Goal: Information Seeking & Learning: Find specific fact

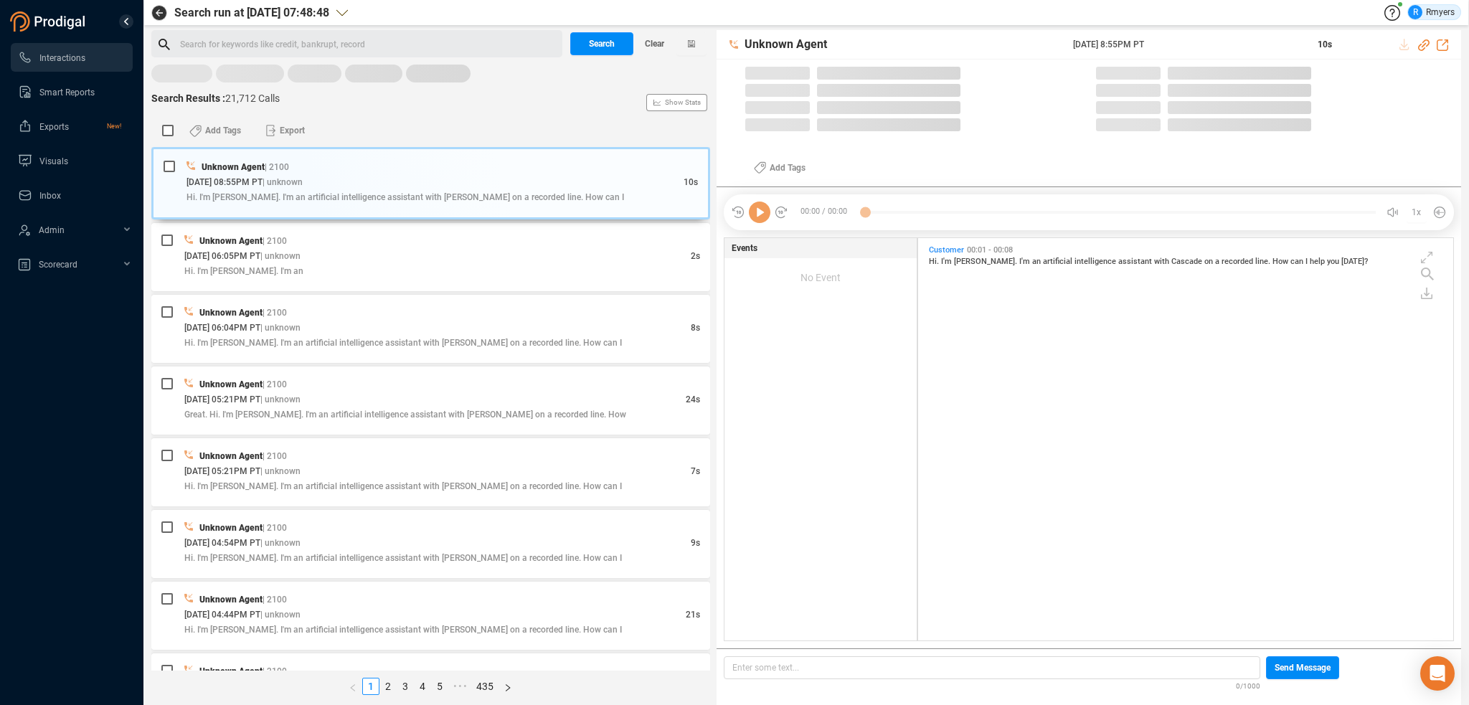
scroll to position [4, 7]
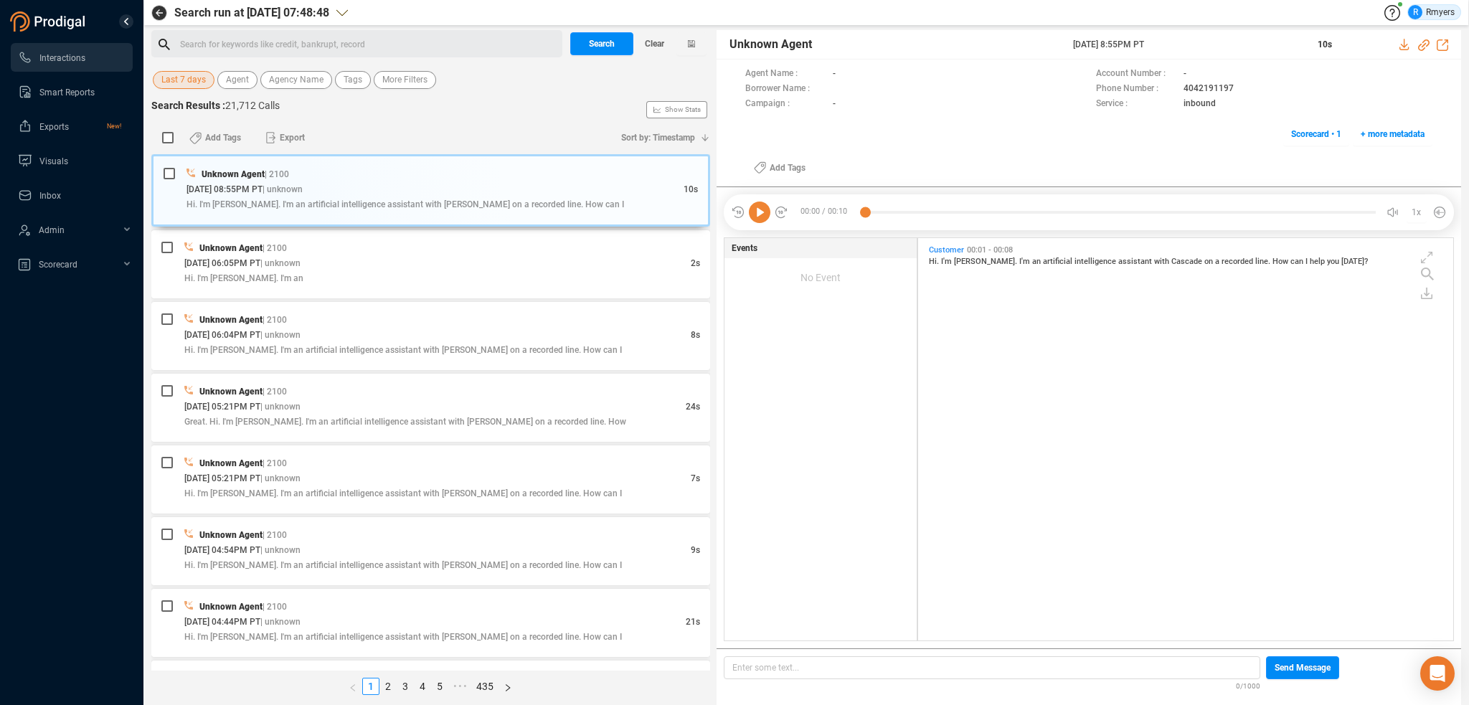
click at [177, 82] on span "Last 7 days" at bounding box center [183, 80] width 44 height 18
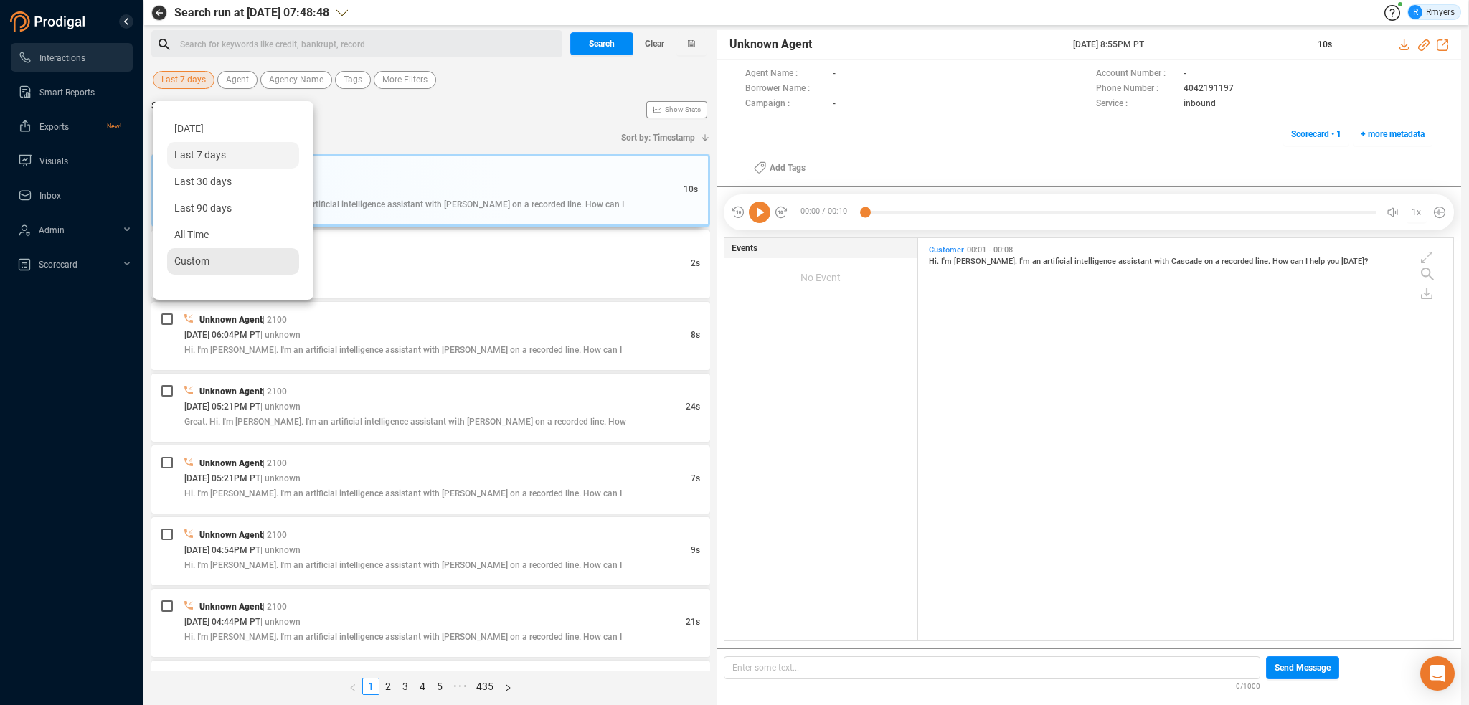
click at [189, 269] on div "Custom" at bounding box center [233, 261] width 132 height 27
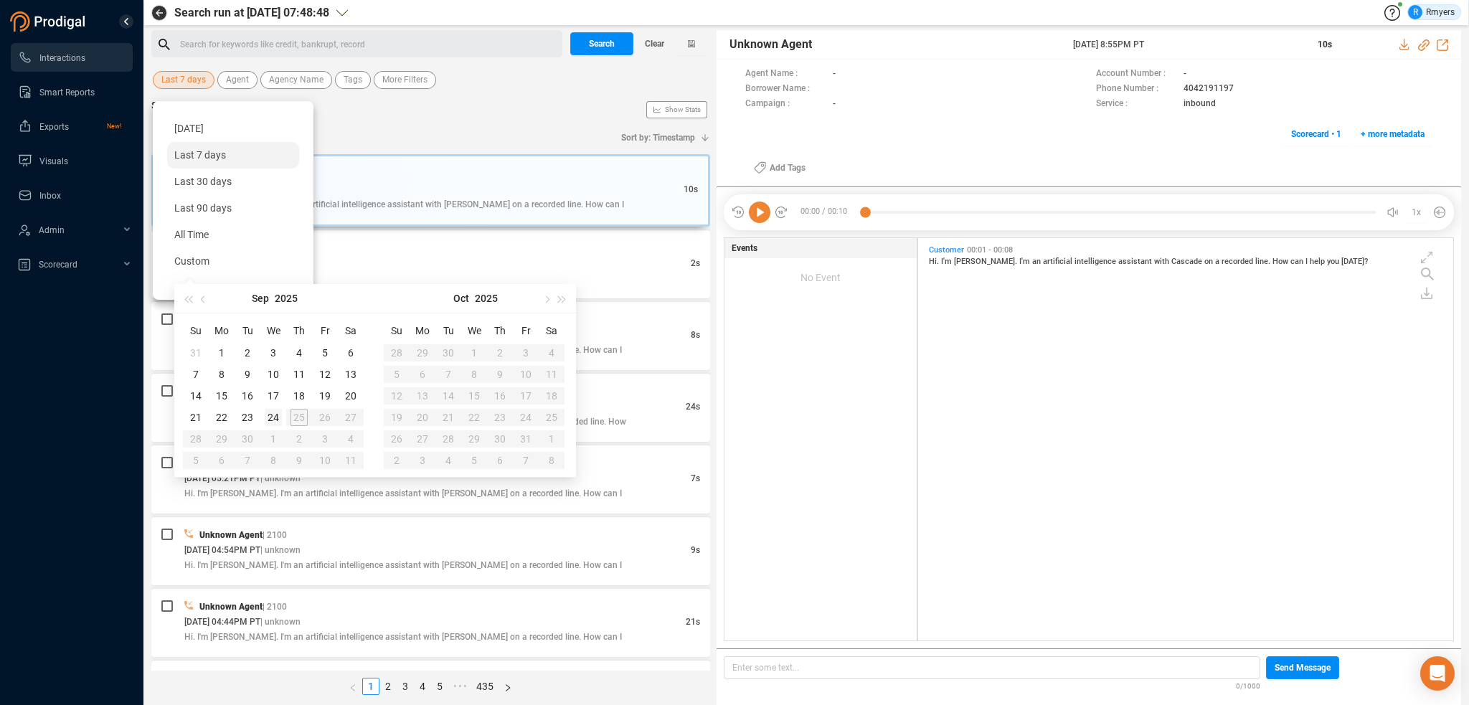
type input "2025-09-24"
click at [275, 420] on div "24" at bounding box center [273, 417] width 17 height 17
click at [273, 418] on div "24" at bounding box center [273, 417] width 17 height 17
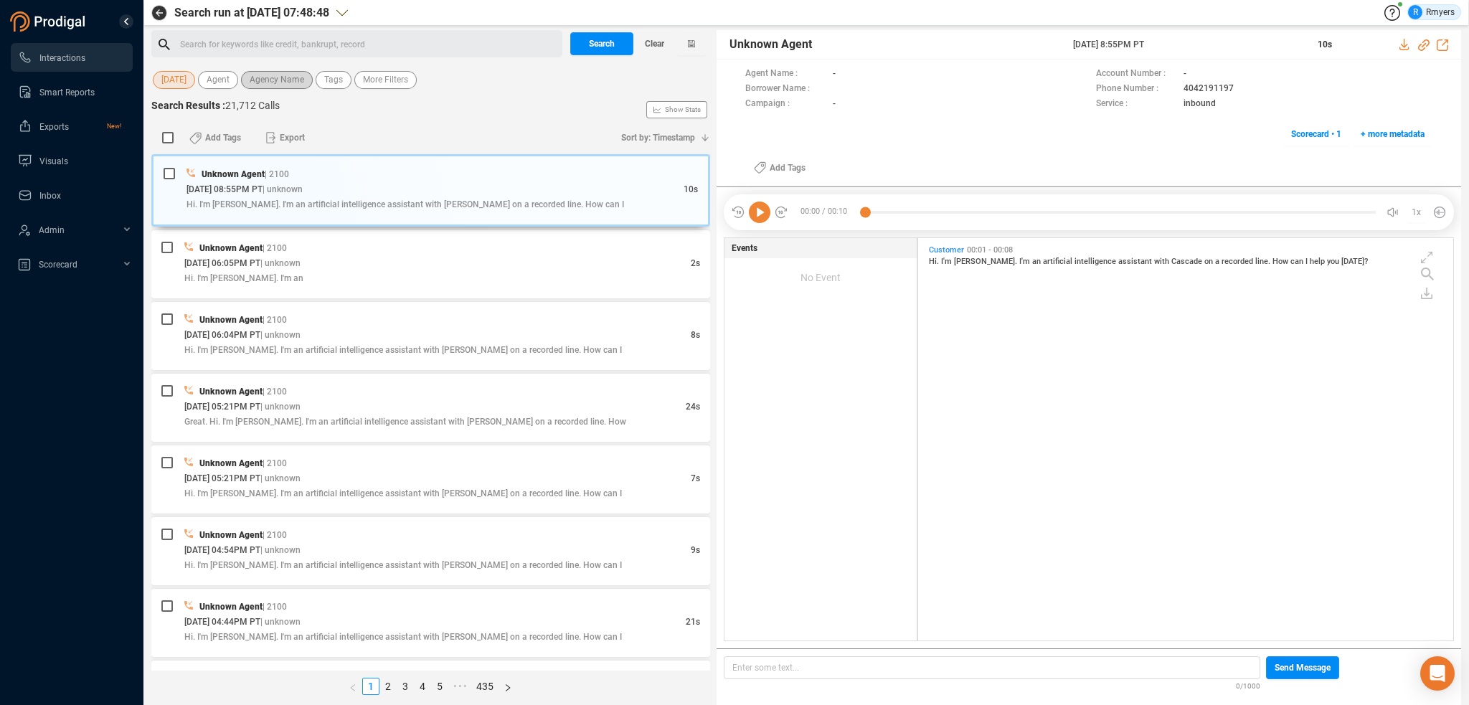
drag, startPoint x: 262, startPoint y: 75, endPoint x: 270, endPoint y: 87, distance: 14.3
click at [266, 80] on span "Agency Name" at bounding box center [277, 80] width 55 height 18
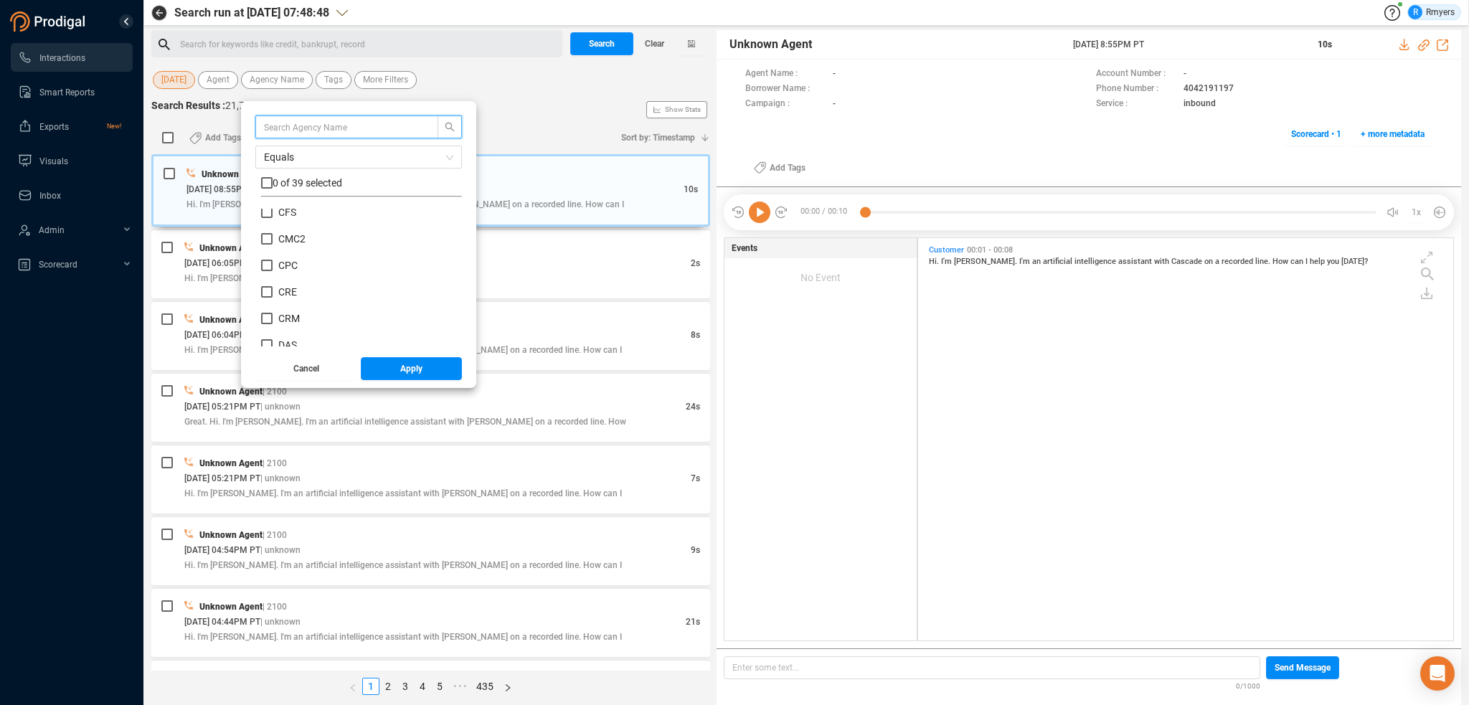
scroll to position [215, 0]
click at [291, 295] on span "CRM" at bounding box center [289, 292] width 22 height 11
click at [273, 295] on input "CRM" at bounding box center [266, 292] width 11 height 11
checkbox input "true"
click at [391, 374] on button "Apply" at bounding box center [412, 368] width 102 height 23
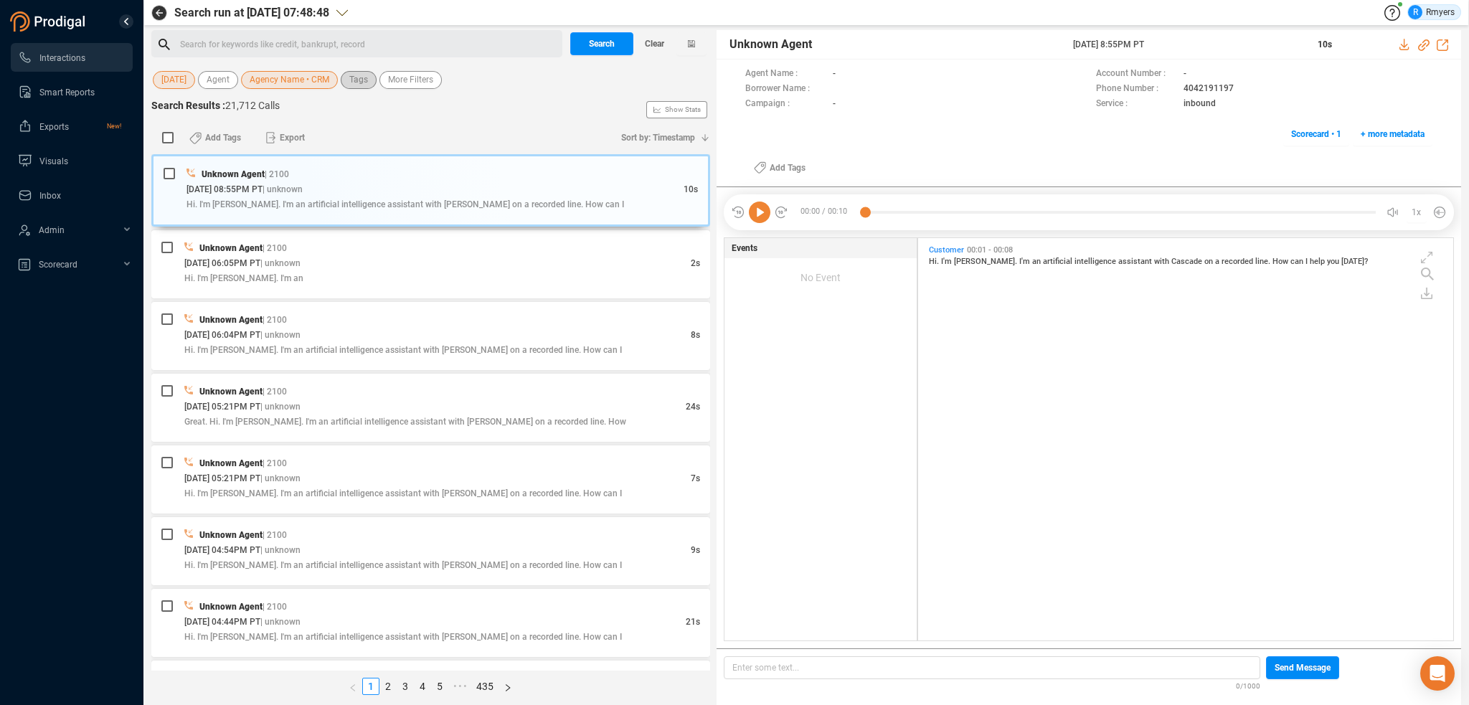
click at [352, 79] on span "Tags" at bounding box center [358, 80] width 19 height 18
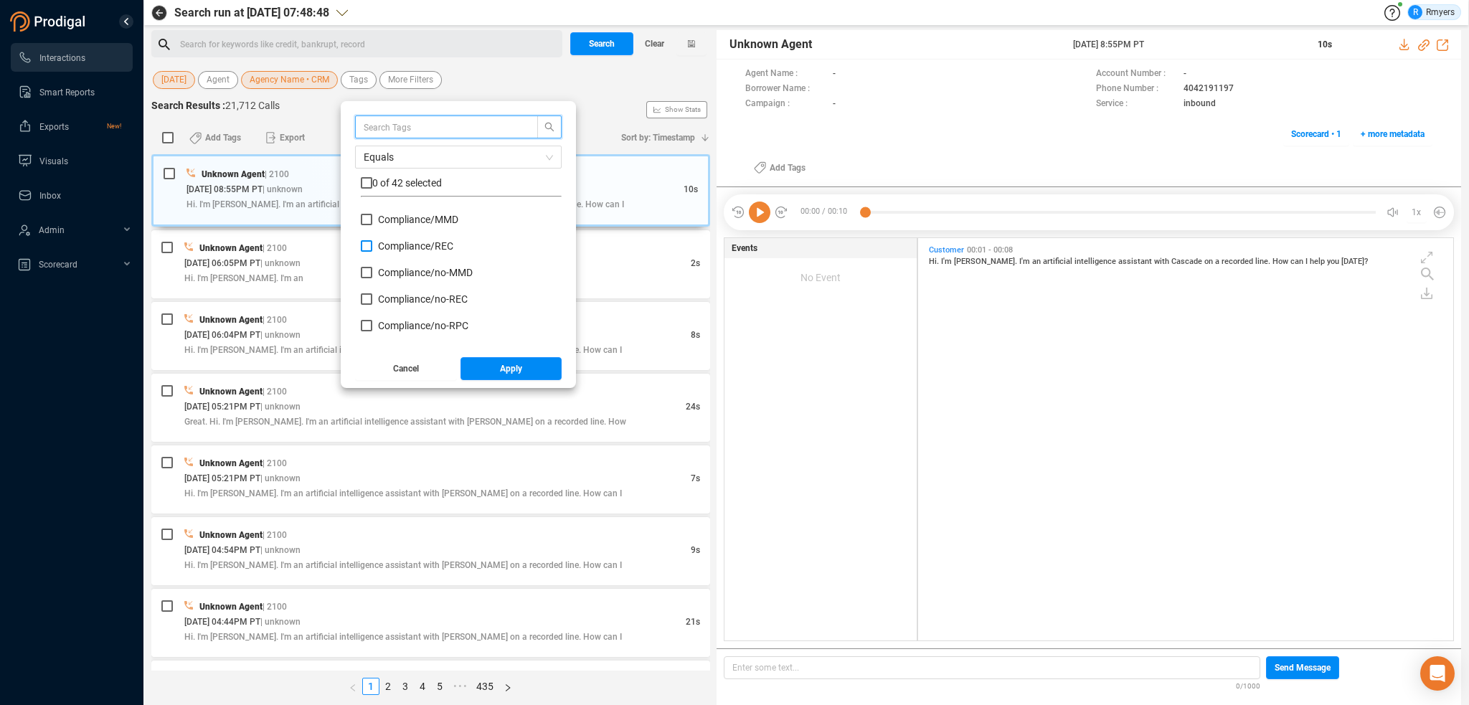
scroll to position [143, 0]
click at [410, 260] on span "Insight/ CBR" at bounding box center [405, 258] width 55 height 11
click at [372, 260] on input "Insight/ CBR" at bounding box center [366, 258] width 11 height 11
checkbox input "true"
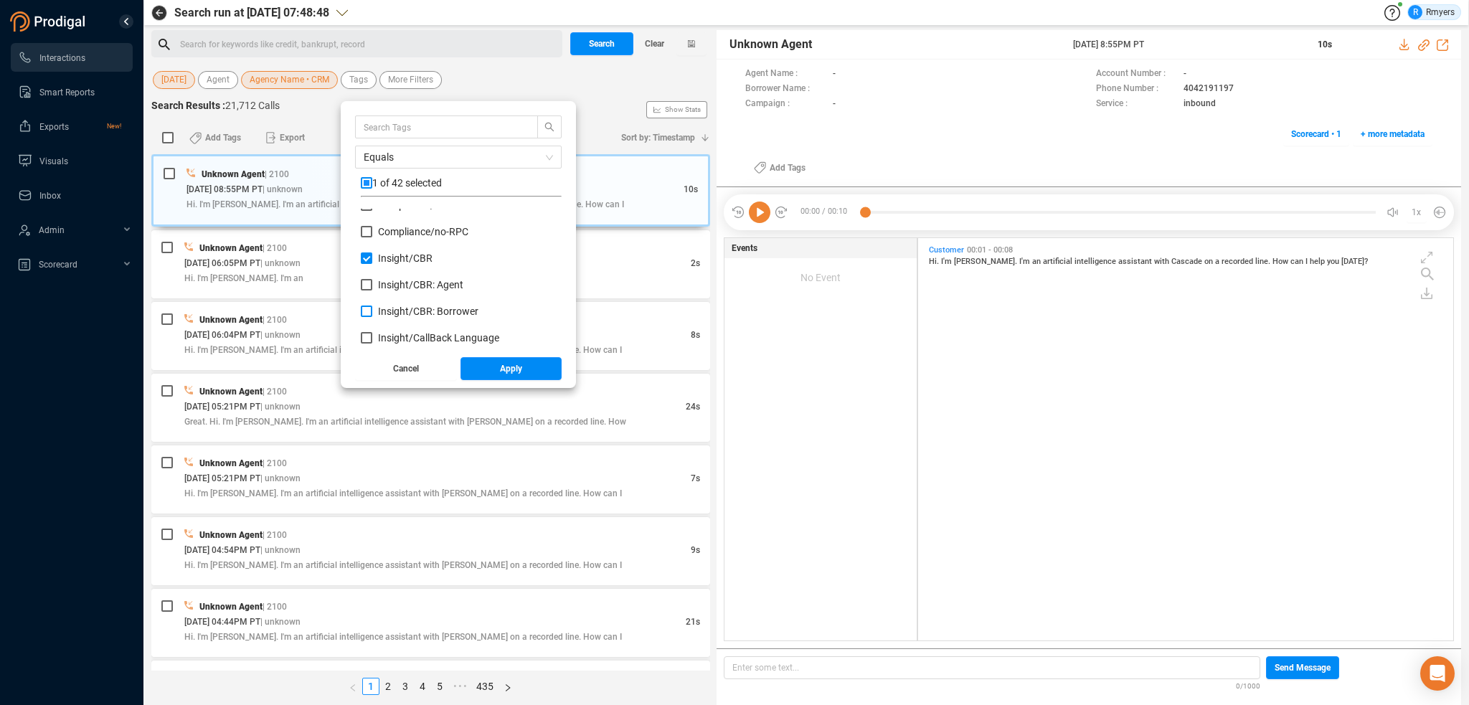
drag, startPoint x: 408, startPoint y: 286, endPoint x: 408, endPoint y: 310, distance: 24.4
click at [408, 288] on span "Insight/ CBR: Agent" at bounding box center [420, 284] width 85 height 11
click at [372, 288] on input "Insight/ CBR: Agent" at bounding box center [366, 284] width 11 height 11
checkbox input "true"
click at [409, 310] on span "Insight/ CBR: Borrower" at bounding box center [428, 311] width 100 height 11
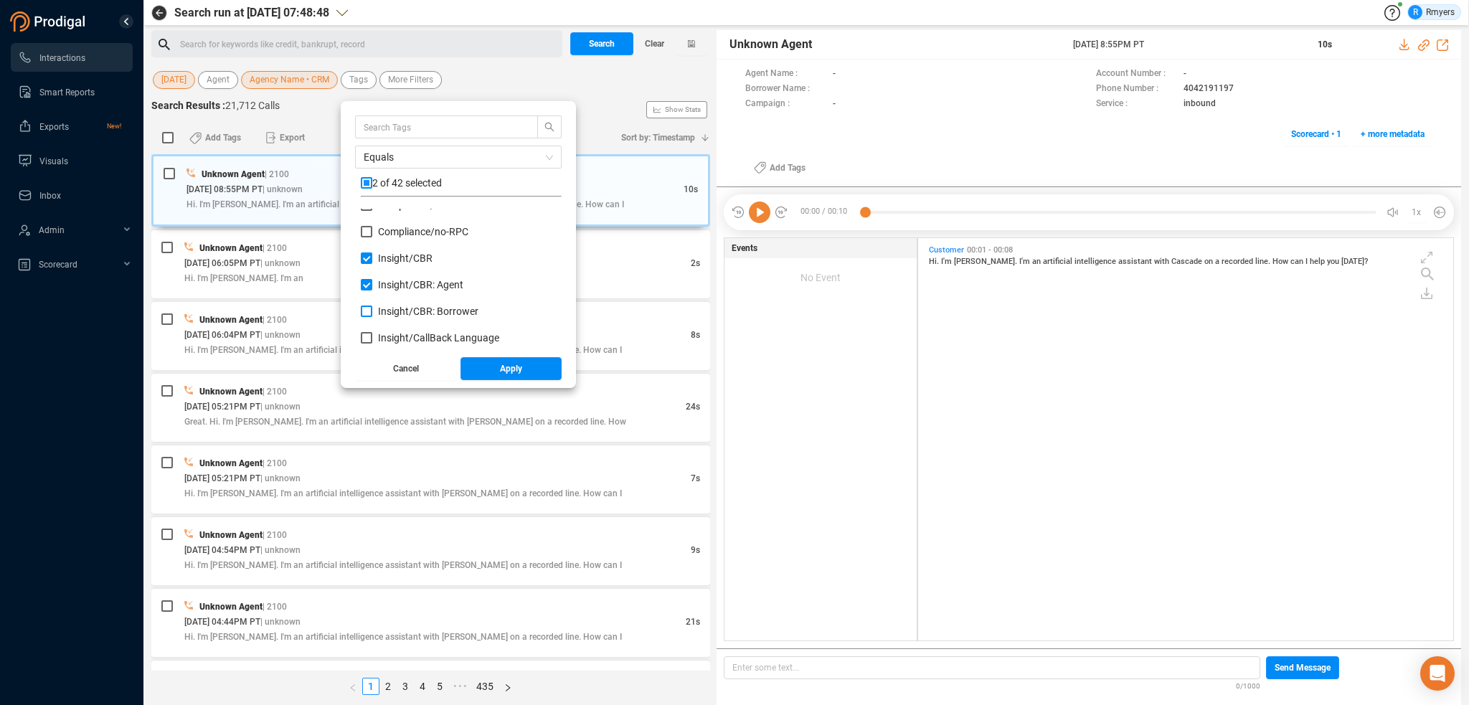
click at [372, 310] on input "Insight/ CBR: Borrower" at bounding box center [366, 311] width 11 height 11
checkbox input "true"
drag, startPoint x: 405, startPoint y: 260, endPoint x: 402, endPoint y: 270, distance: 9.8
click at [405, 260] on span "Red Flag/ Bankruptcy Language" at bounding box center [449, 260] width 142 height 11
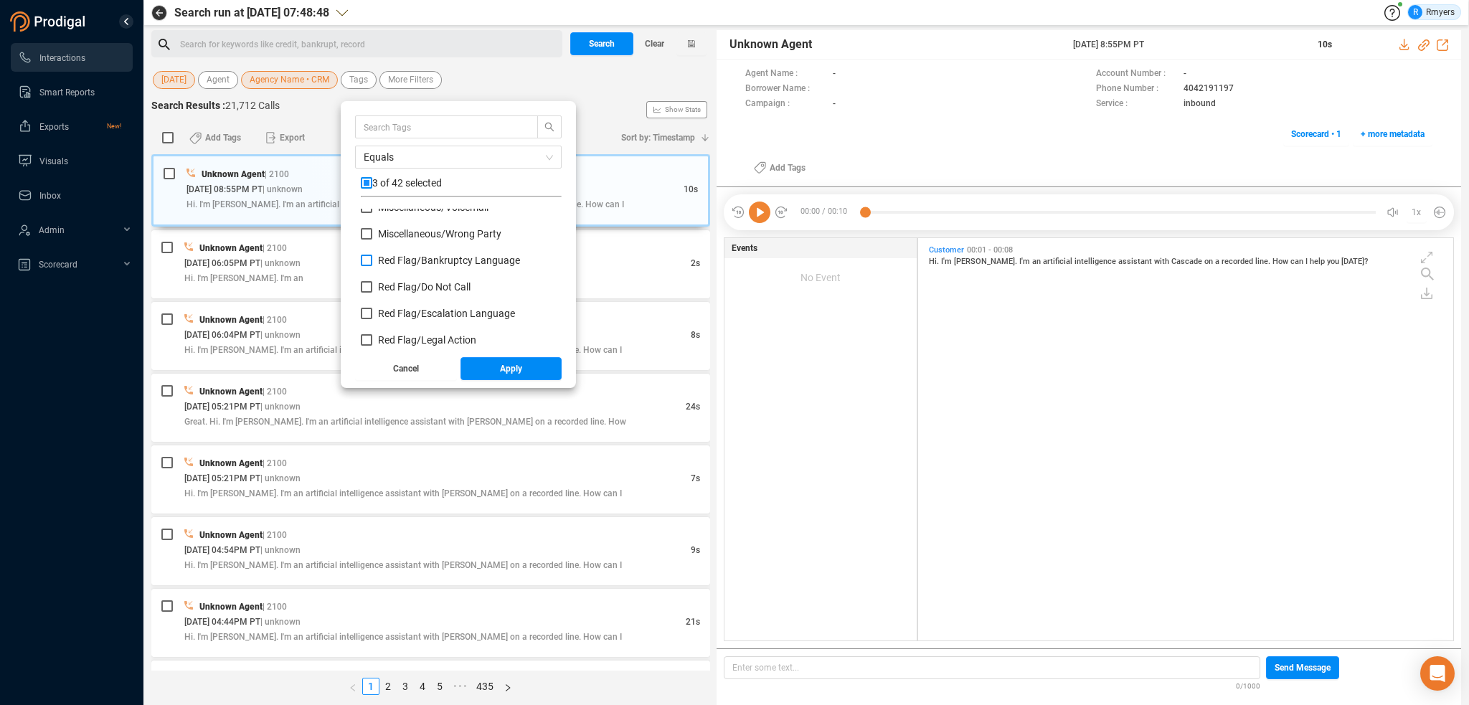
click at [372, 260] on input "Red Flag/ Bankruptcy Language" at bounding box center [366, 260] width 11 height 11
checkbox input "true"
click at [402, 308] on div "Miscellaneous/ Non-English Miscellaneous/ Voicemail Miscellaneous/ Wrong Party …" at bounding box center [461, 120] width 201 height 1115
click at [401, 323] on div "Red Flag/ Escalation Language" at bounding box center [461, 319] width 201 height 27
click at [402, 341] on span "Red Flag/ Legal Action" at bounding box center [427, 339] width 98 height 11
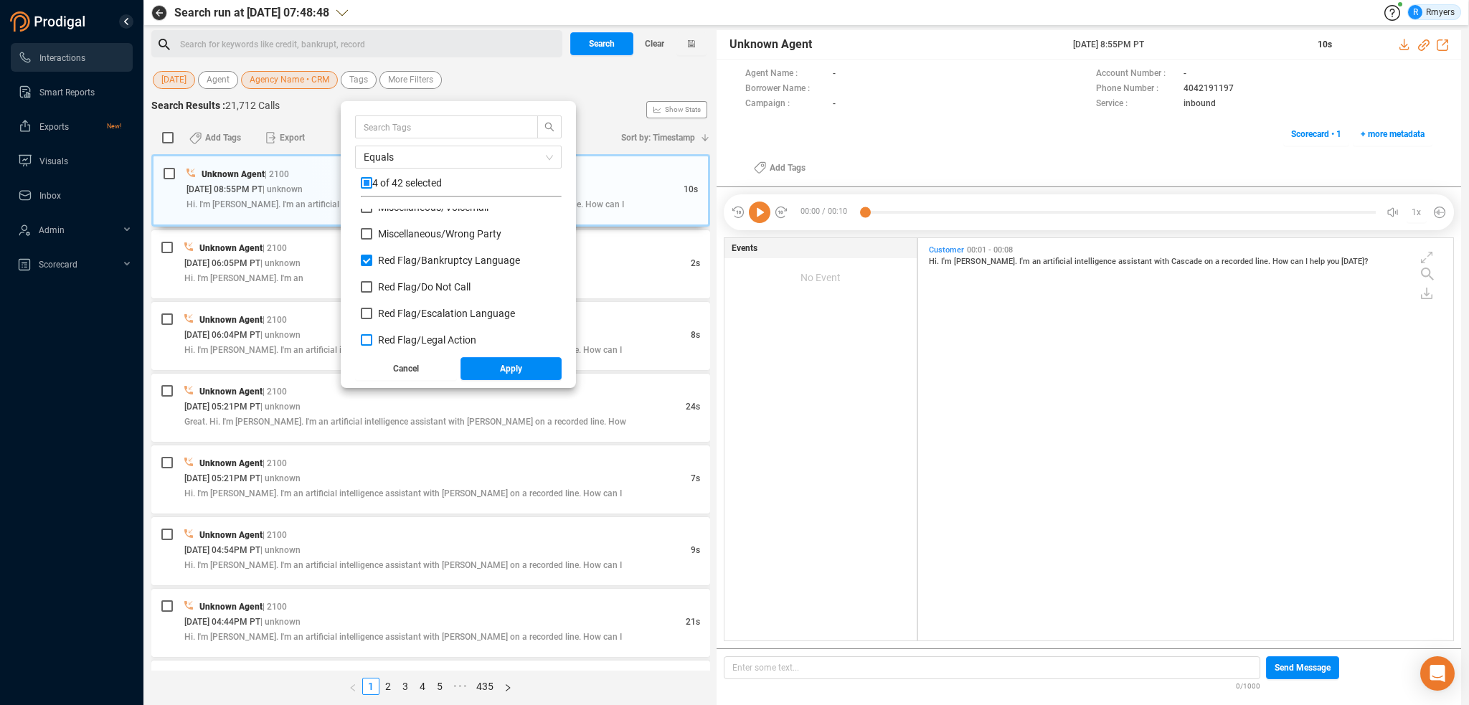
click at [372, 341] on input "Red Flag/ Legal Action" at bounding box center [366, 339] width 11 height 11
checkbox input "true"
click at [409, 319] on span "Red Flag/ Escalation Language" at bounding box center [446, 313] width 137 height 11
click at [372, 319] on input "Red Flag/ Escalation Language" at bounding box center [366, 313] width 11 height 11
checkbox input "true"
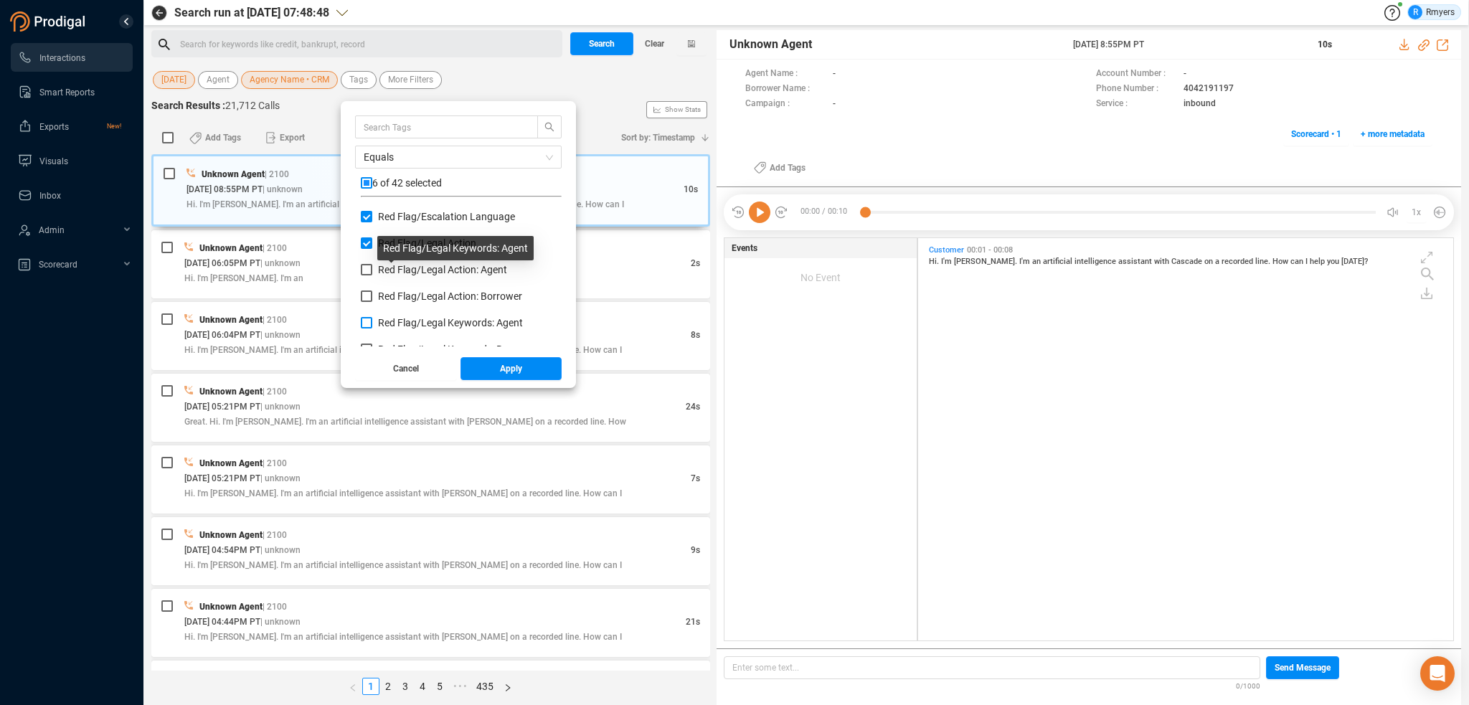
scroll to position [717, 0]
click at [402, 301] on span "Red Flag/ Legal Action: Agent" at bounding box center [442, 294] width 129 height 11
click at [372, 301] on input "Red Flag/ Legal Action: Agent" at bounding box center [366, 294] width 11 height 11
checkbox input "true"
click at [399, 315] on label "Red Flag/ Legal Action: Borrower" at bounding box center [444, 321] width 167 height 15
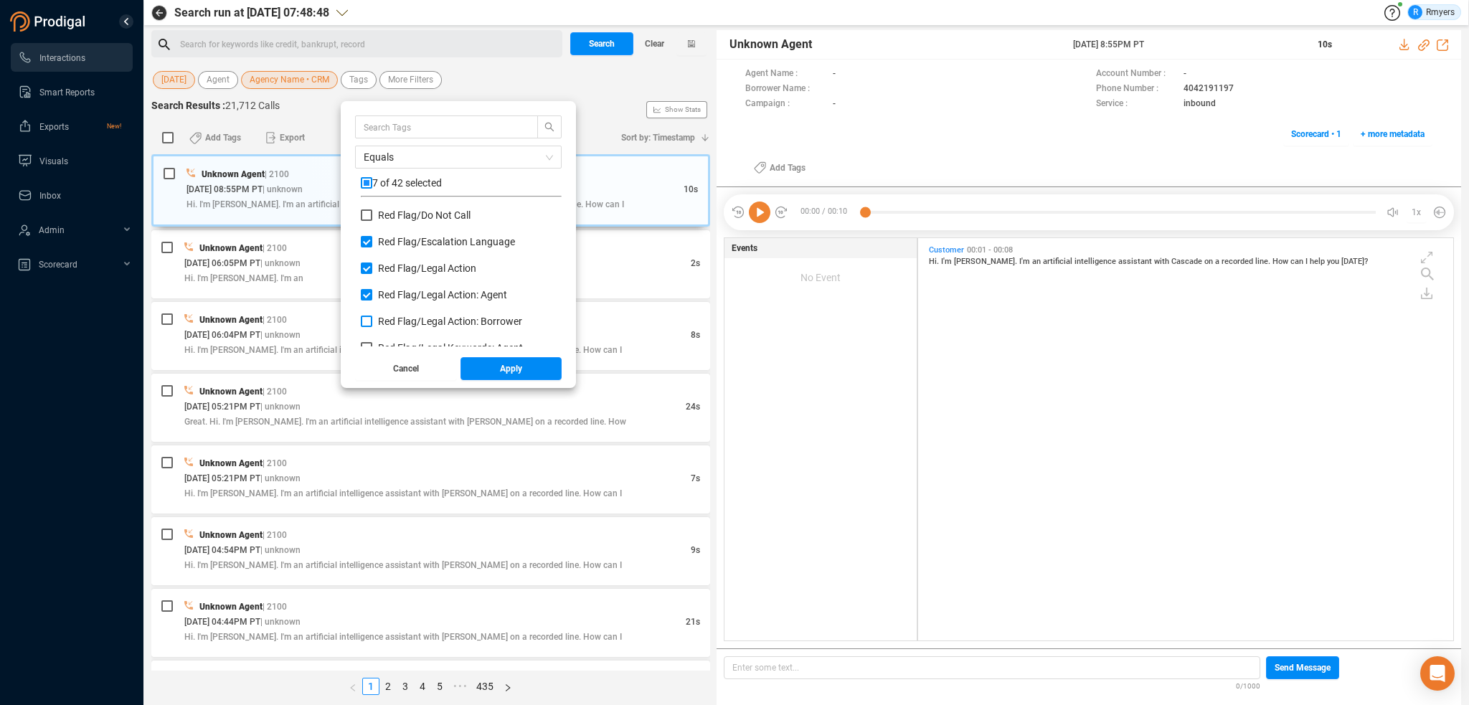
click at [372, 316] on input "Red Flag/ Legal Action: Borrower" at bounding box center [366, 321] width 11 height 11
checkbox input "true"
drag, startPoint x: 401, startPoint y: 273, endPoint x: 401, endPoint y: 292, distance: 19.4
click at [401, 275] on span "Red Flag/ Legal Keywords: Agent" at bounding box center [450, 275] width 145 height 11
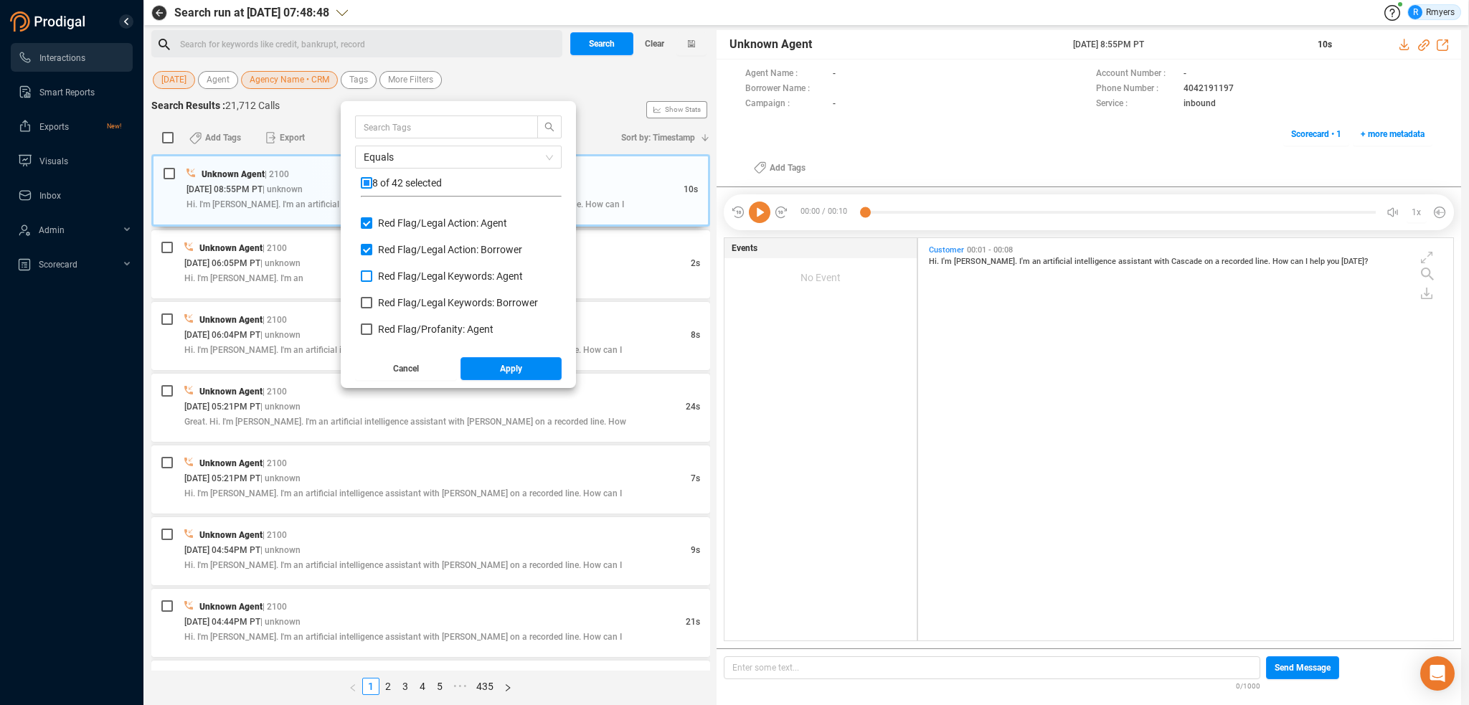
click at [372, 275] on input "Red Flag/ Legal Keywords: Agent" at bounding box center [366, 275] width 11 height 11
checkbox input "true"
click at [401, 300] on span "Red Flag/ Legal Keywords: Borrower" at bounding box center [458, 302] width 160 height 11
click at [372, 300] on input "Red Flag/ Legal Keywords: Borrower" at bounding box center [366, 302] width 11 height 11
checkbox input "true"
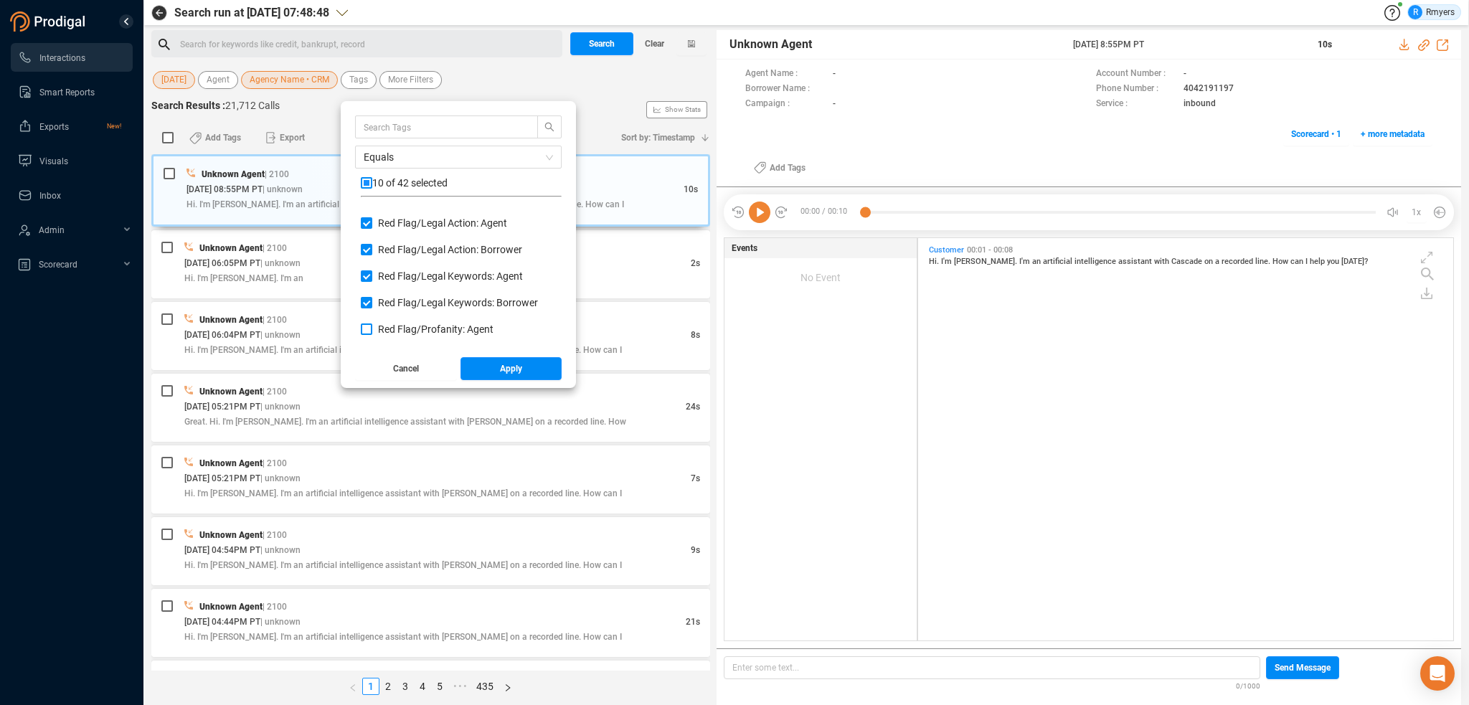
click at [401, 325] on span "Red Flag/ Profanity: Agent" at bounding box center [435, 329] width 115 height 11
click at [372, 325] on input "Red Flag/ Profanity: Agent" at bounding box center [366, 329] width 11 height 11
checkbox input "true"
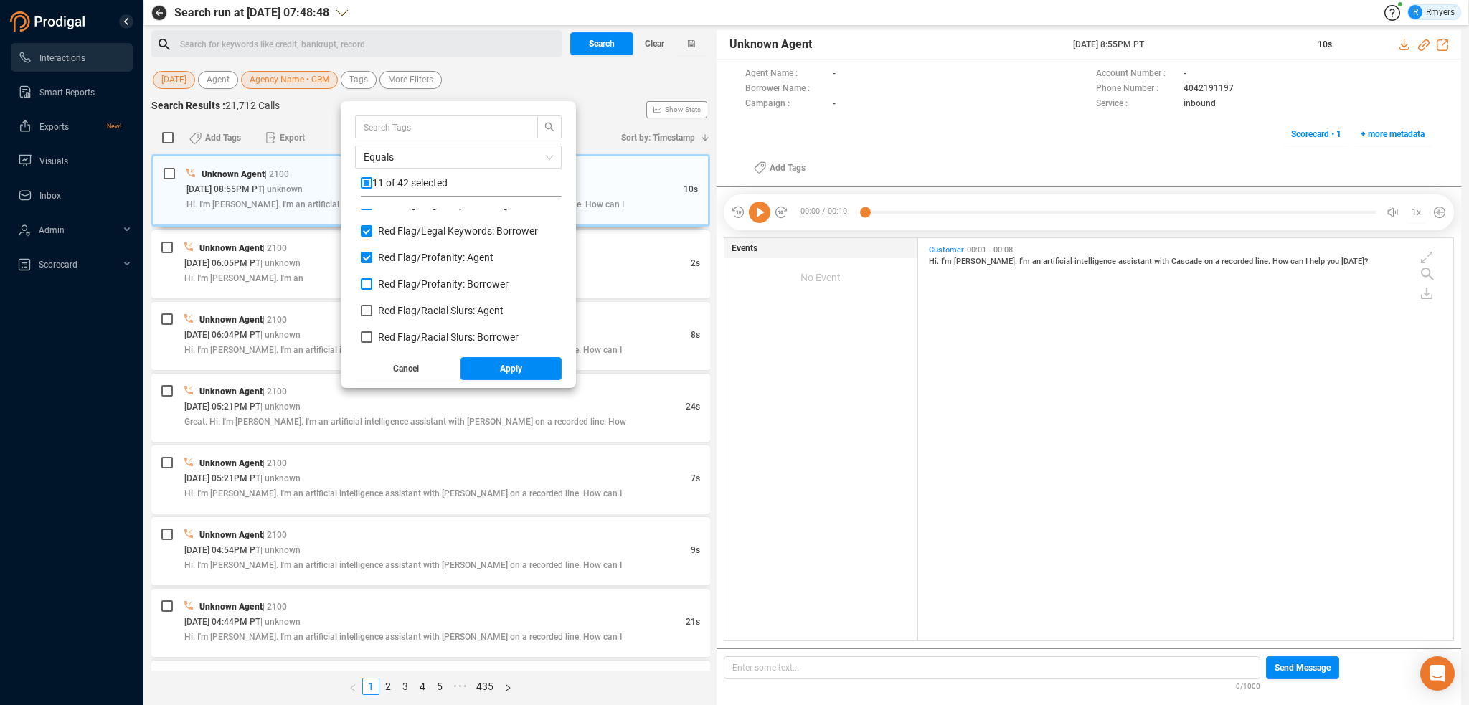
click at [402, 283] on span "Red Flag/ Profanity: Borrower" at bounding box center [443, 283] width 131 height 11
click at [372, 283] on input "Red Flag/ Profanity: Borrower" at bounding box center [366, 283] width 11 height 11
checkbox input "true"
click at [402, 315] on span "Red Flag/ Racial Slurs: Agent" at bounding box center [441, 310] width 126 height 11
click at [372, 315] on input "Red Flag/ Racial Slurs: Agent" at bounding box center [366, 310] width 11 height 11
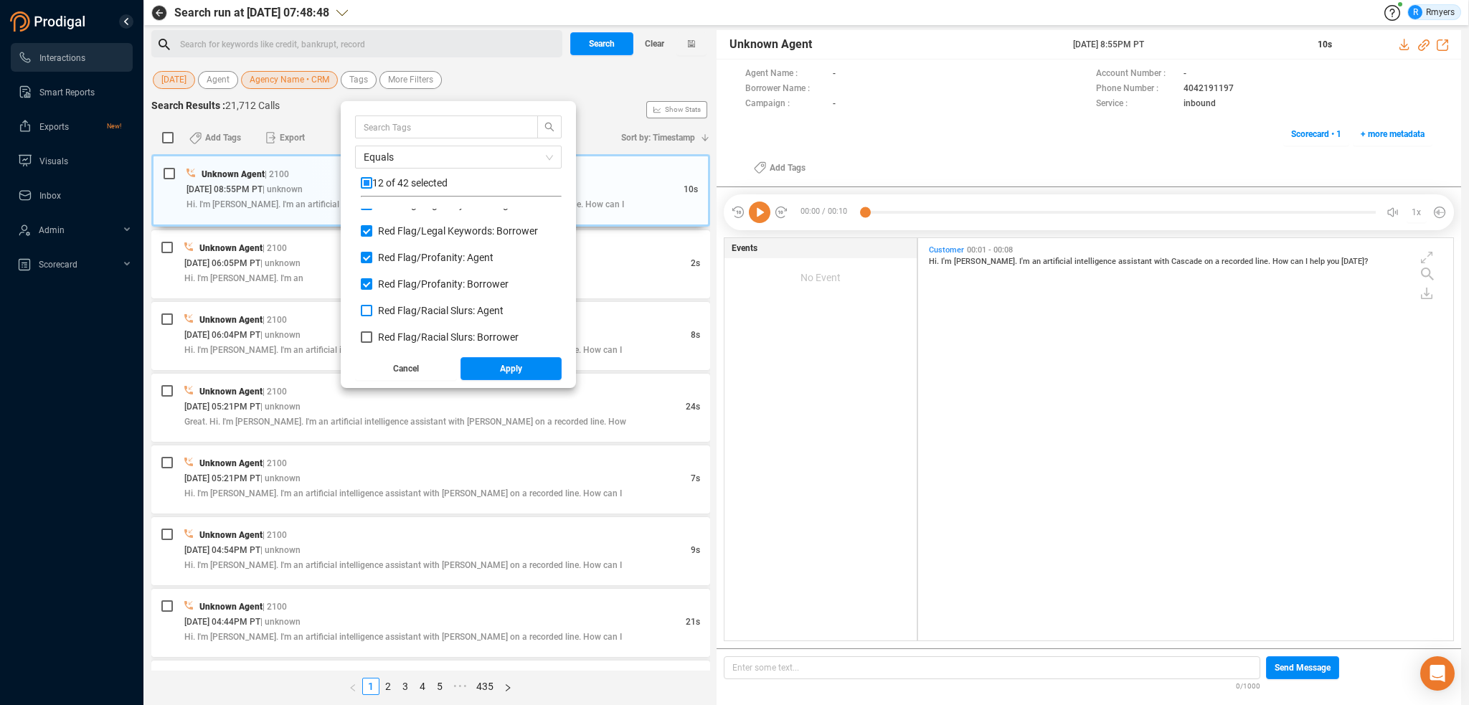
checkbox input "true"
click at [402, 336] on span "Red Flag/ Racial Slurs: Borrower" at bounding box center [448, 336] width 141 height 11
click at [372, 336] on input "Red Flag/ Racial Slurs: Borrower" at bounding box center [366, 336] width 11 height 11
checkbox input "true"
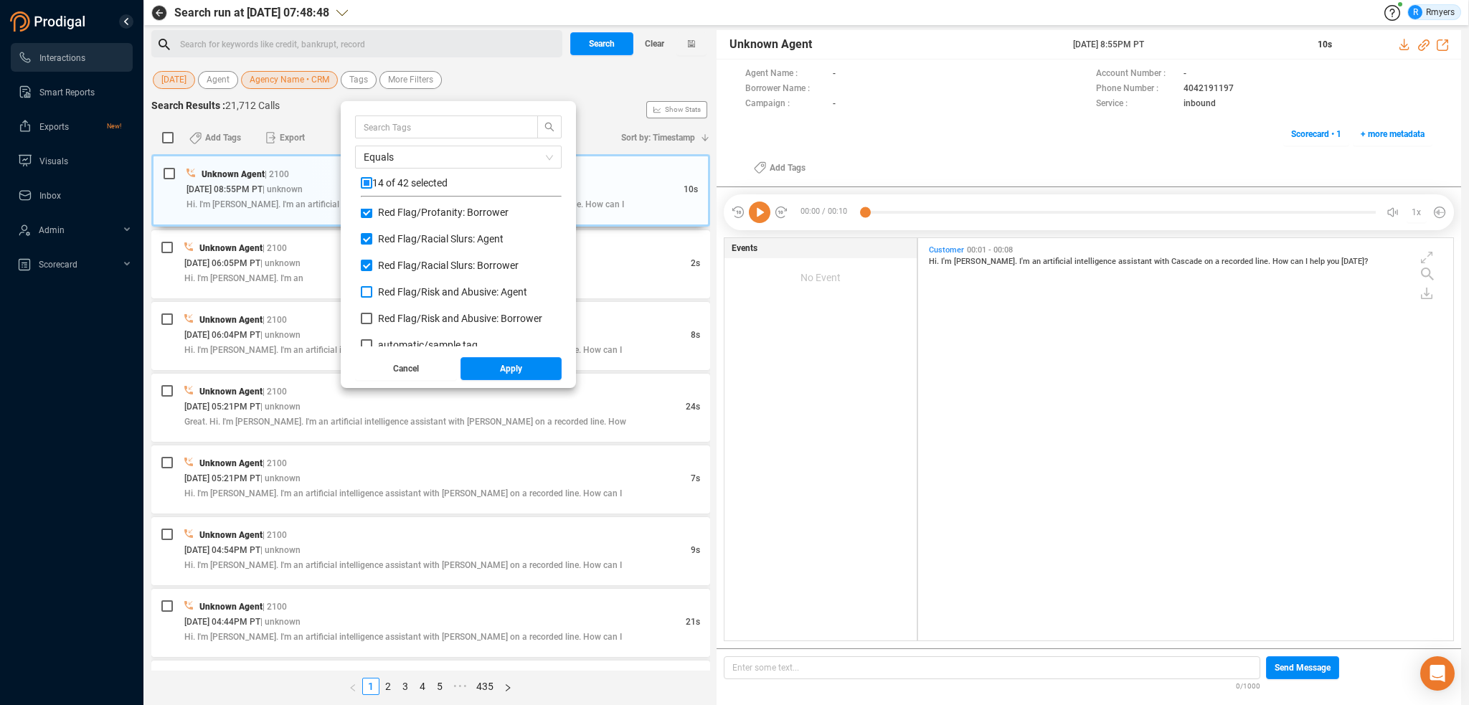
click at [402, 295] on span "Red Flag/ Risk and Abusive: Agent" at bounding box center [452, 291] width 149 height 11
click at [372, 295] on input "Red Flag/ Risk and Abusive: Agent" at bounding box center [366, 291] width 11 height 11
checkbox input "true"
click at [403, 318] on span "Red Flag/ Risk and Abusive: Borrower" at bounding box center [460, 318] width 164 height 11
click at [372, 318] on input "Red Flag/ Risk and Abusive: Borrower" at bounding box center [366, 318] width 11 height 11
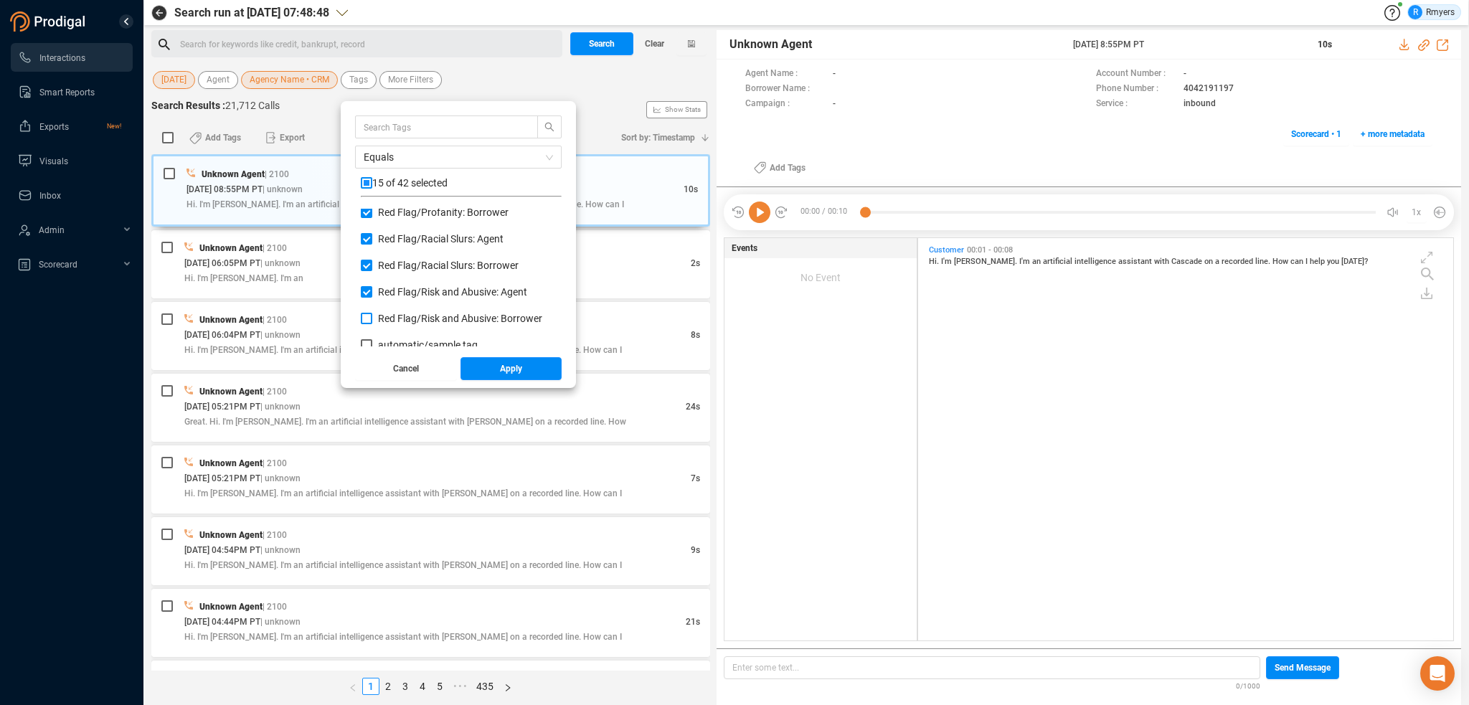
checkbox input "true"
click at [495, 374] on button "Apply" at bounding box center [512, 368] width 102 height 23
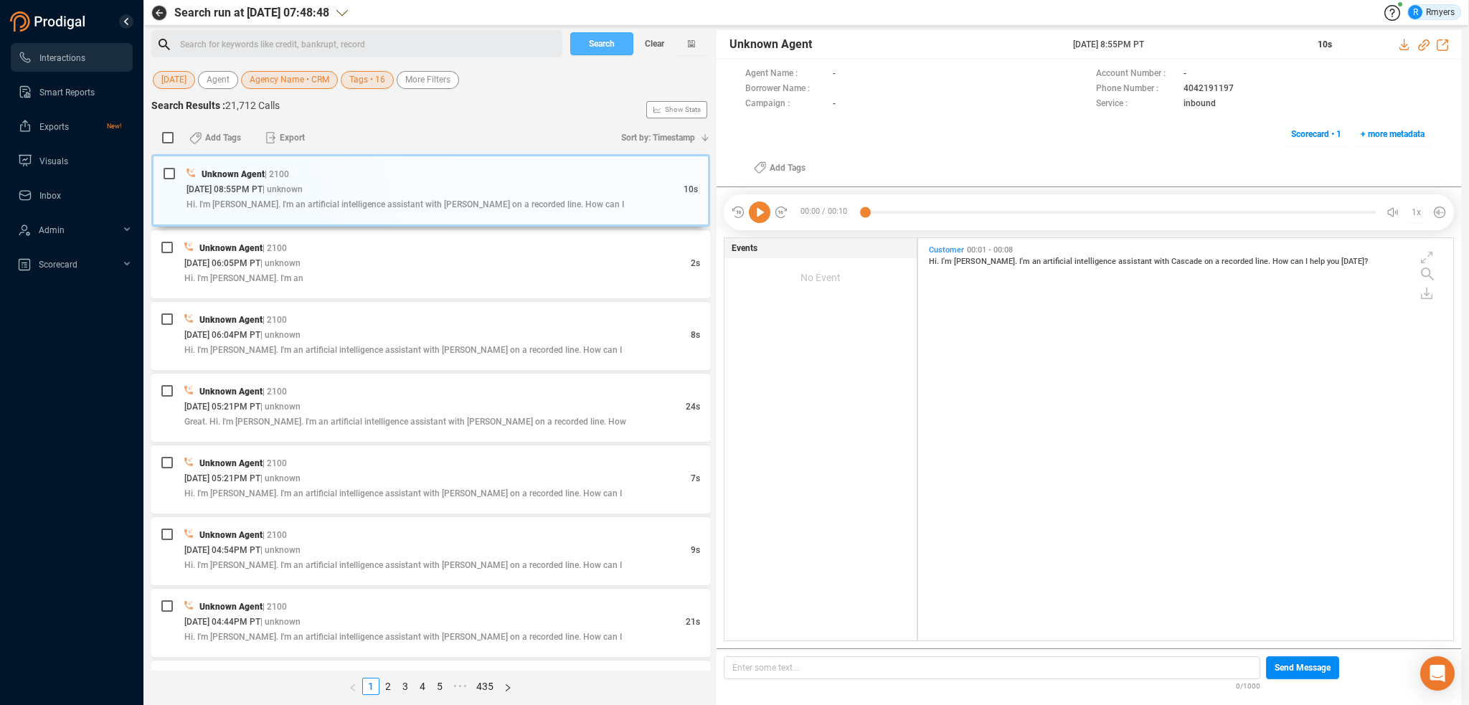
drag, startPoint x: 584, startPoint y: 48, endPoint x: 572, endPoint y: 55, distance: 13.2
click at [585, 48] on button "Search" at bounding box center [601, 43] width 63 height 23
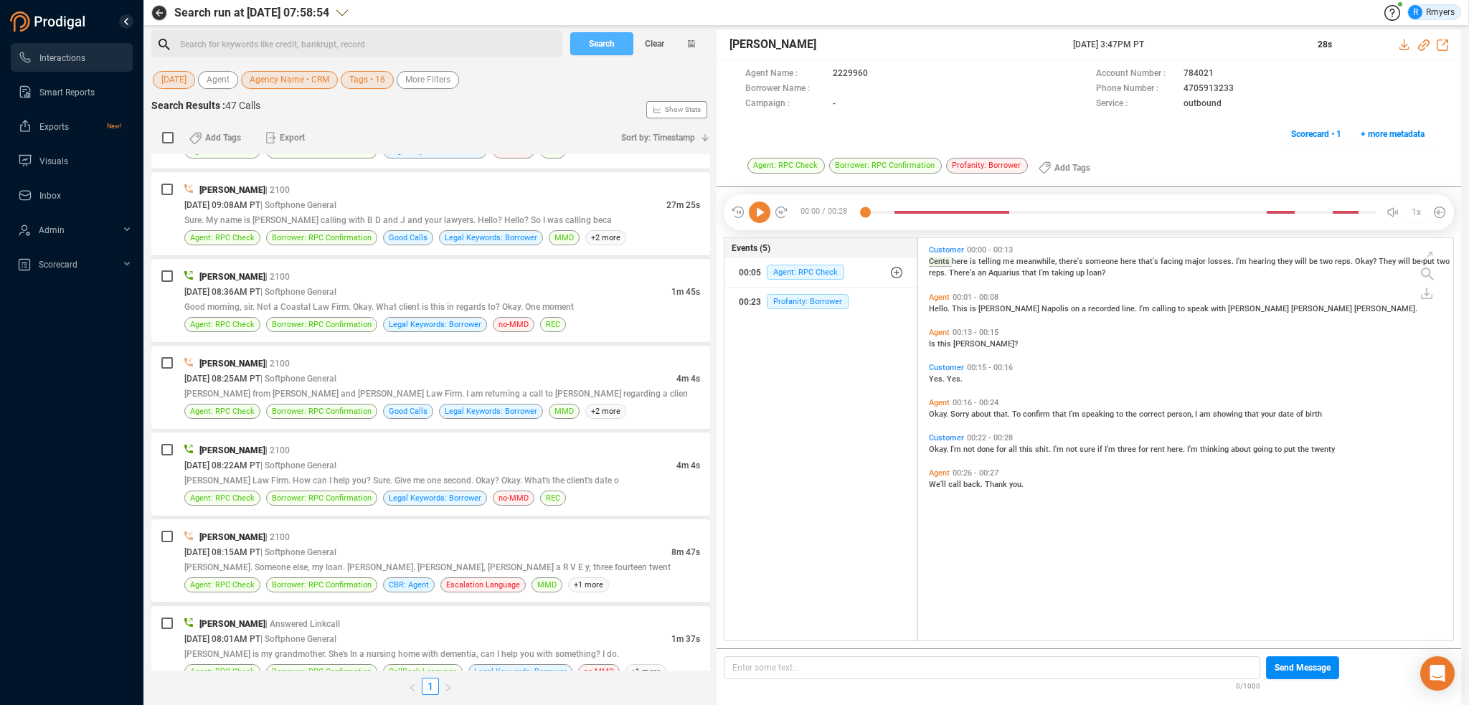
scroll to position [3552, 0]
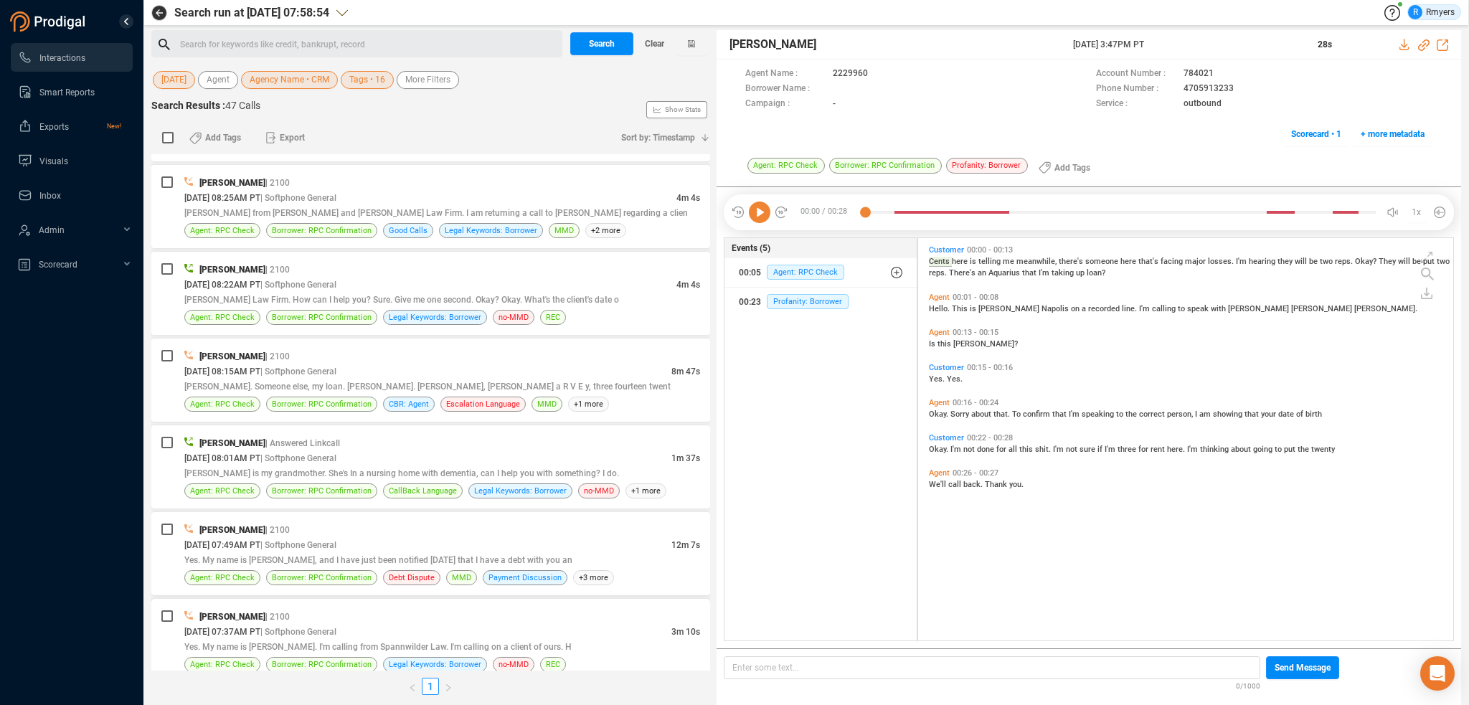
click at [335, 642] on span "Yes. My name is [PERSON_NAME]. I'm calling from Spannwilder Law. I'm calling on…" at bounding box center [377, 647] width 387 height 10
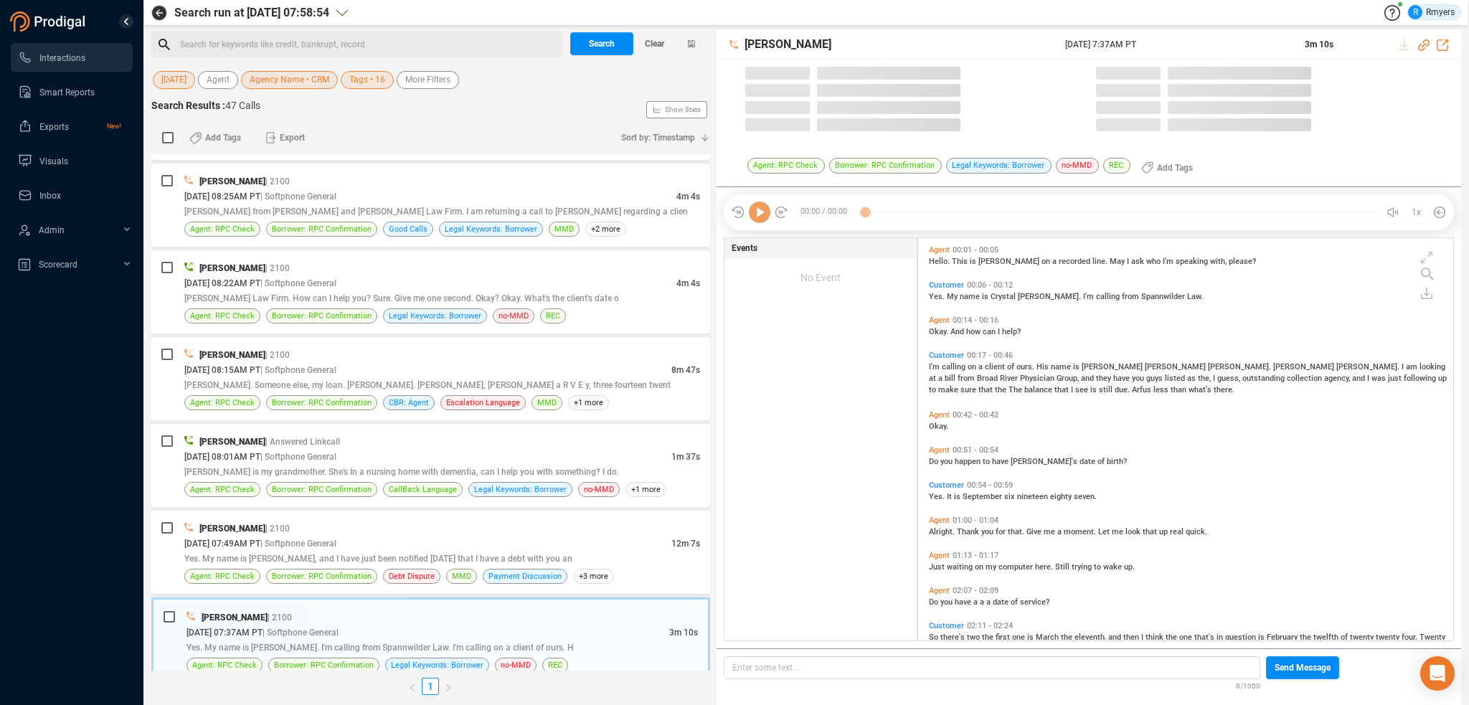
scroll to position [400, 528]
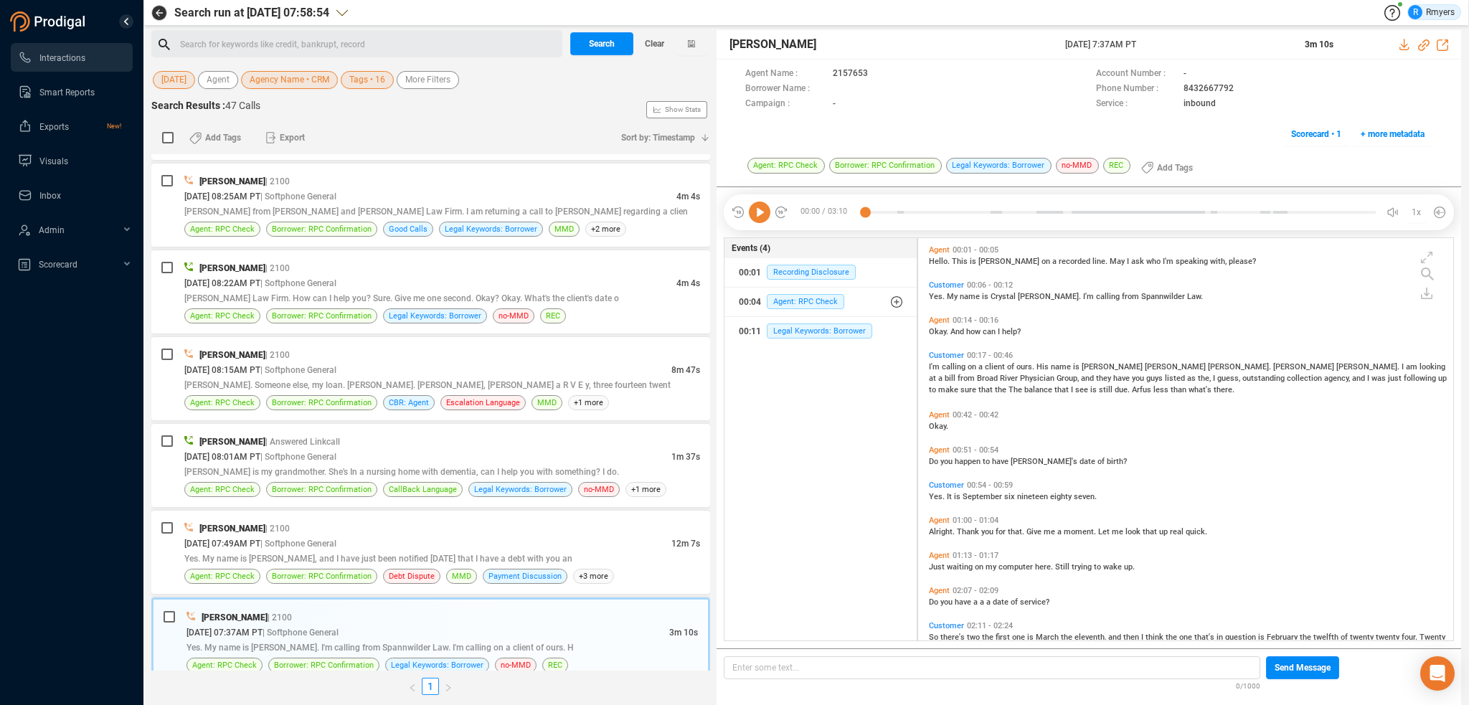
drag, startPoint x: 752, startPoint y: 206, endPoint x: 745, endPoint y: 244, distance: 38.7
click at [753, 209] on icon at bounding box center [760, 213] width 22 height 22
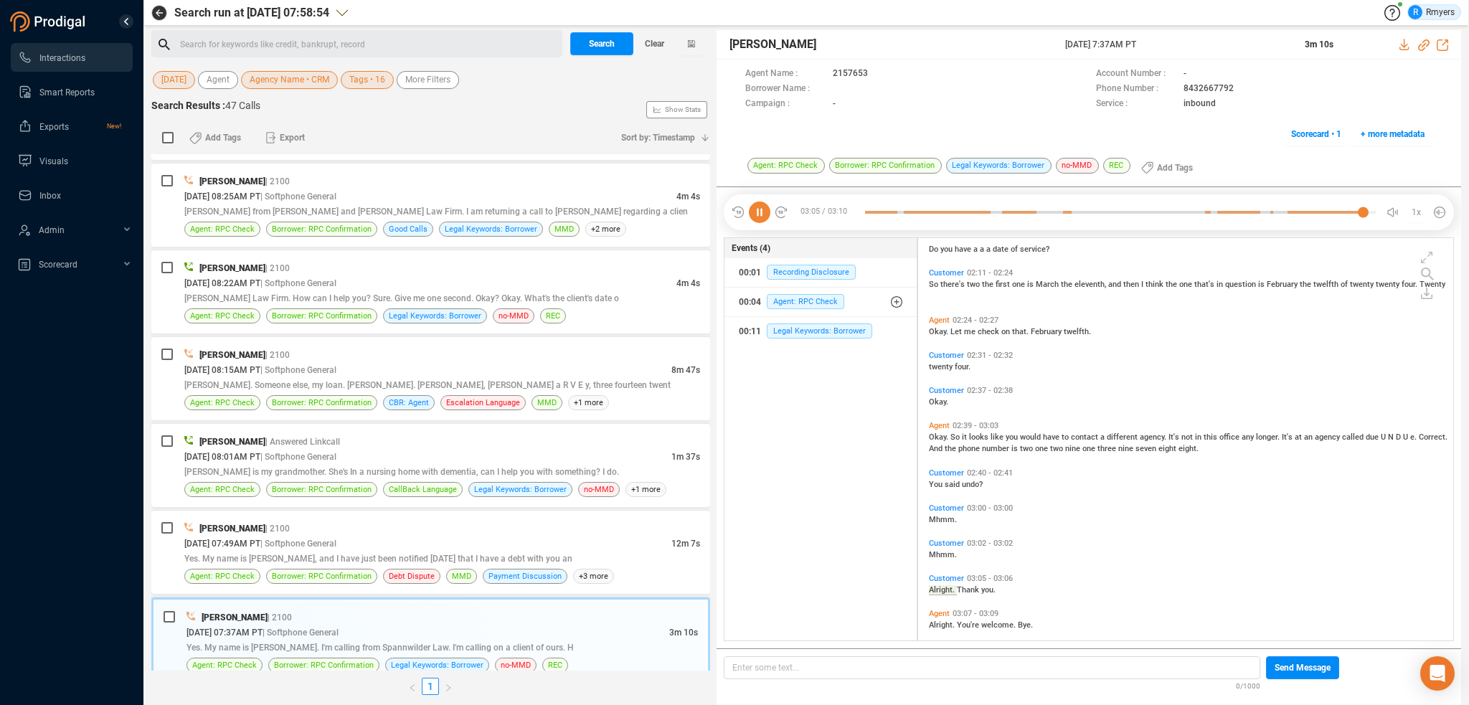
scroll to position [399, 0]
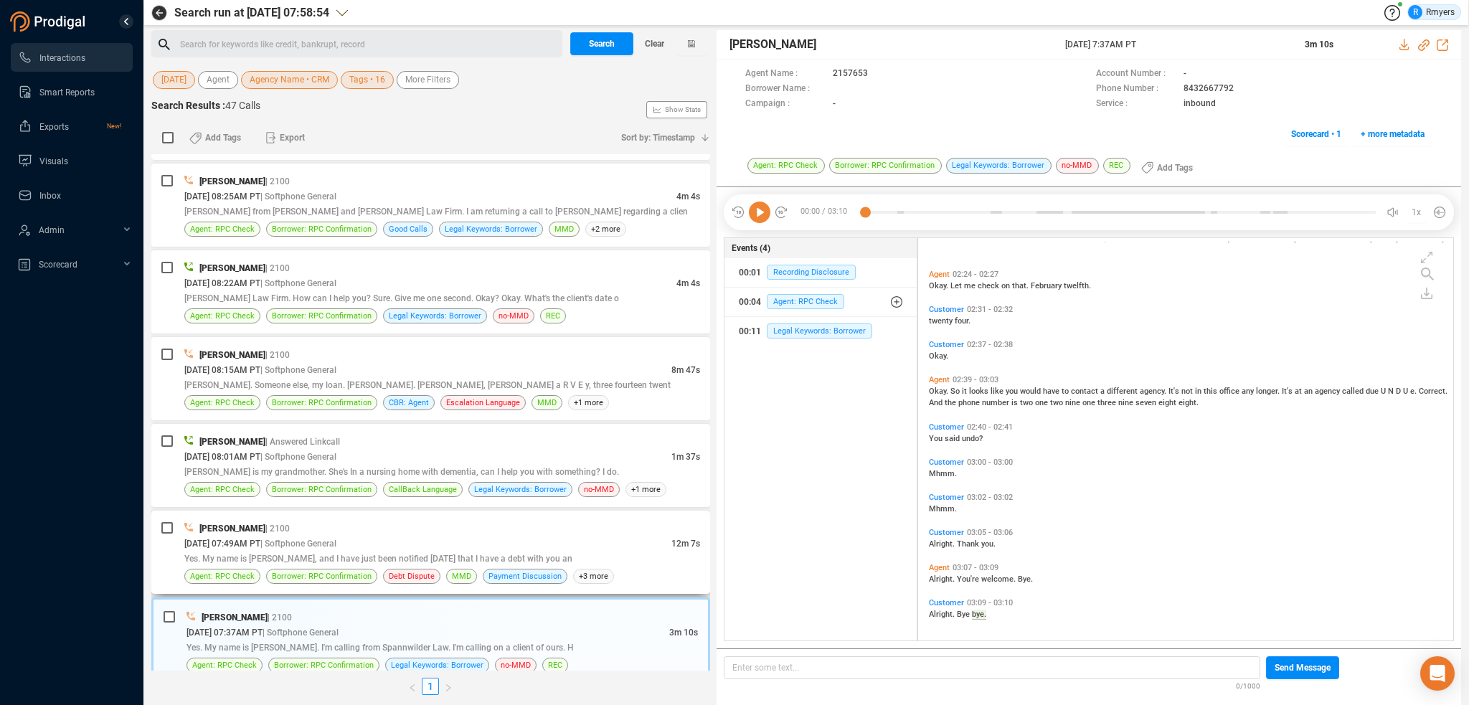
click at [323, 554] on div "Elizabeth Napoles | 2100 09/24/2025 @ 07:49AM PT | Softphone General 12m 7s Yes…" at bounding box center [442, 552] width 516 height 63
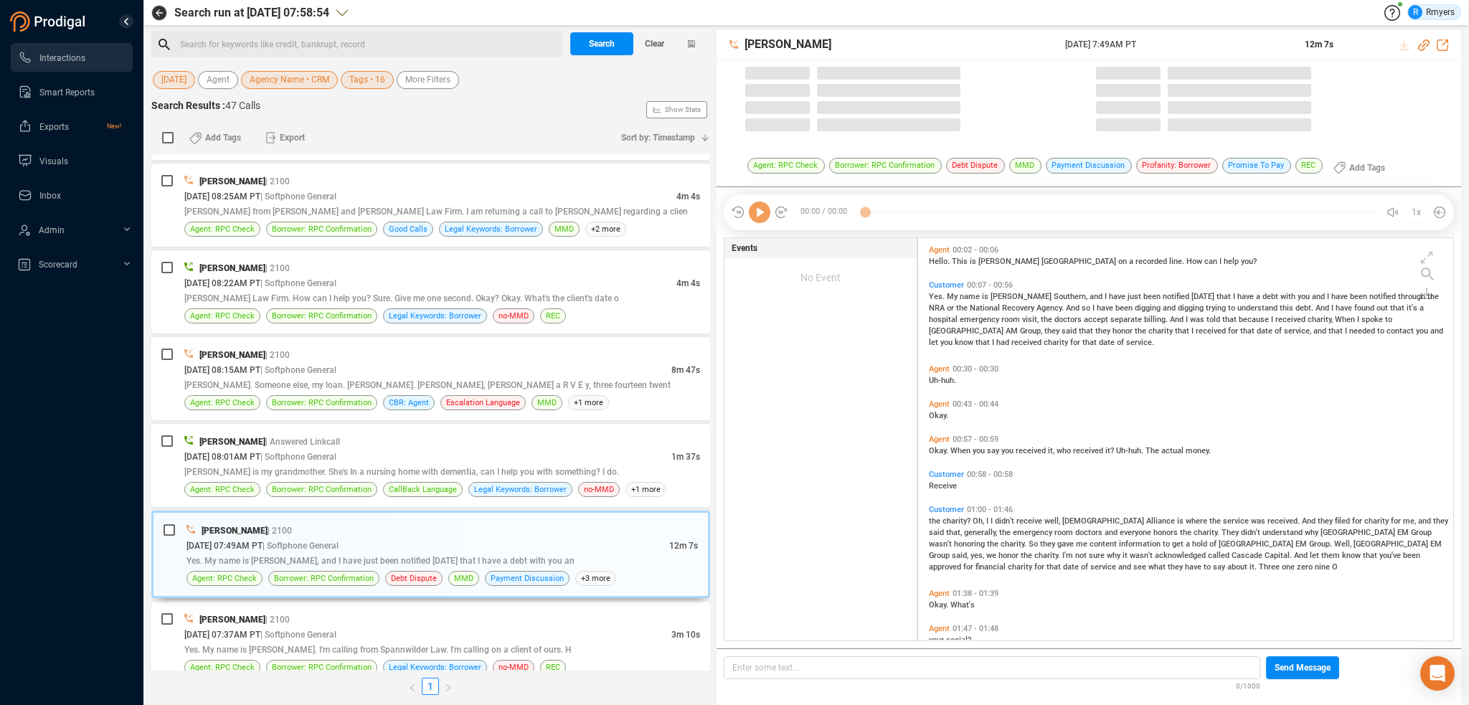
scroll to position [400, 528]
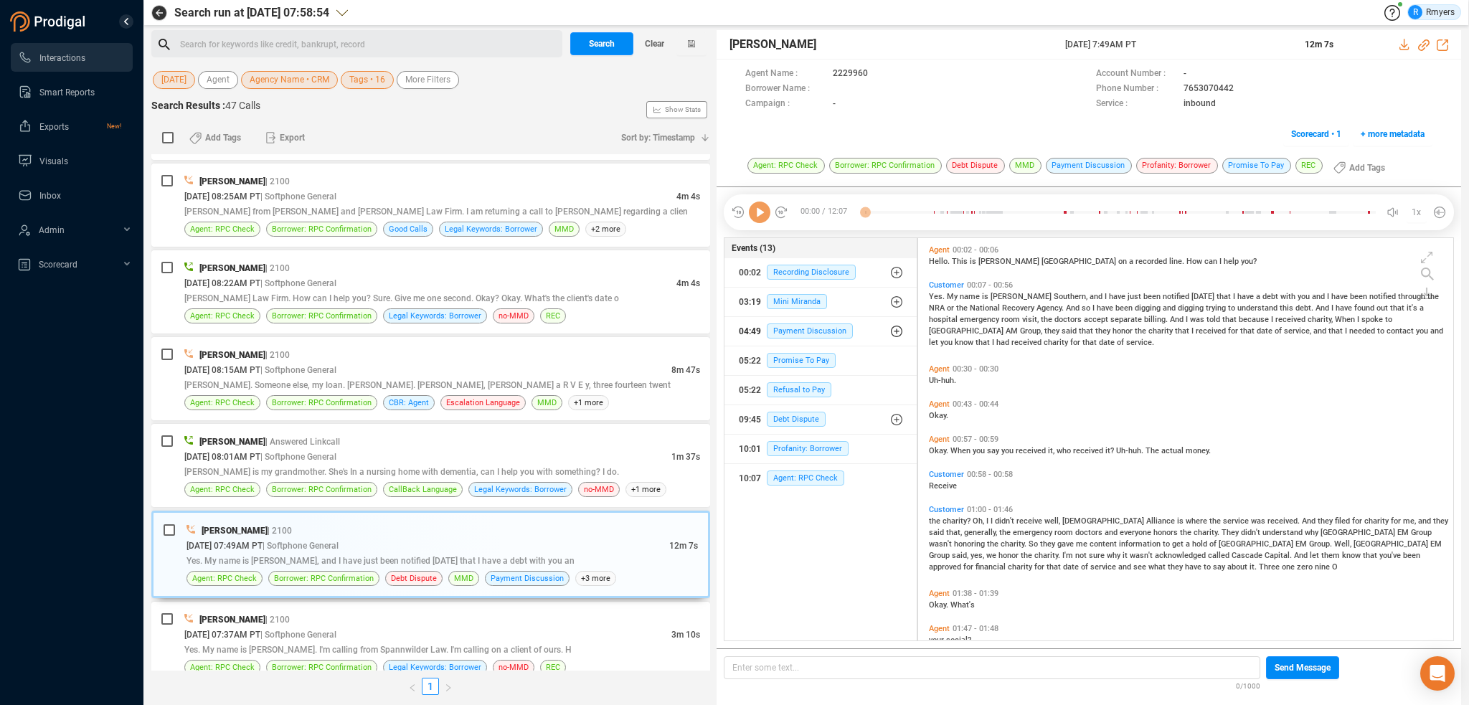
click at [787, 344] on button "04:49 Payment Discussion" at bounding box center [821, 331] width 192 height 29
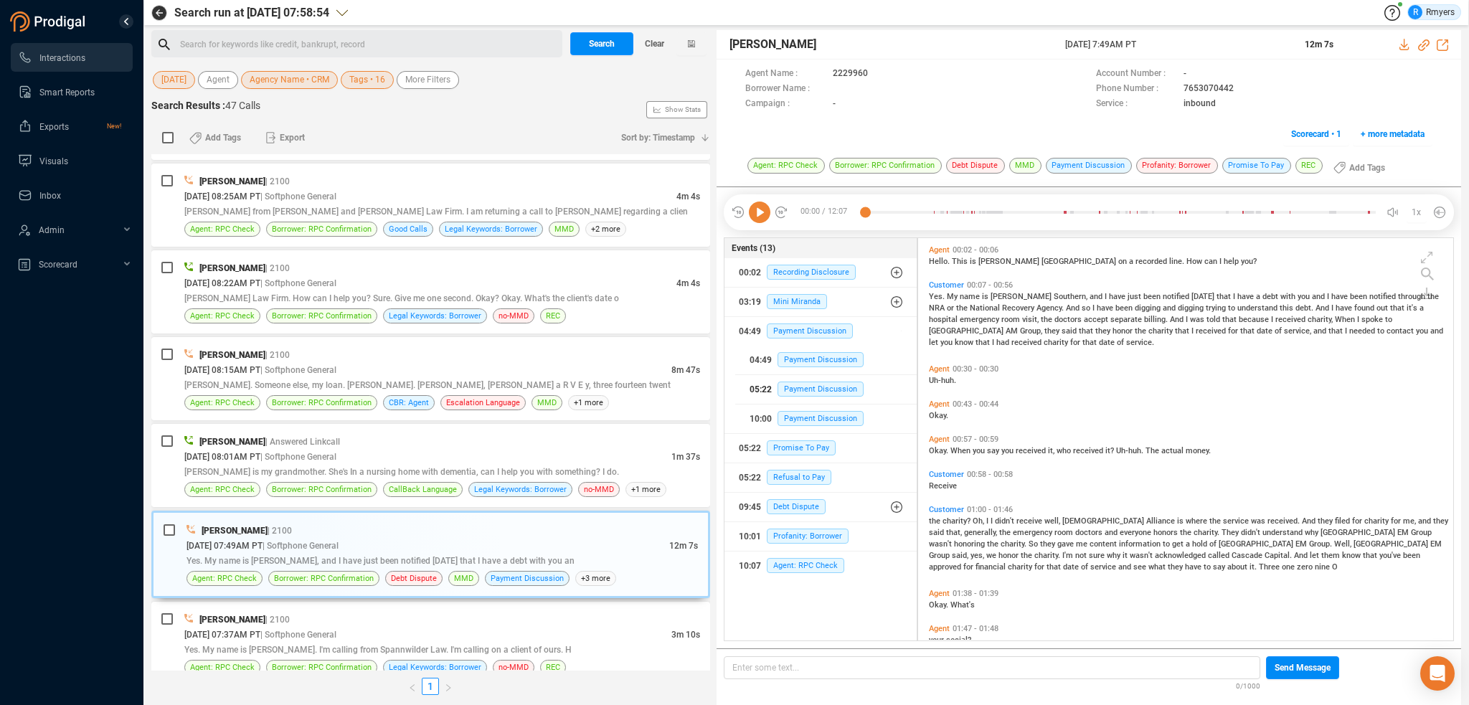
click at [786, 375] on button "05:22 Payment Discussion" at bounding box center [825, 389] width 181 height 29
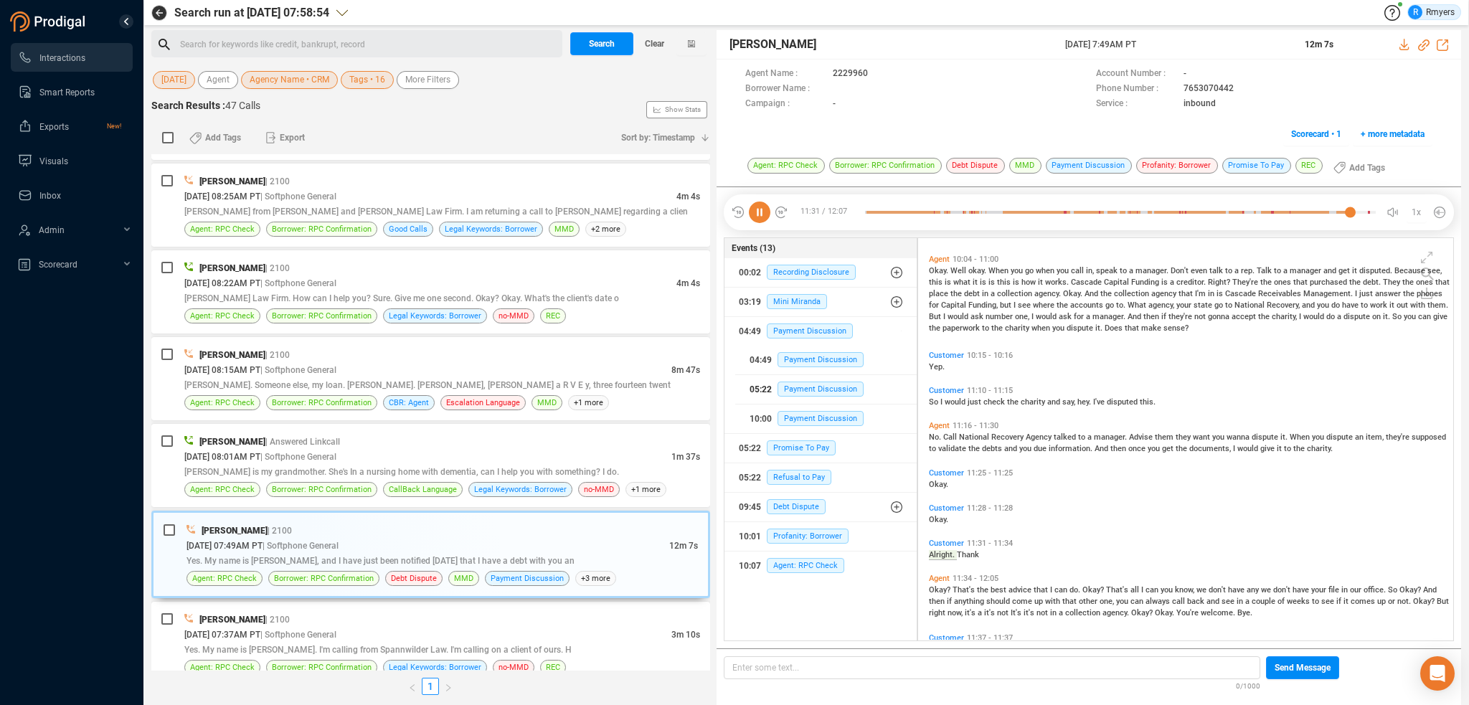
scroll to position [2583, 0]
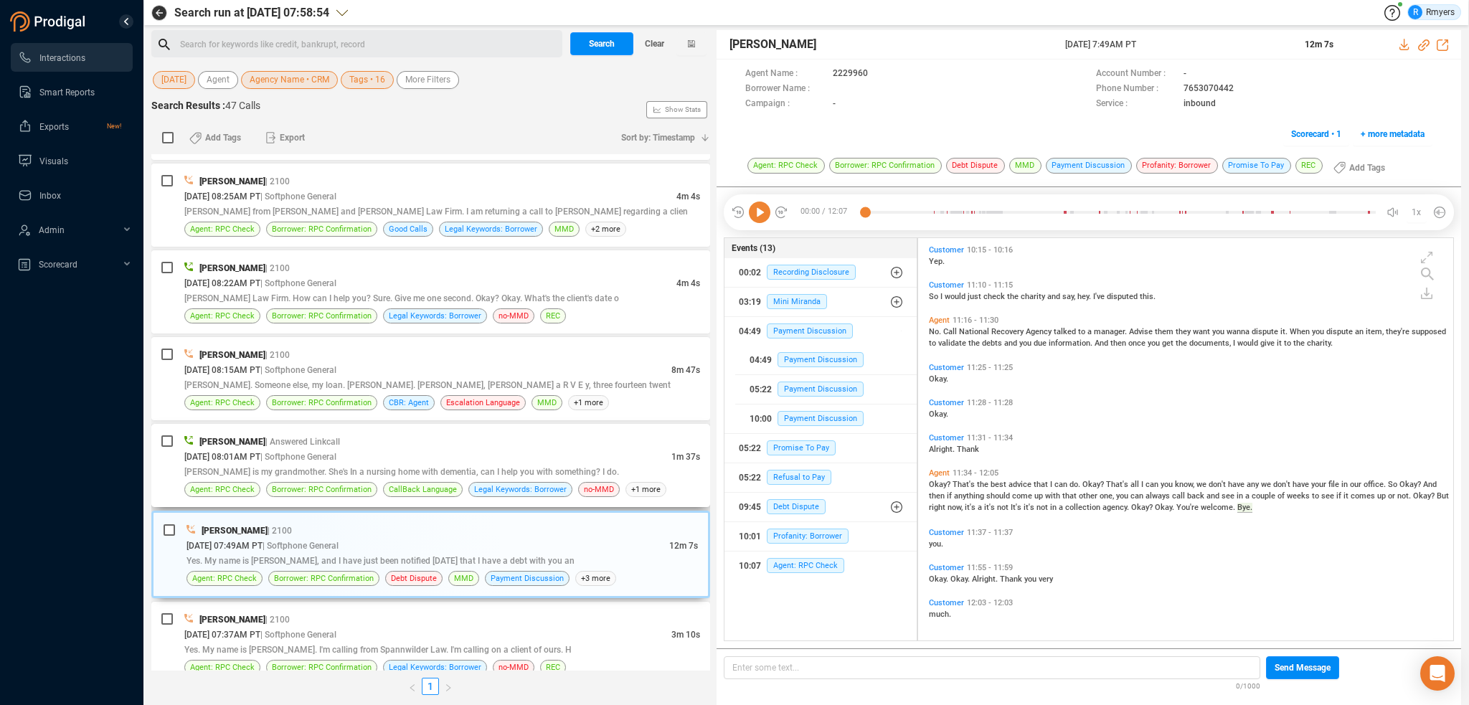
click at [329, 436] on div "Frank Napoles | Answered Linkcall 09/24/2025 @ 08:01AM PT | Softphone General 1…" at bounding box center [442, 465] width 516 height 63
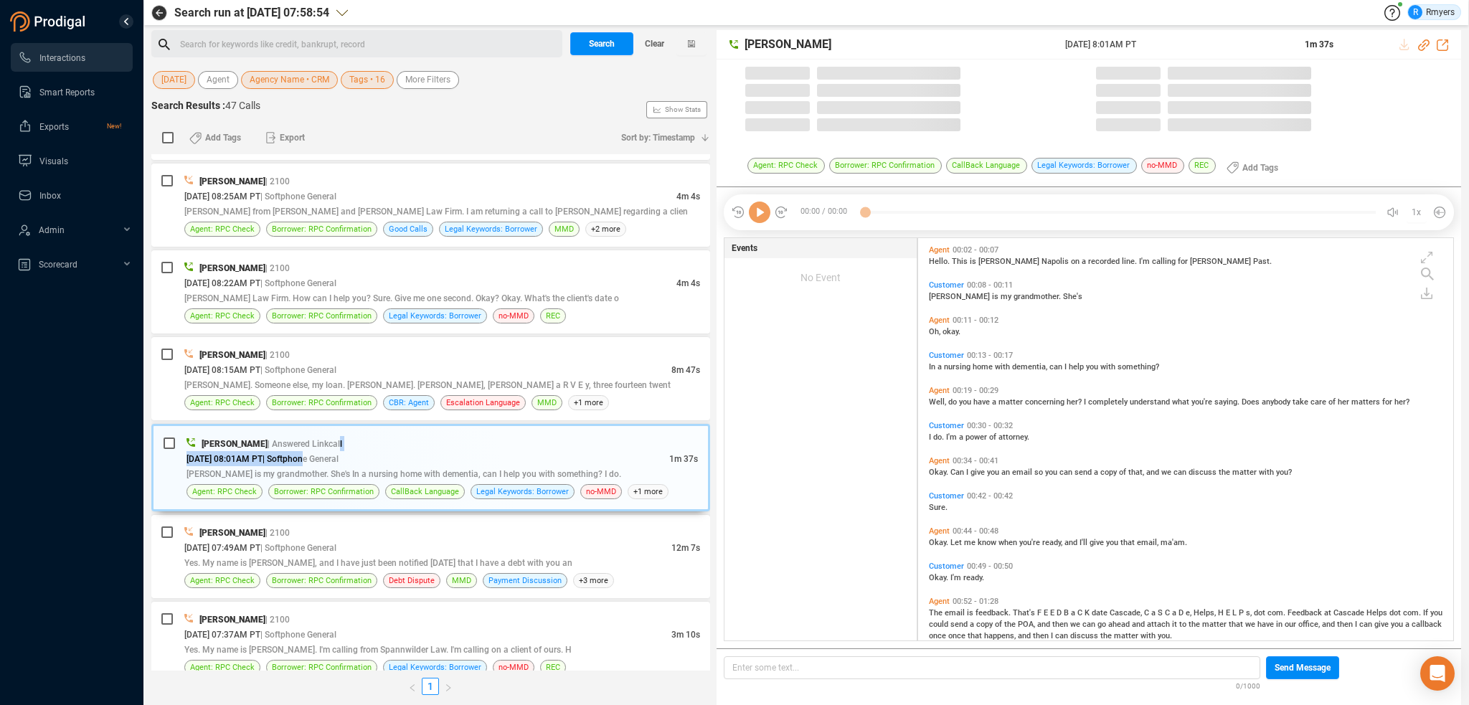
scroll to position [400, 528]
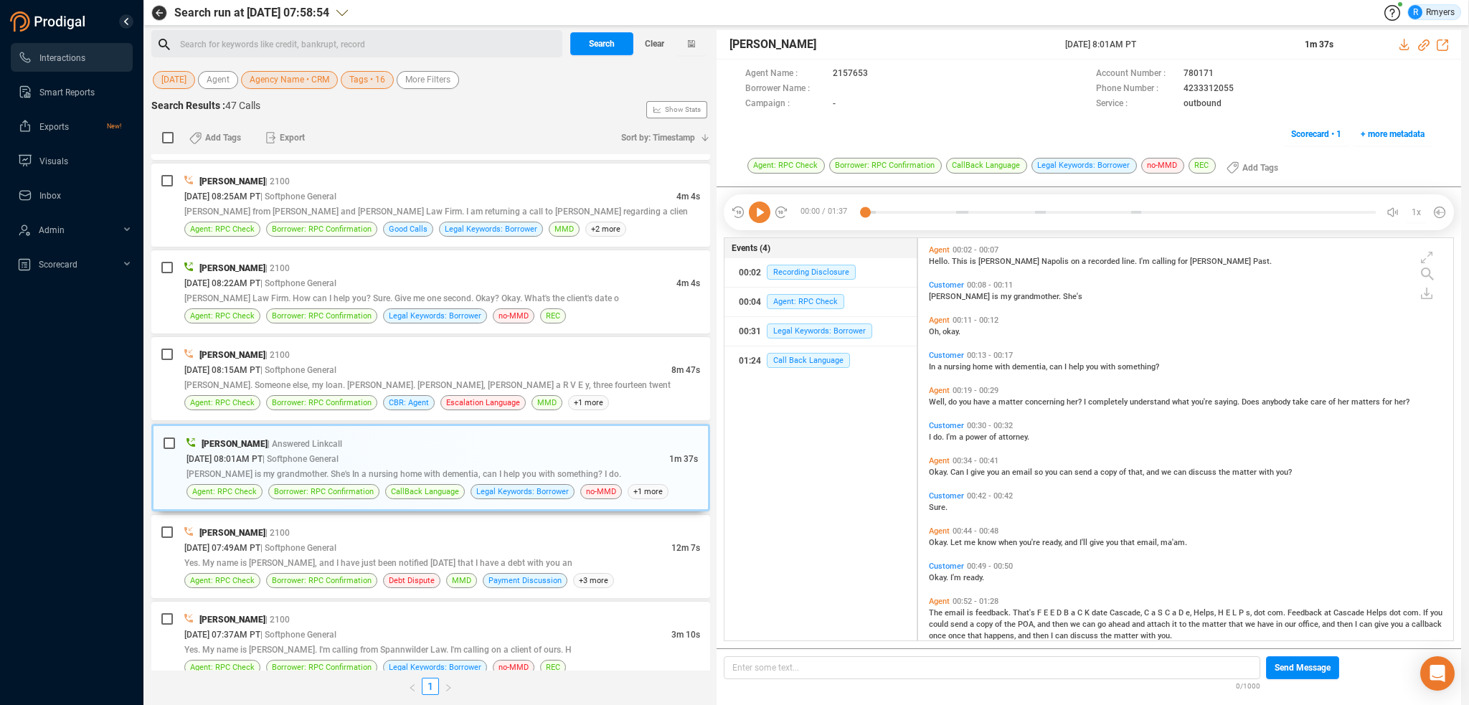
click at [763, 217] on icon at bounding box center [760, 213] width 22 height 22
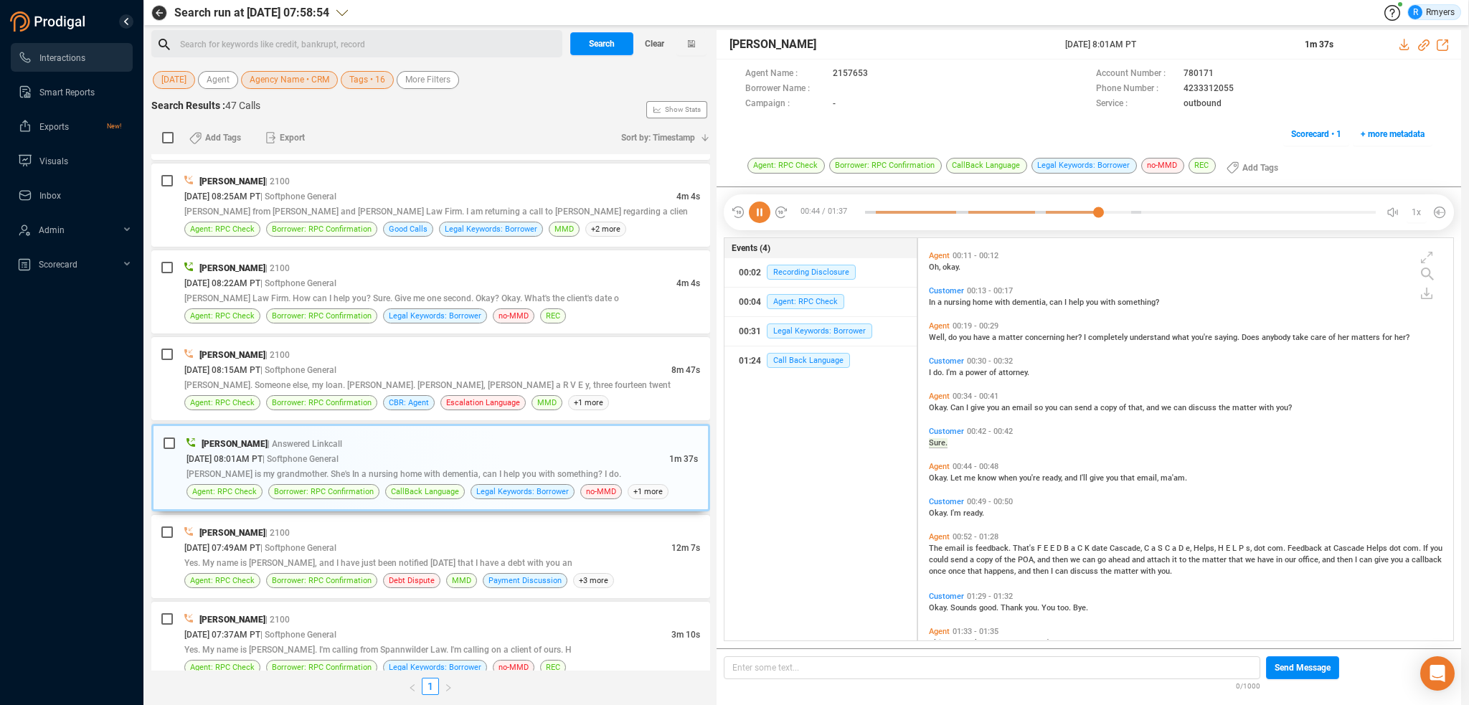
scroll to position [94, 0]
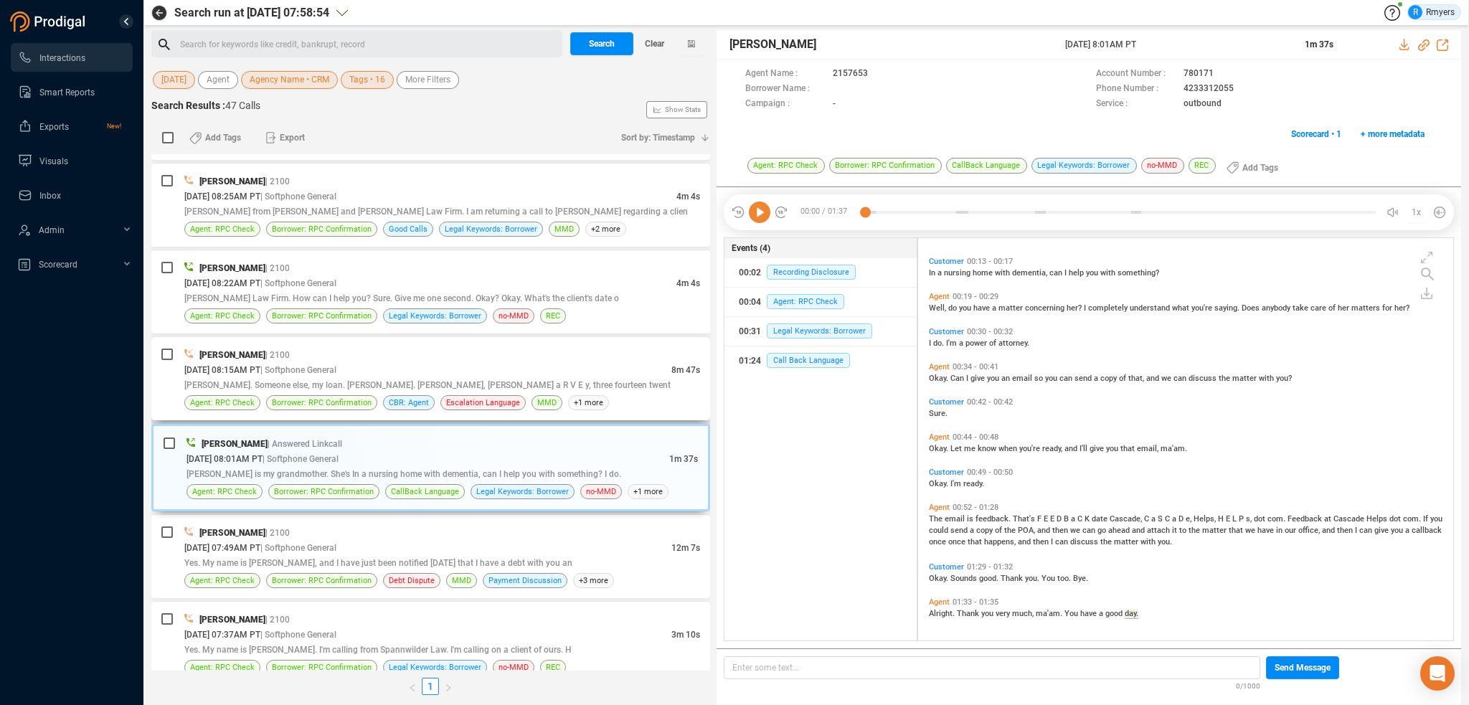
click at [405, 380] on span "[PERSON_NAME]. Someone else, my loan. [PERSON_NAME]. [PERSON_NAME], [PERSON_NAM…" at bounding box center [427, 385] width 486 height 10
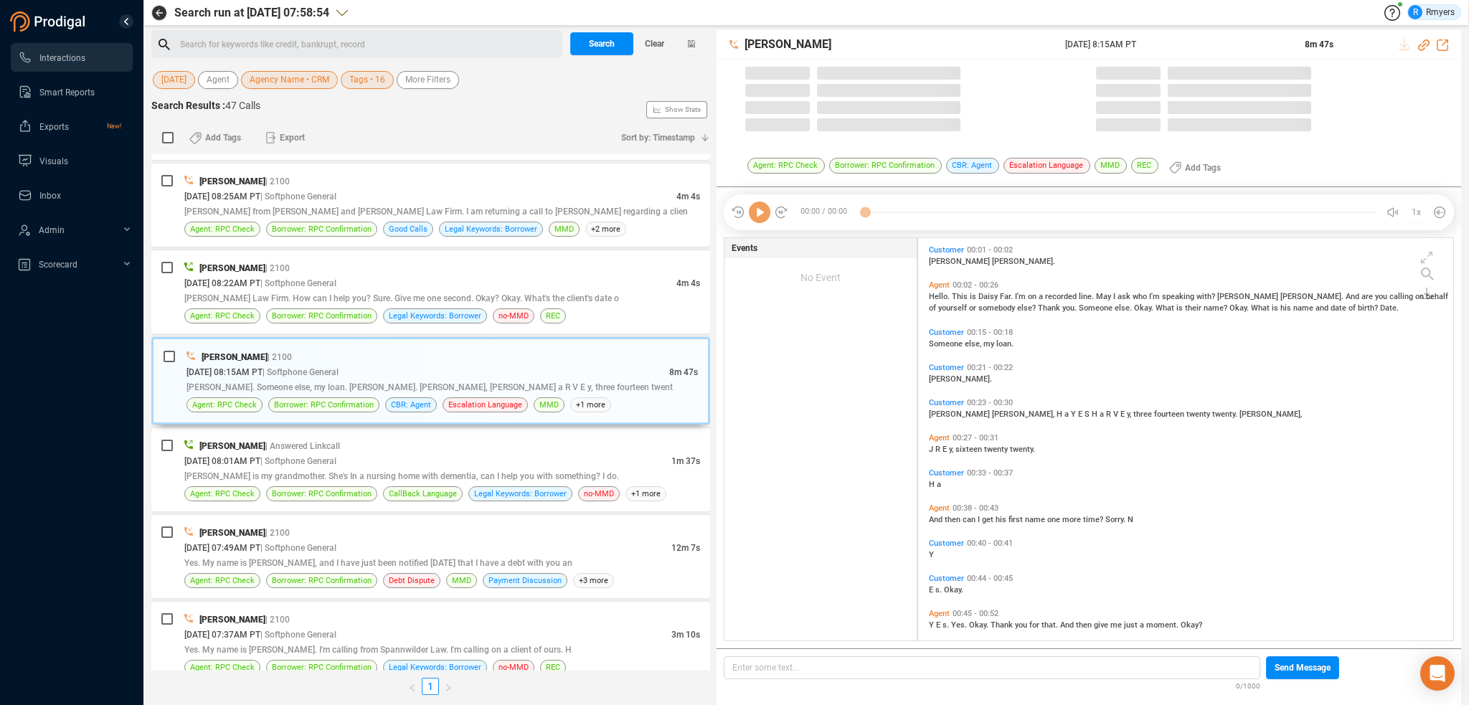
scroll to position [400, 528]
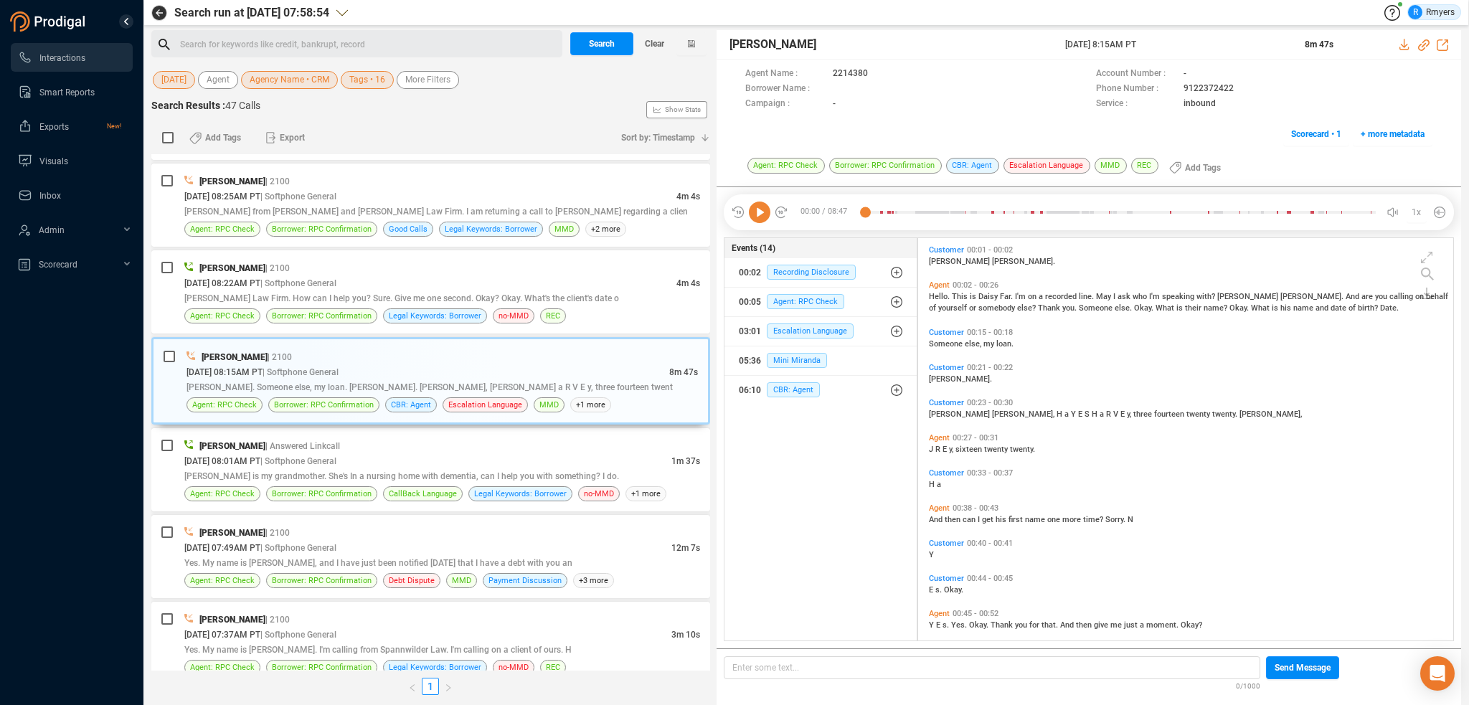
click at [759, 218] on icon at bounding box center [760, 213] width 22 height 22
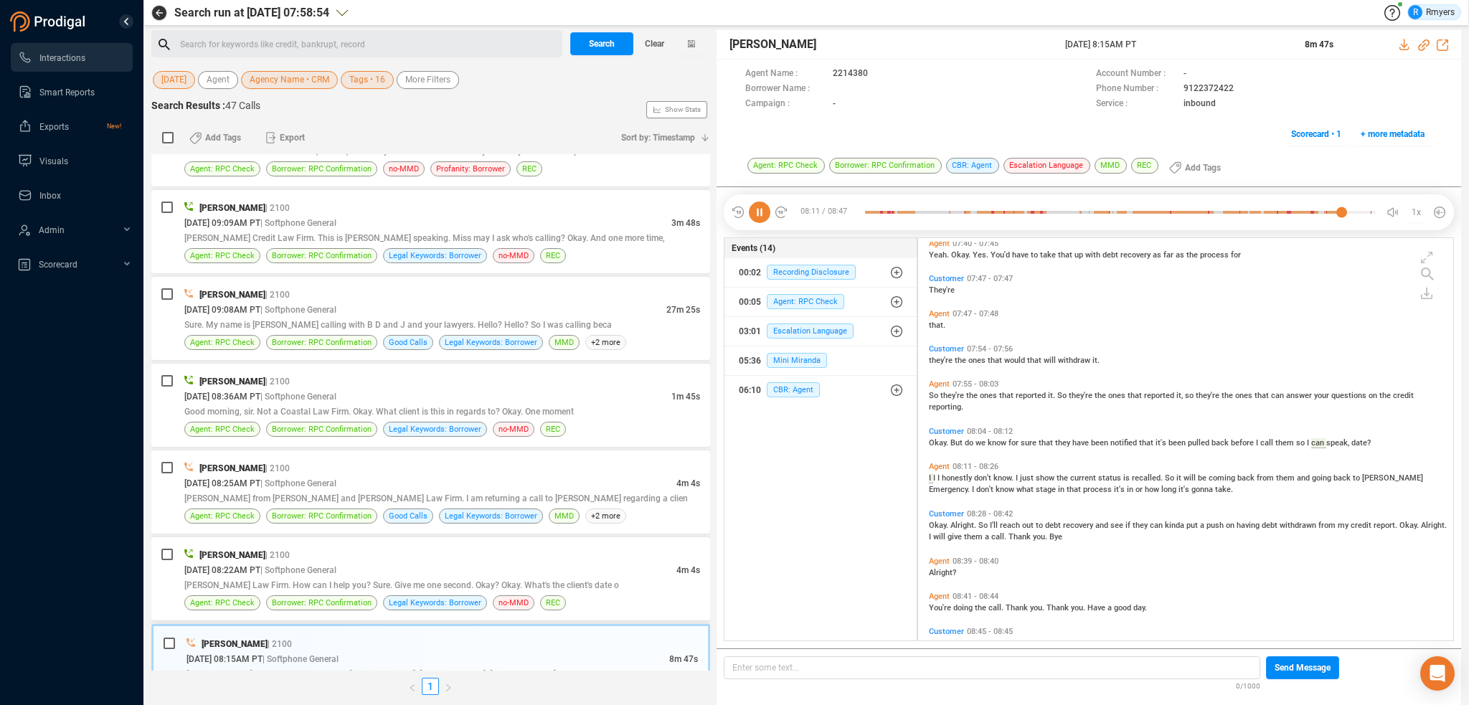
scroll to position [2669, 0]
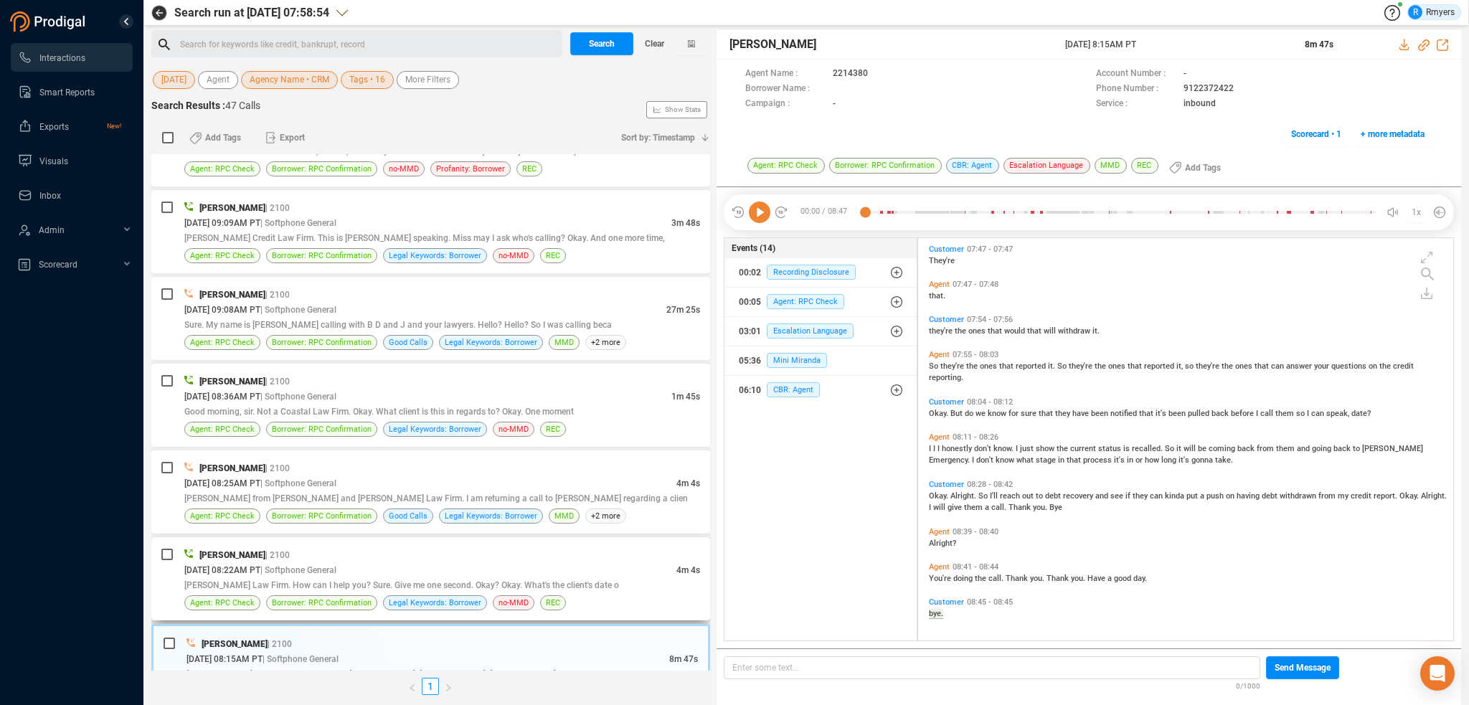
click at [444, 562] on div "09/24/2025 @ 08:22AM PT | Softphone General" at bounding box center [430, 569] width 492 height 15
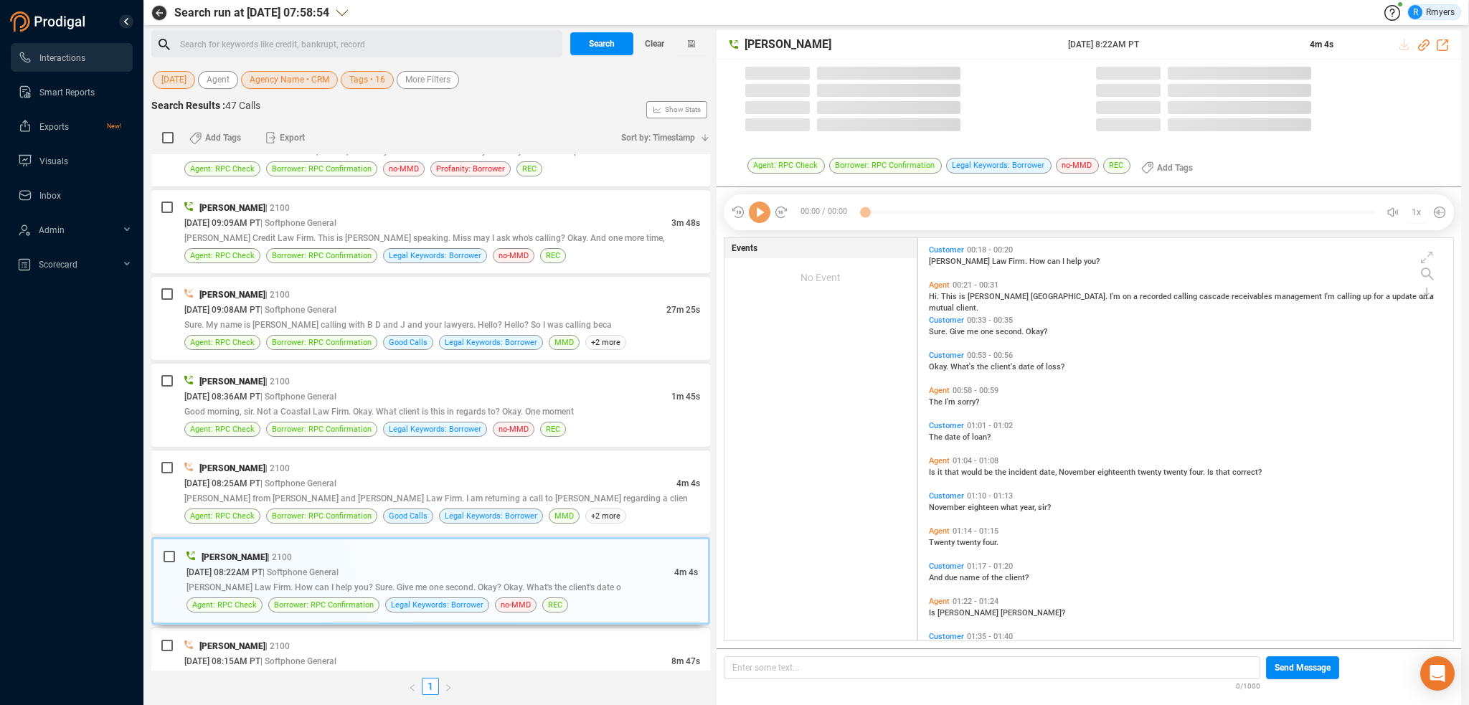
scroll to position [400, 528]
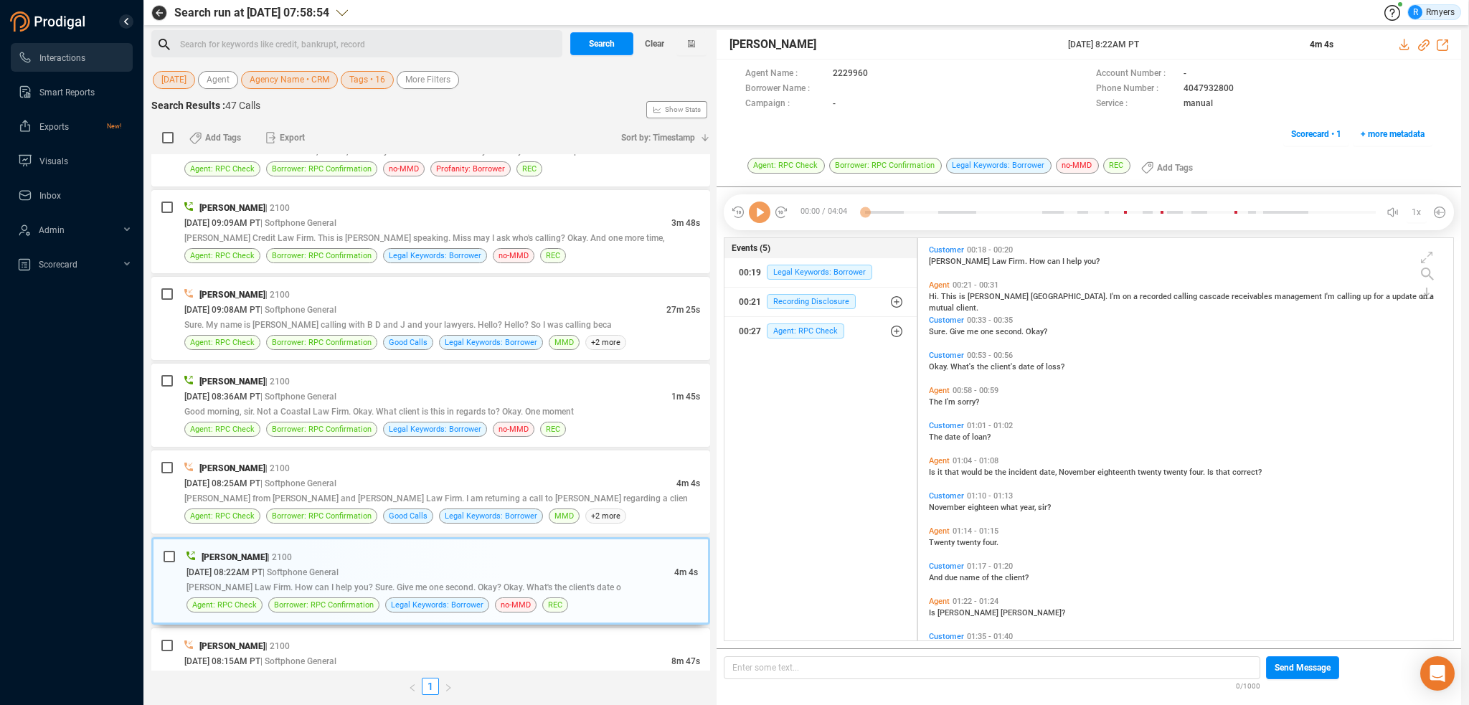
click at [760, 217] on icon at bounding box center [760, 213] width 22 height 22
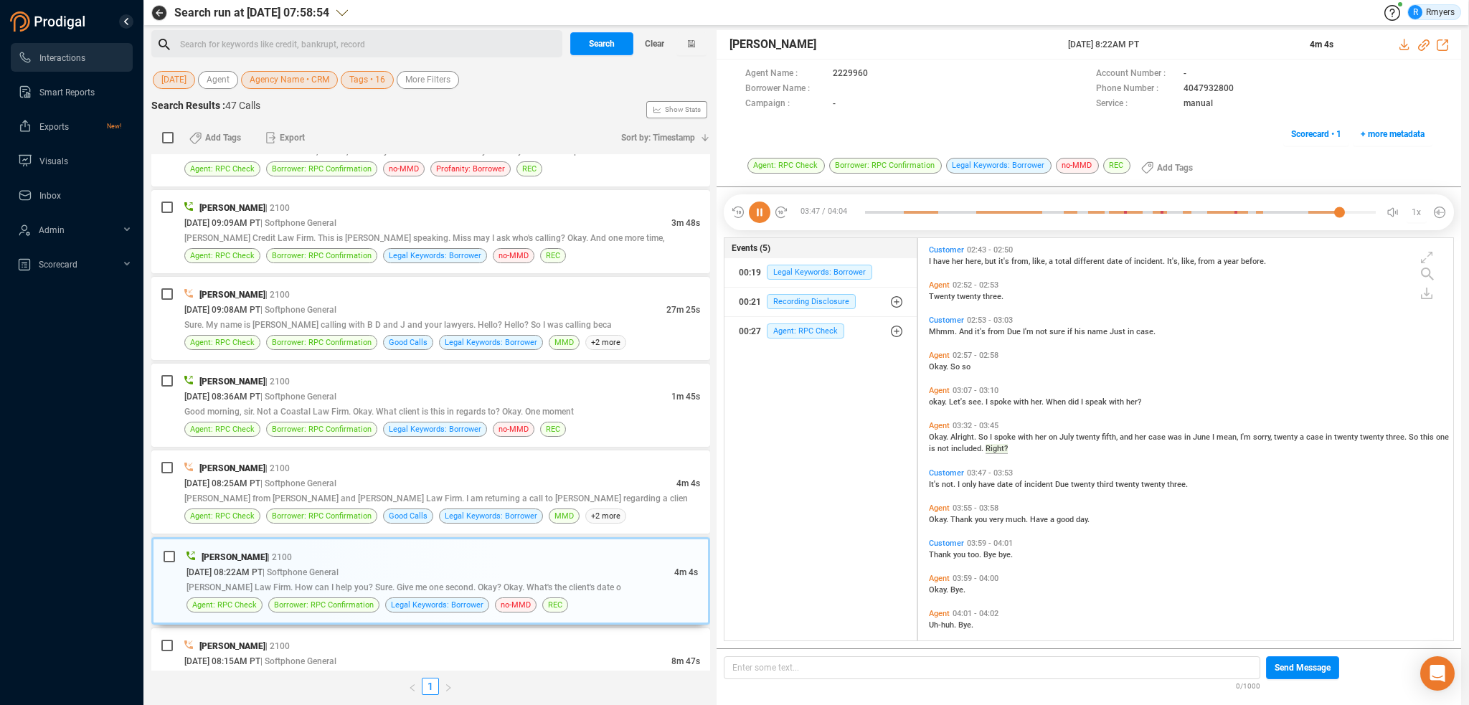
scroll to position [749, 0]
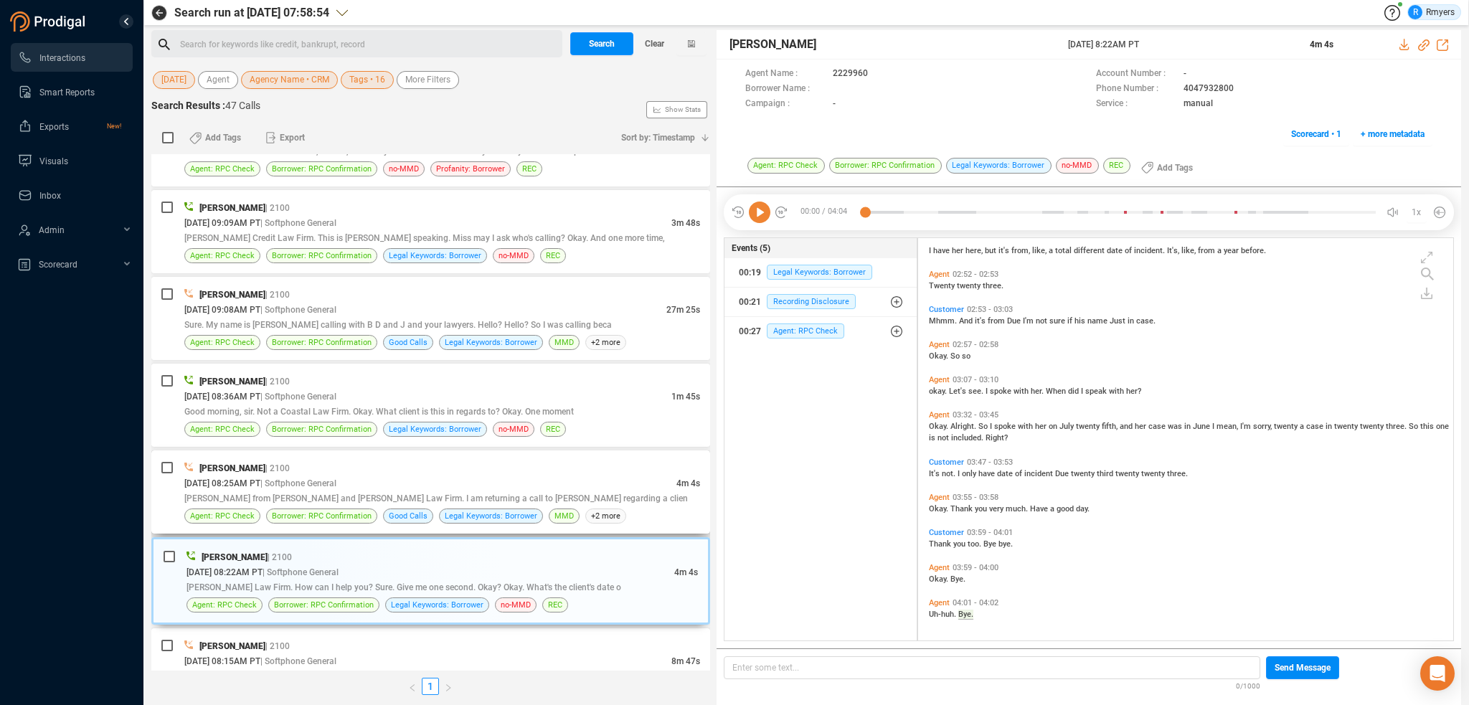
drag, startPoint x: 548, startPoint y: 471, endPoint x: 556, endPoint y: 466, distance: 9.8
click at [552, 476] on div "09/24/2025 @ 08:25AM PT | Softphone General" at bounding box center [430, 483] width 492 height 15
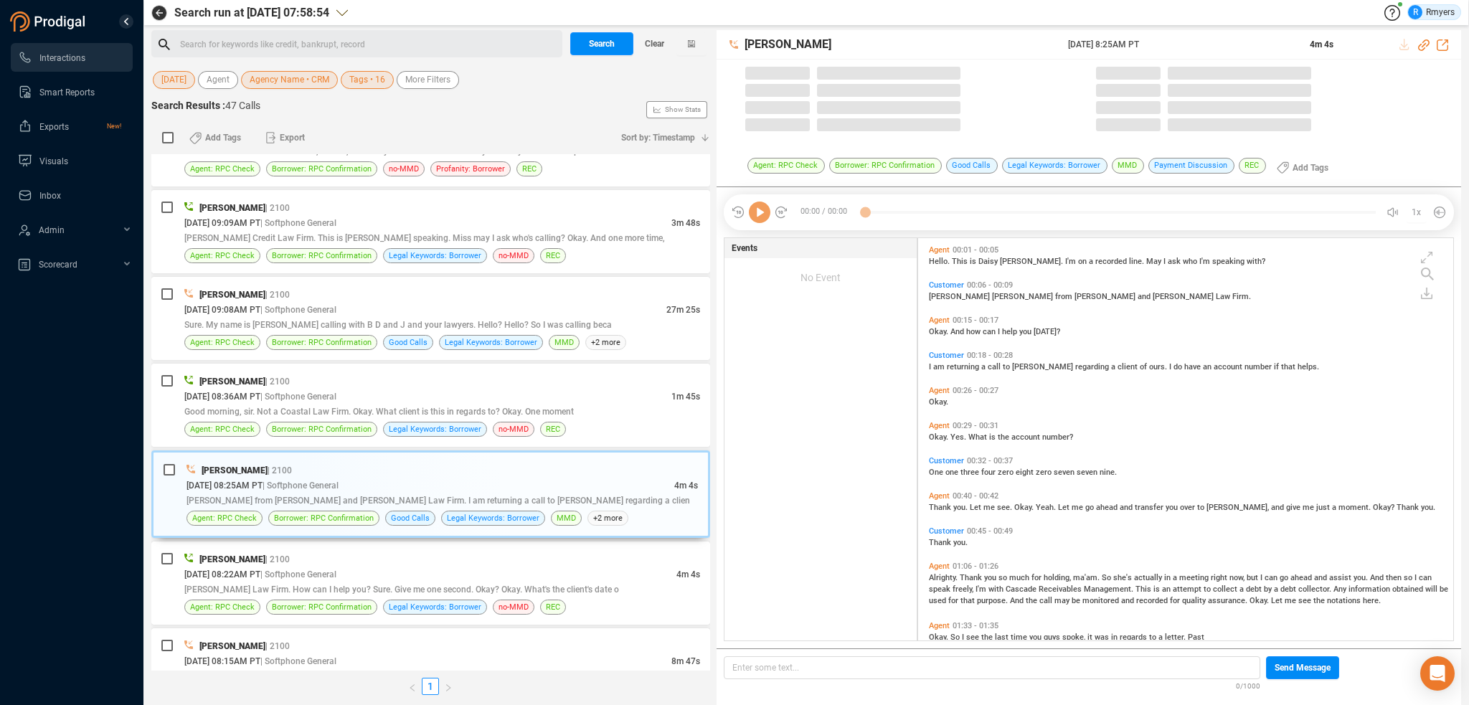
scroll to position [400, 528]
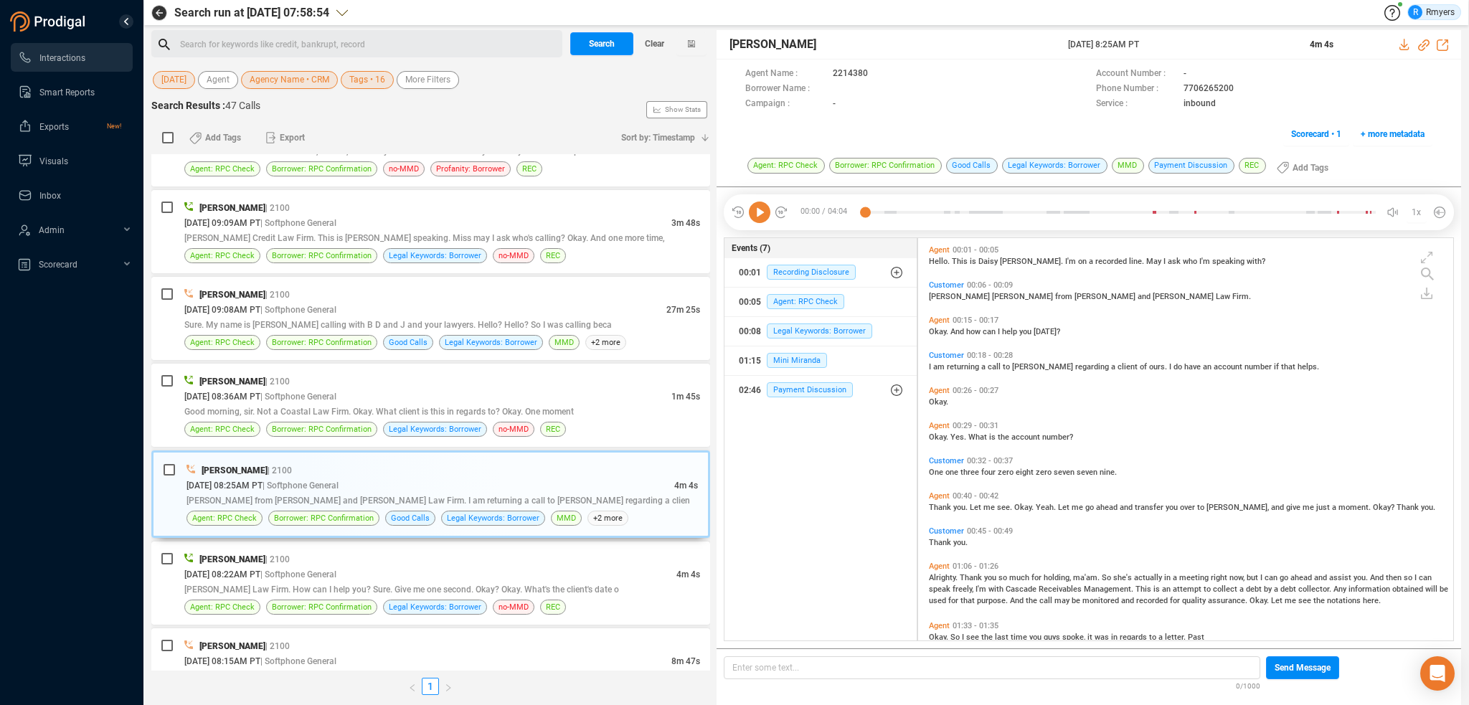
click at [754, 212] on icon at bounding box center [760, 213] width 22 height 22
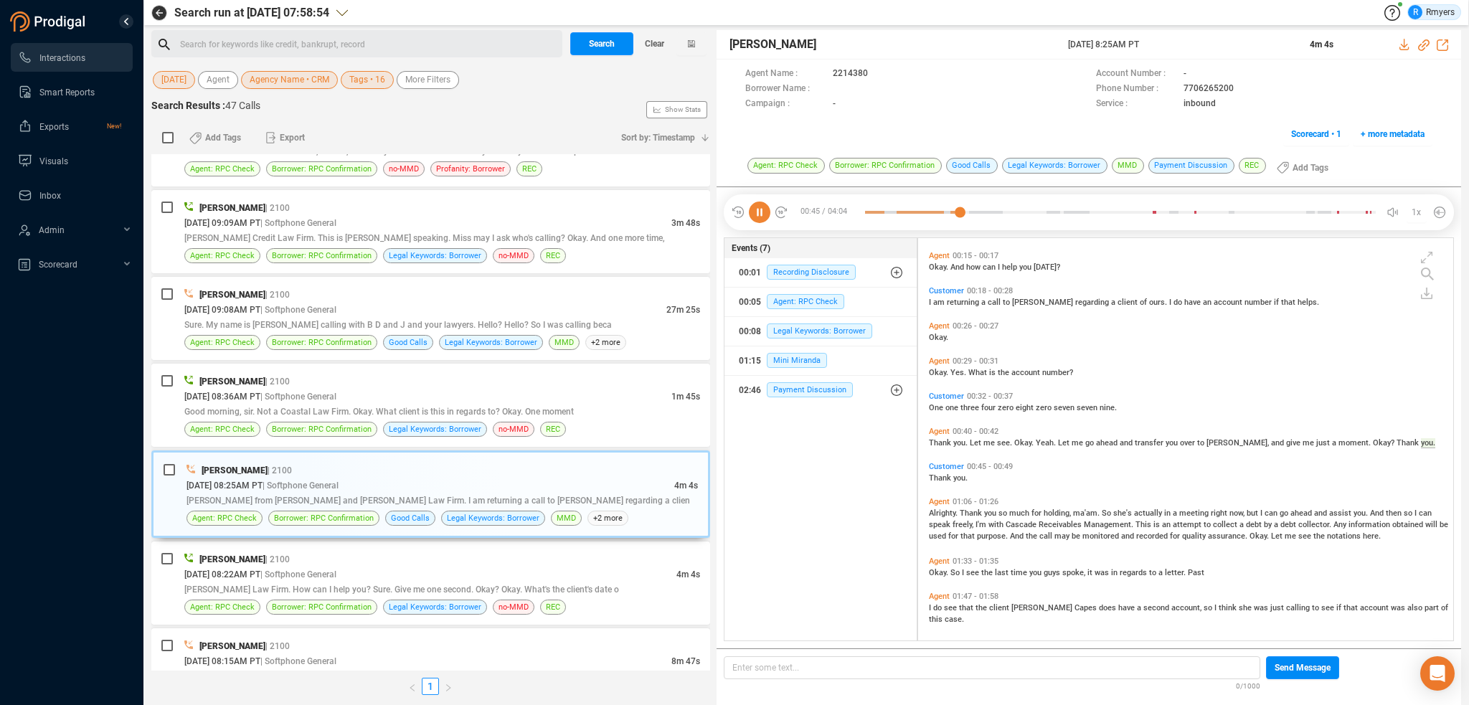
scroll to position [100, 0]
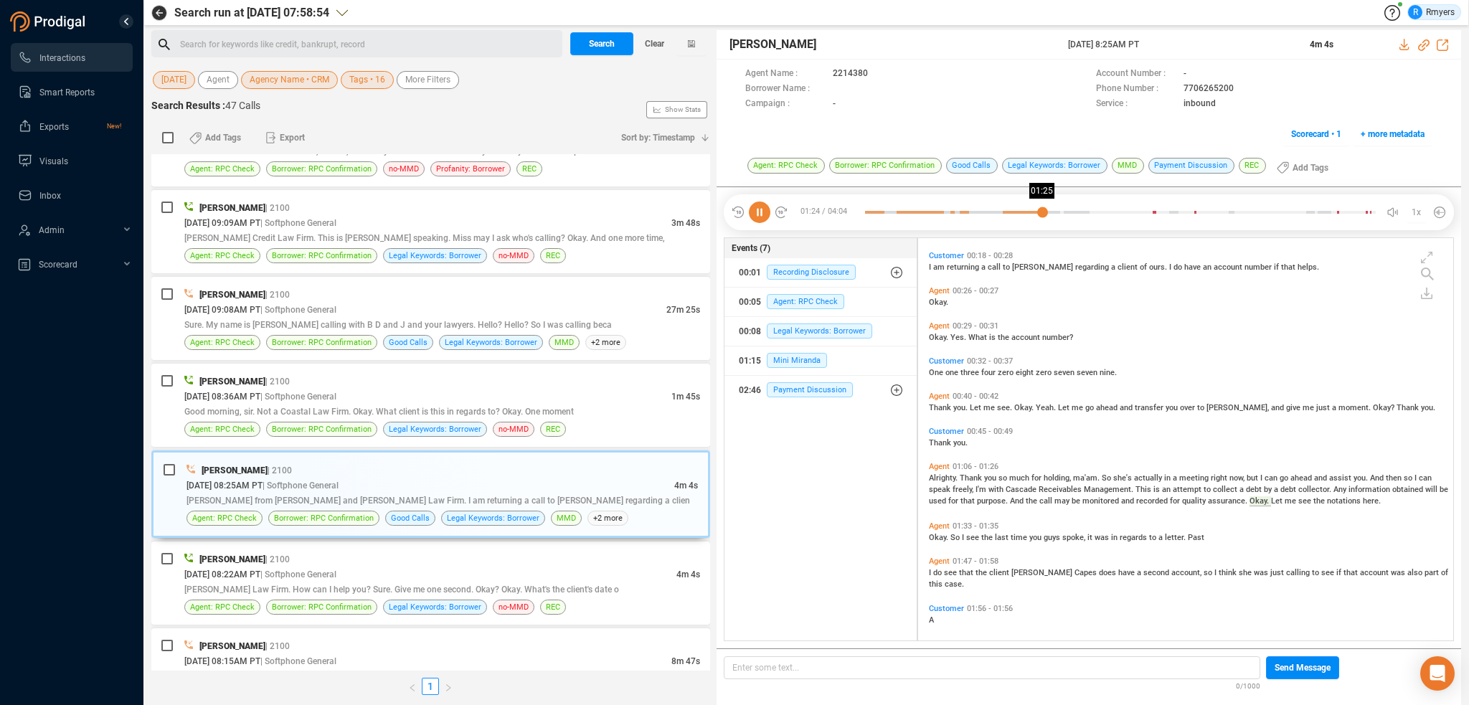
drag, startPoint x: 1042, startPoint y: 212, endPoint x: 1050, endPoint y: 220, distance: 11.2
click at [1044, 212] on div at bounding box center [1120, 213] width 511 height 22
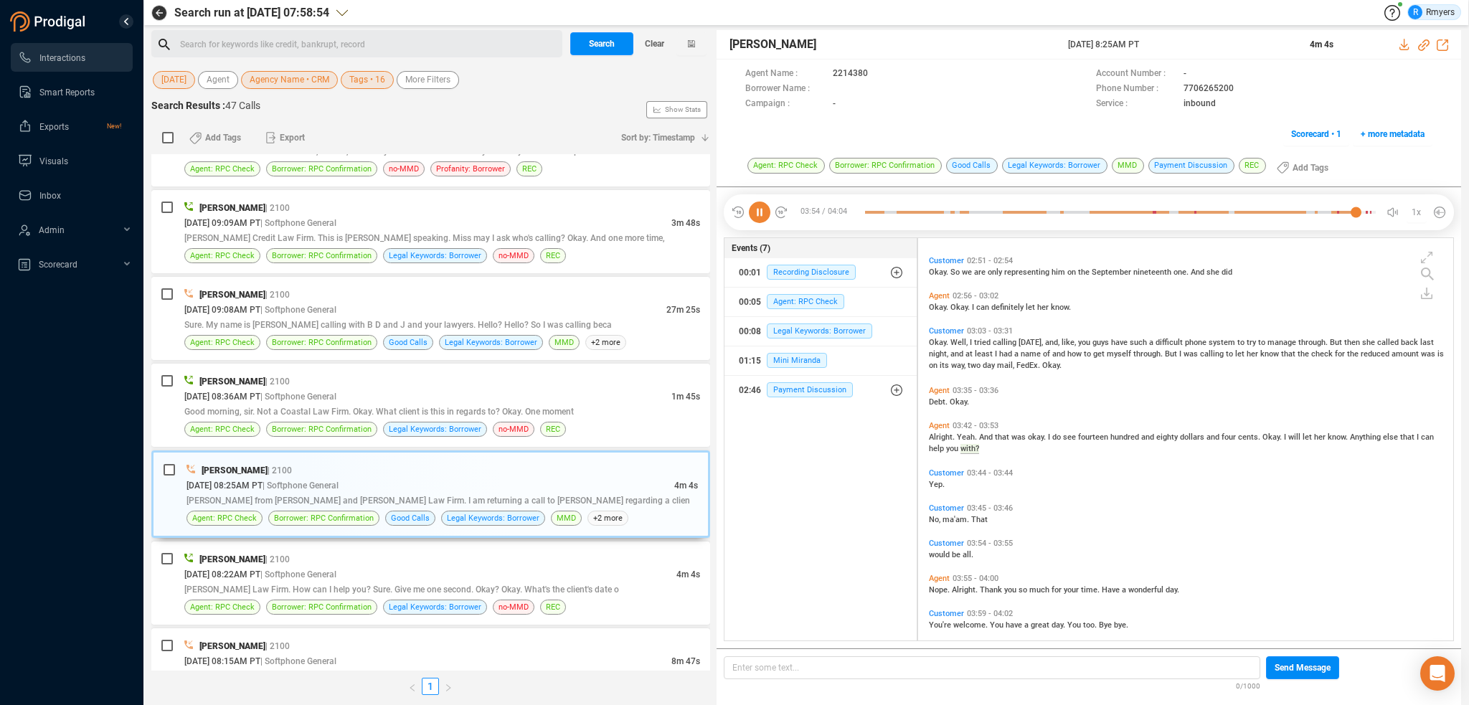
scroll to position [1291, 0]
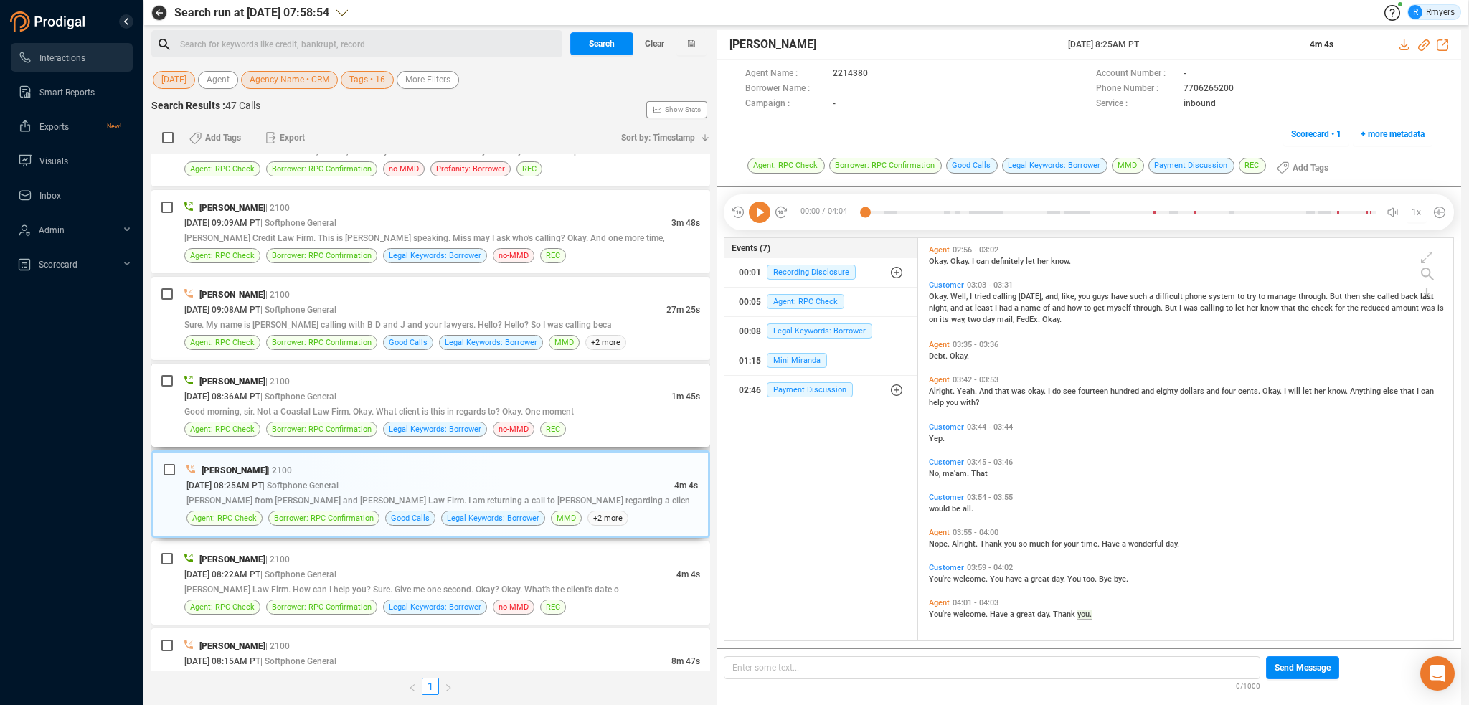
click at [432, 389] on div "09/24/2025 @ 08:36AM PT | Softphone General" at bounding box center [427, 396] width 487 height 15
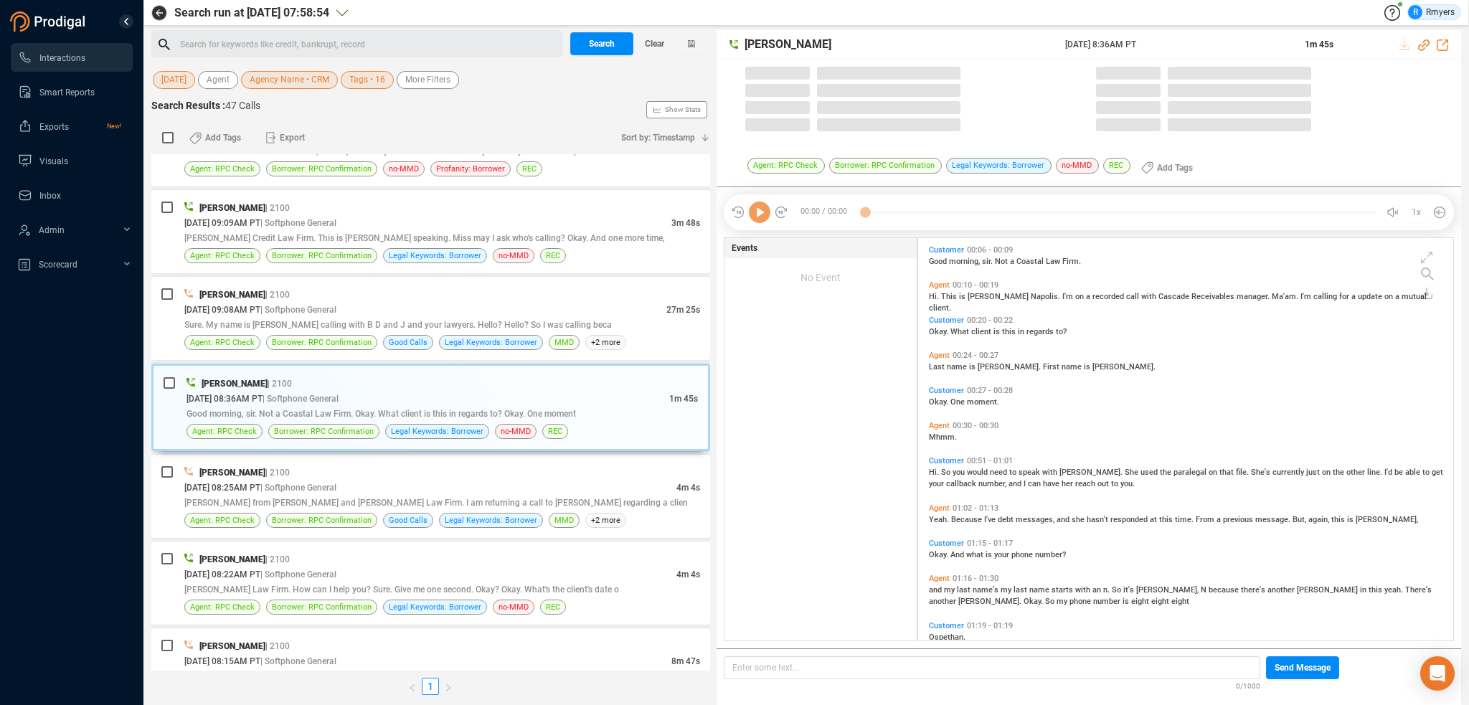
scroll to position [400, 528]
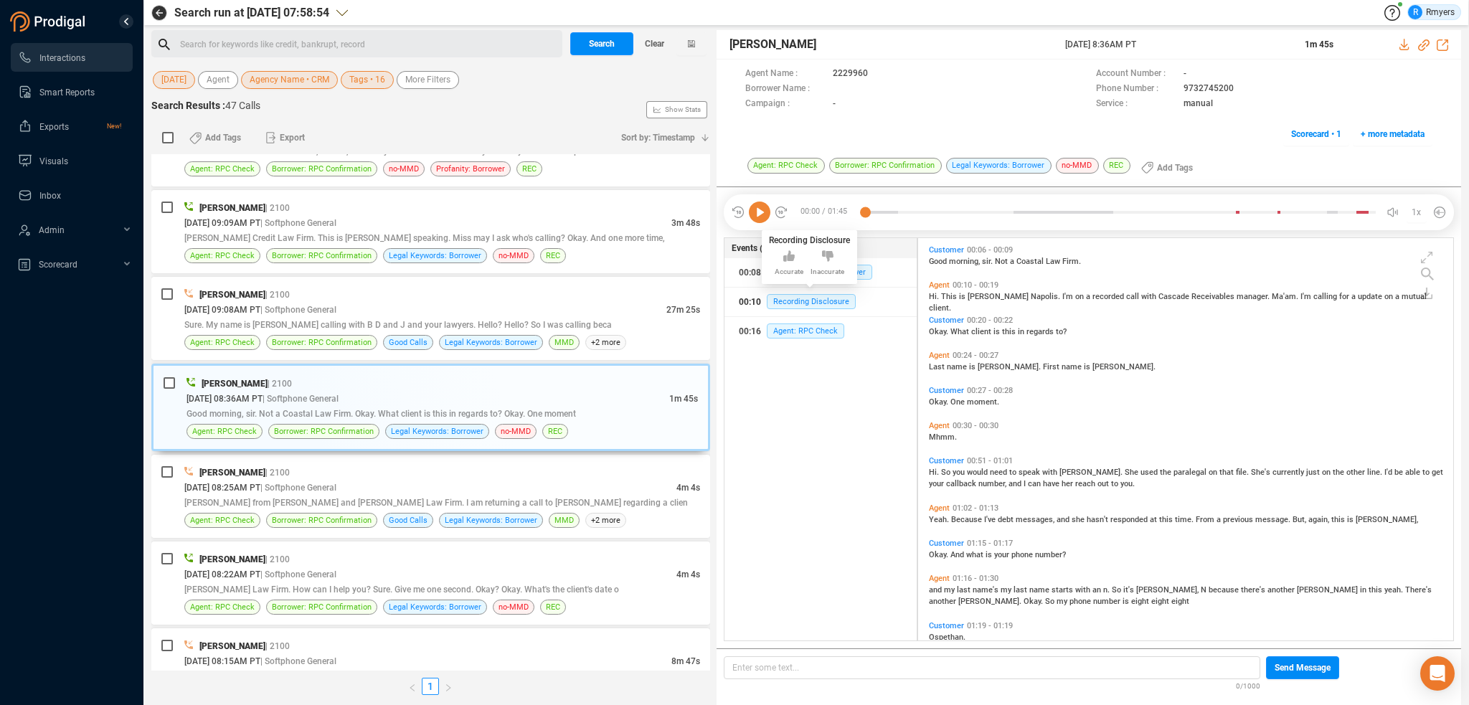
drag, startPoint x: 787, startPoint y: 304, endPoint x: 711, endPoint y: 312, distance: 76.4
click at [786, 304] on span "Recording Disclosure" at bounding box center [811, 301] width 89 height 15
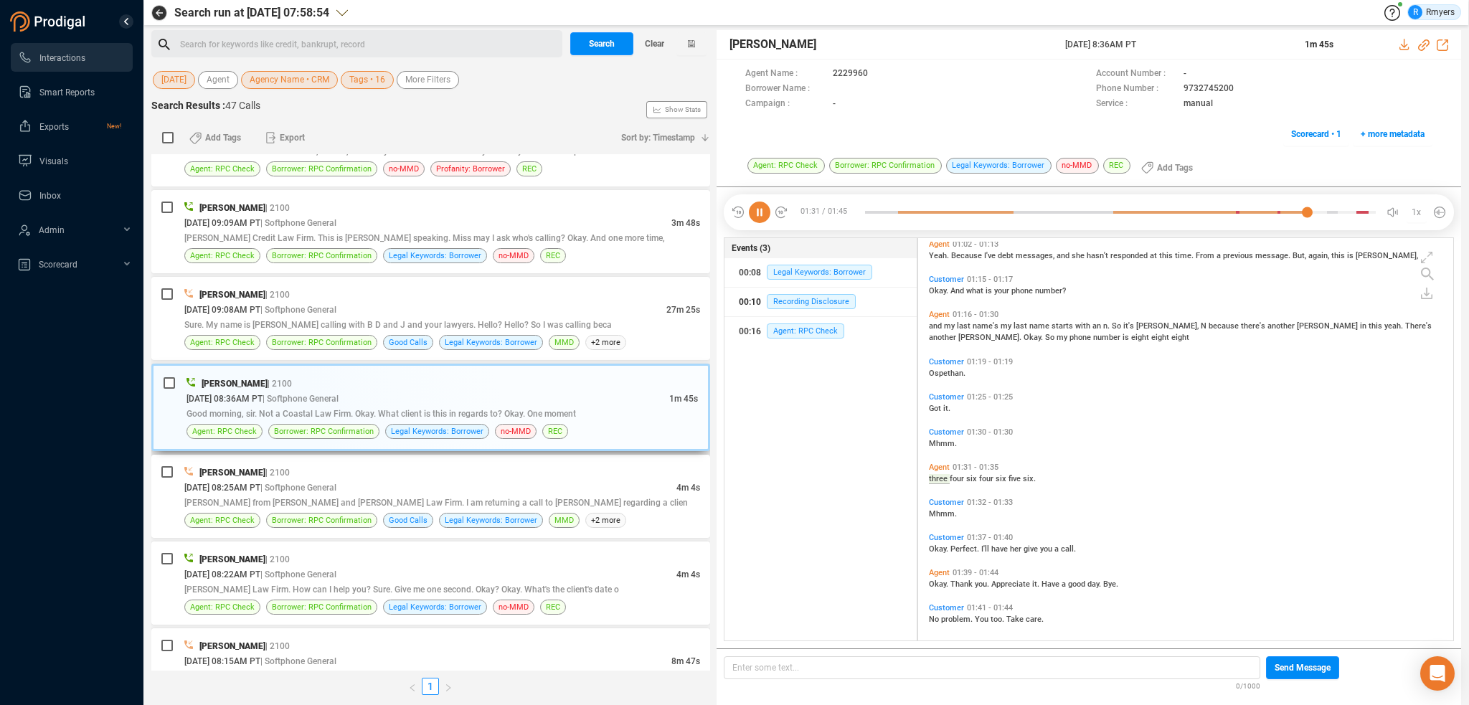
scroll to position [270, 0]
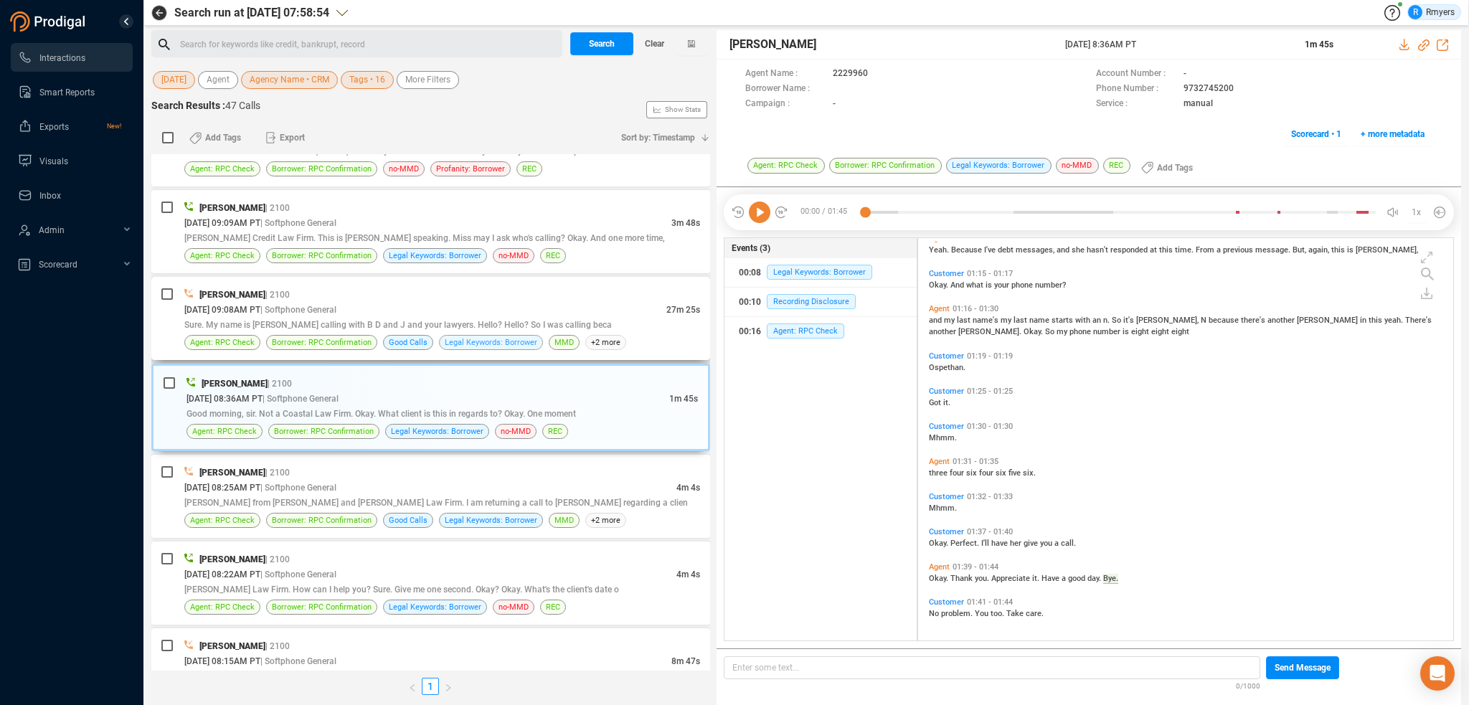
click at [482, 336] on span "Legal Keywords: Borrower" at bounding box center [491, 343] width 93 height 14
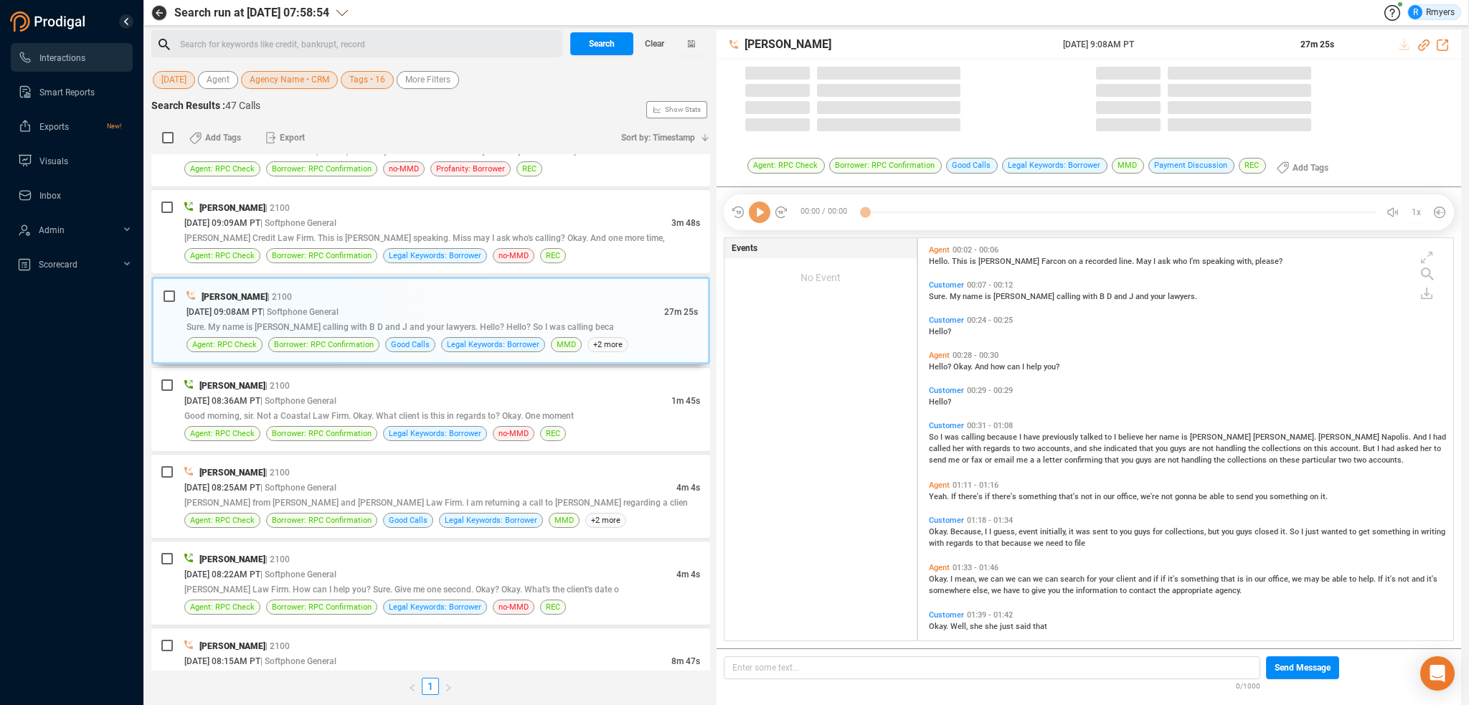
scroll to position [400, 528]
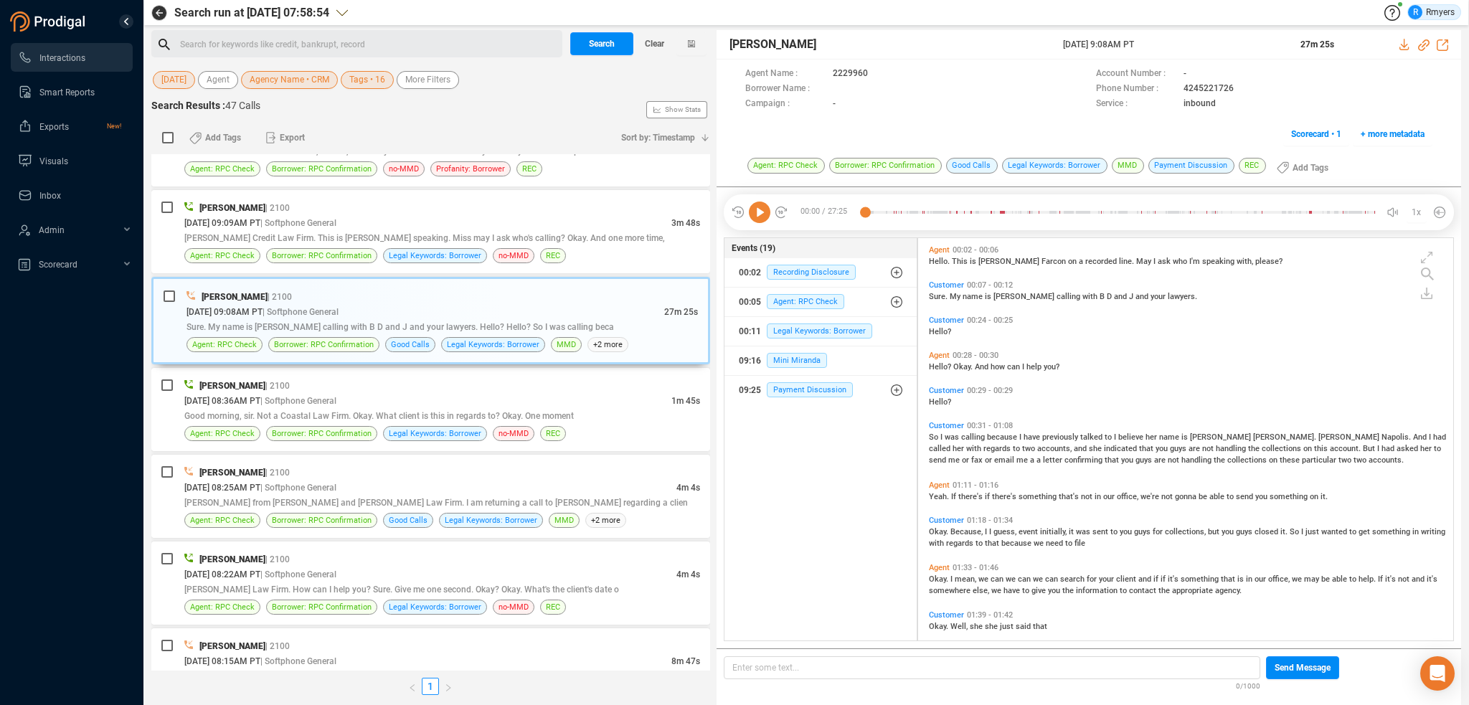
click at [755, 217] on icon at bounding box center [760, 213] width 22 height 22
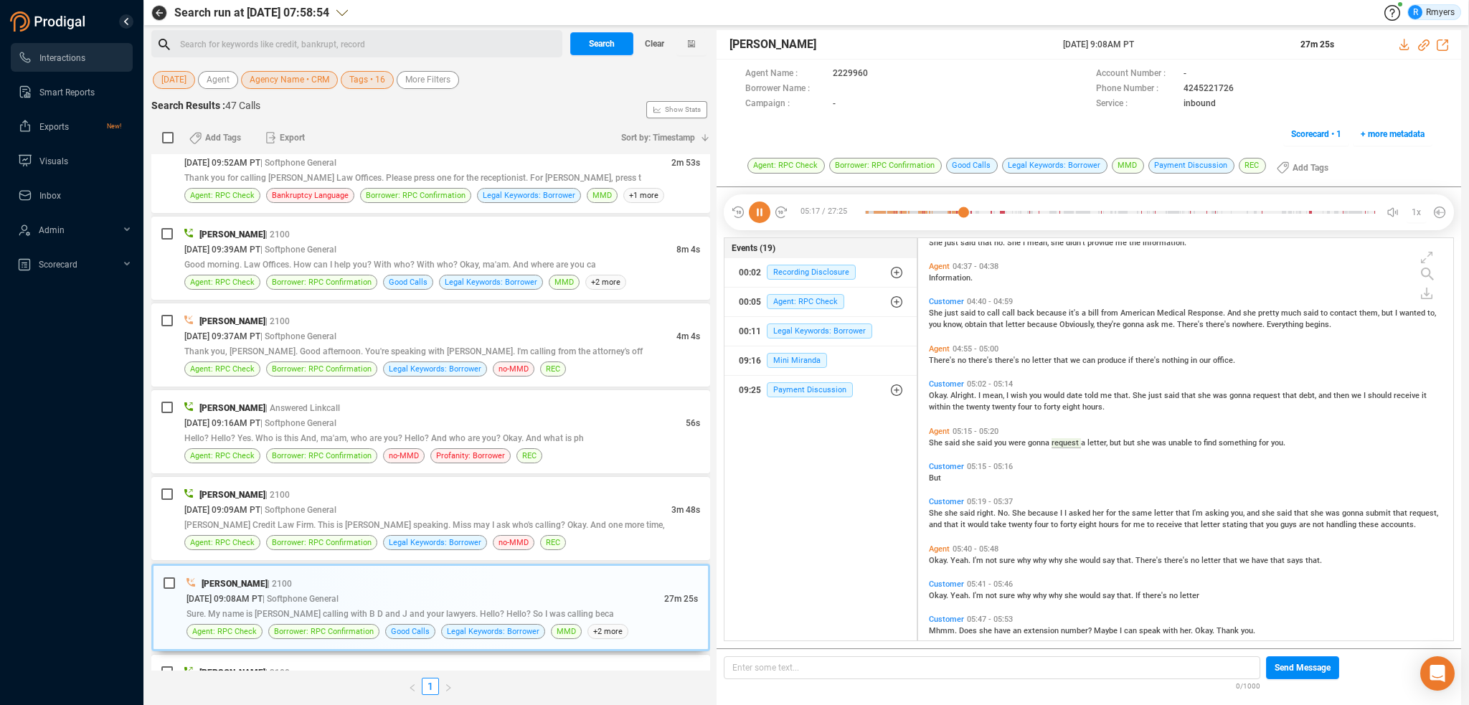
scroll to position [1245, 0]
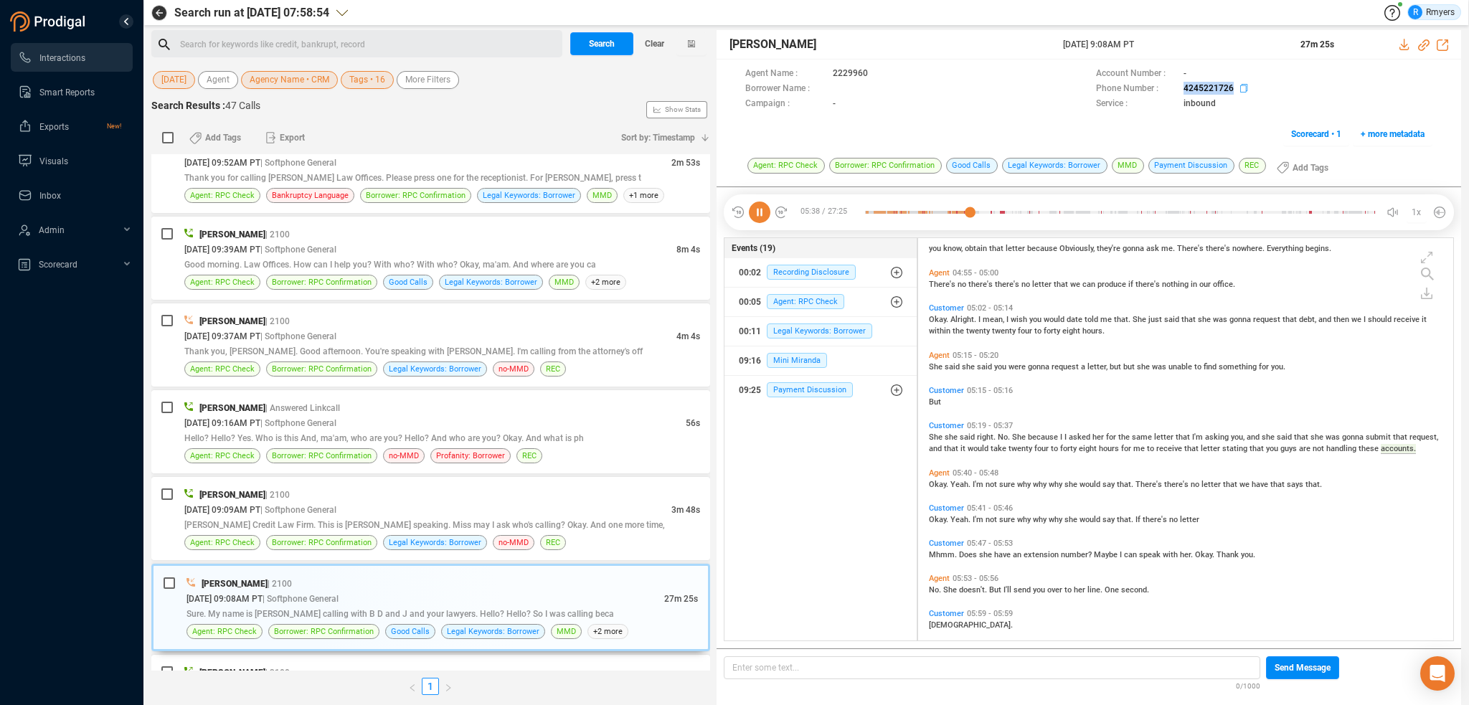
drag, startPoint x: 1178, startPoint y: 93, endPoint x: 1231, endPoint y: 93, distance: 53.1
click at [1231, 93] on div "Phone Number : 4245221726" at bounding box center [1264, 89] width 336 height 15
copy div "4245221726"
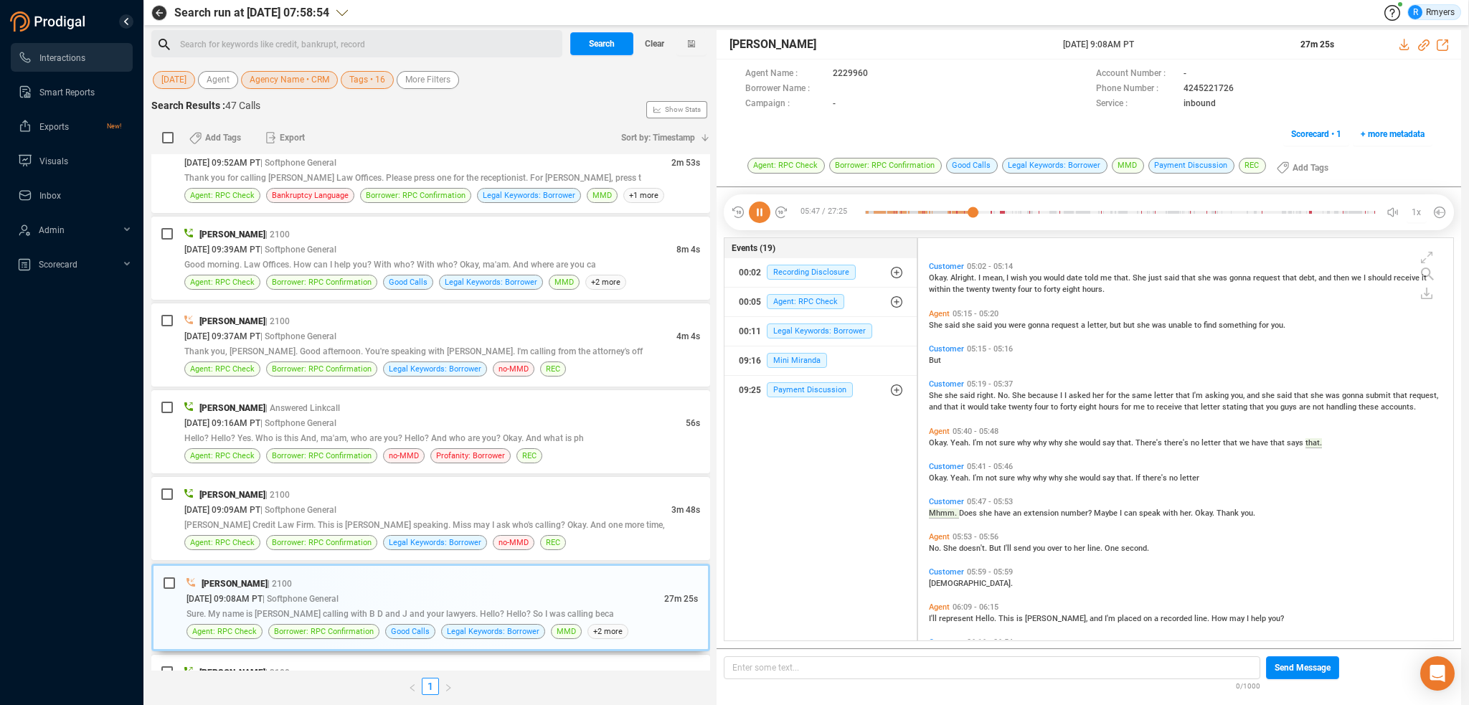
scroll to position [1357, 0]
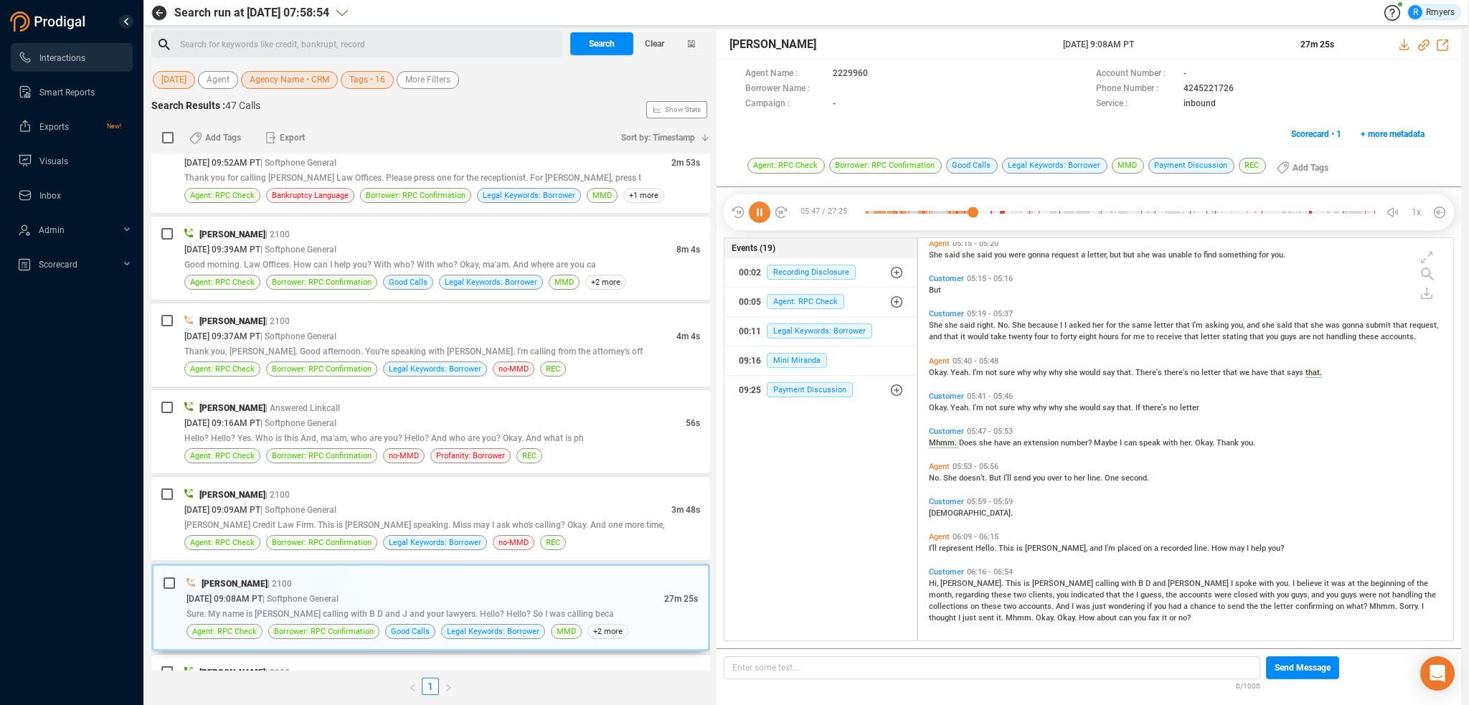
click at [761, 215] on icon at bounding box center [760, 213] width 22 height 22
click at [760, 207] on icon at bounding box center [760, 213] width 22 height 22
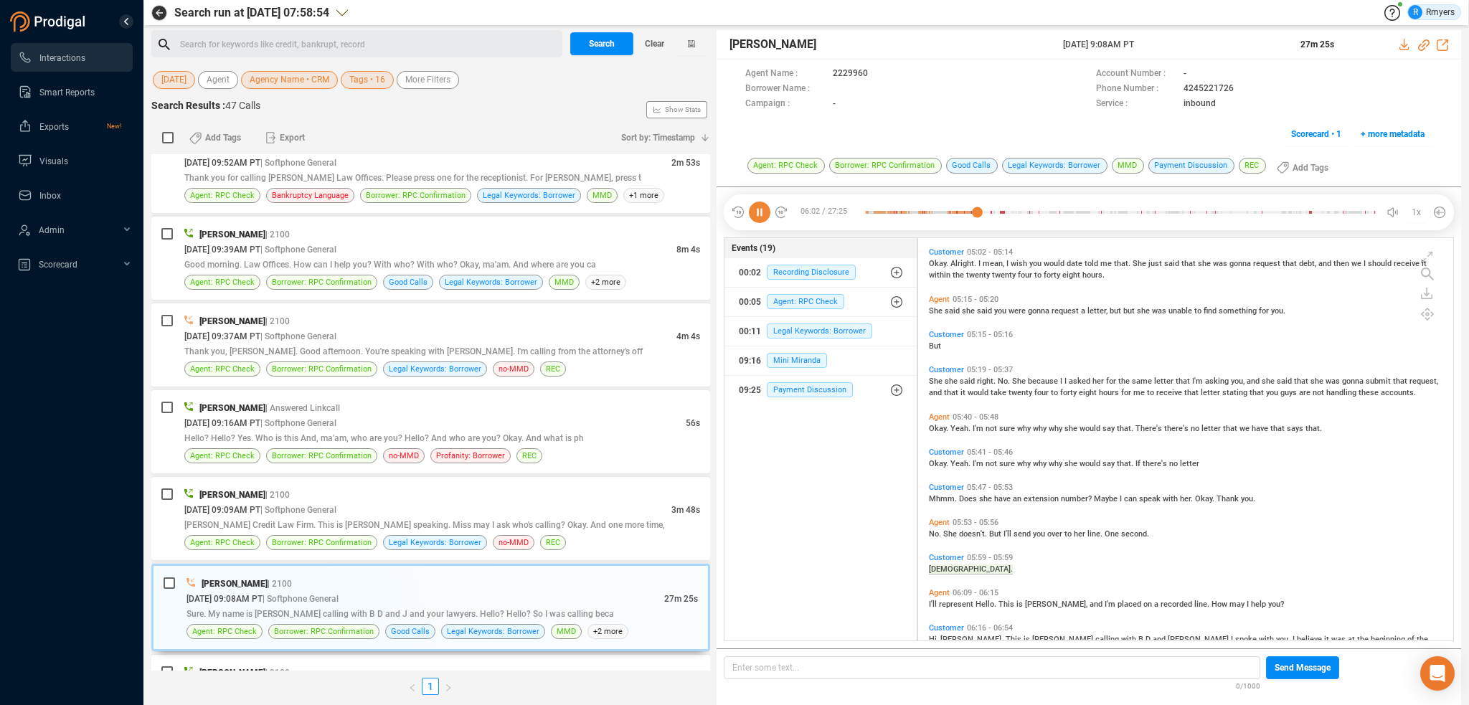
scroll to position [1284, 0]
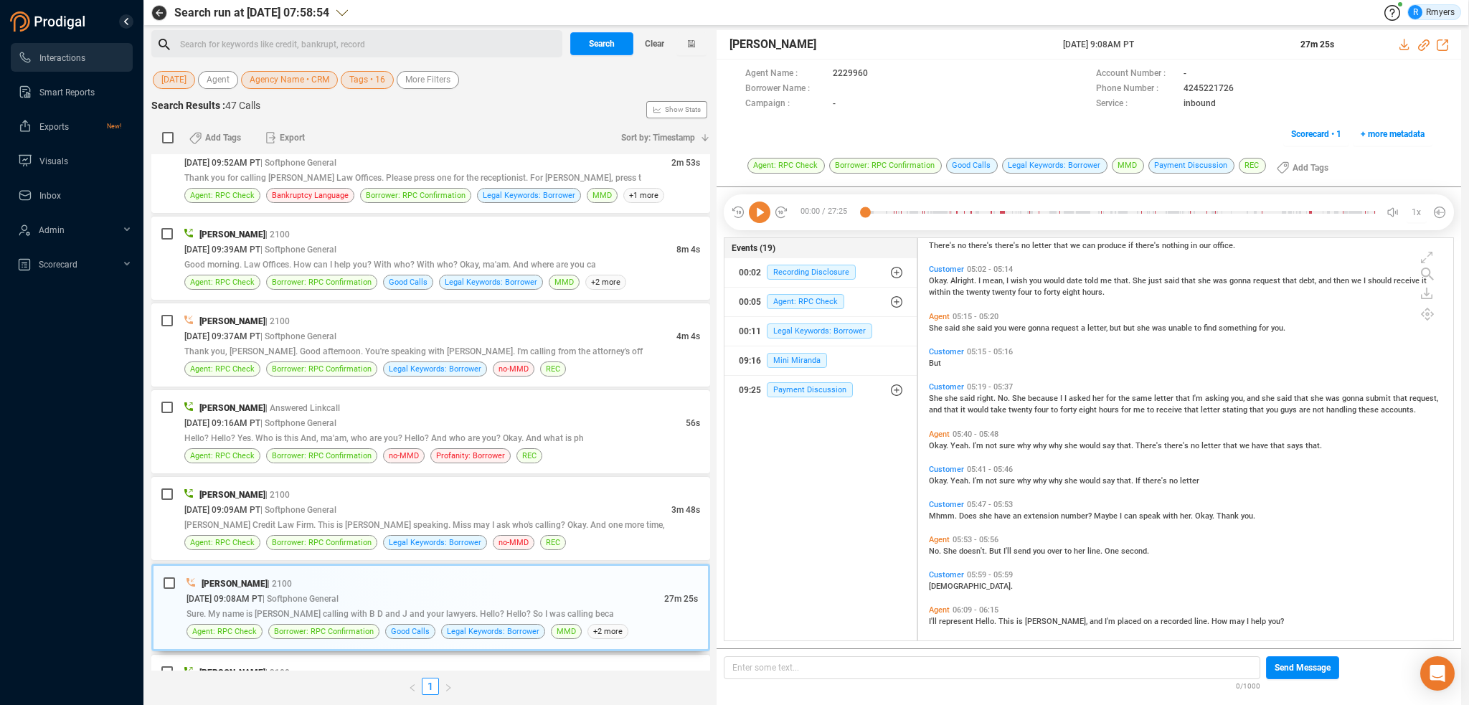
click at [763, 220] on icon at bounding box center [760, 213] width 22 height 22
click at [319, 517] on div "[PERSON_NAME] Credit Law Firm. This is [PERSON_NAME] speaking. Miss may I ask w…" at bounding box center [442, 524] width 516 height 15
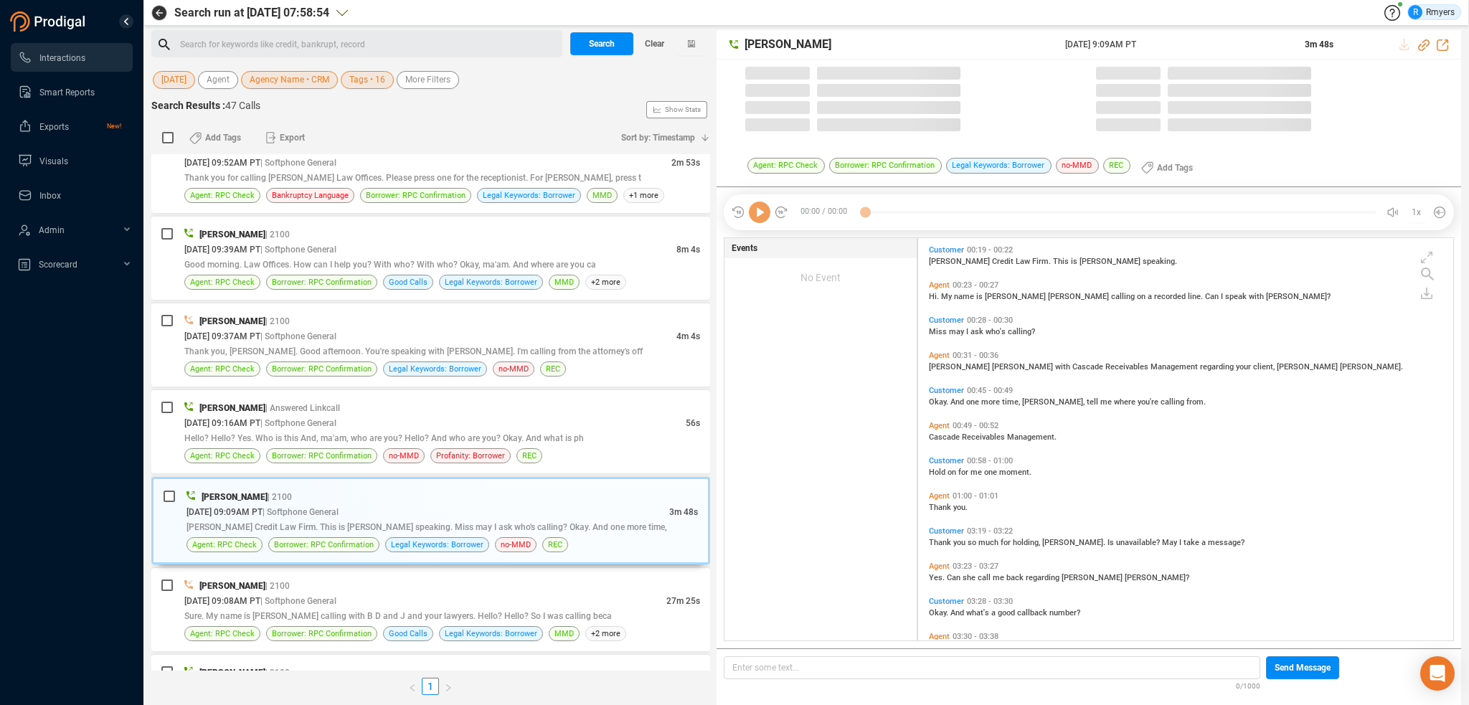
scroll to position [400, 528]
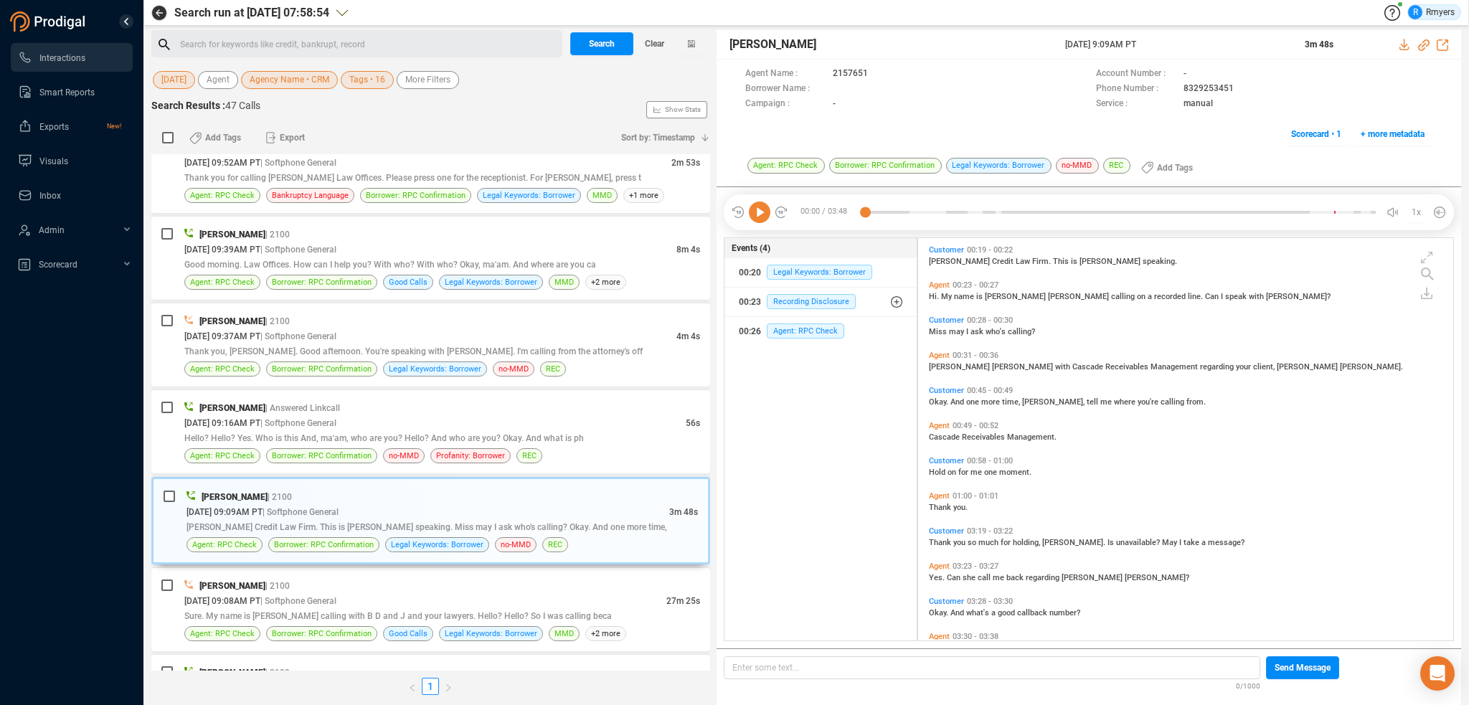
click at [756, 214] on icon at bounding box center [760, 213] width 22 height 22
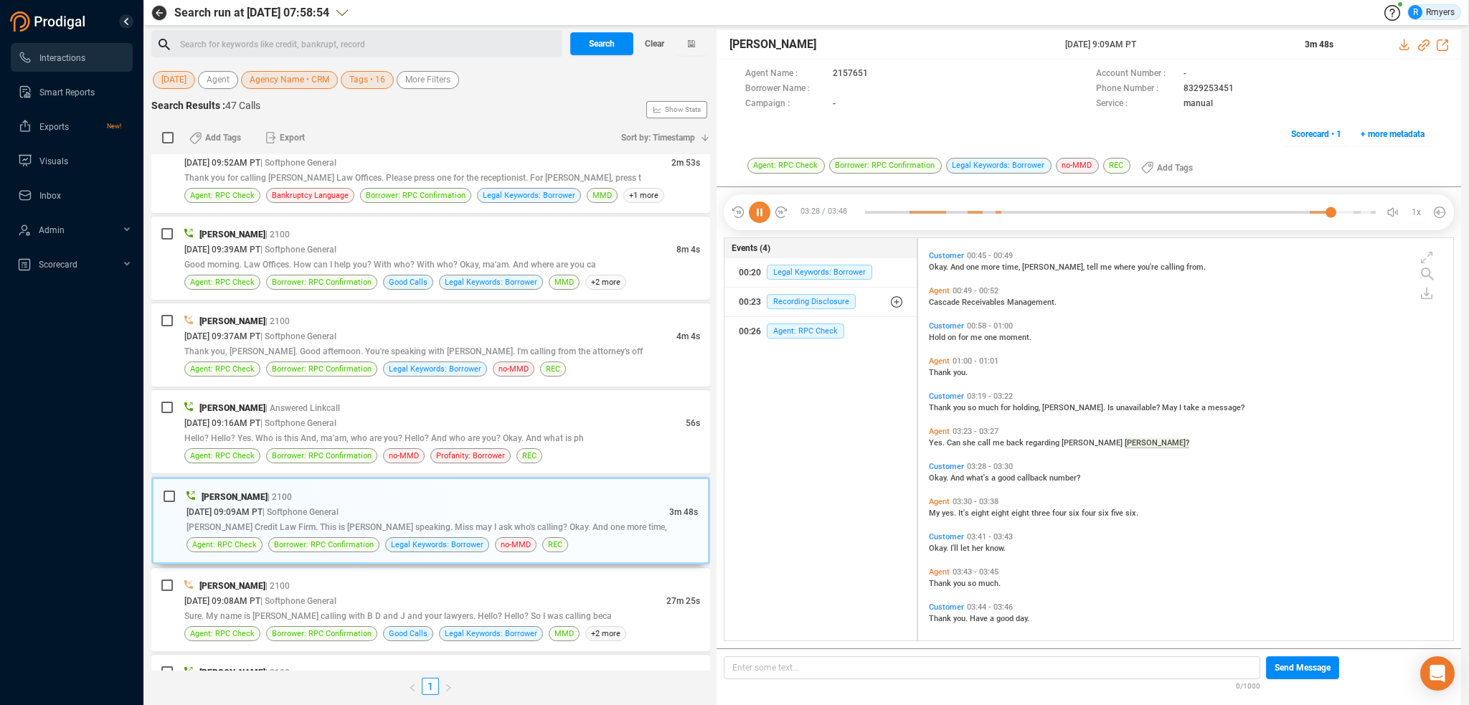
scroll to position [140, 0]
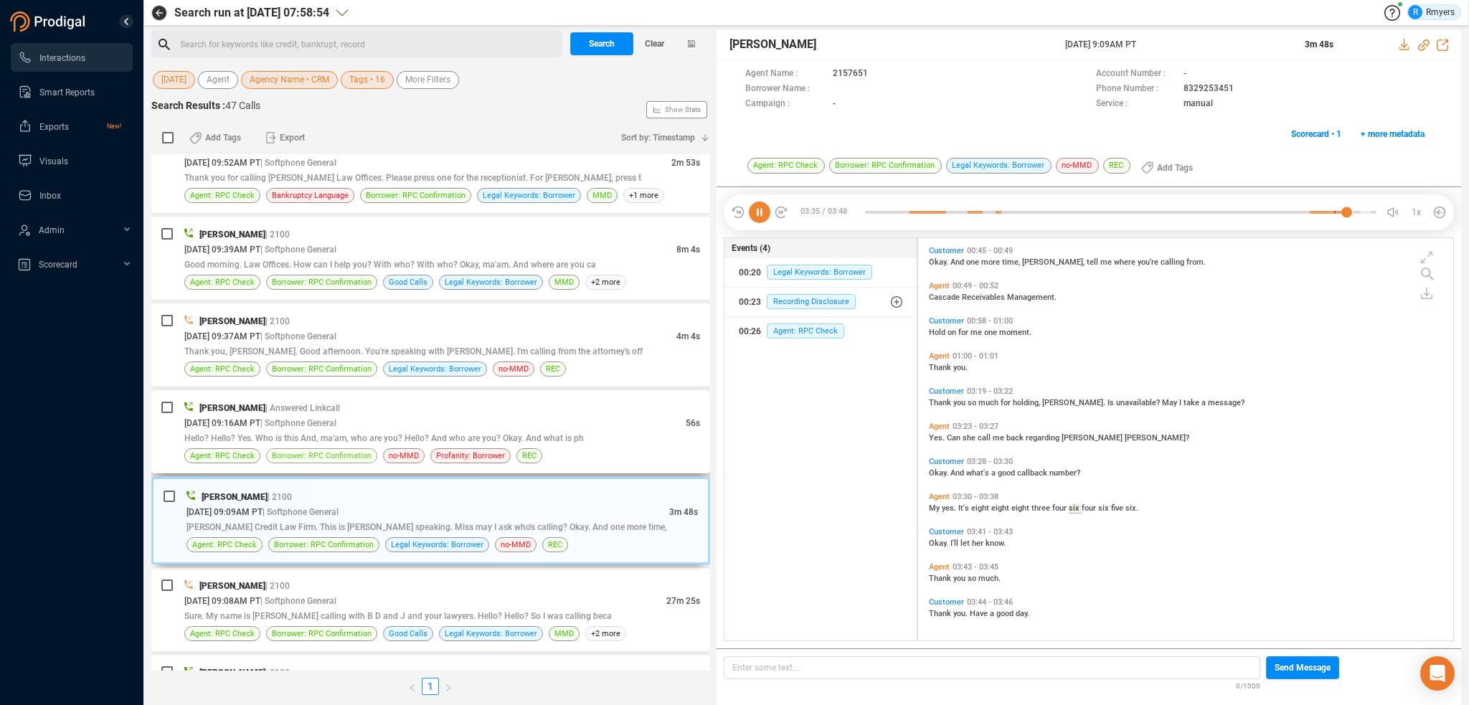
click at [329, 449] on span "Borrower: RPC Confirmation" at bounding box center [322, 456] width 100 height 14
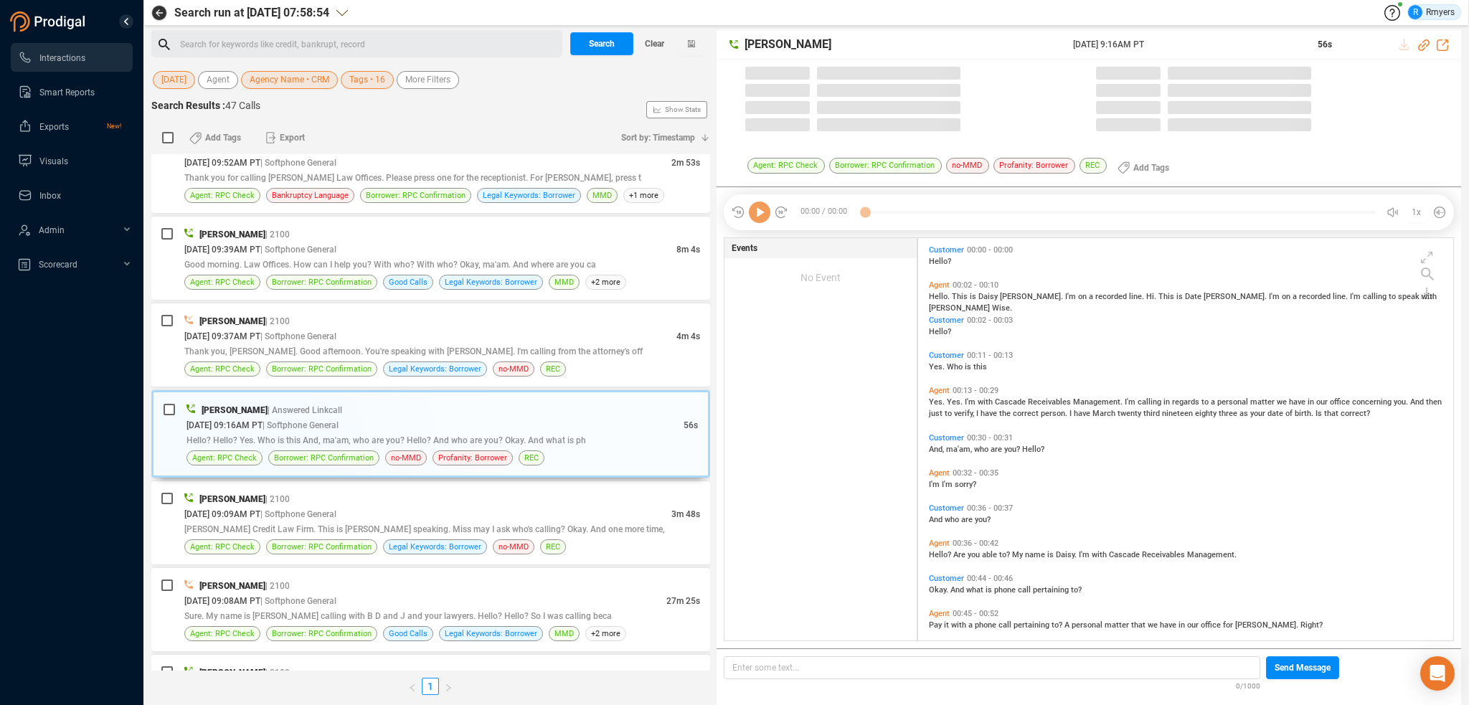
scroll to position [400, 528]
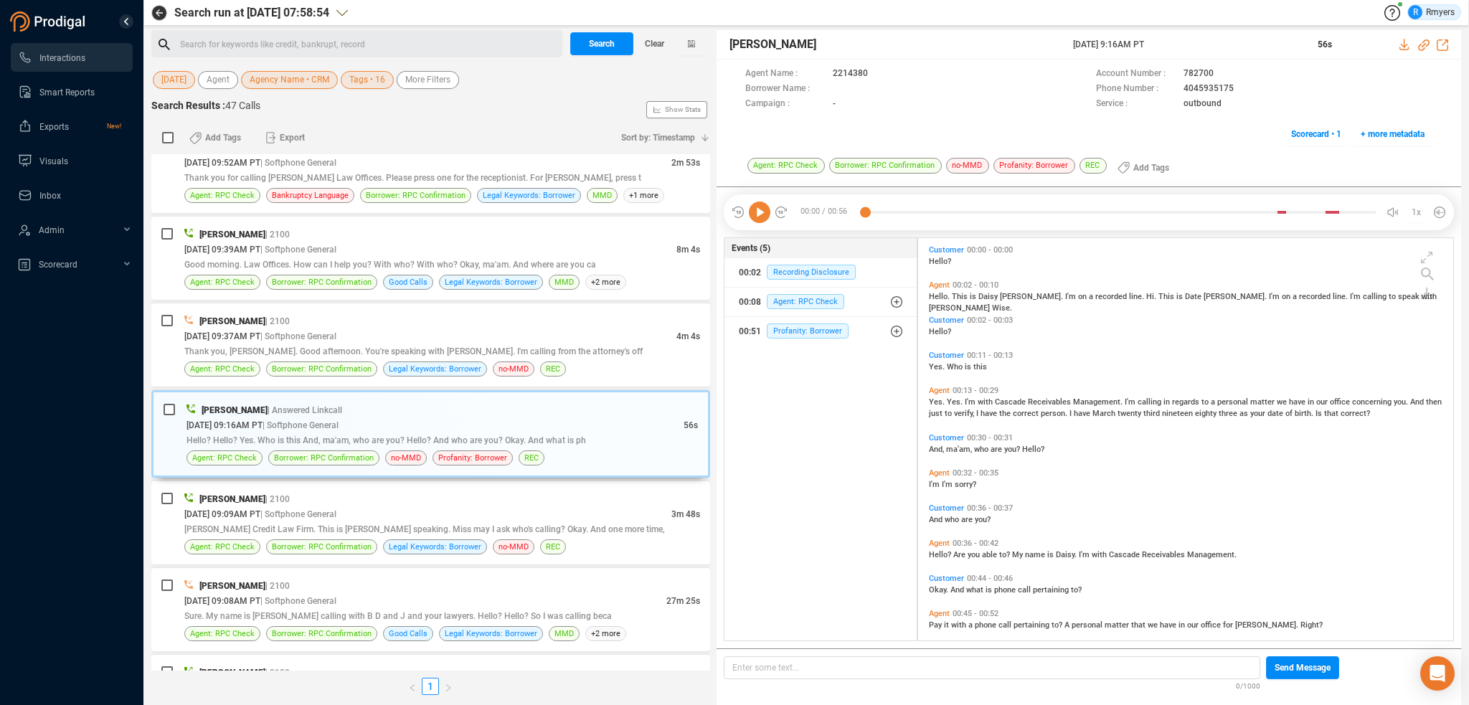
click at [761, 212] on icon at bounding box center [760, 213] width 22 height 22
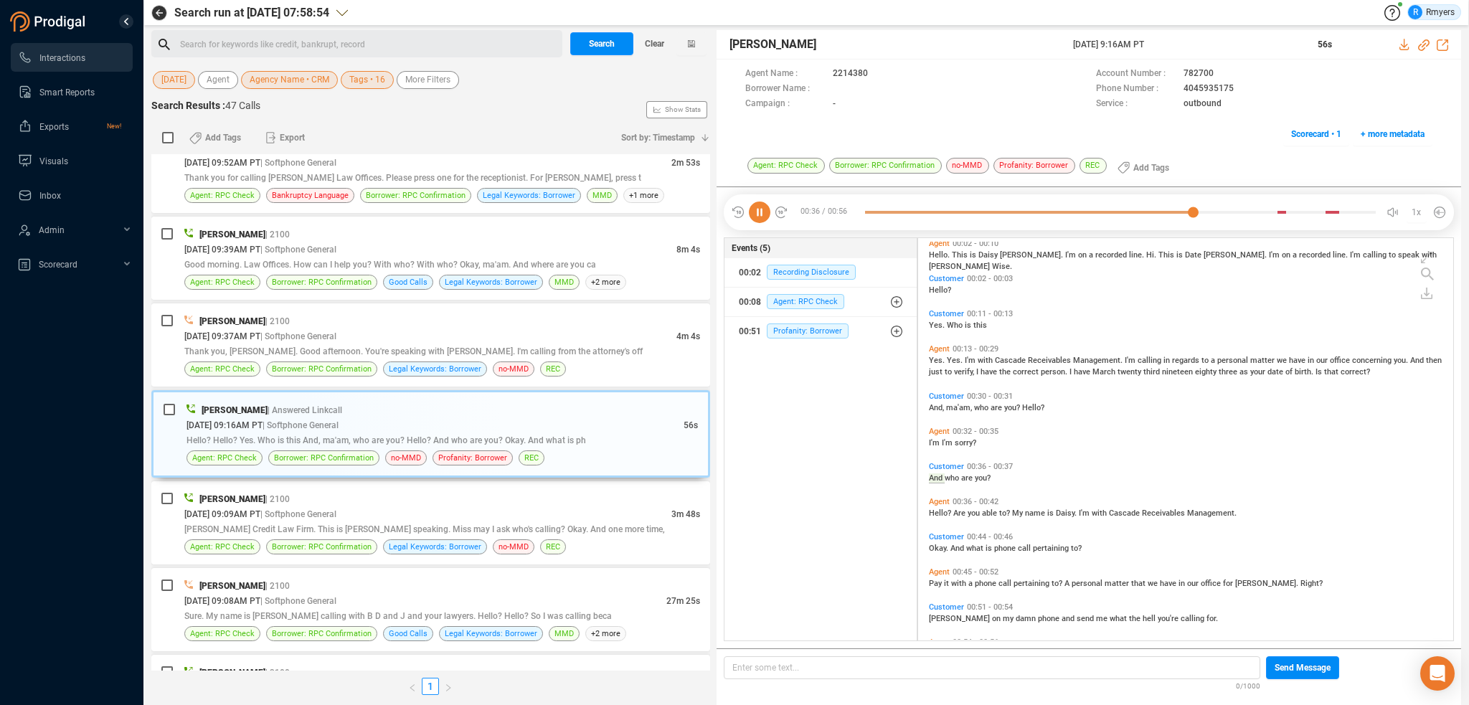
scroll to position [81, 0]
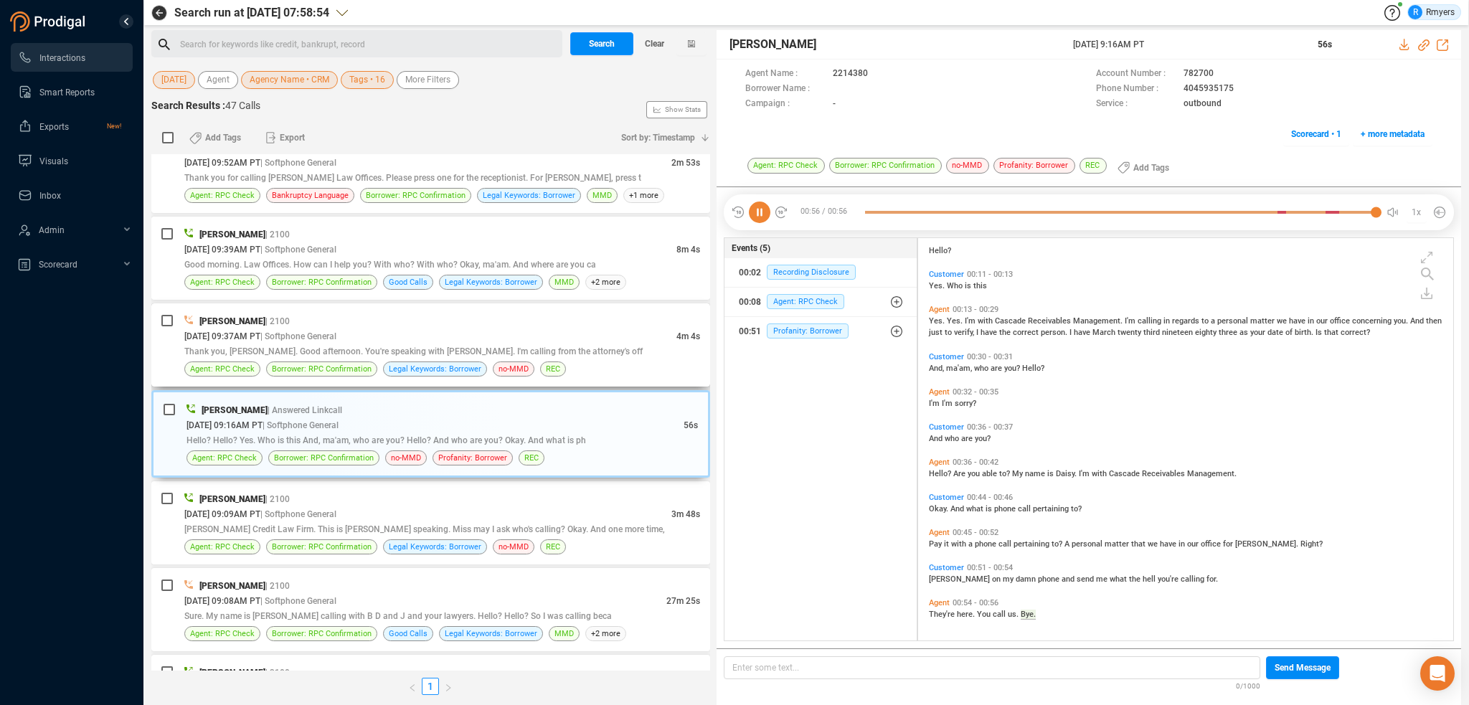
click at [434, 346] on span "Thank you, [PERSON_NAME]. Good afternoon. You're speaking with [PERSON_NAME]. I…" at bounding box center [413, 351] width 458 height 10
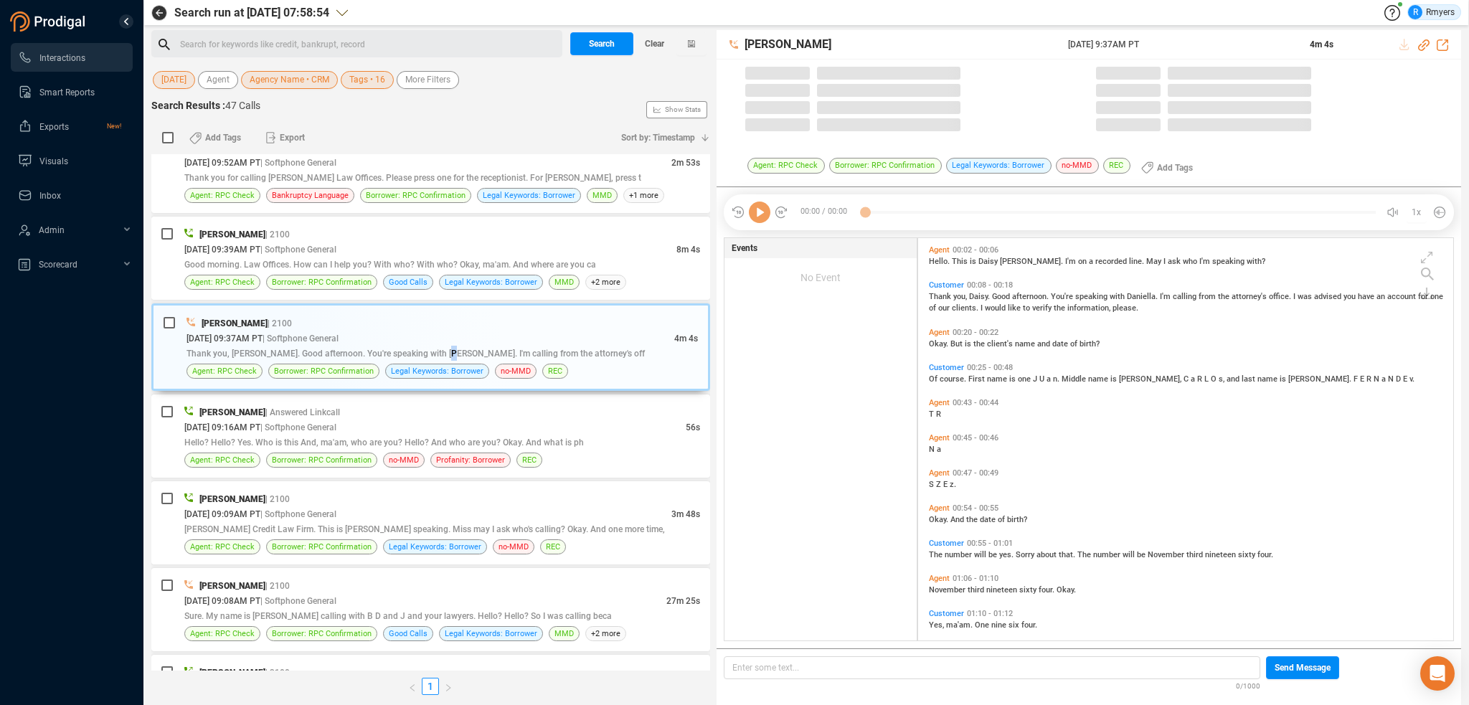
scroll to position [400, 528]
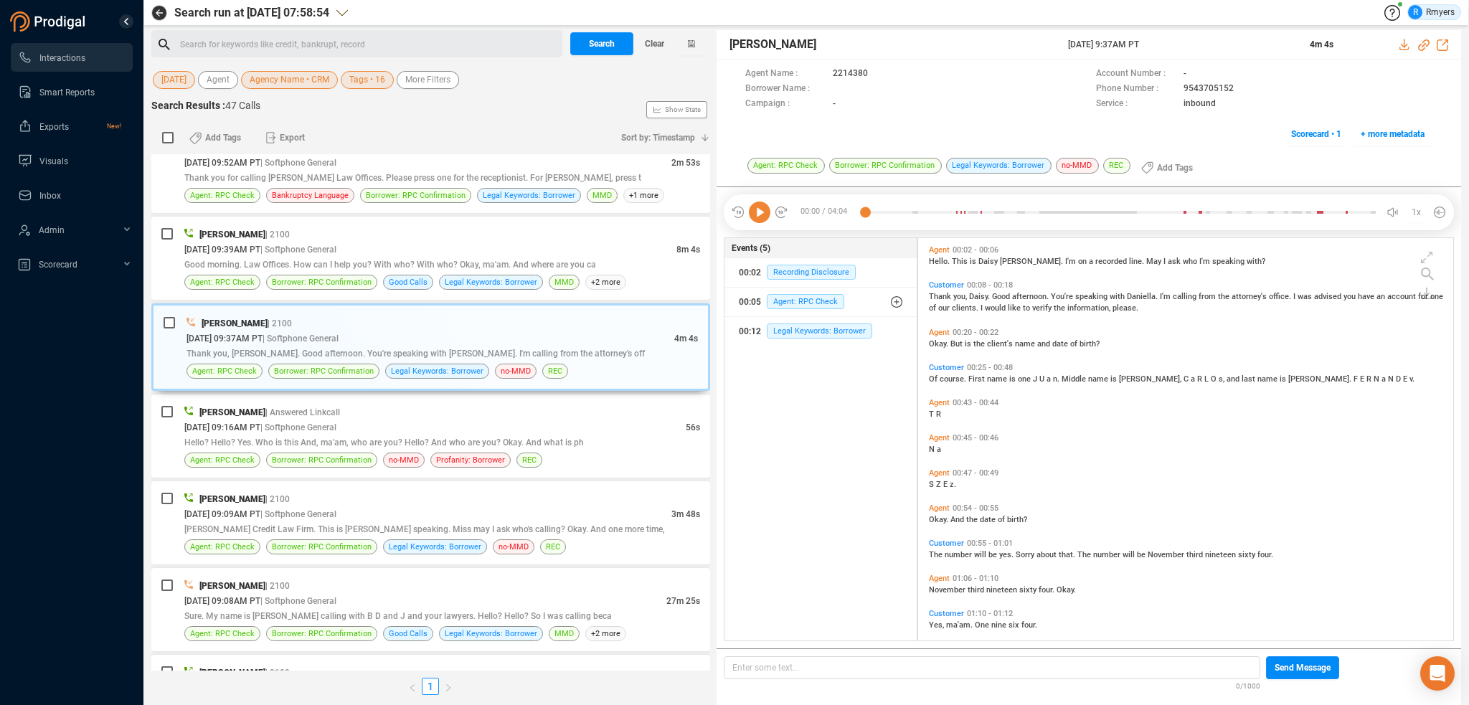
click at [762, 212] on icon at bounding box center [760, 213] width 22 height 22
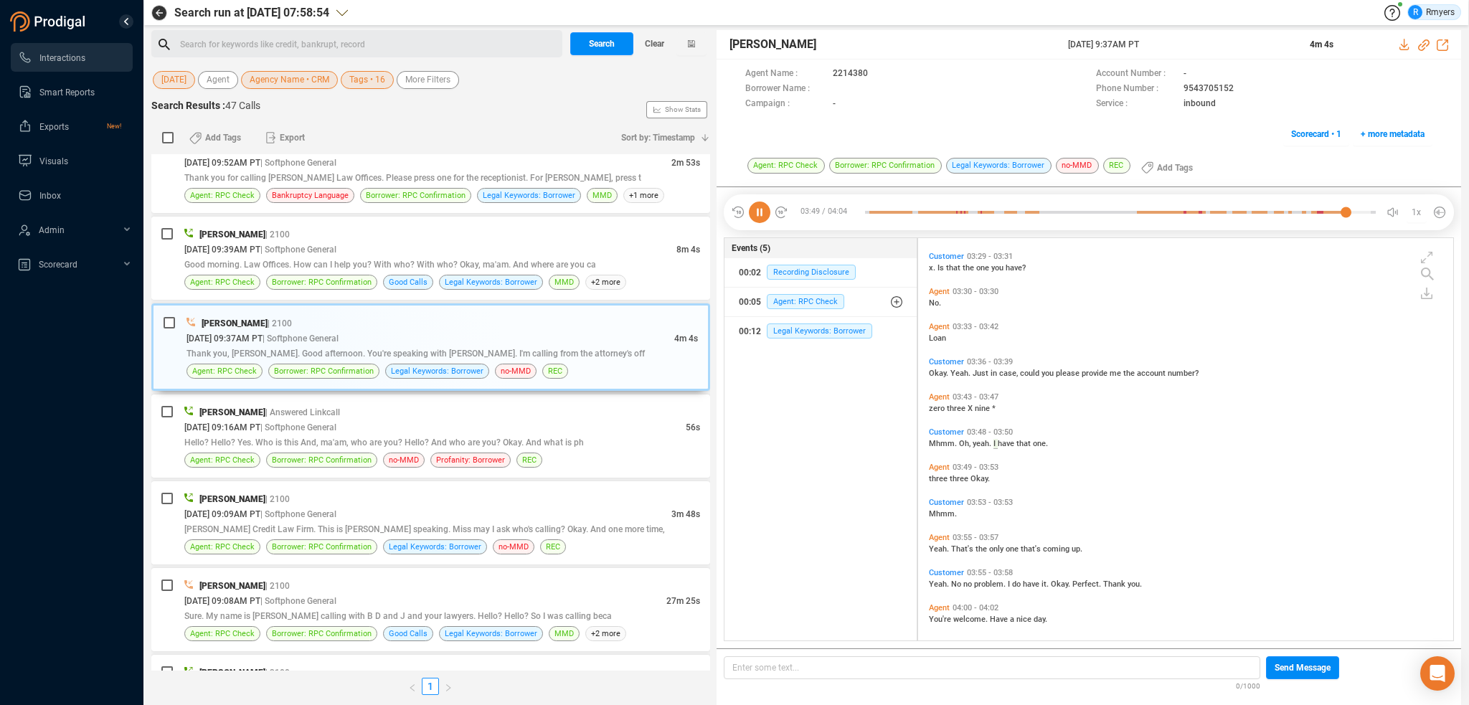
scroll to position [973, 0]
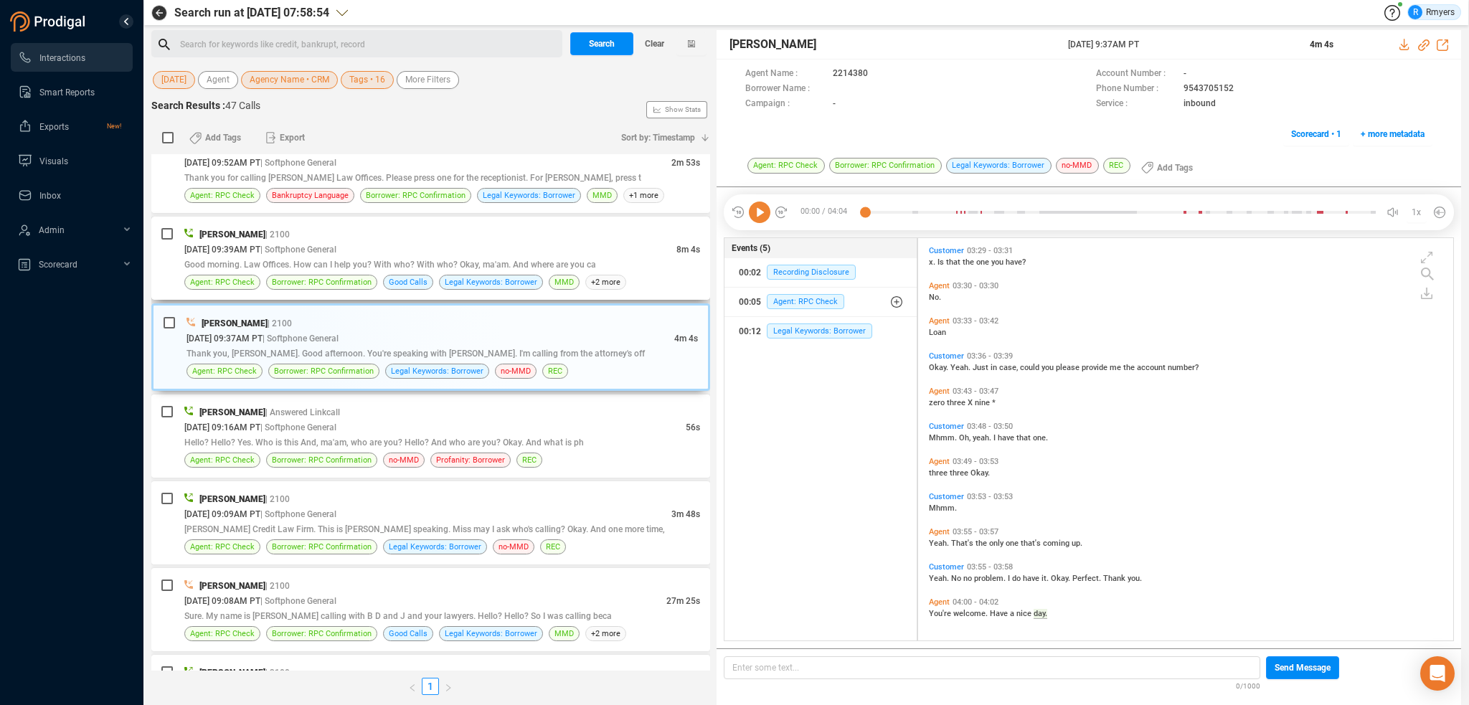
click at [385, 260] on span "Good morning. Law Offices. How can I help you? With who? With who? Okay, ma'am.…" at bounding box center [390, 265] width 412 height 10
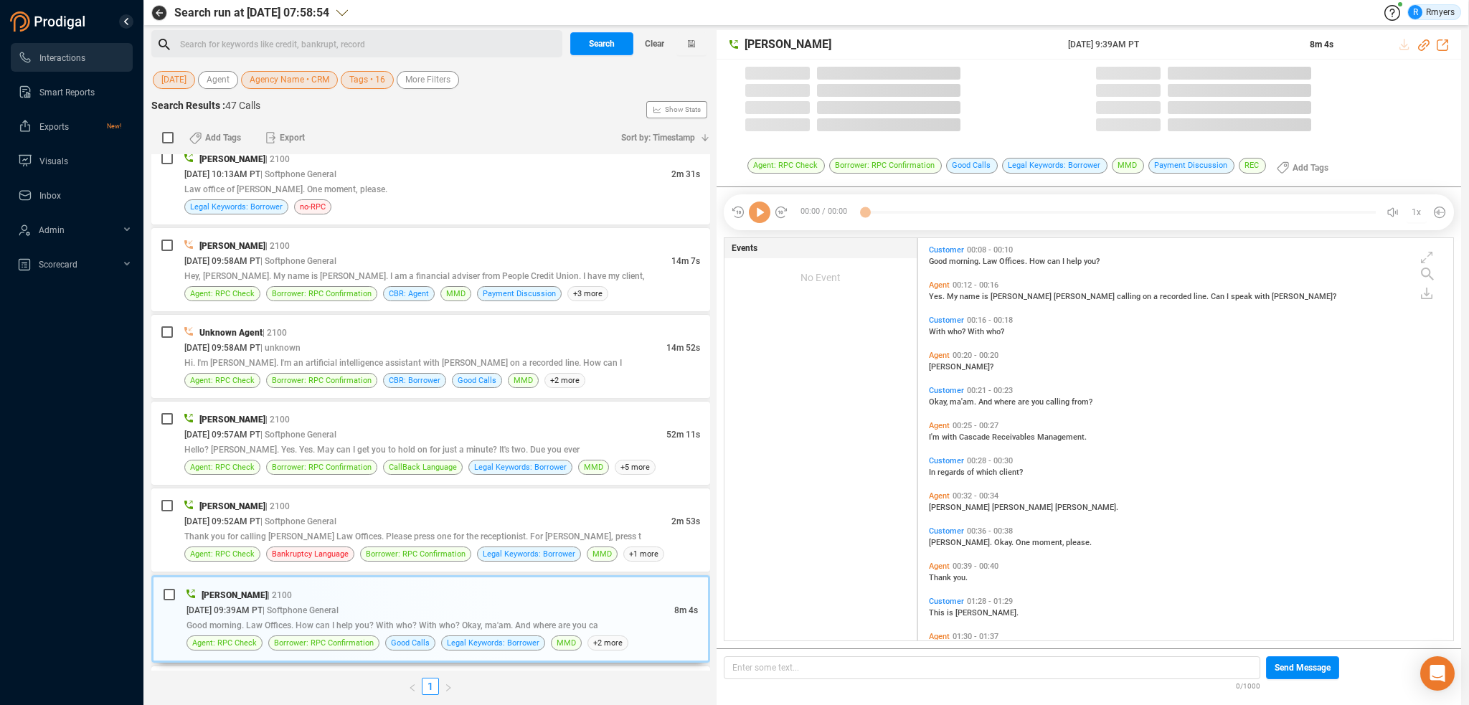
scroll to position [400, 528]
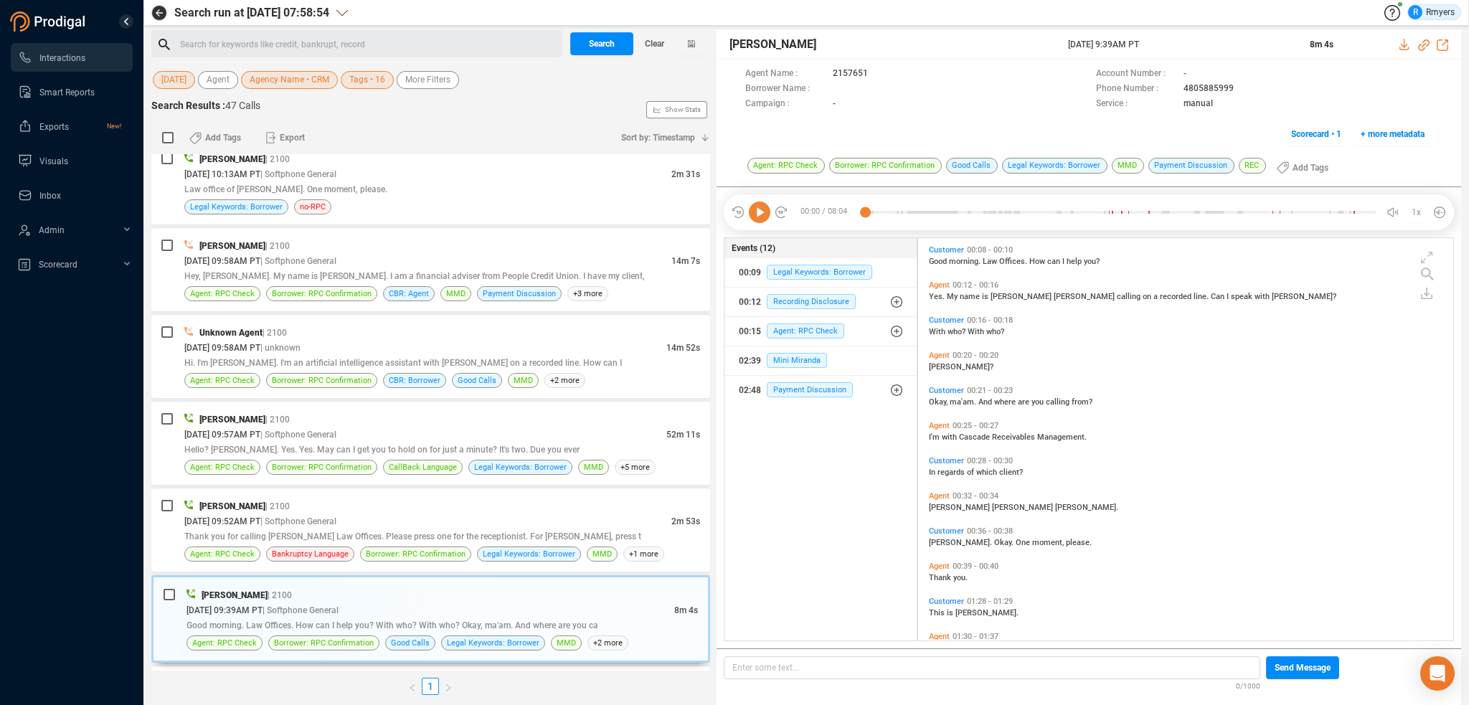
click at [758, 209] on icon at bounding box center [760, 213] width 22 height 22
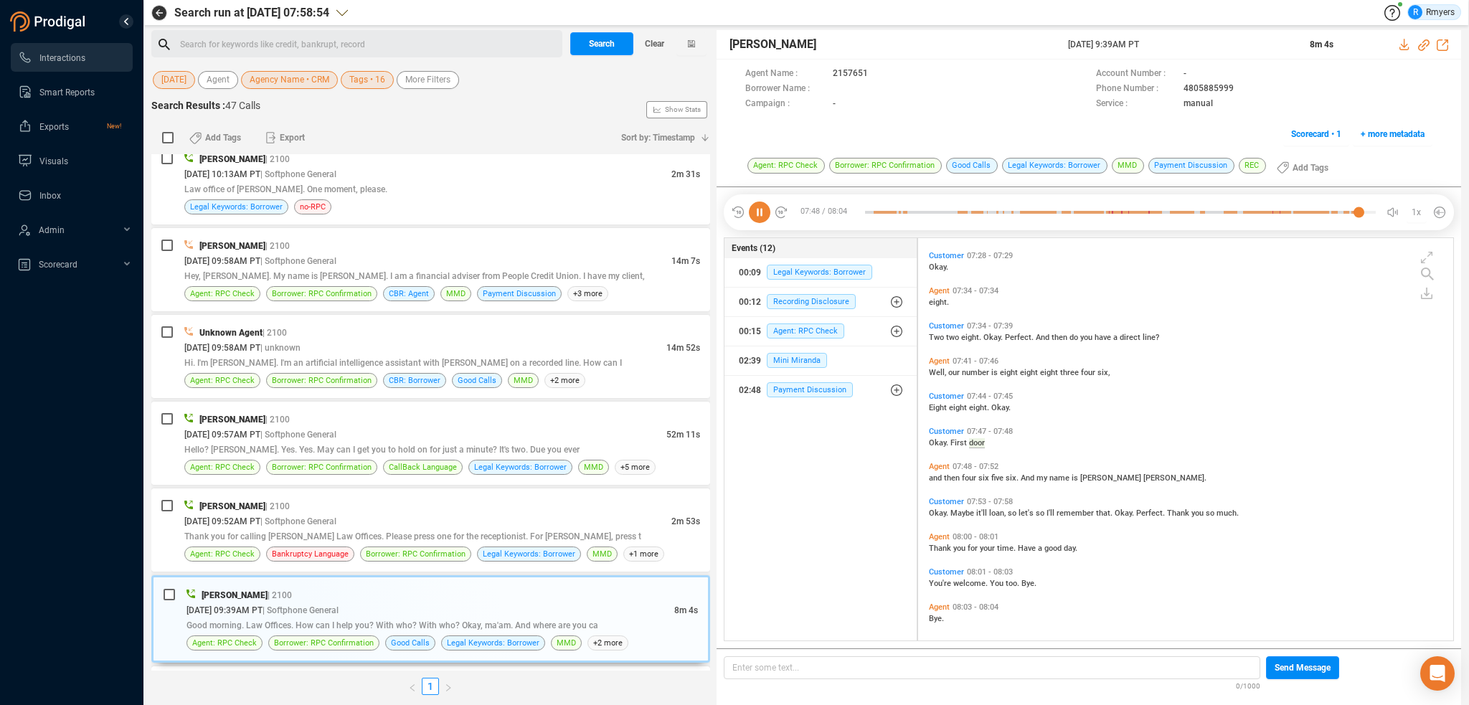
scroll to position [2697, 0]
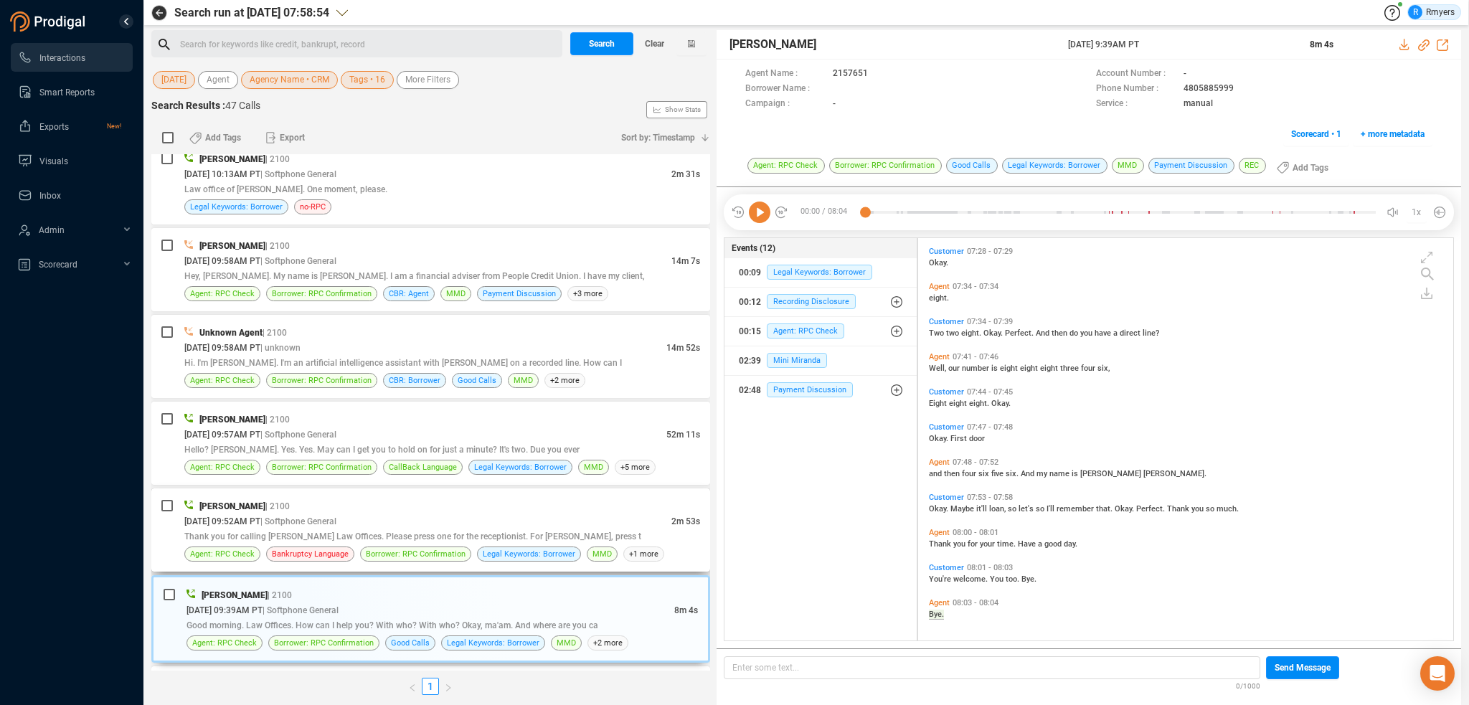
drag, startPoint x: 395, startPoint y: 489, endPoint x: 407, endPoint y: 498, distance: 15.5
click at [395, 499] on div "Elizabeth Thorpe | 2100" at bounding box center [442, 506] width 516 height 15
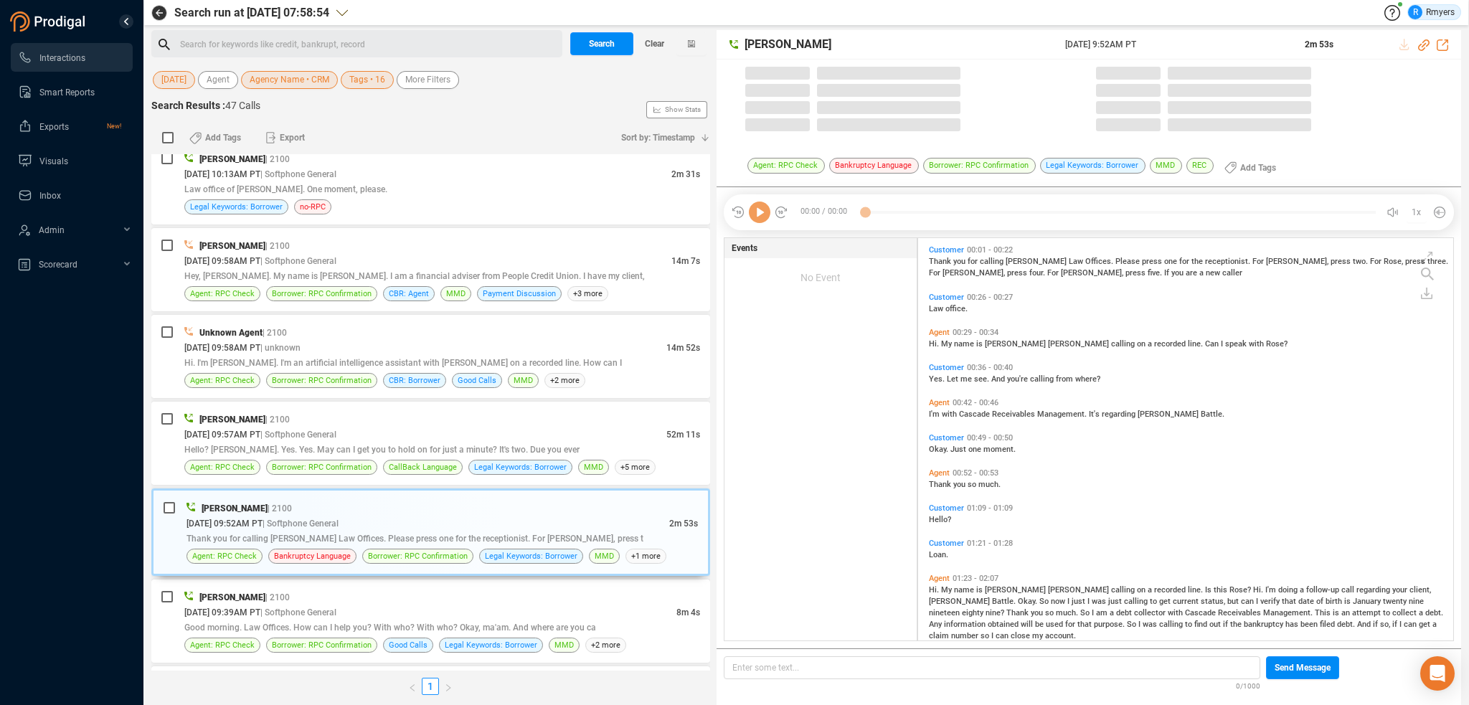
scroll to position [400, 528]
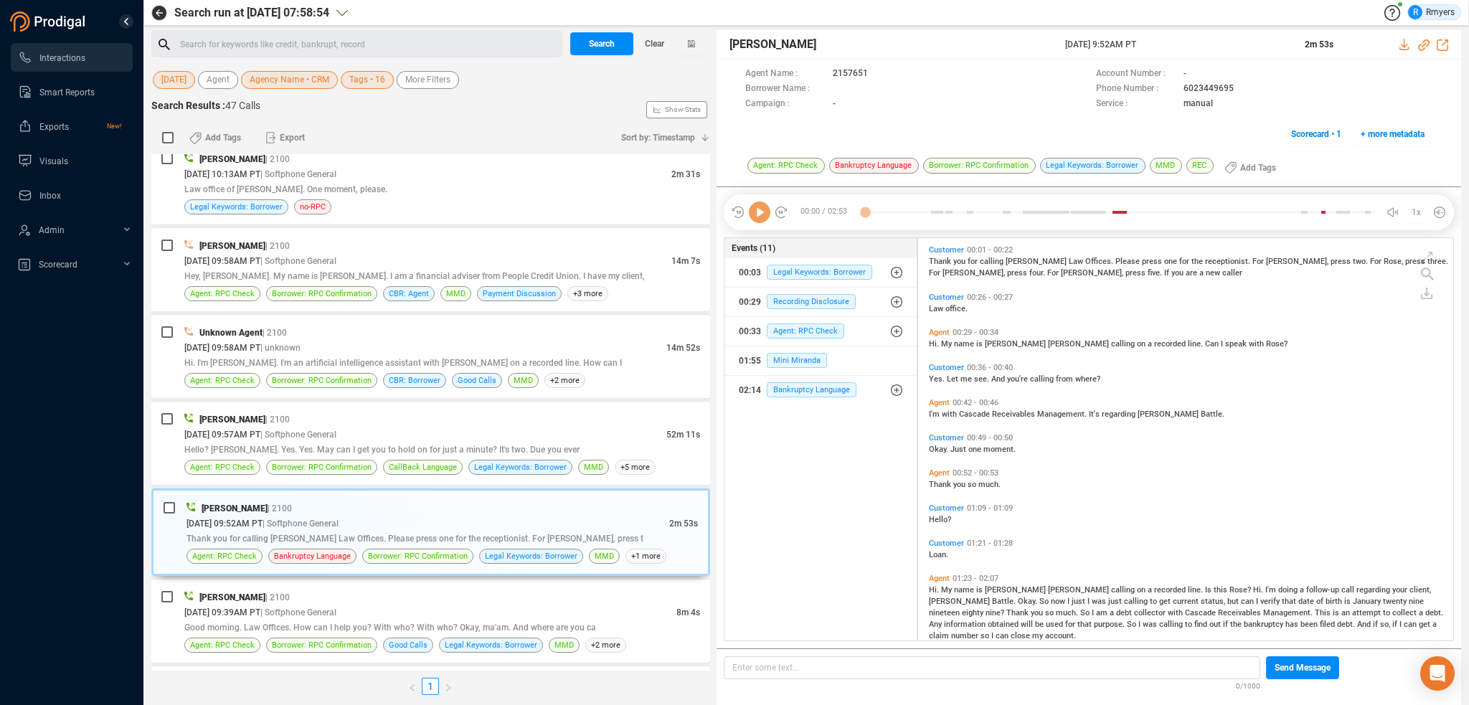
click at [758, 217] on icon at bounding box center [760, 213] width 22 height 22
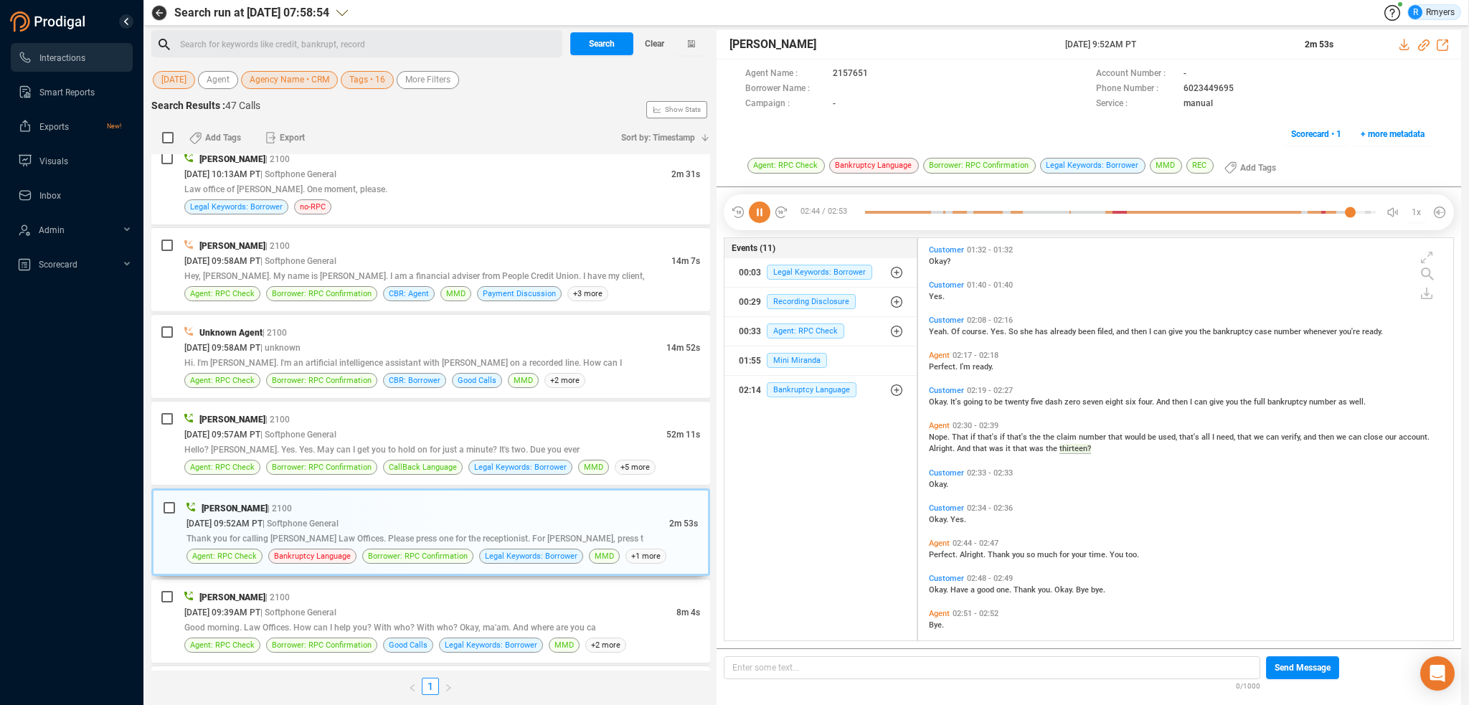
scroll to position [424, 0]
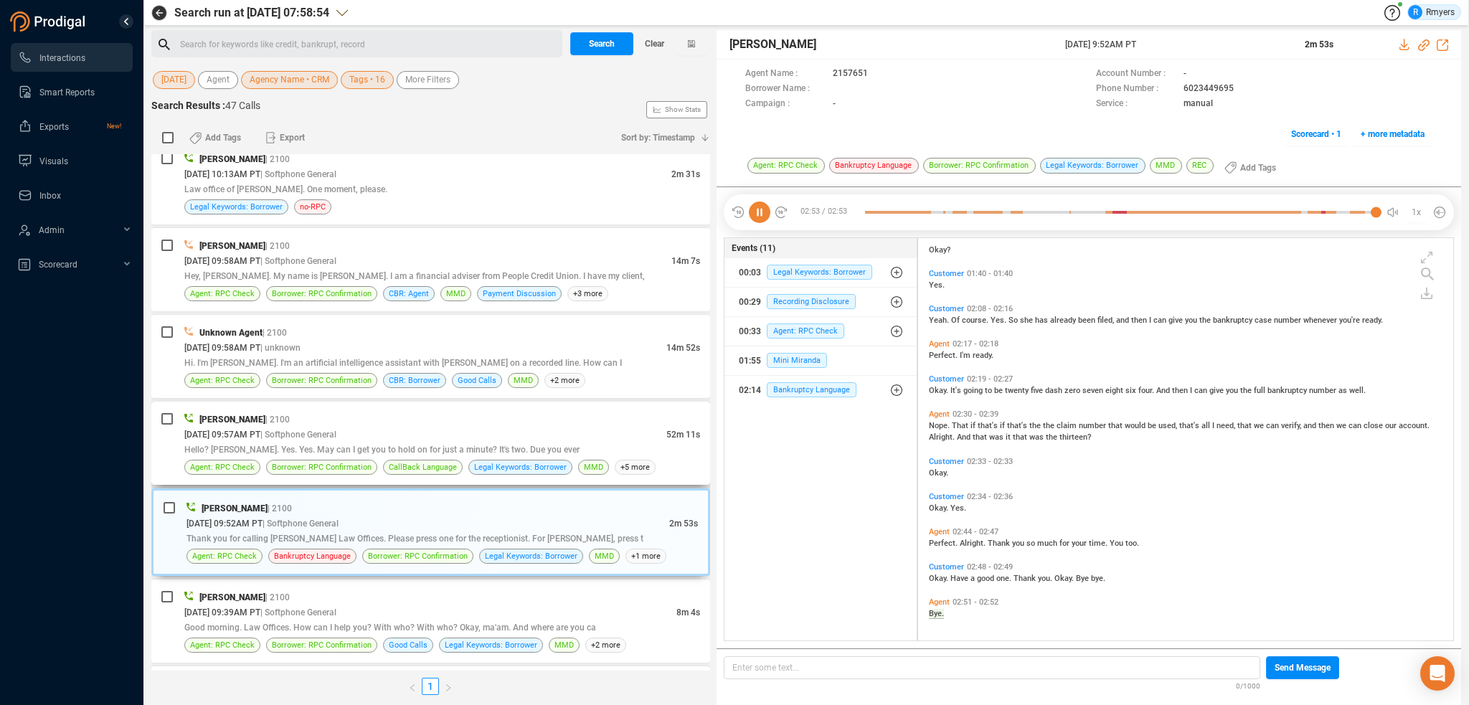
click at [535, 418] on div "Jalil Farrakhan | 2100 09/24/2025 @ 09:57AM PT | Softphone General 52m 11s Hell…" at bounding box center [442, 443] width 516 height 63
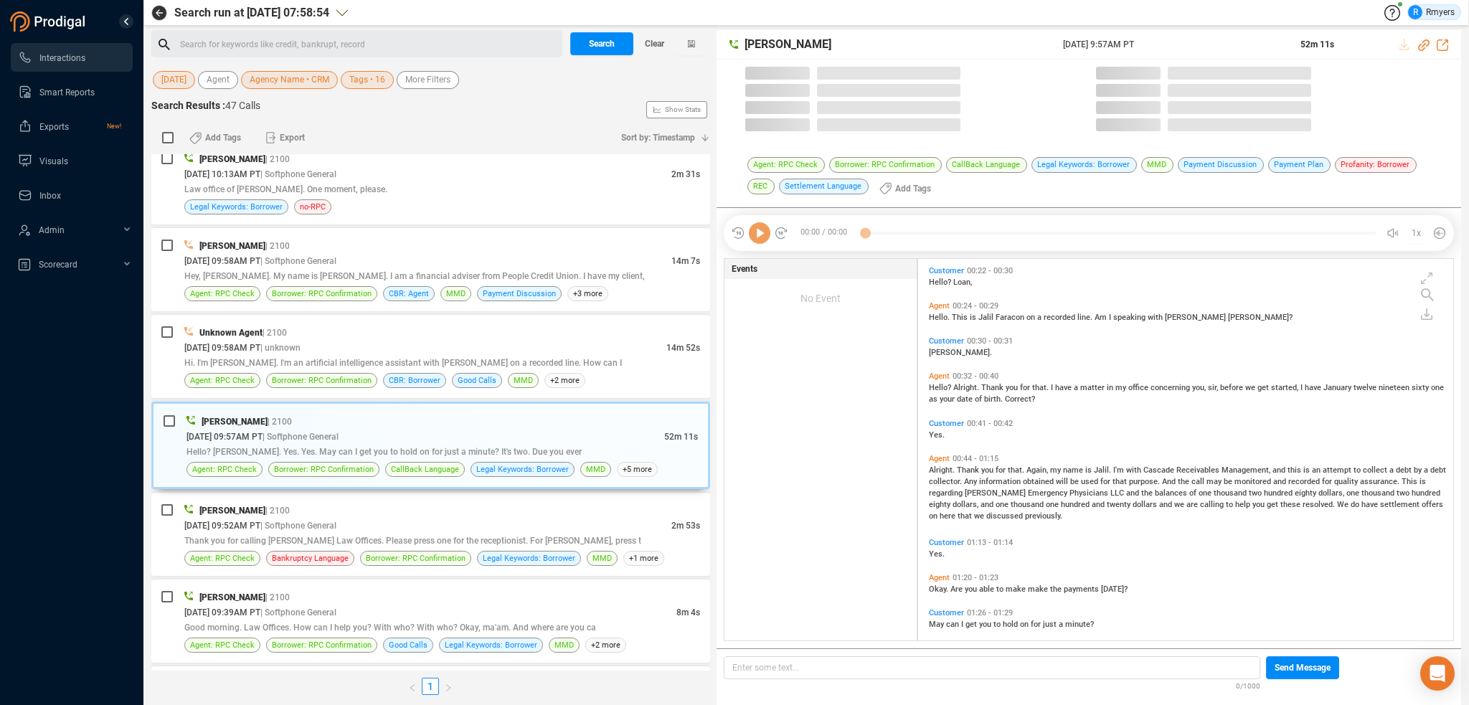
scroll to position [379, 528]
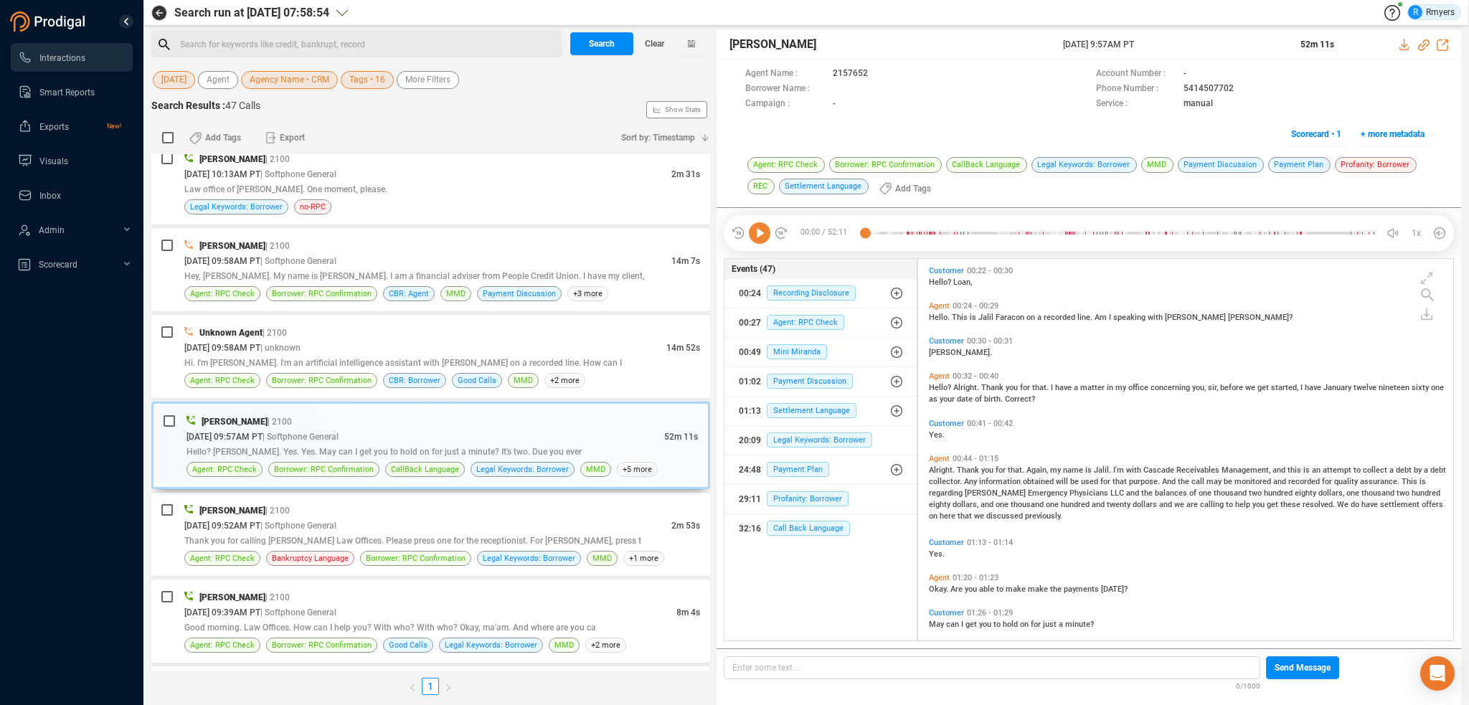
click at [760, 240] on icon at bounding box center [760, 233] width 22 height 22
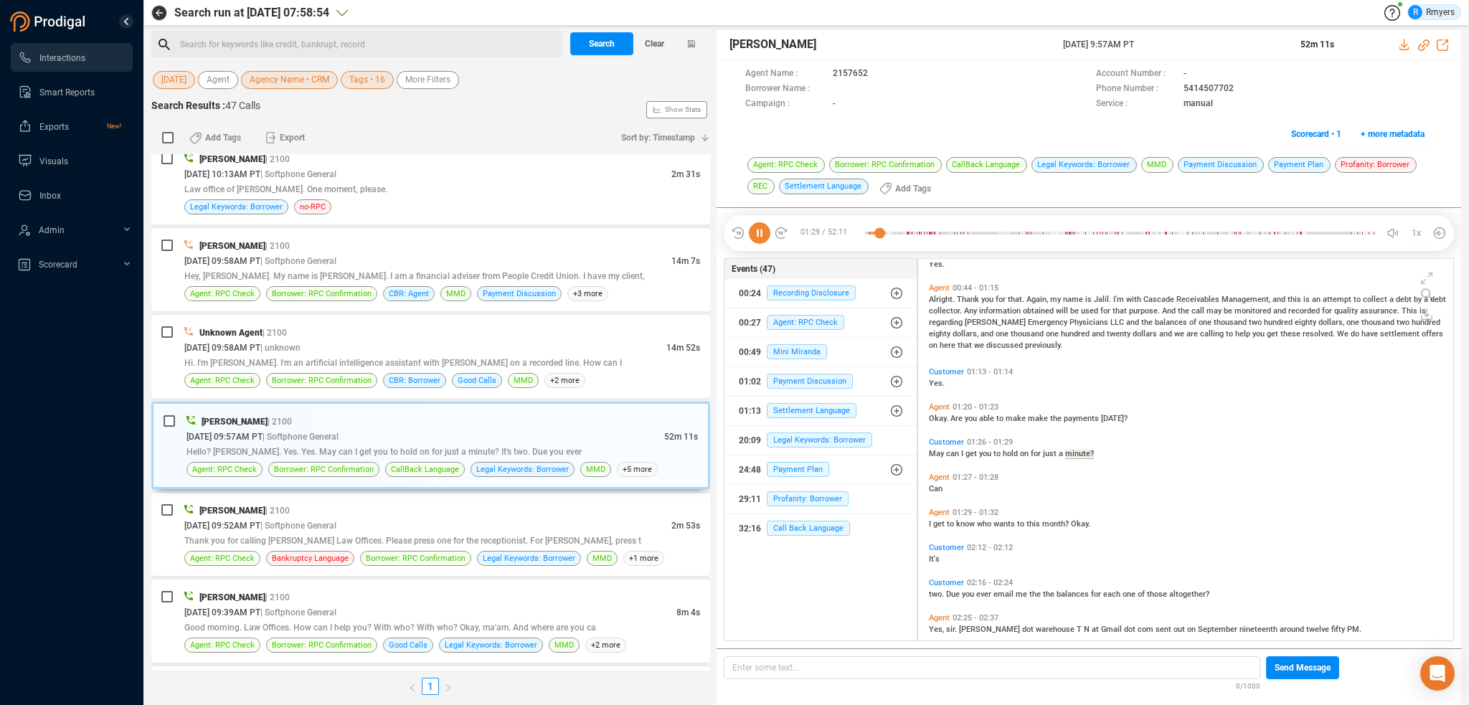
scroll to position [241, 0]
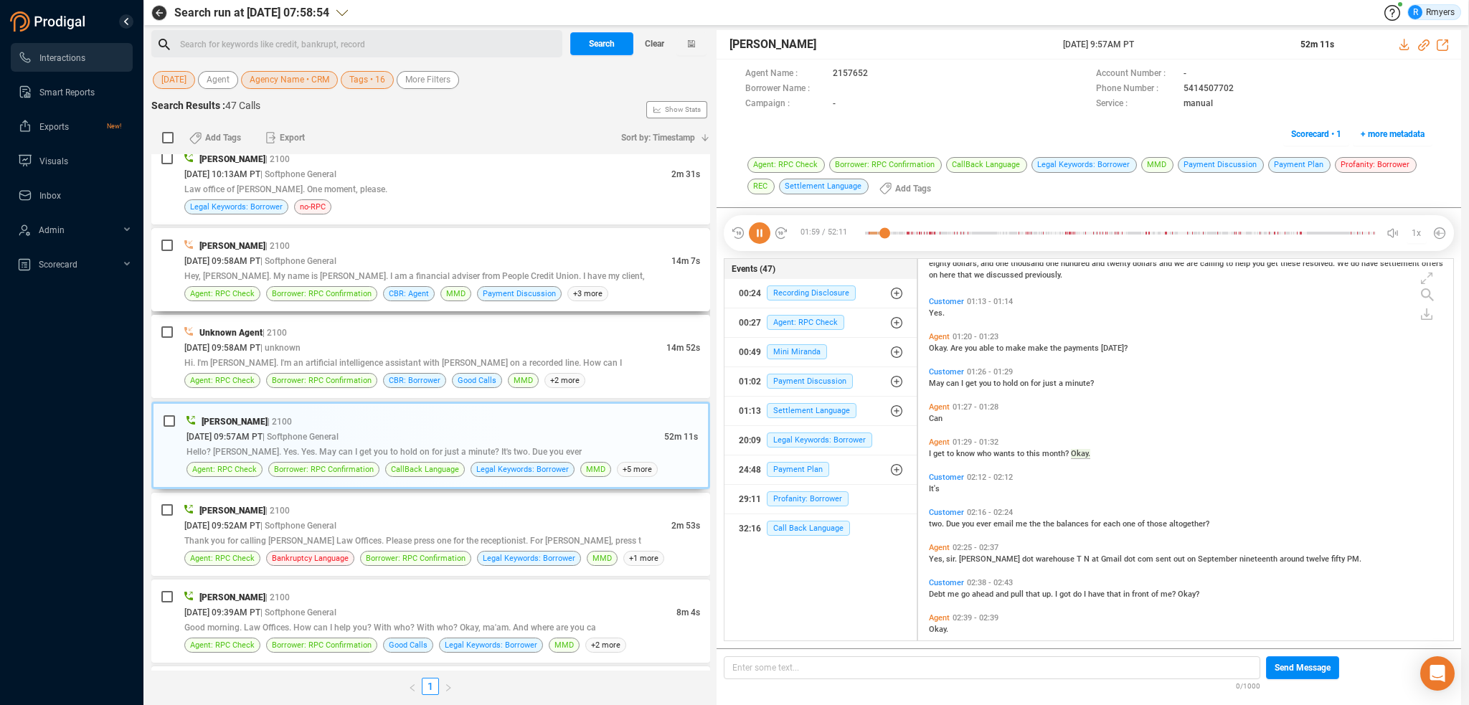
click at [575, 295] on div "Elizabeth Napoles | 2100 09/24/2025 @ 09:58AM PT | Softphone General 14m 7s Hey…" at bounding box center [430, 269] width 559 height 83
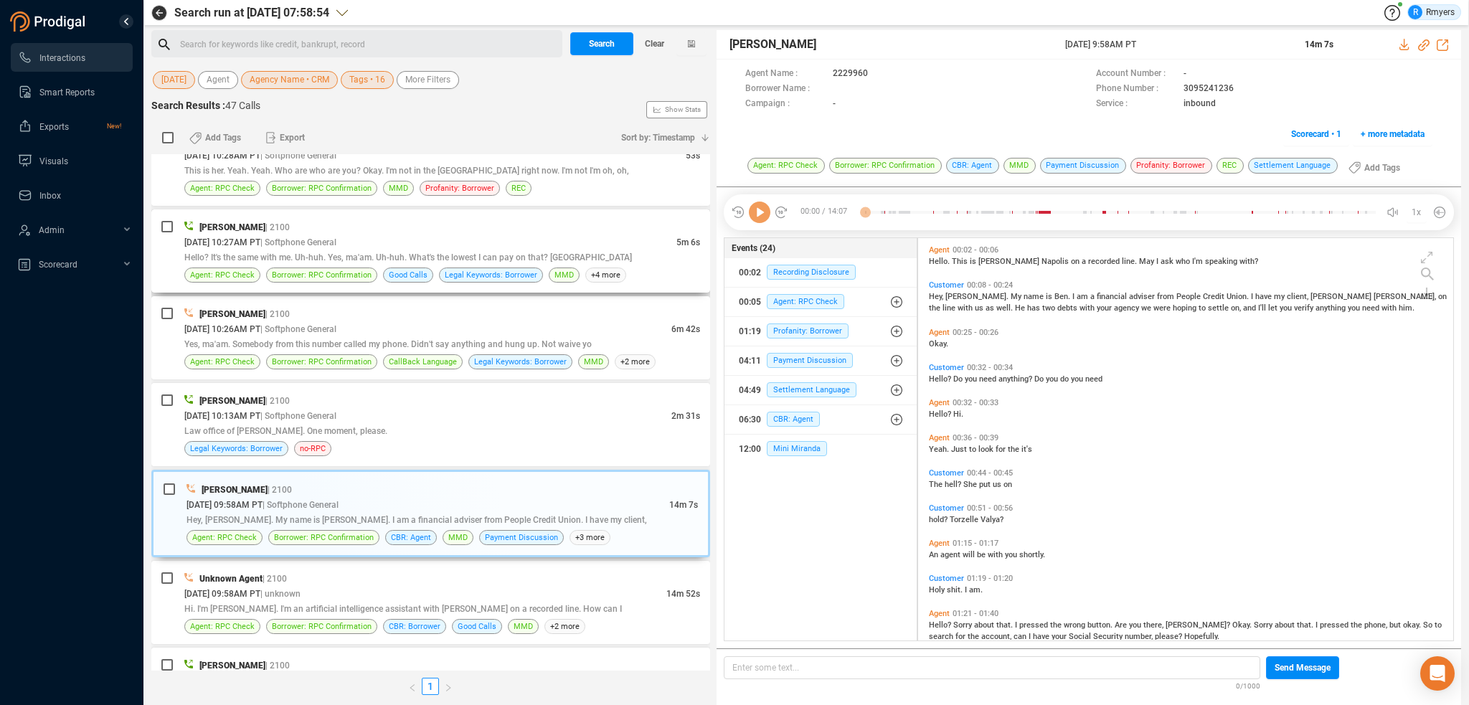
scroll to position [2330, 0]
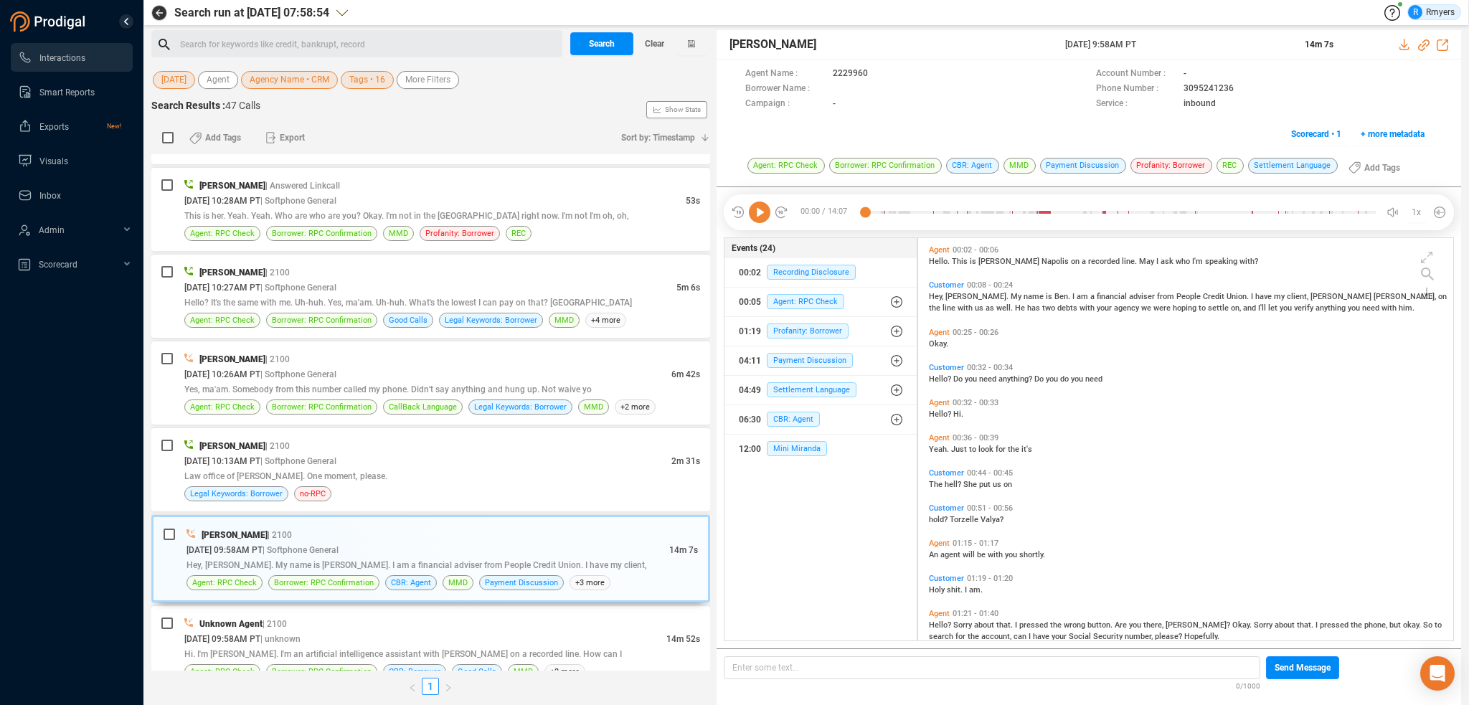
click at [766, 213] on icon at bounding box center [760, 213] width 22 height 22
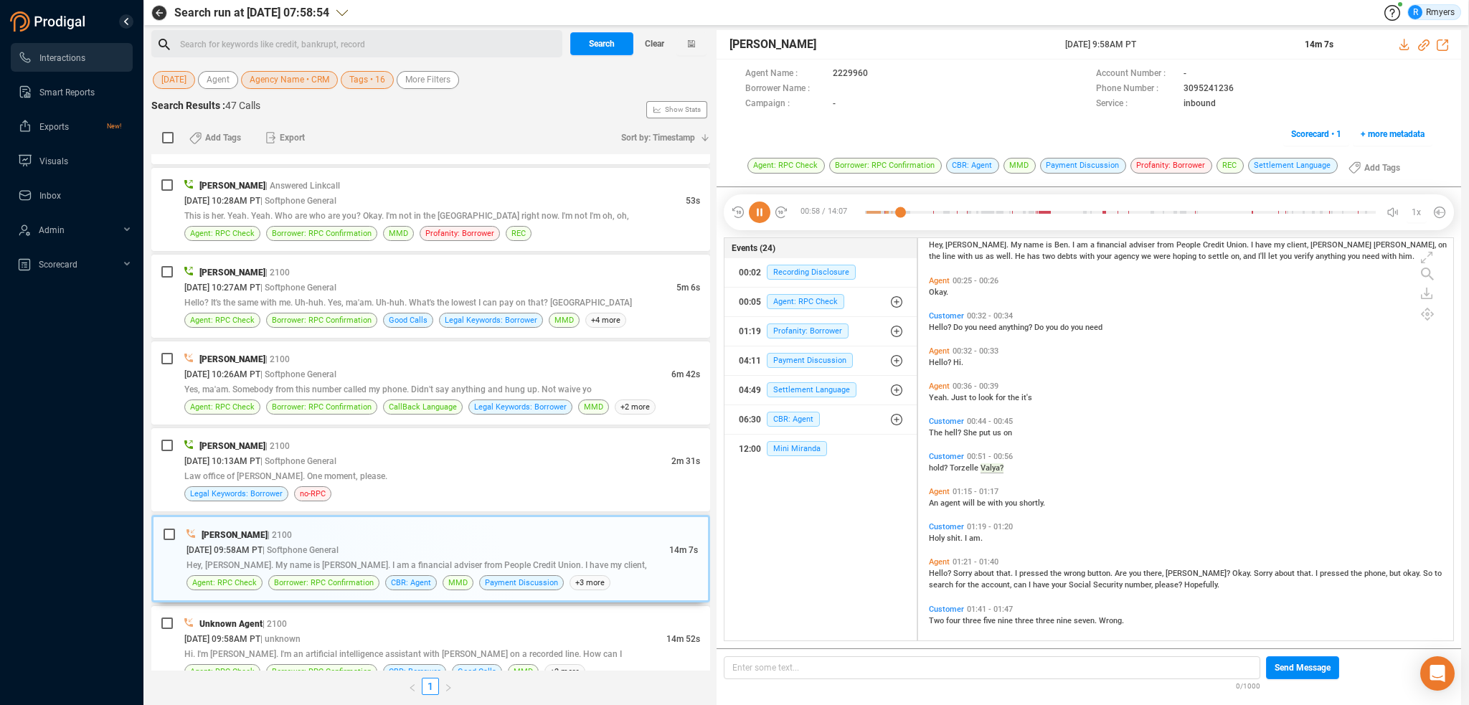
scroll to position [77, 0]
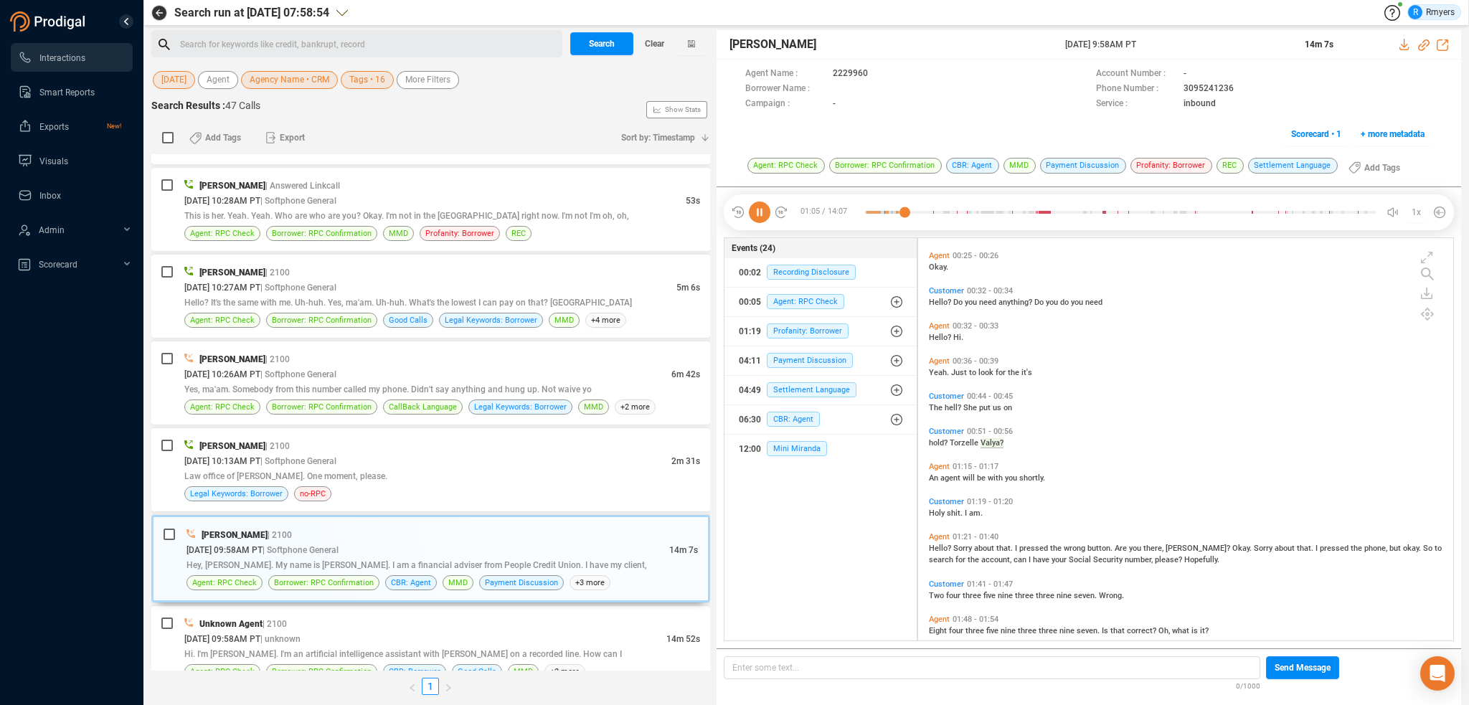
click at [945, 372] on span "Yeah." at bounding box center [940, 372] width 22 height 9
click at [940, 299] on span "Hello?" at bounding box center [941, 302] width 24 height 9
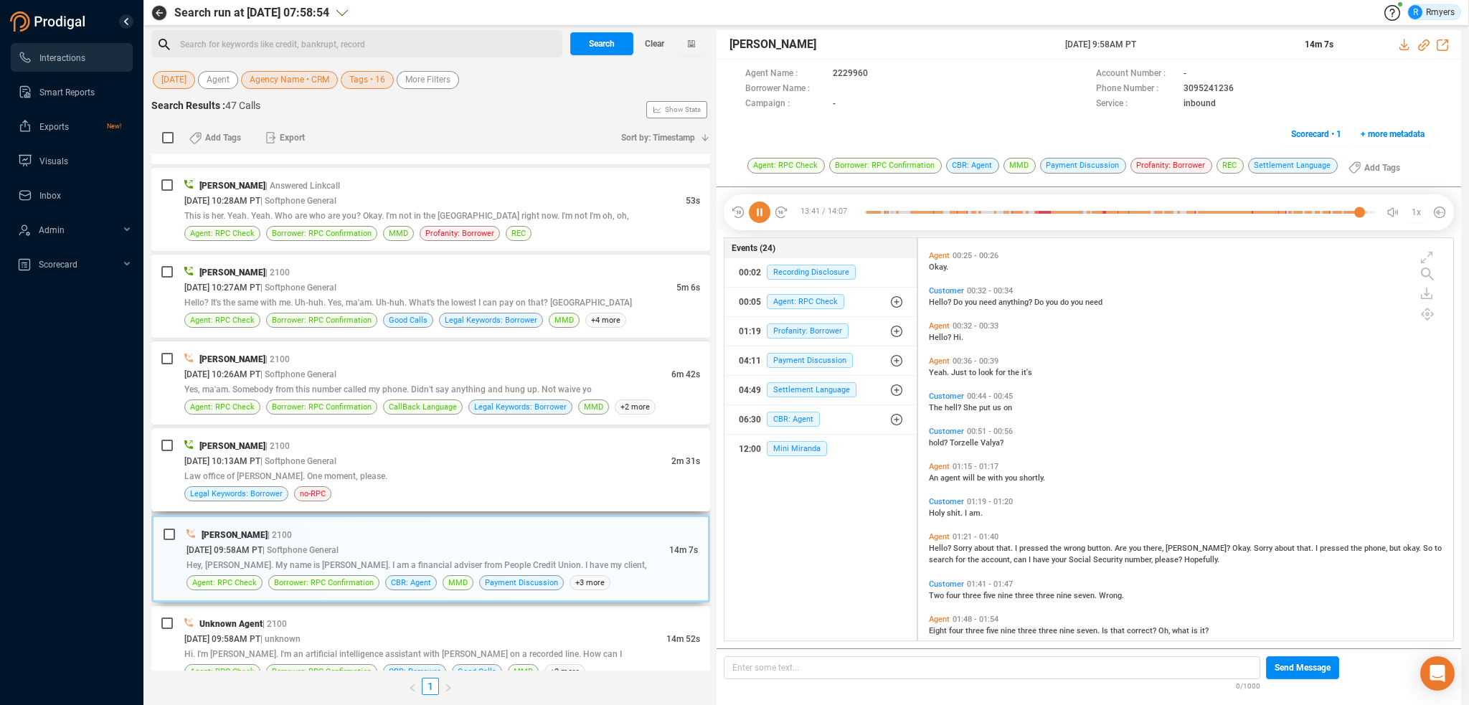
click at [386, 456] on div "09/24/2025 @ 10:13AM PT | Softphone General" at bounding box center [427, 460] width 487 height 15
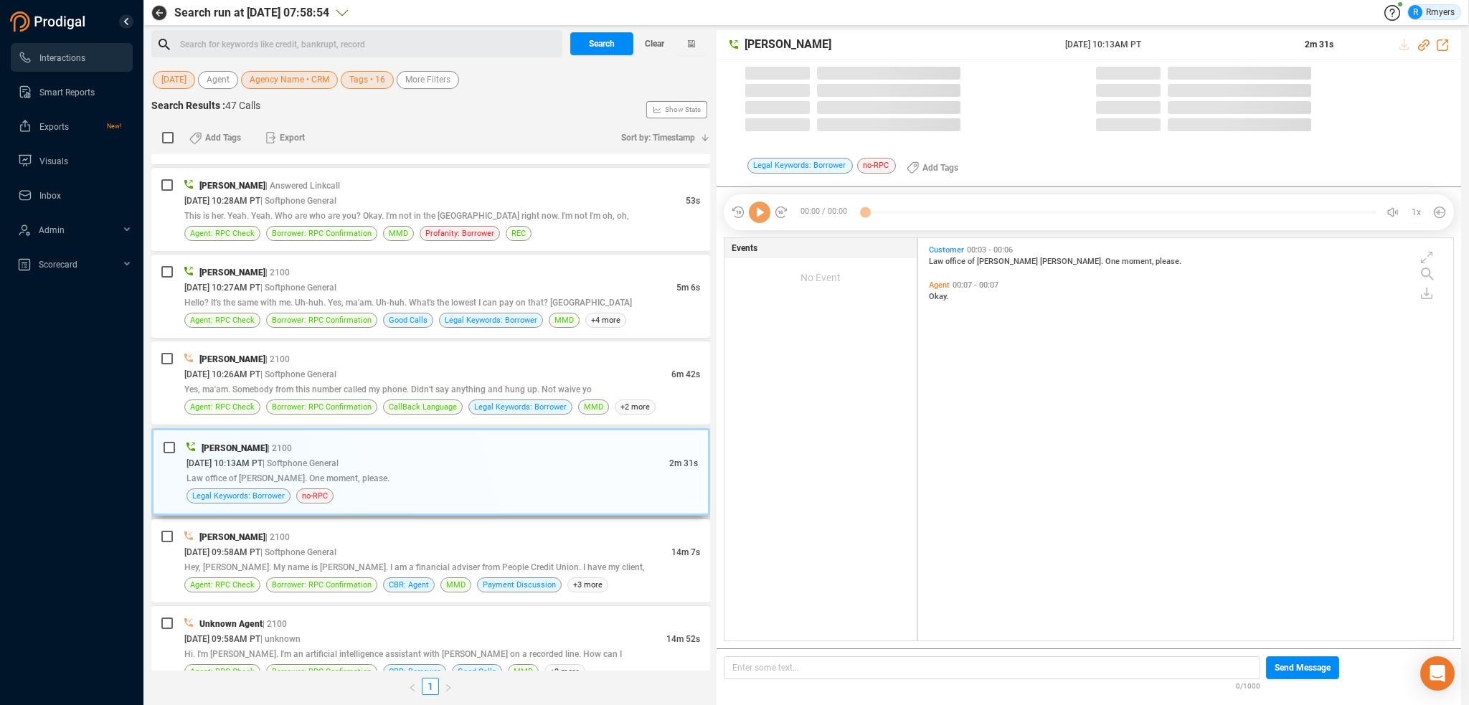
scroll to position [400, 528]
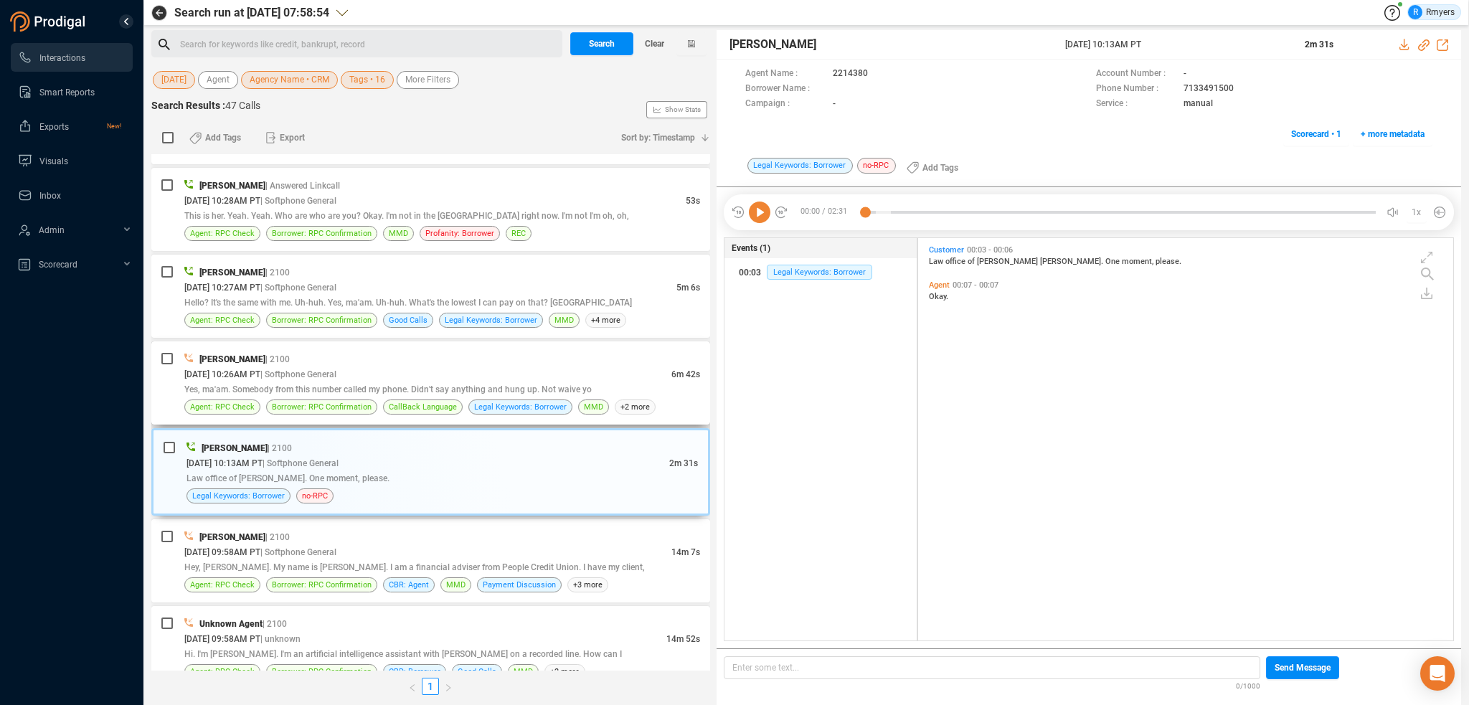
drag, startPoint x: 339, startPoint y: 358, endPoint x: 348, endPoint y: 360, distance: 9.6
click at [339, 367] on div "09/24/2025 @ 10:26AM PT | Softphone General" at bounding box center [427, 374] width 487 height 15
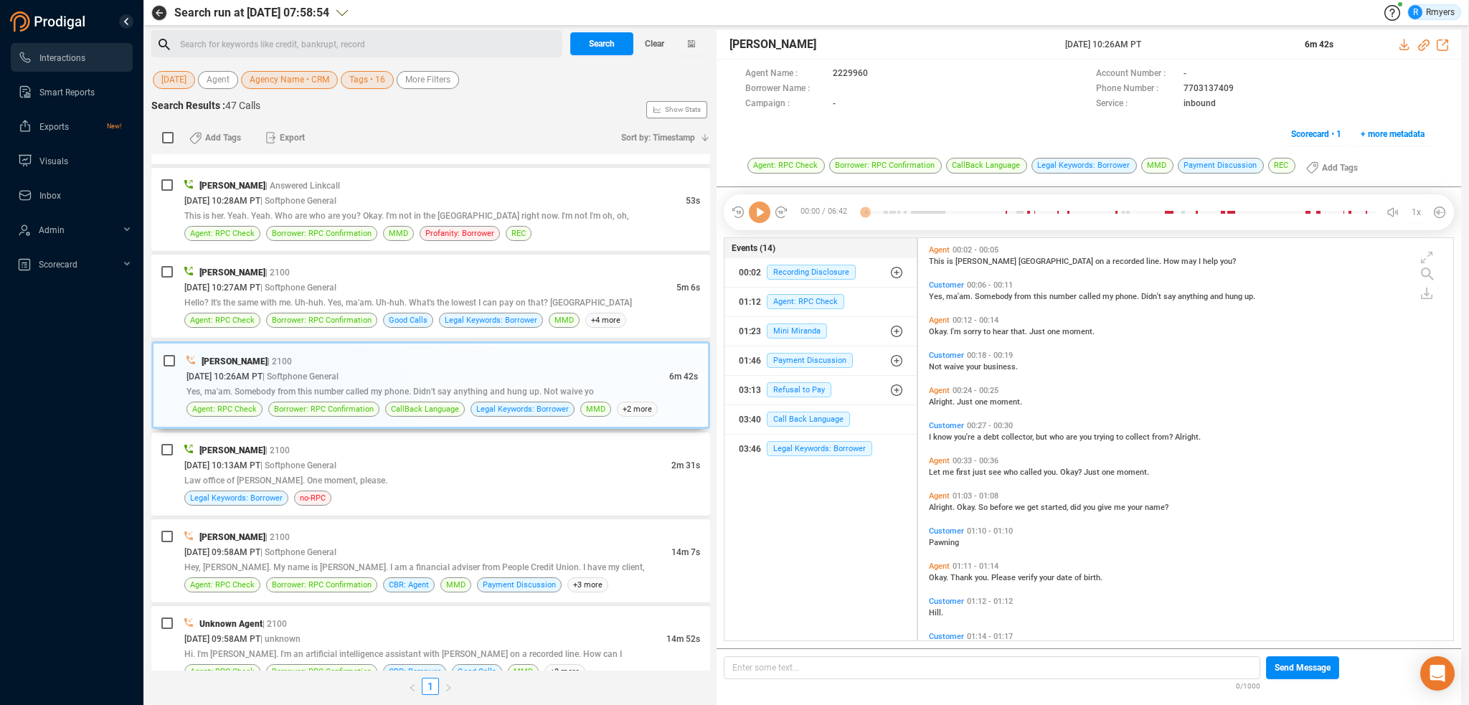
click at [770, 217] on div at bounding box center [759, 213] width 57 height 22
click at [764, 218] on icon at bounding box center [760, 213] width 22 height 22
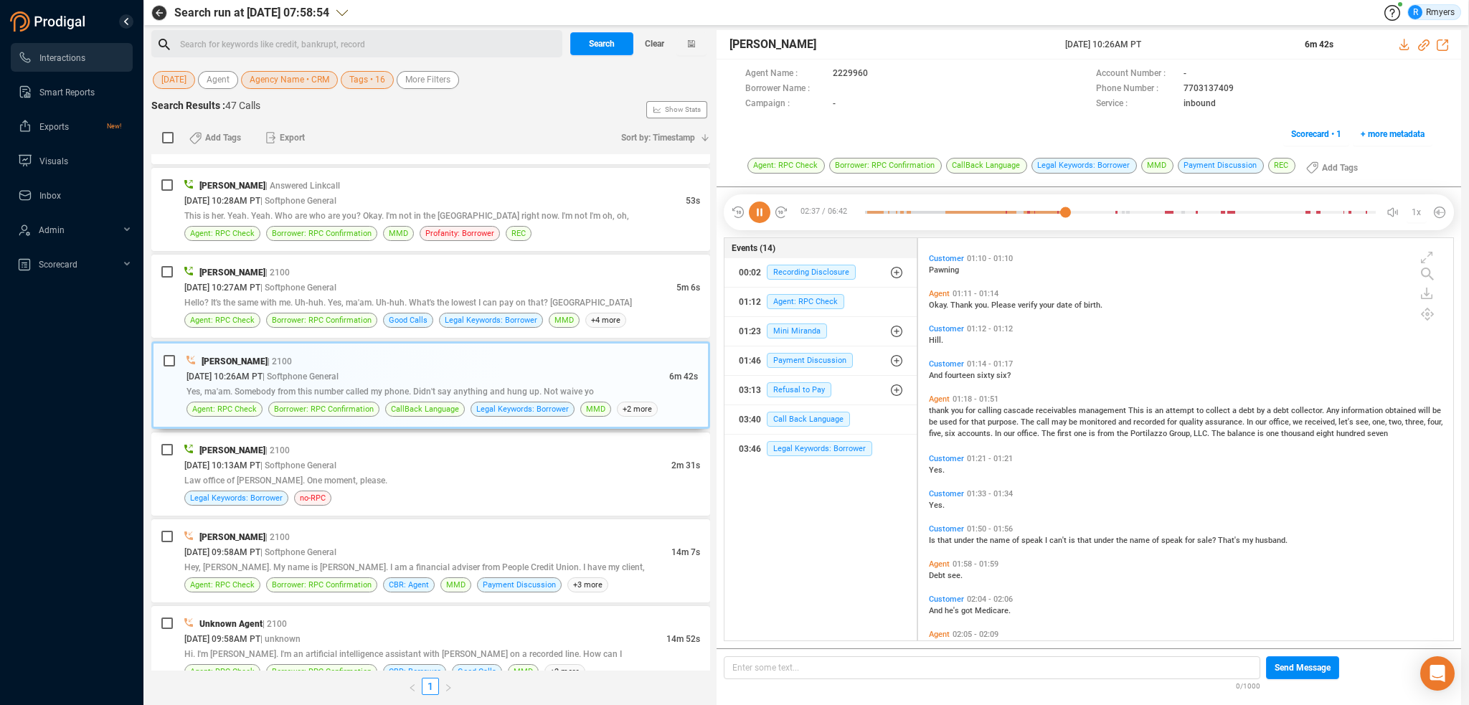
scroll to position [370, 0]
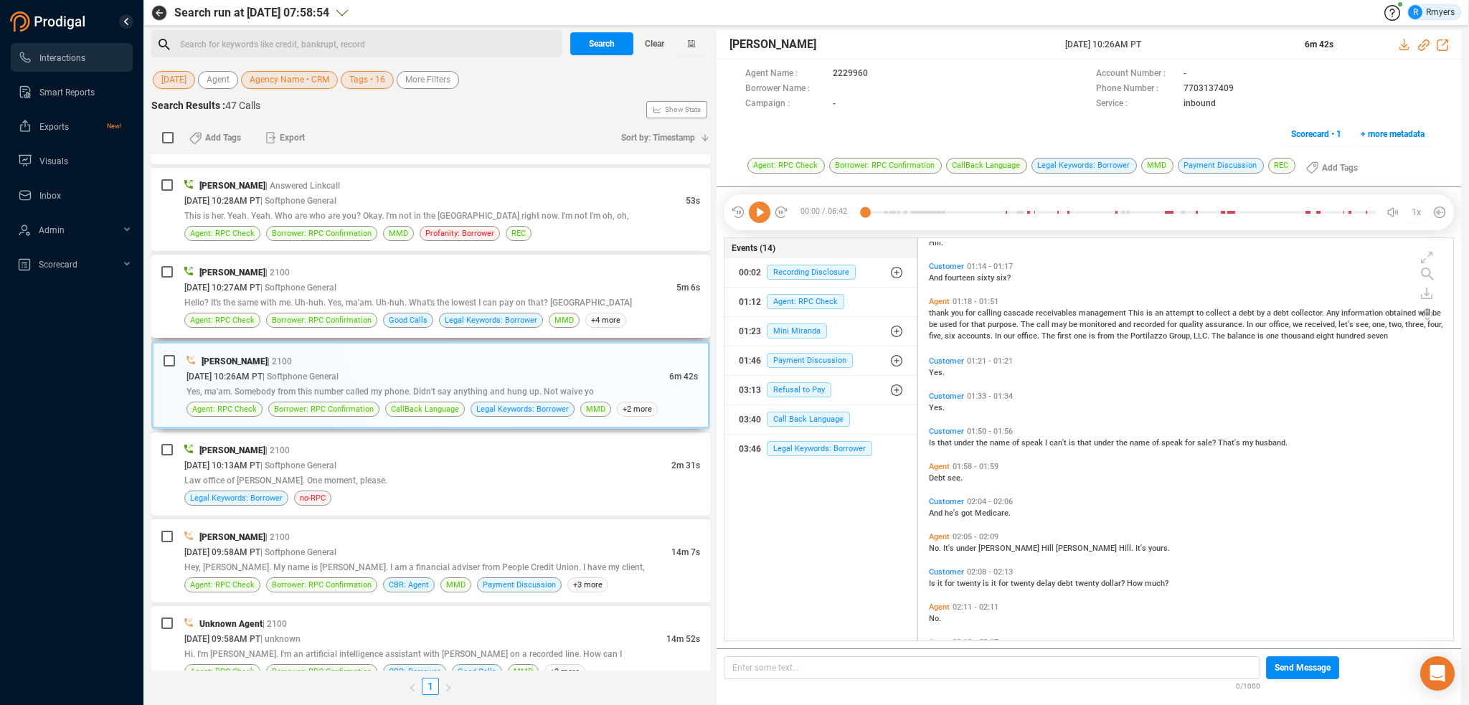
click at [389, 323] on div "Daisy Spahr | 2100 09/24/2025 @ 10:27AM PT | Softphone General 5m 6s Hello? It'…" at bounding box center [430, 296] width 559 height 83
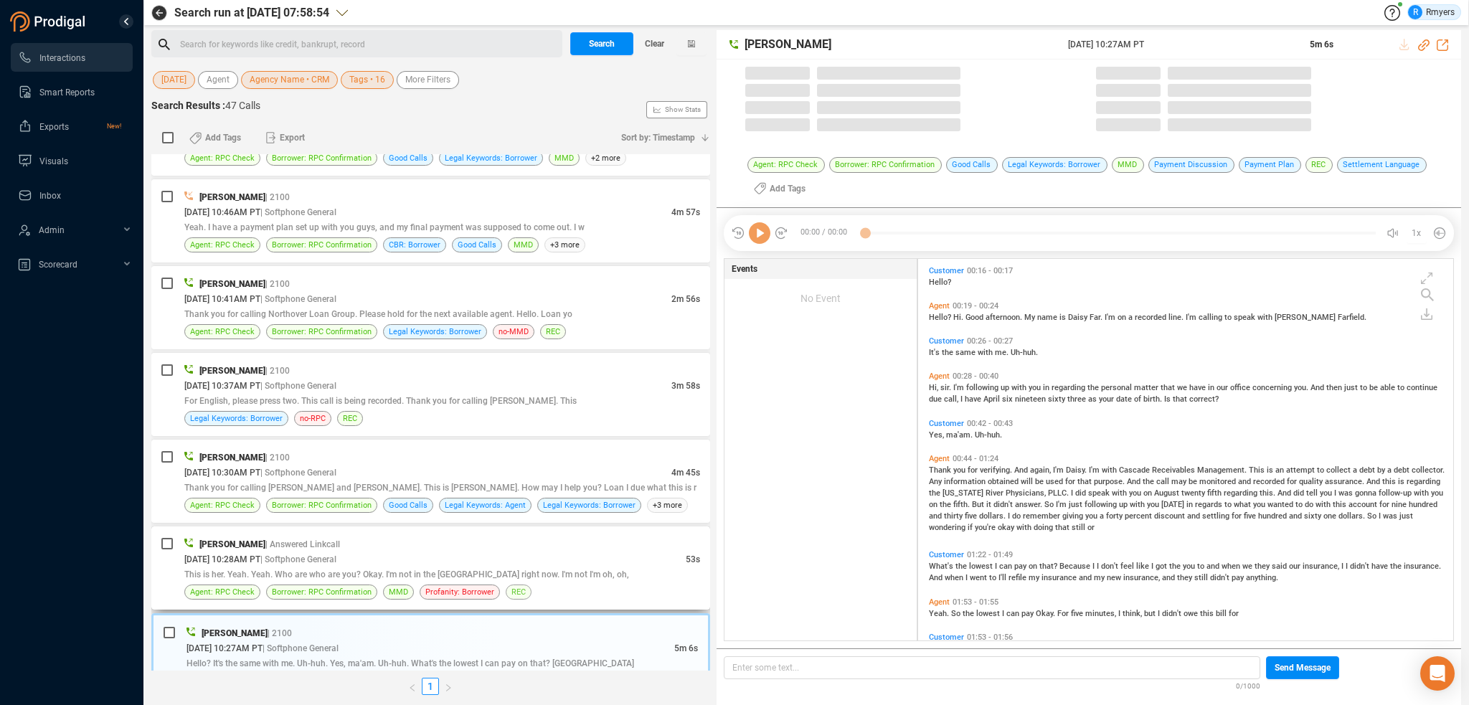
scroll to position [379, 528]
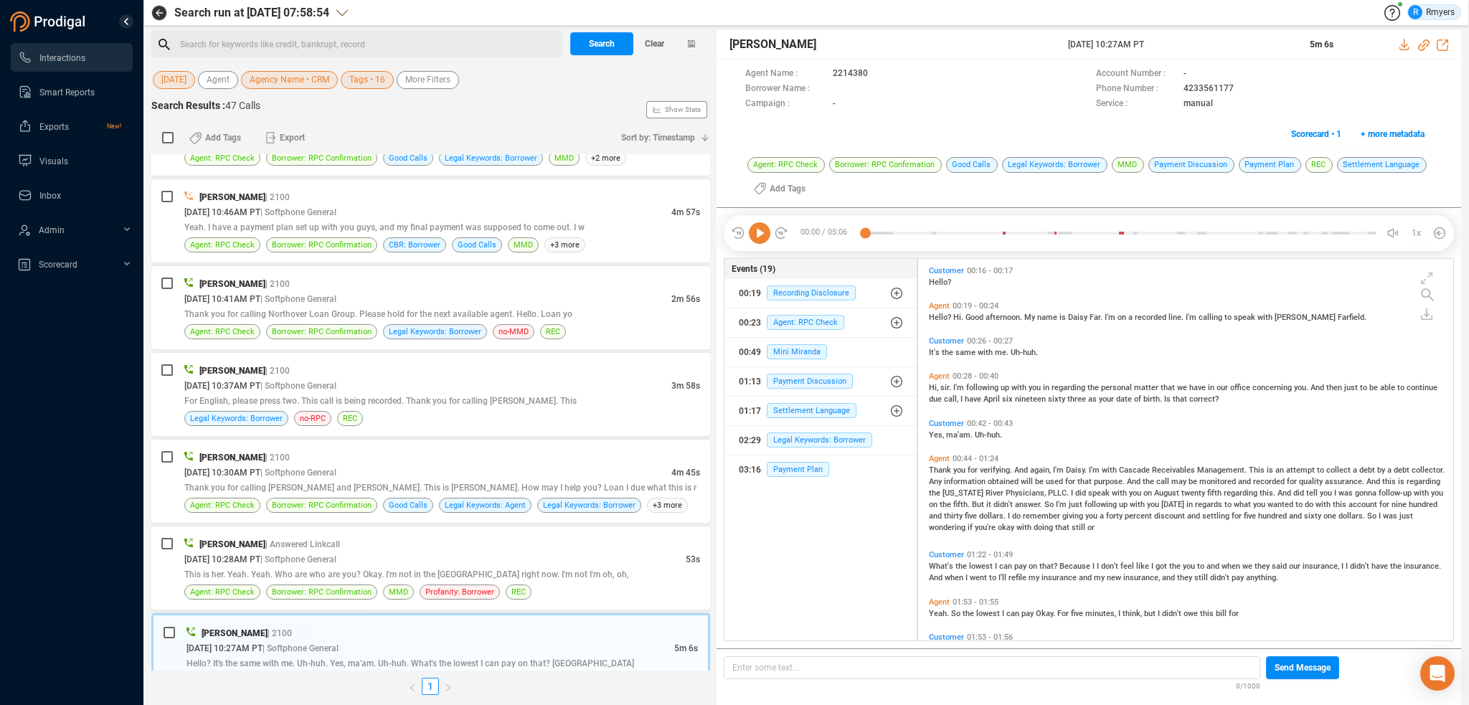
click at [767, 232] on icon at bounding box center [760, 233] width 22 height 22
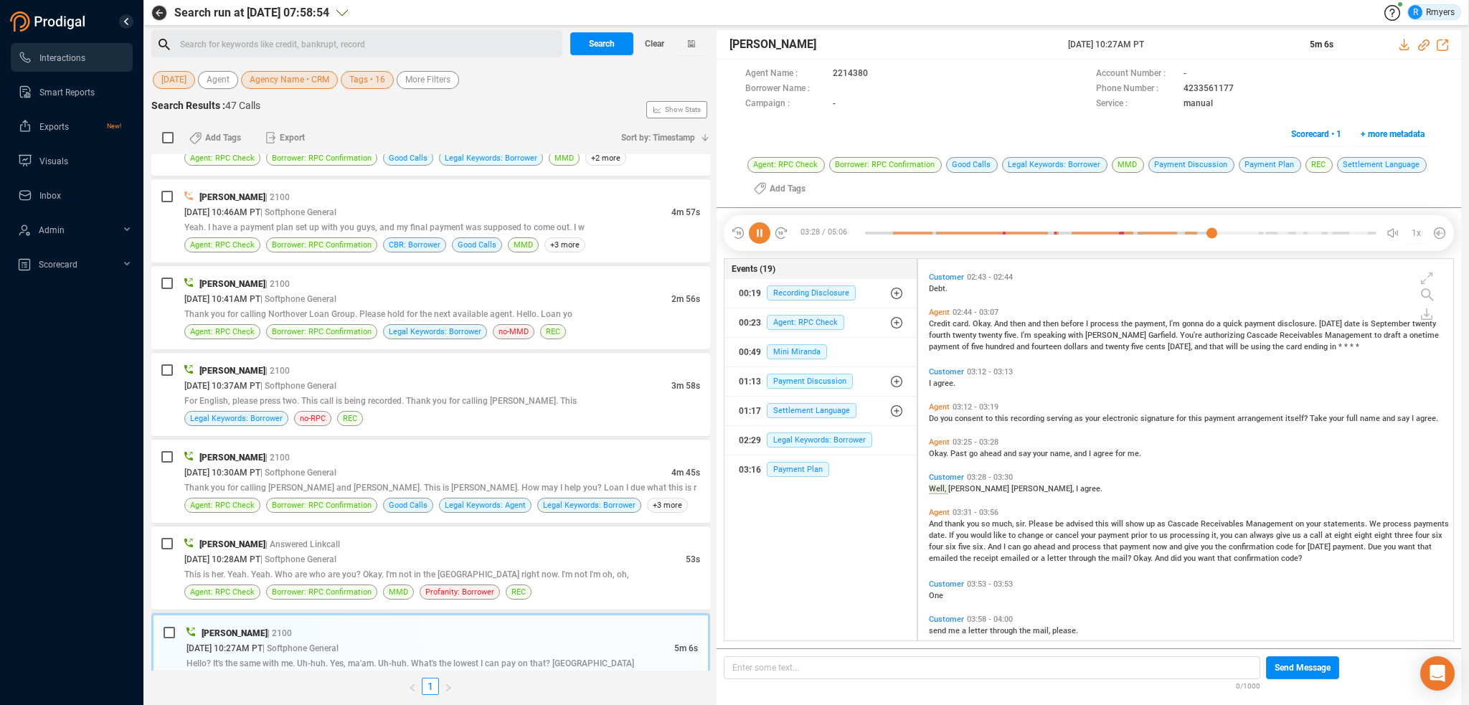
scroll to position [595, 0]
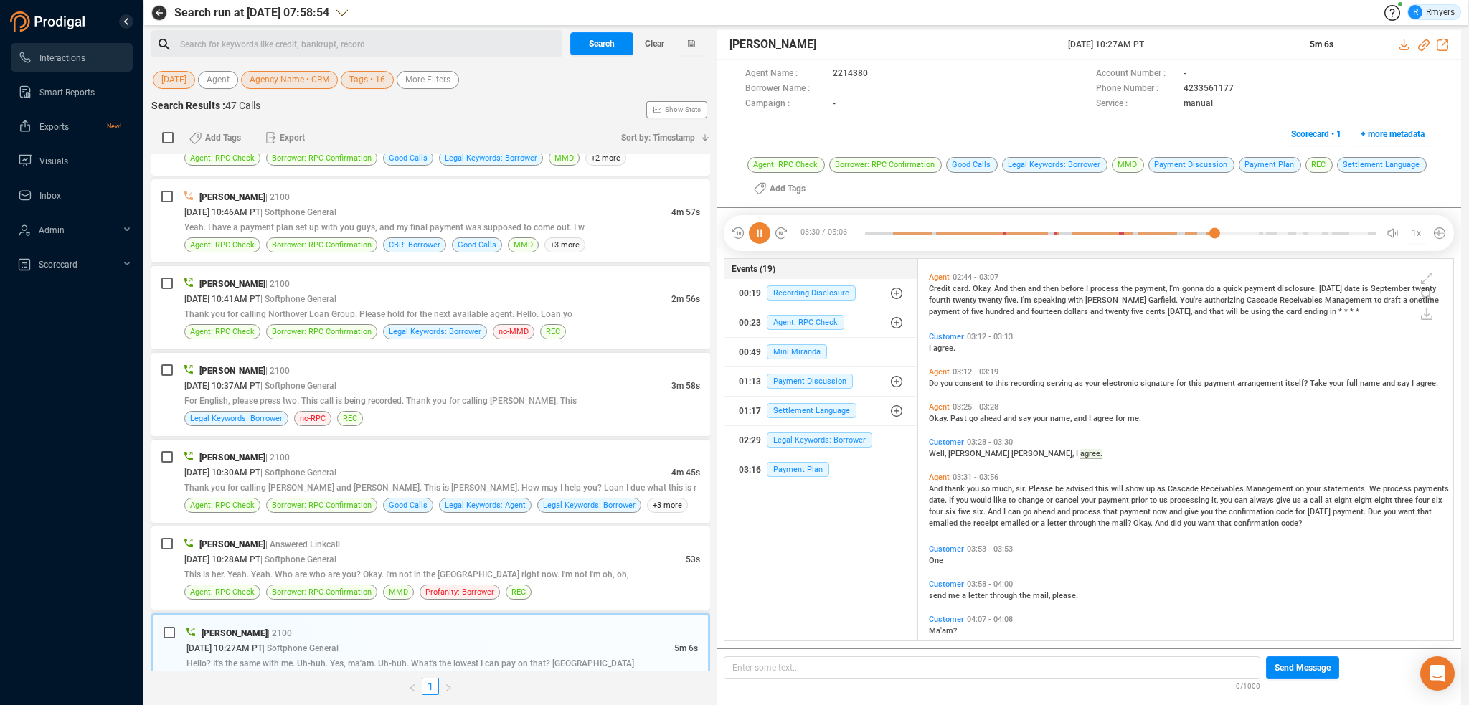
click at [758, 233] on icon at bounding box center [760, 233] width 22 height 22
click at [528, 552] on div "09/24/2025 @ 10:28AM PT | Softphone General" at bounding box center [434, 559] width 501 height 15
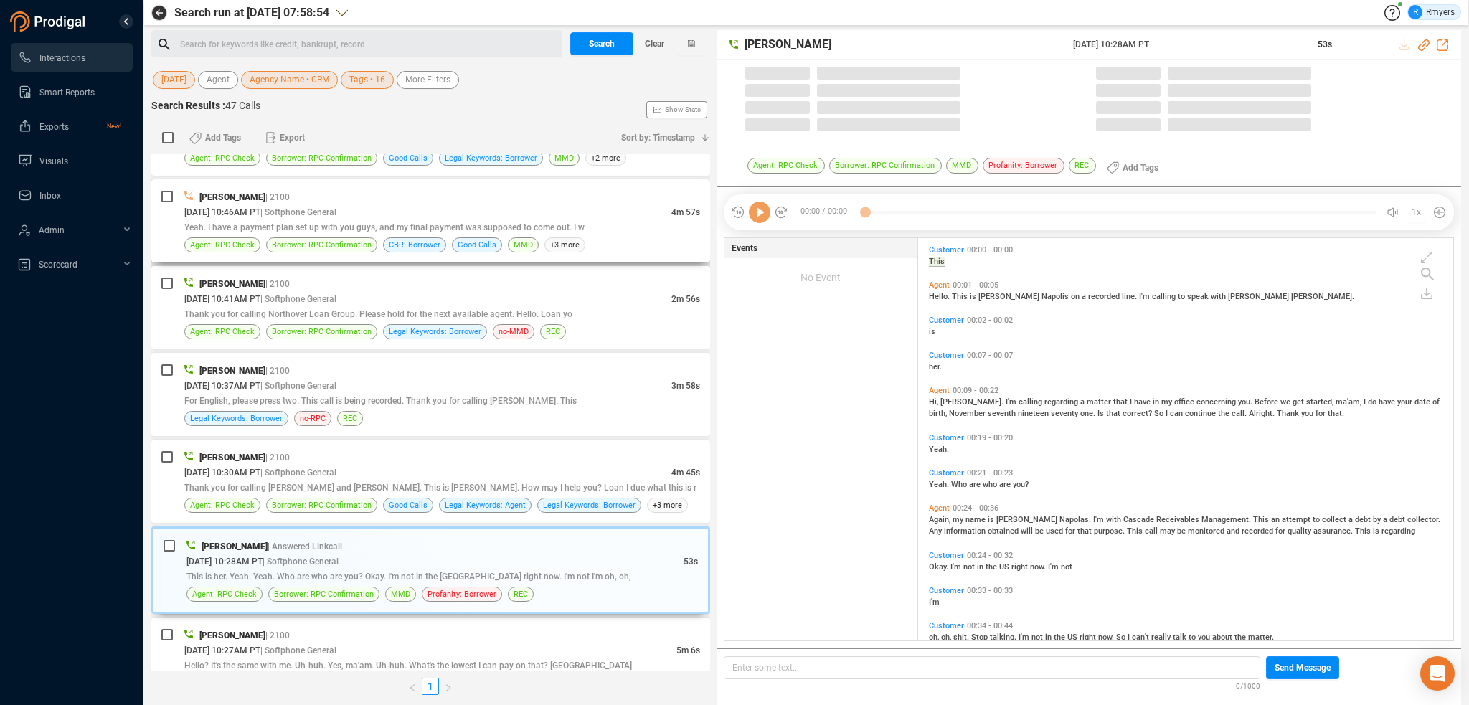
scroll to position [400, 528]
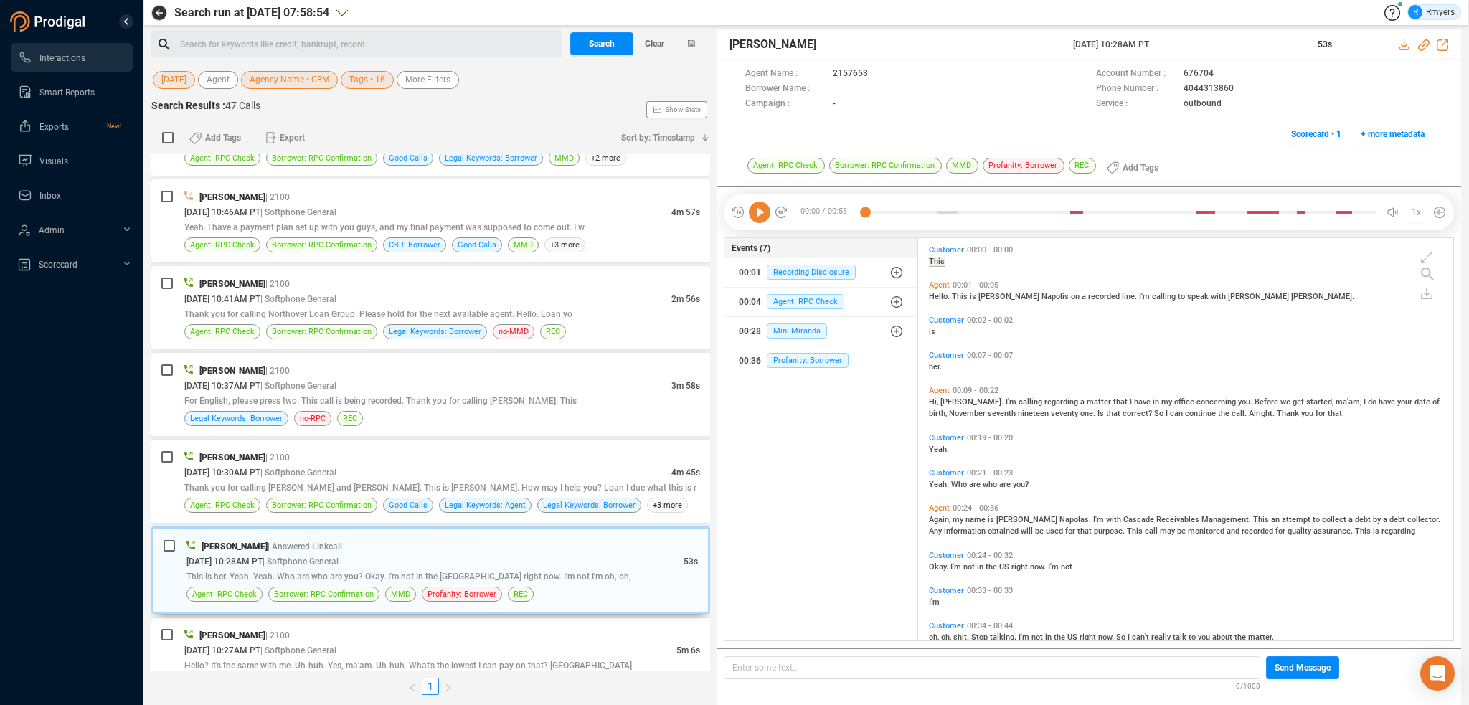
click at [758, 214] on icon at bounding box center [760, 213] width 22 height 22
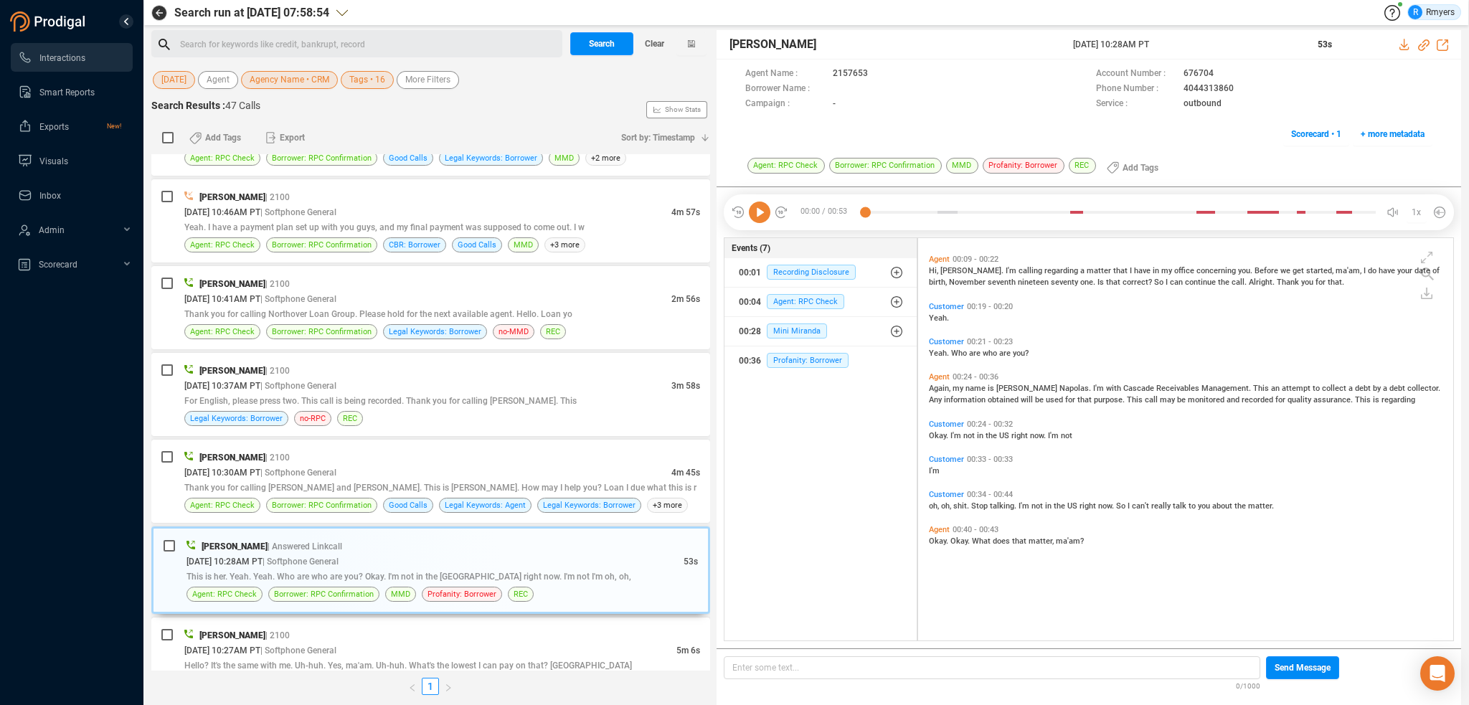
scroll to position [199, 0]
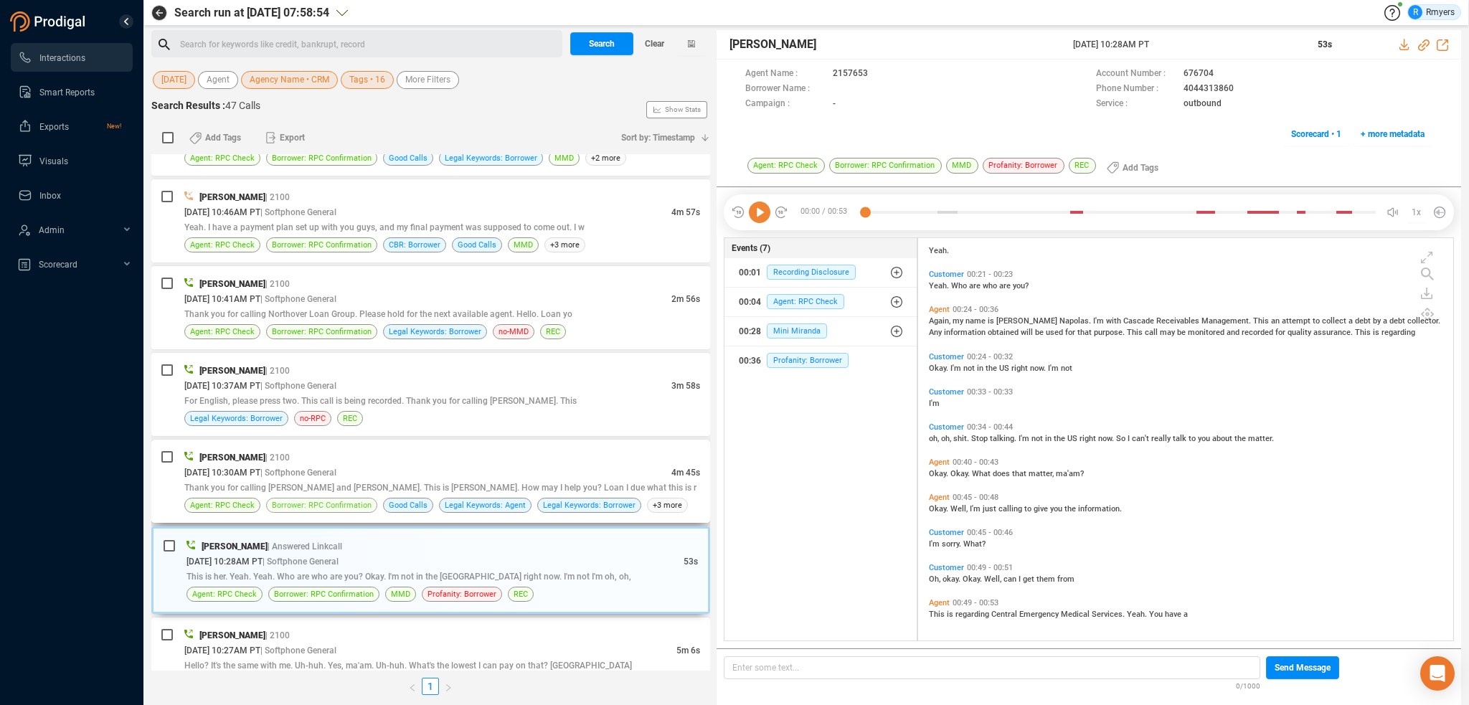
click at [373, 498] on span "Borrower: RPC Confirmation" at bounding box center [321, 505] width 111 height 15
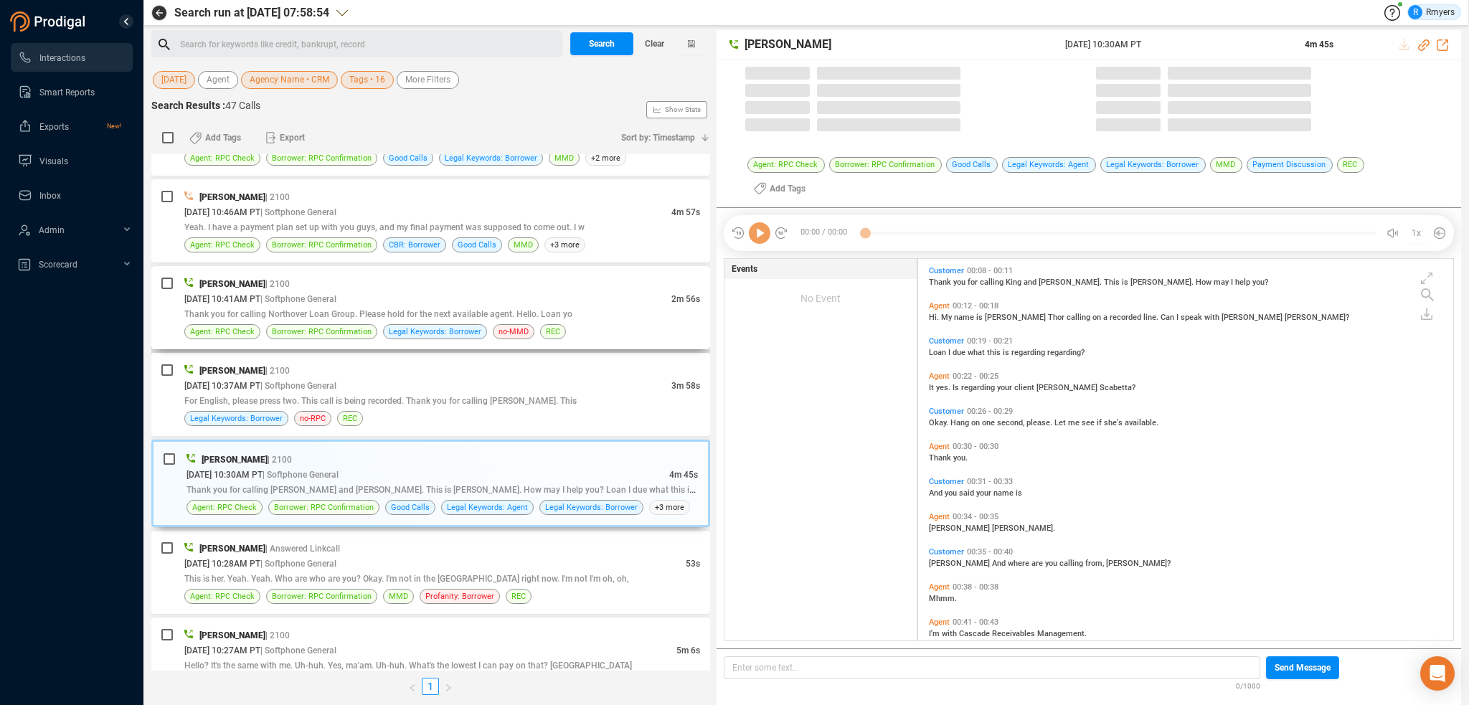
scroll to position [400, 528]
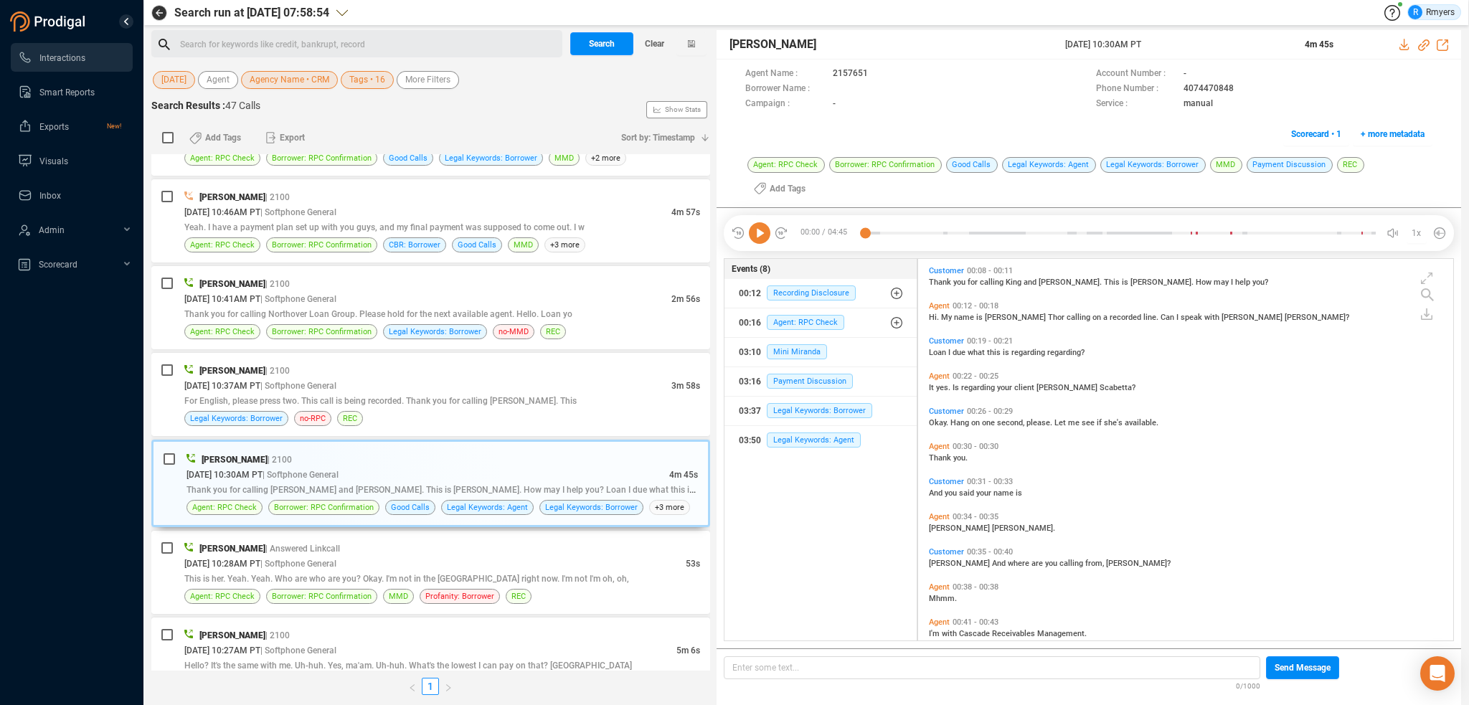
click at [759, 222] on icon at bounding box center [760, 233] width 22 height 22
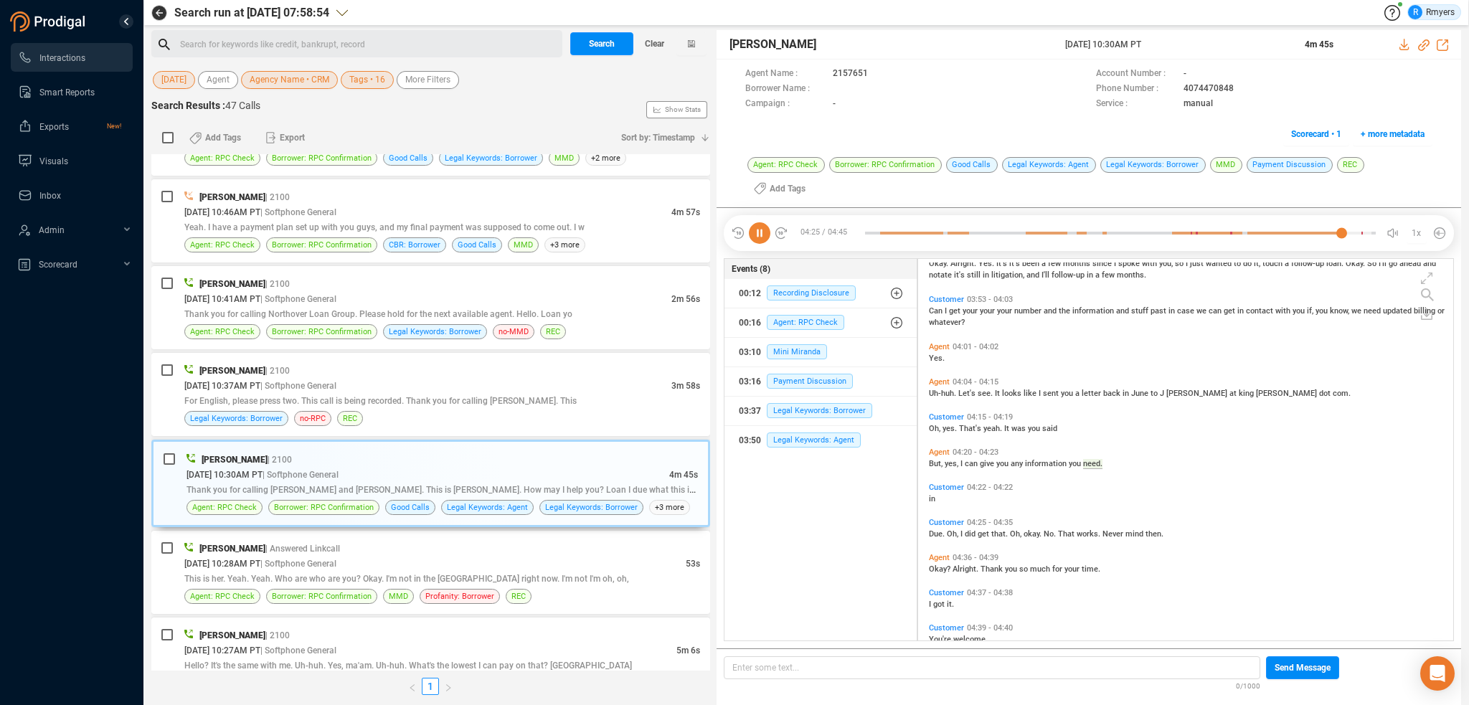
scroll to position [1192, 0]
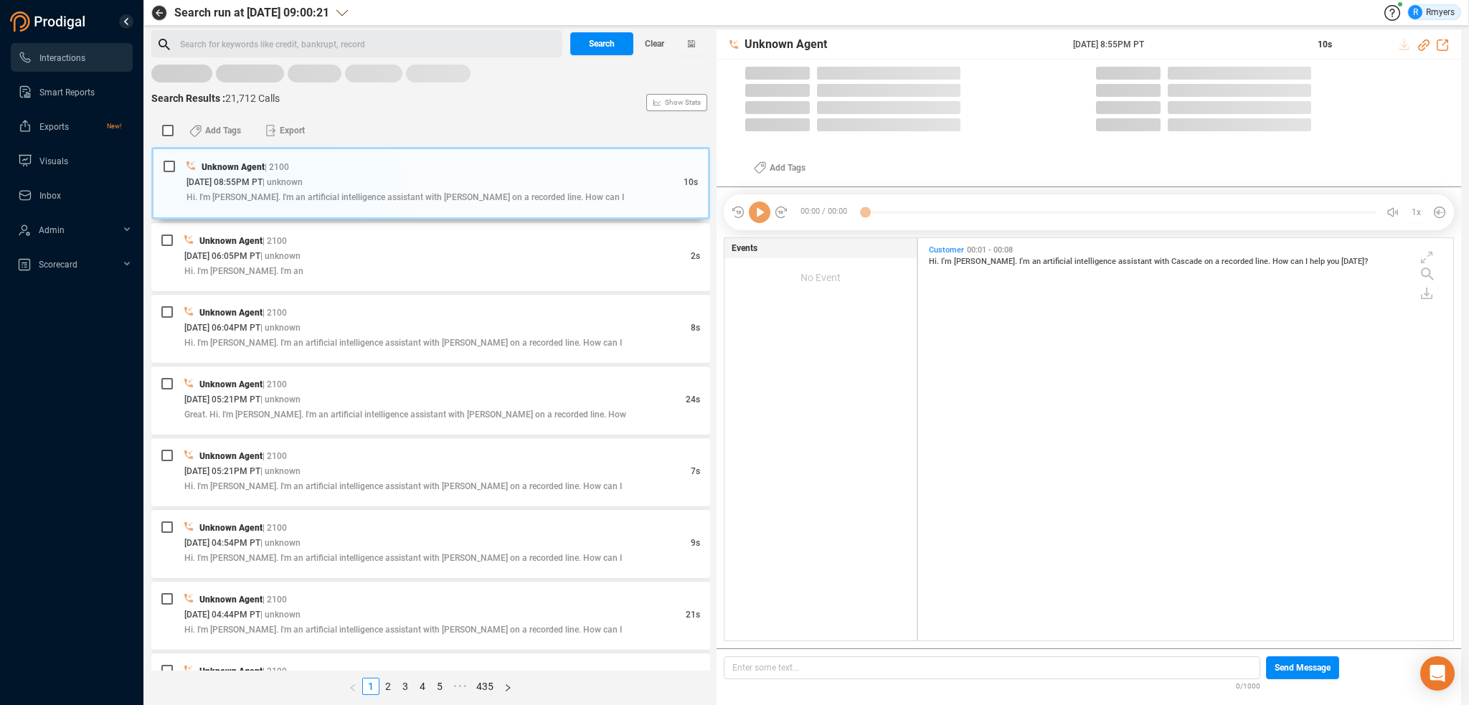
scroll to position [400, 528]
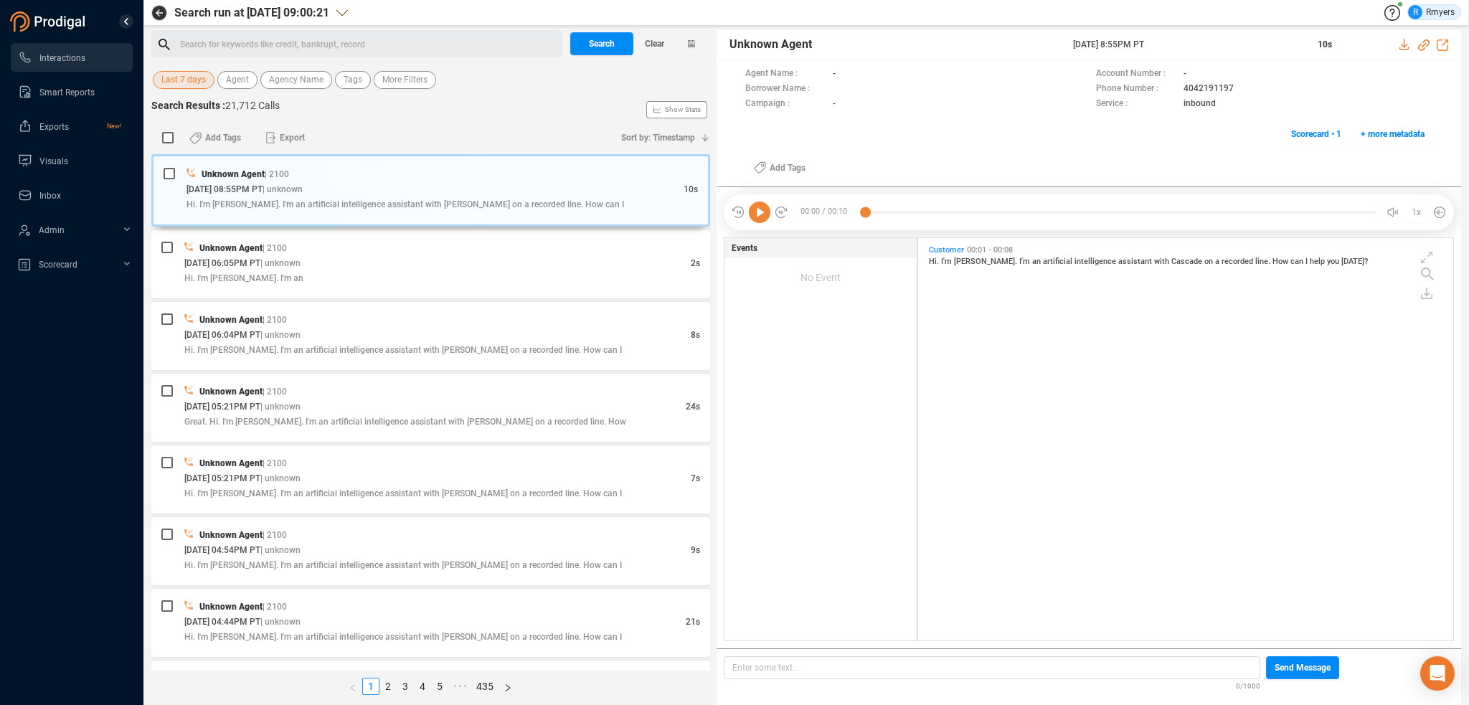
click at [194, 77] on span "Last 7 days" at bounding box center [183, 80] width 44 height 18
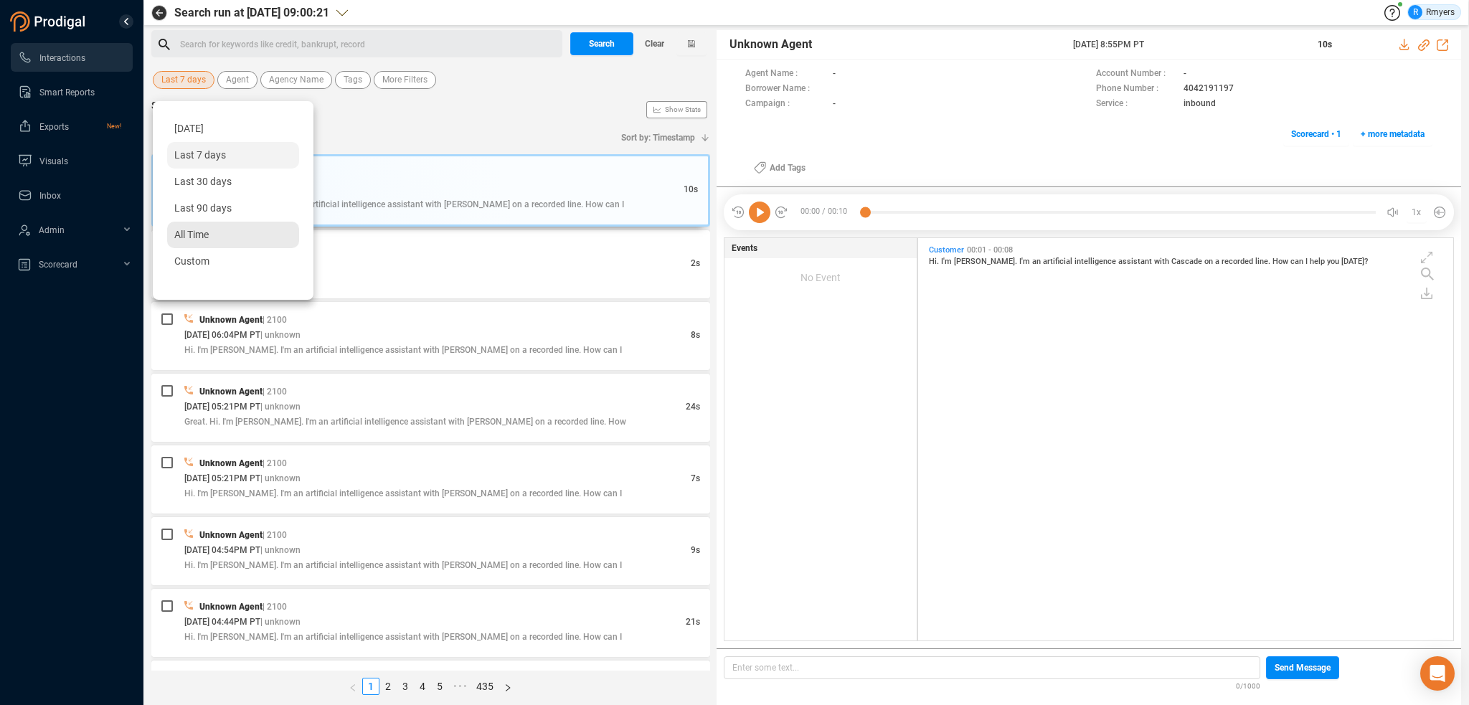
click at [197, 231] on span "All Time" at bounding box center [191, 234] width 34 height 11
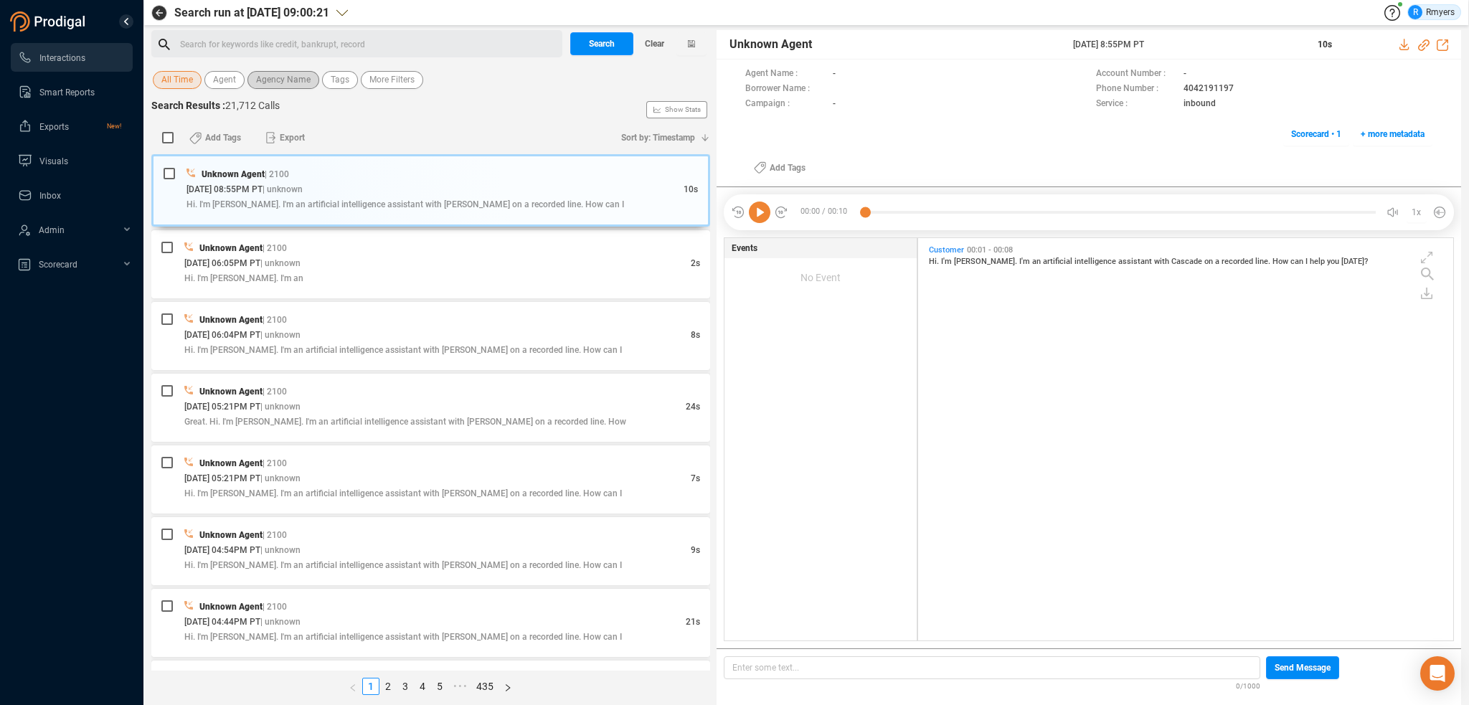
click at [286, 82] on span "Agency Name" at bounding box center [283, 80] width 55 height 18
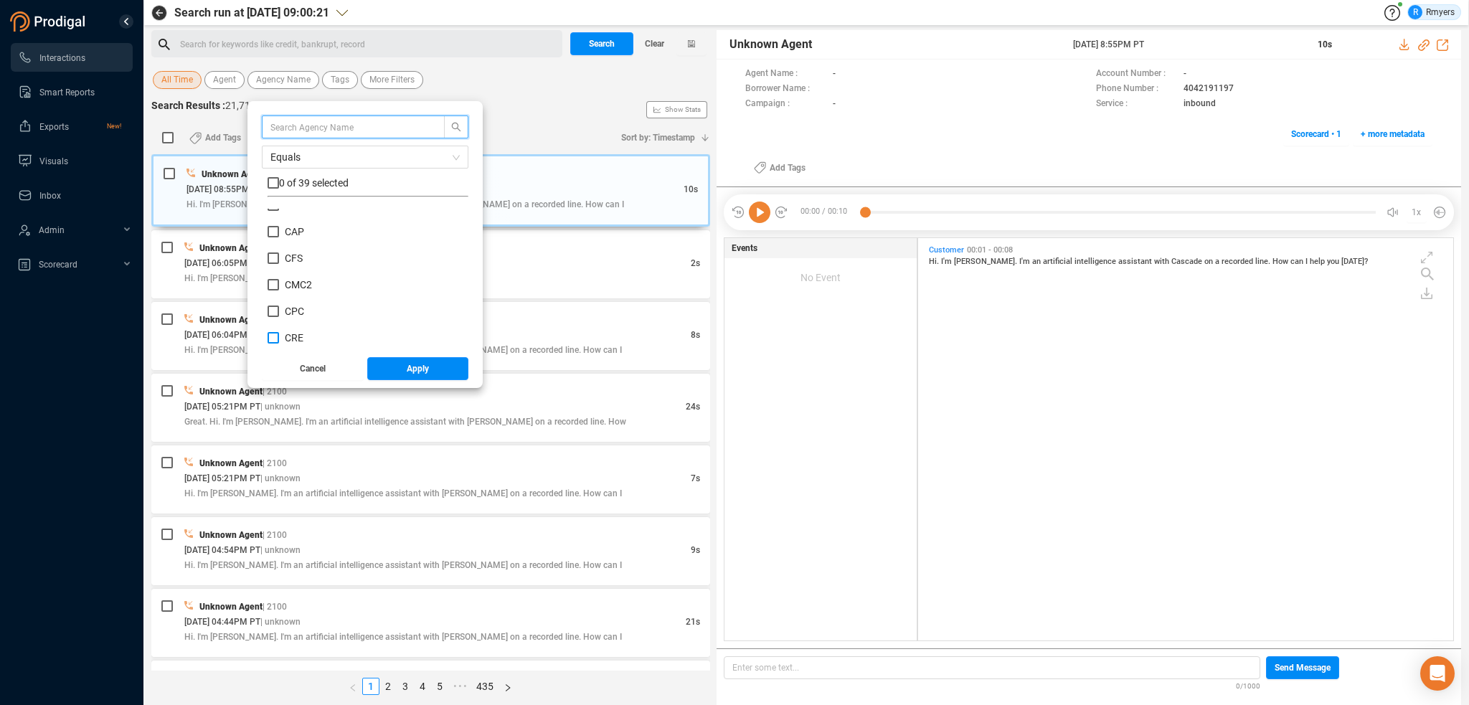
scroll to position [215, 0]
click at [289, 288] on span "CRM" at bounding box center [296, 292] width 22 height 11
click at [279, 288] on input "CRM" at bounding box center [273, 292] width 11 height 11
checkbox input "true"
click at [402, 371] on button "Apply" at bounding box center [418, 368] width 102 height 23
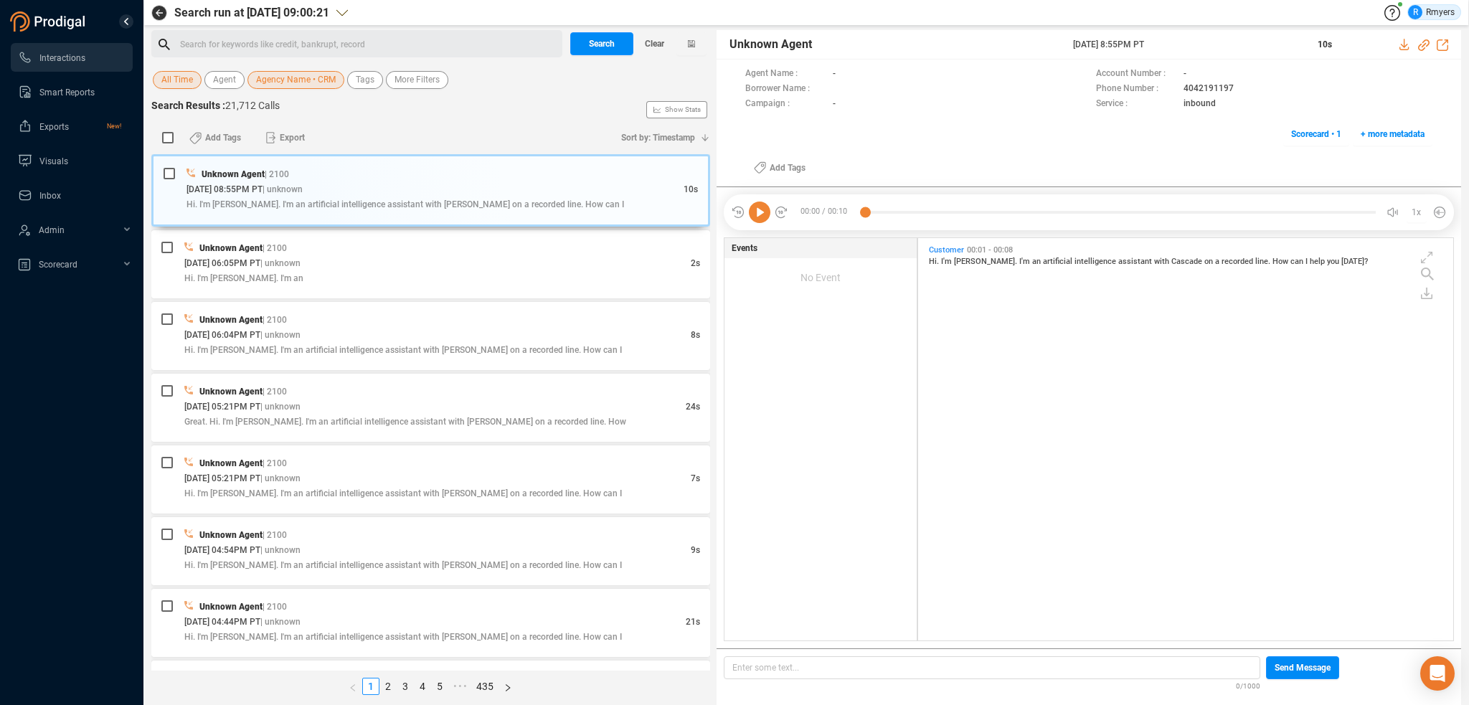
click at [261, 34] on div "Search for keywords like credit, bankrupt, record ﻿" at bounding box center [369, 45] width 378 height 22
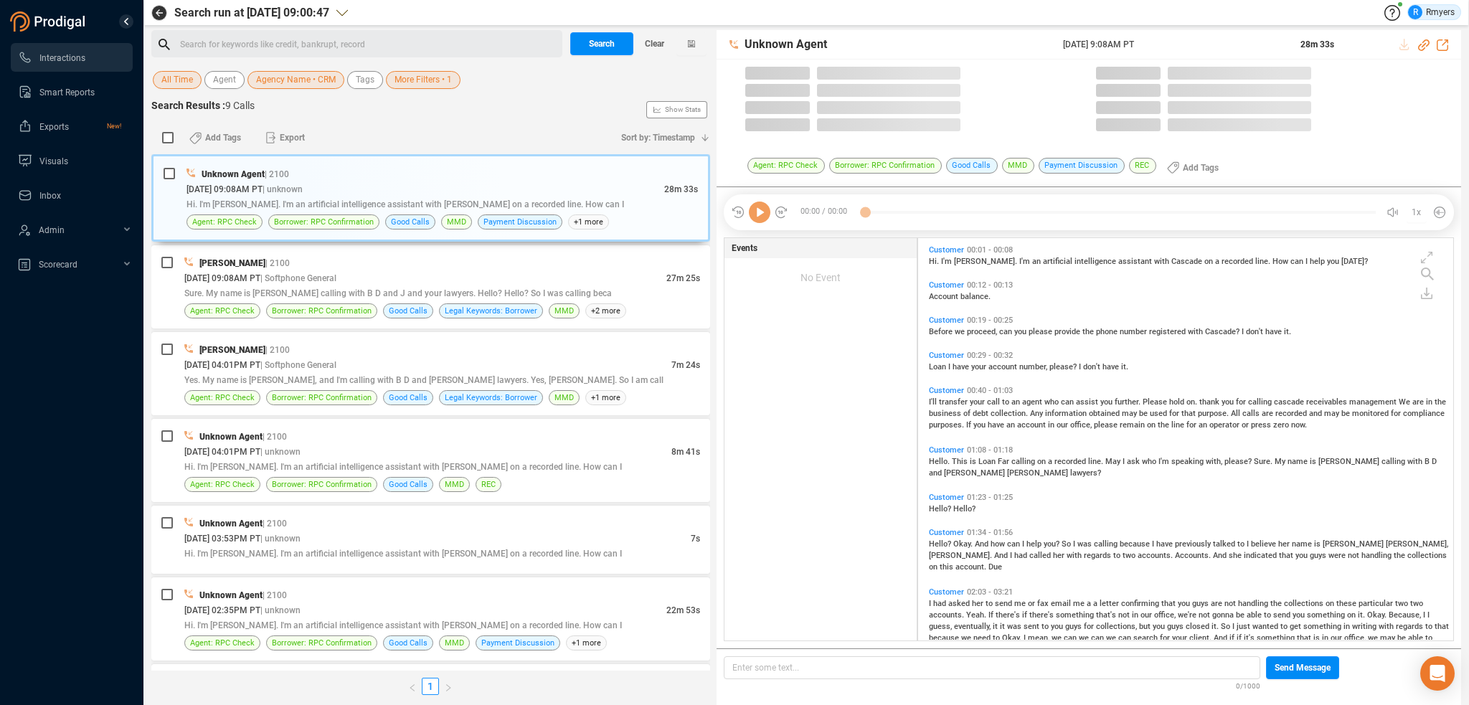
scroll to position [400, 528]
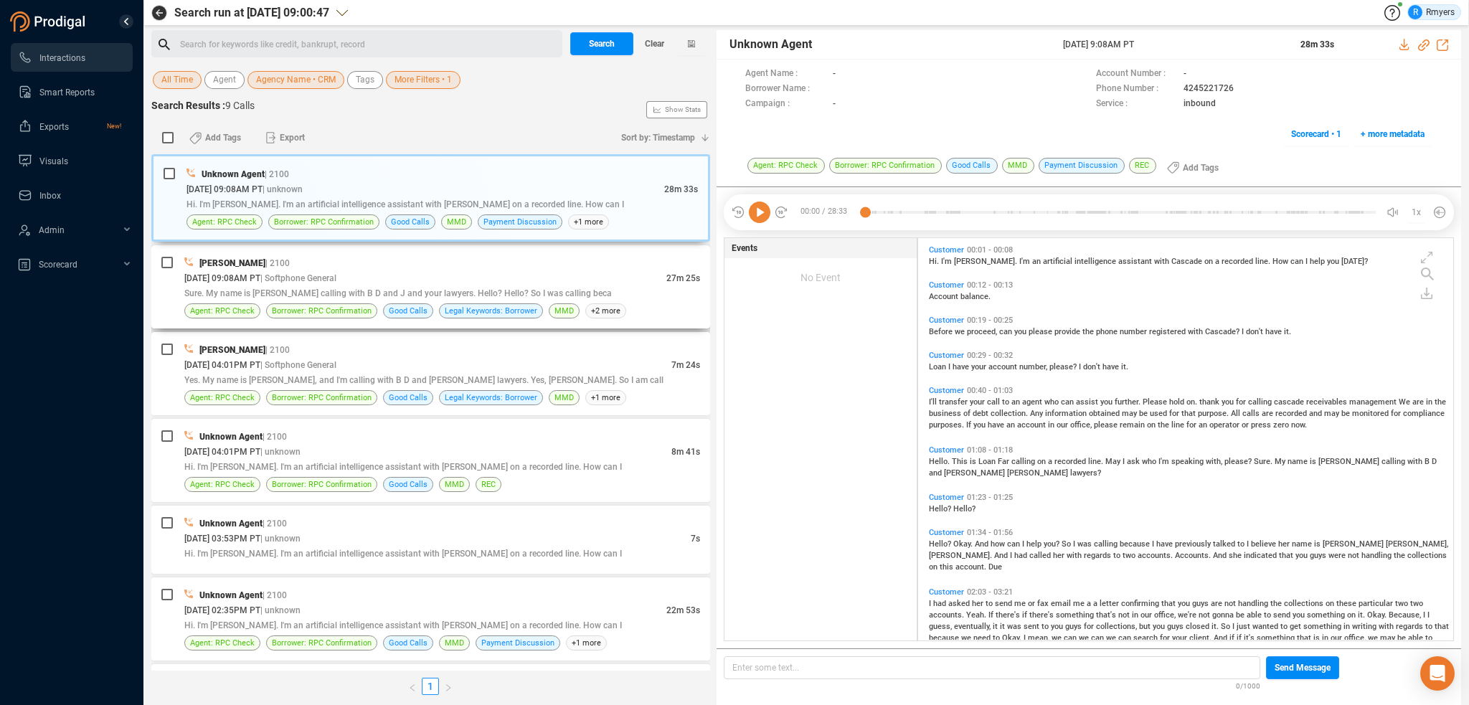
click at [324, 291] on span "Sure. My name is [PERSON_NAME] calling with B D and J and your lawyers. Hello? …" at bounding box center [398, 293] width 428 height 10
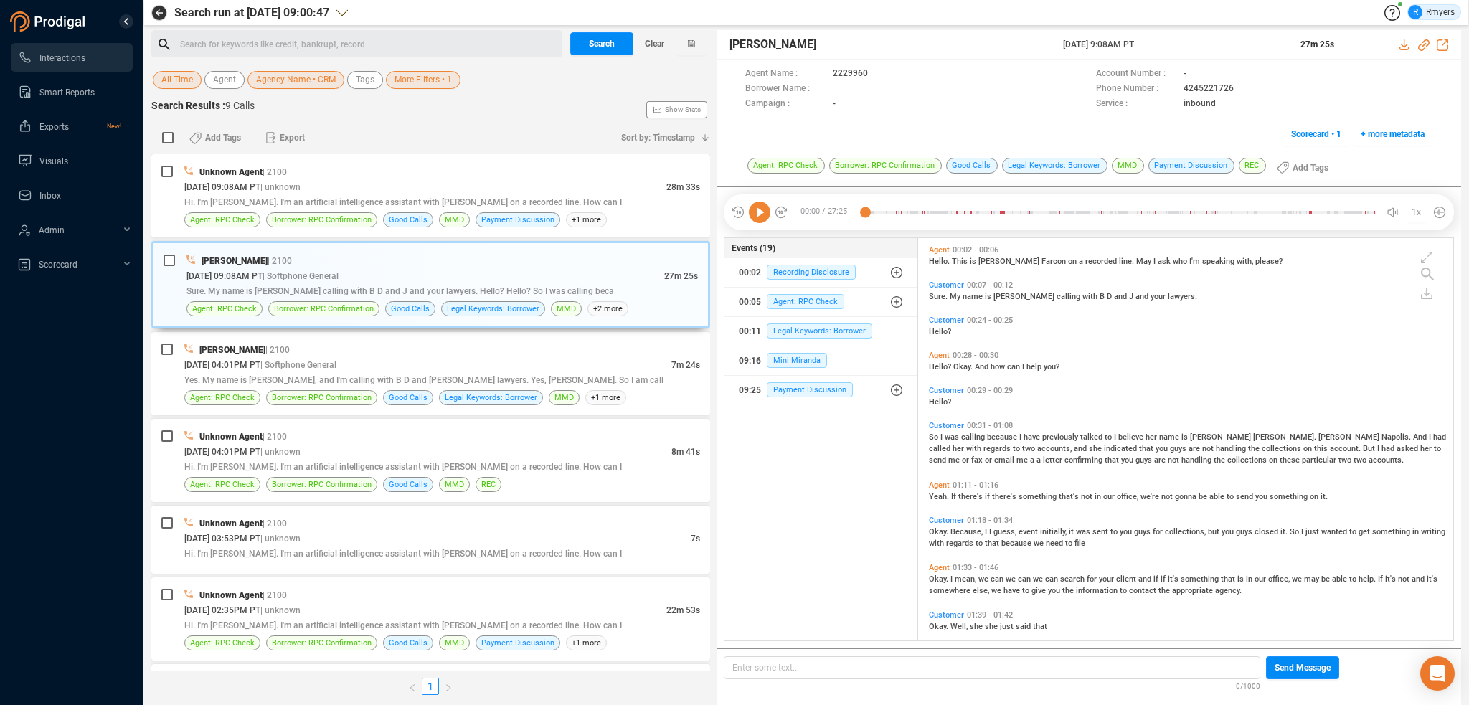
click at [763, 217] on icon at bounding box center [760, 213] width 22 height 22
click at [760, 209] on icon at bounding box center [760, 213] width 22 height 22
click at [302, 378] on span "Yes. My name is Sylvia, and I'm calling with B D and j. Andrew lawyers. Yes, El…" at bounding box center [423, 380] width 479 height 10
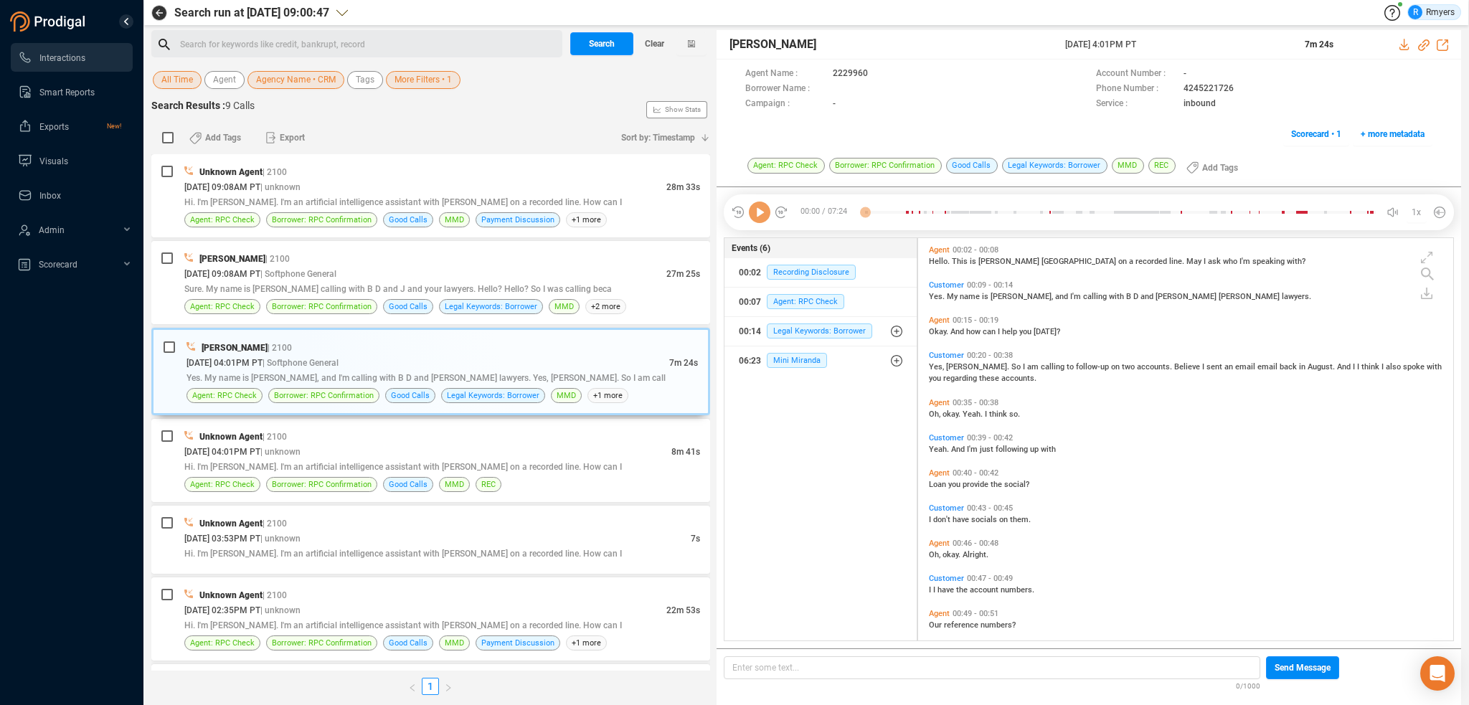
click at [758, 217] on icon at bounding box center [760, 213] width 22 height 22
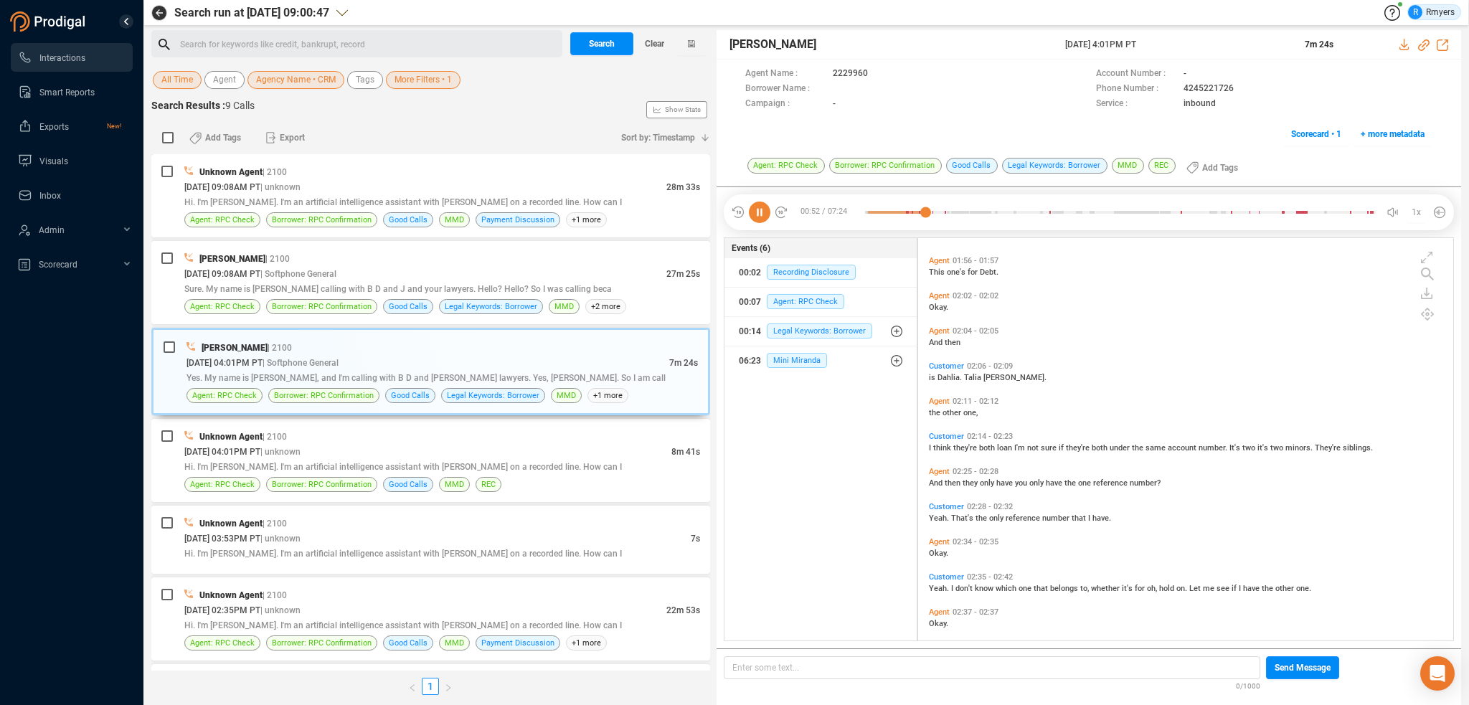
scroll to position [720, 0]
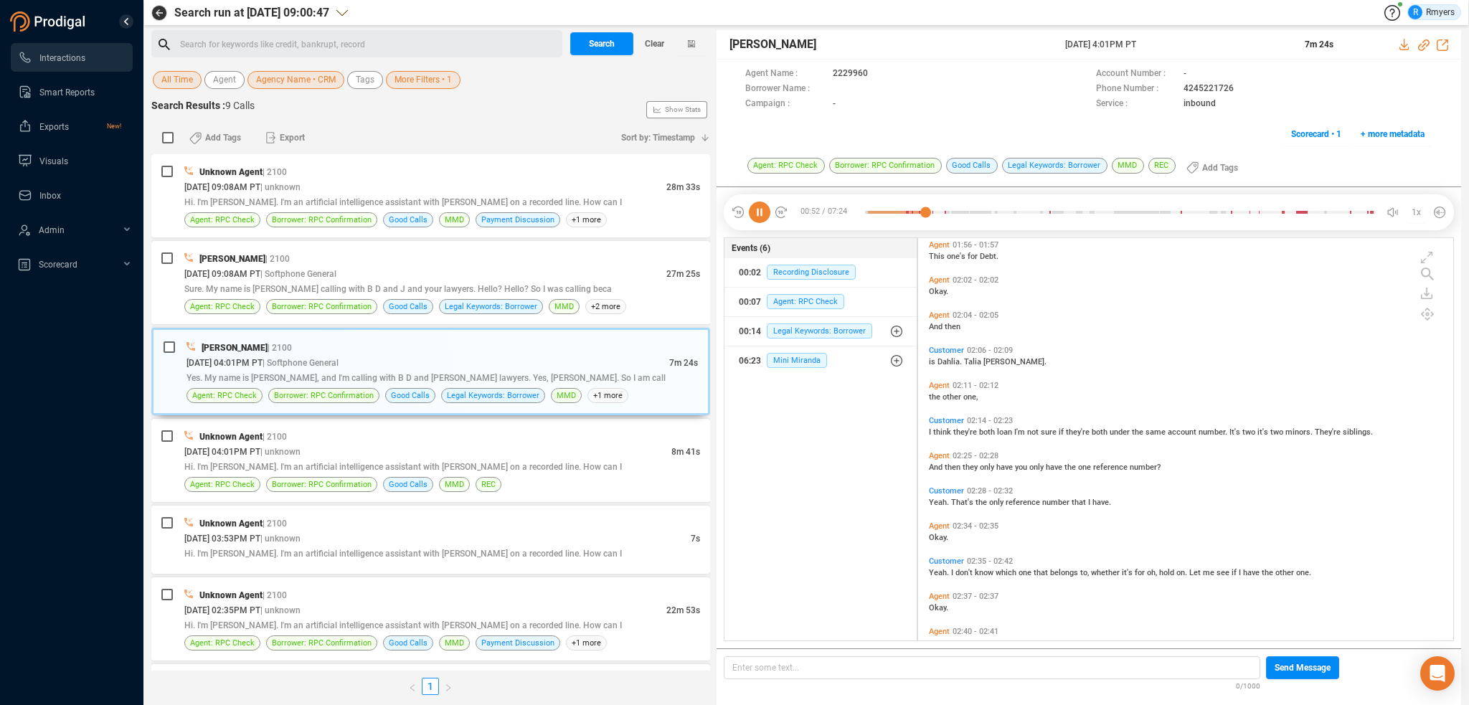
click at [928, 428] on div "Customer 02:14 - 02:23 I think they're both loan I'm not sure if they're both u…" at bounding box center [1189, 426] width 528 height 28
click at [933, 434] on span "think" at bounding box center [943, 432] width 20 height 9
click at [932, 466] on span "And" at bounding box center [937, 467] width 16 height 9
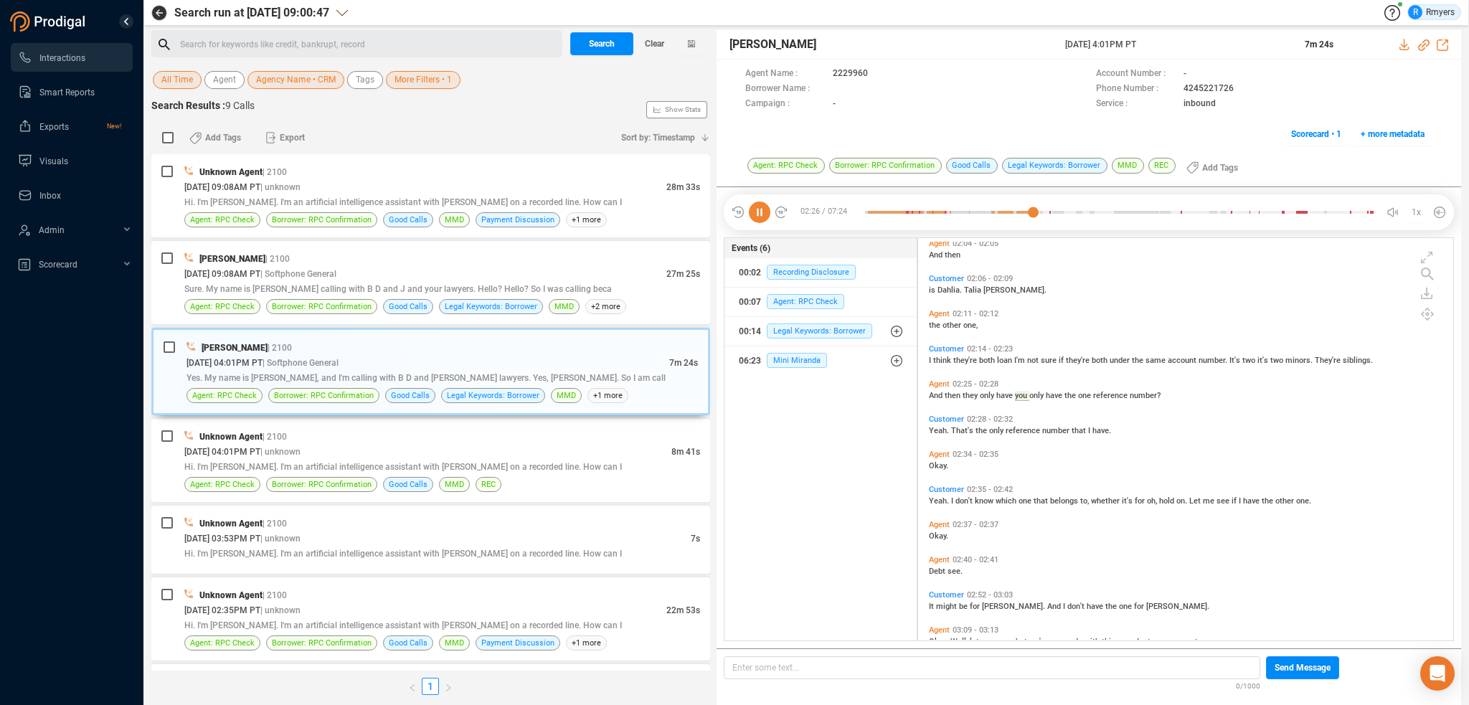
click at [942, 499] on span "Yeah." at bounding box center [940, 500] width 22 height 9
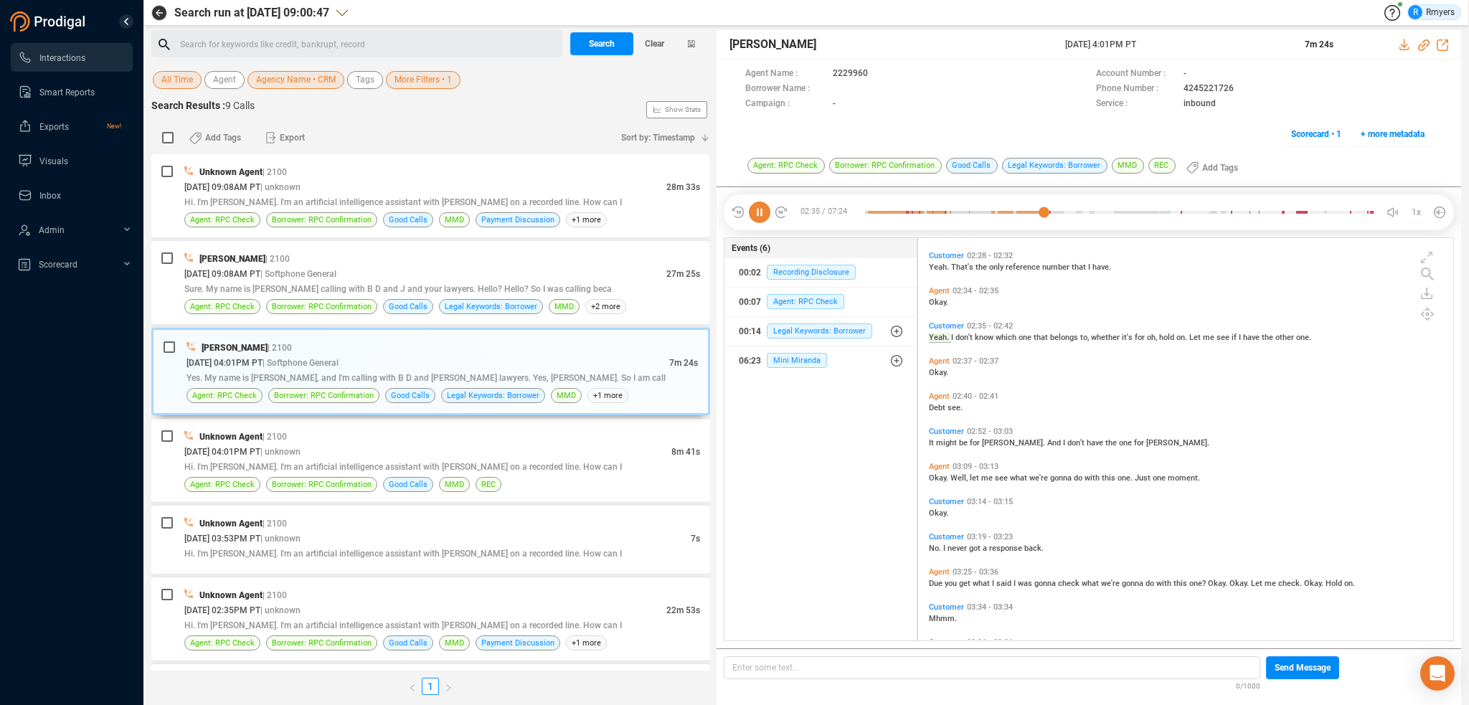
scroll to position [1007, 0]
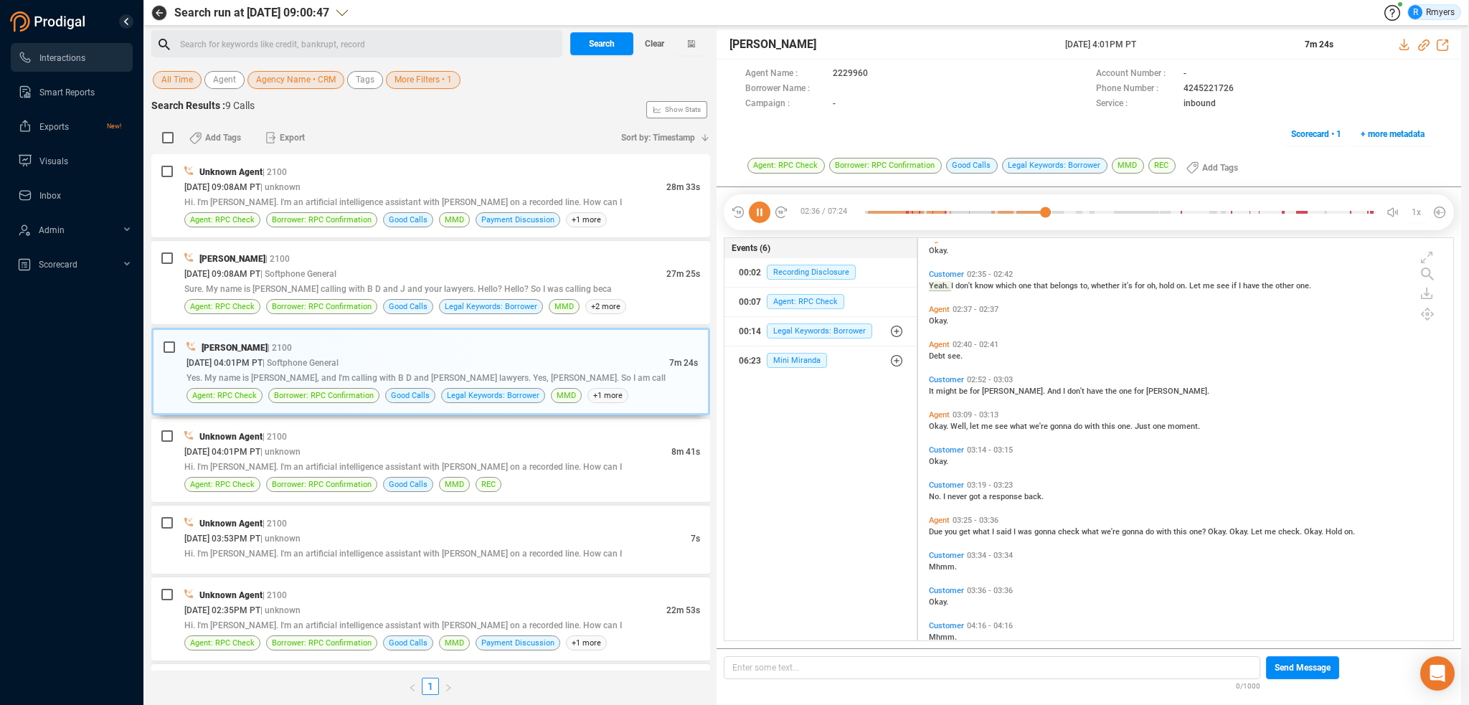
drag, startPoint x: 944, startPoint y: 424, endPoint x: 958, endPoint y: 440, distance: 21.4
click at [944, 424] on span "Okay." at bounding box center [940, 426] width 22 height 9
click at [933, 527] on span "Due" at bounding box center [937, 531] width 16 height 9
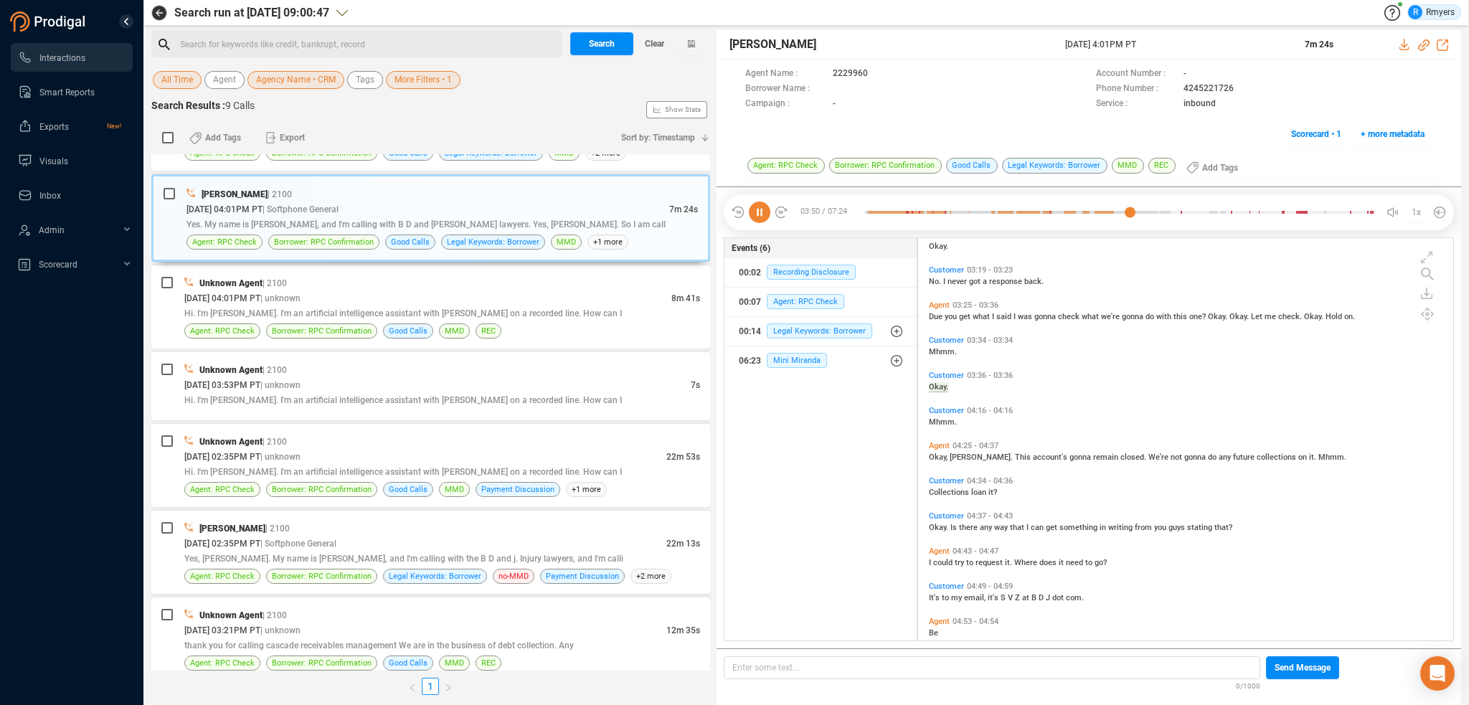
scroll to position [179, 0]
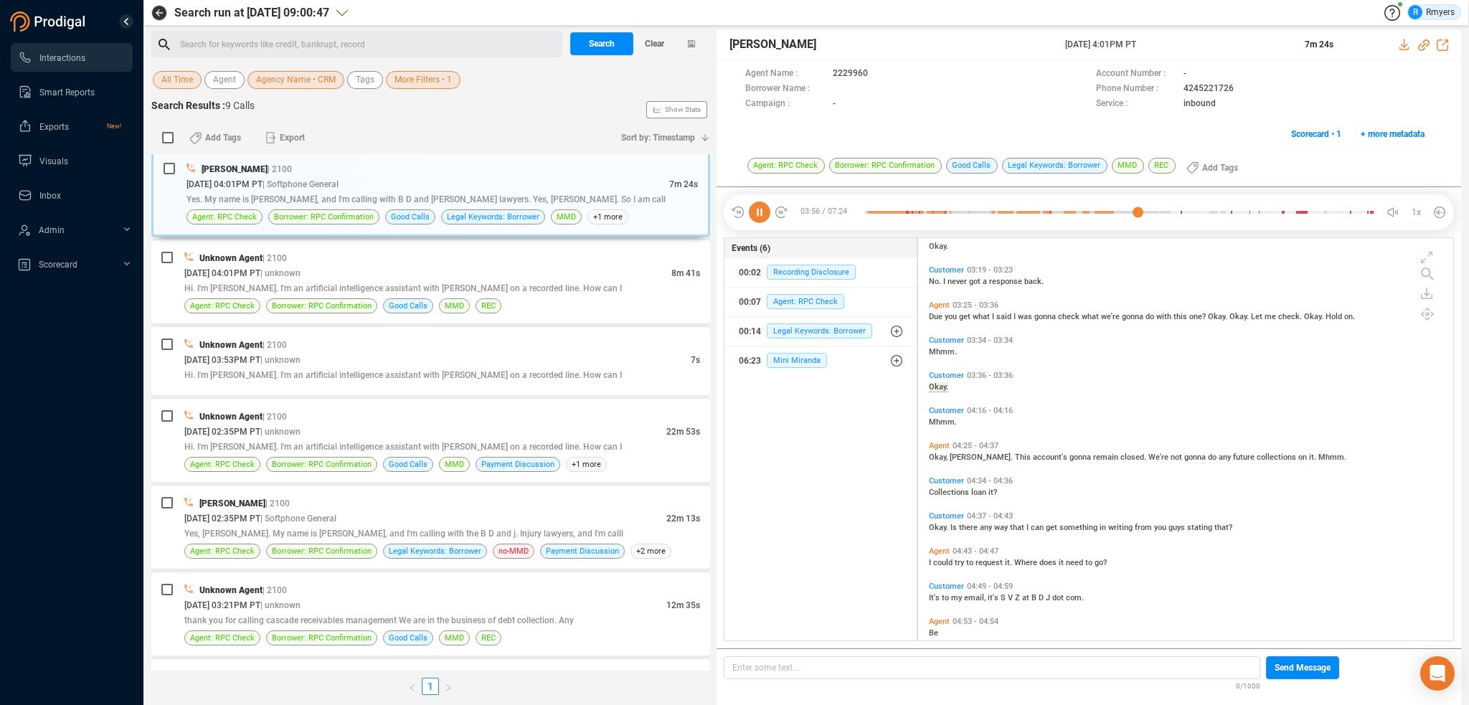
click at [956, 456] on span "Sylvia." at bounding box center [982, 457] width 65 height 9
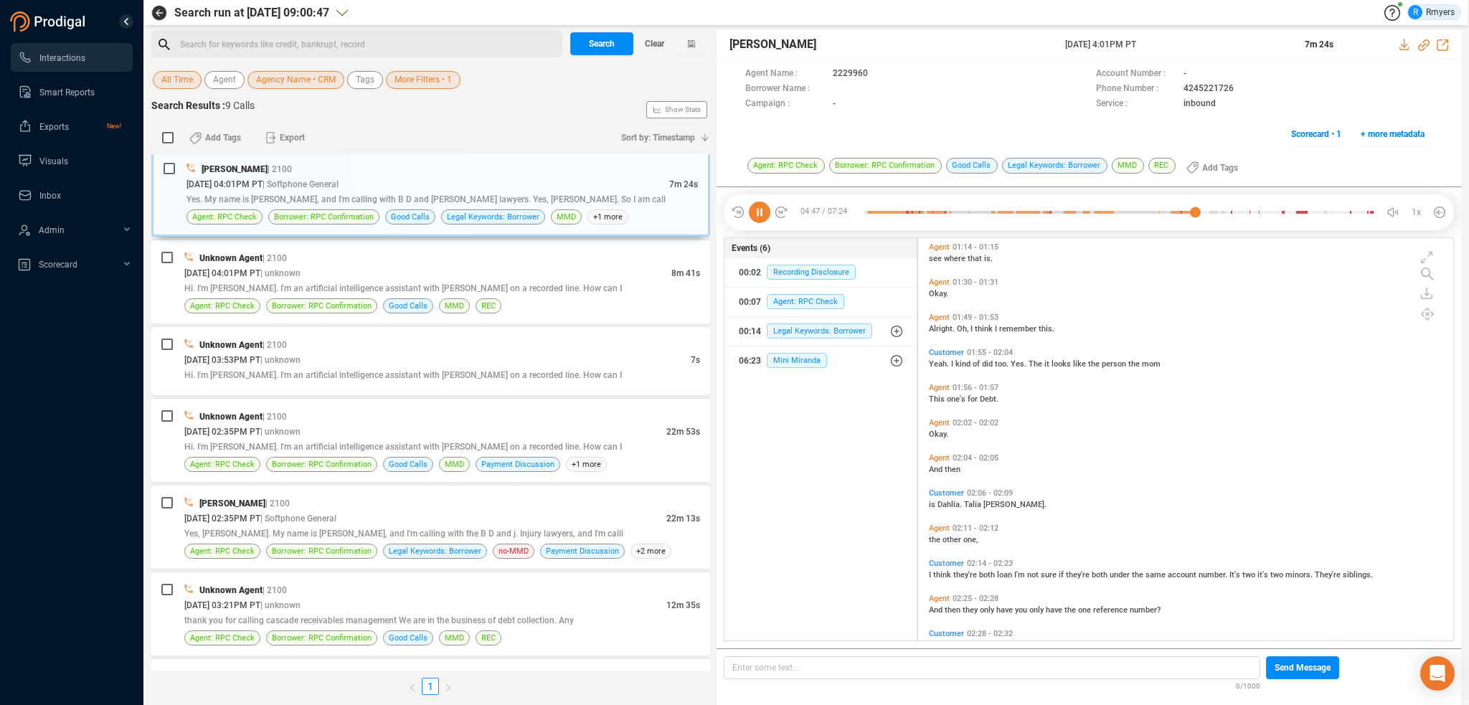
scroll to position [577, 0]
click at [940, 329] on span "Alright." at bounding box center [943, 329] width 28 height 9
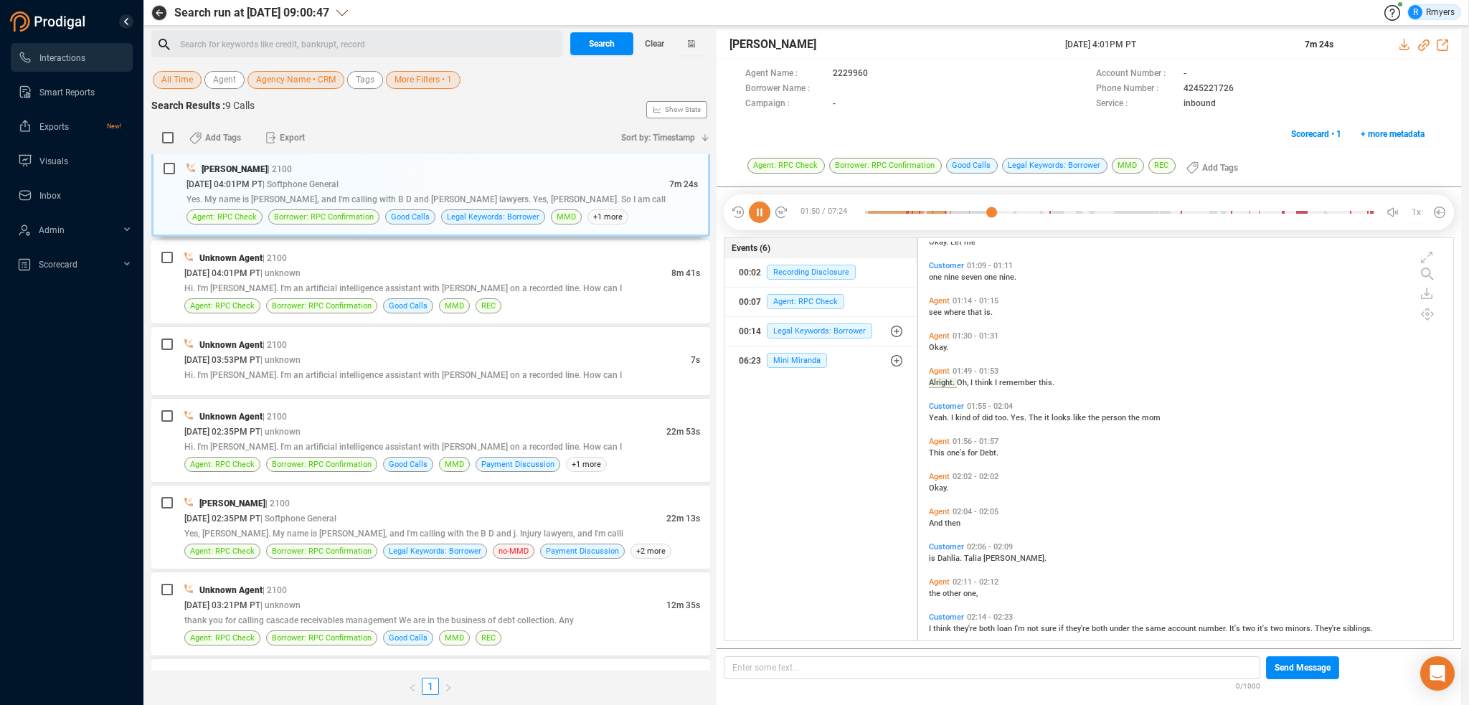
scroll to position [362, 0]
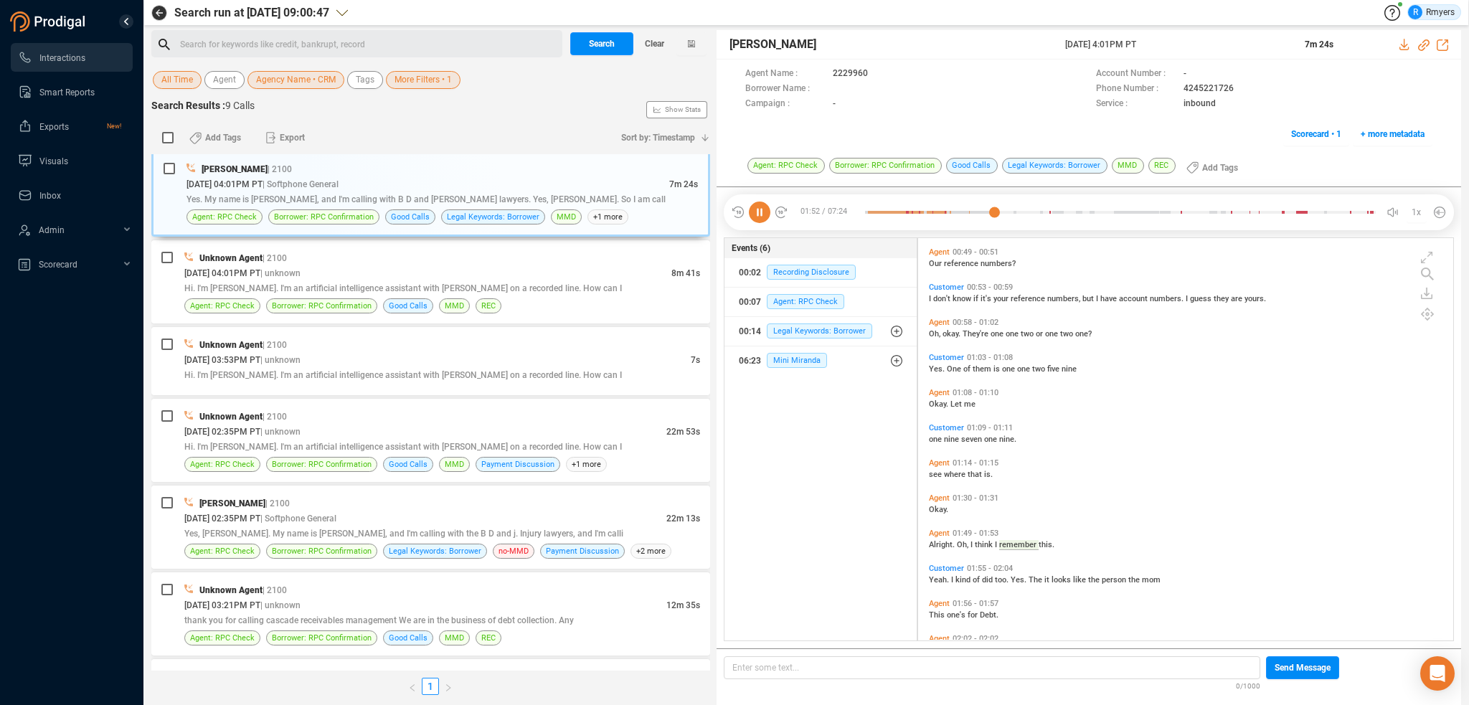
click at [934, 333] on span "Oh," at bounding box center [936, 333] width 14 height 9
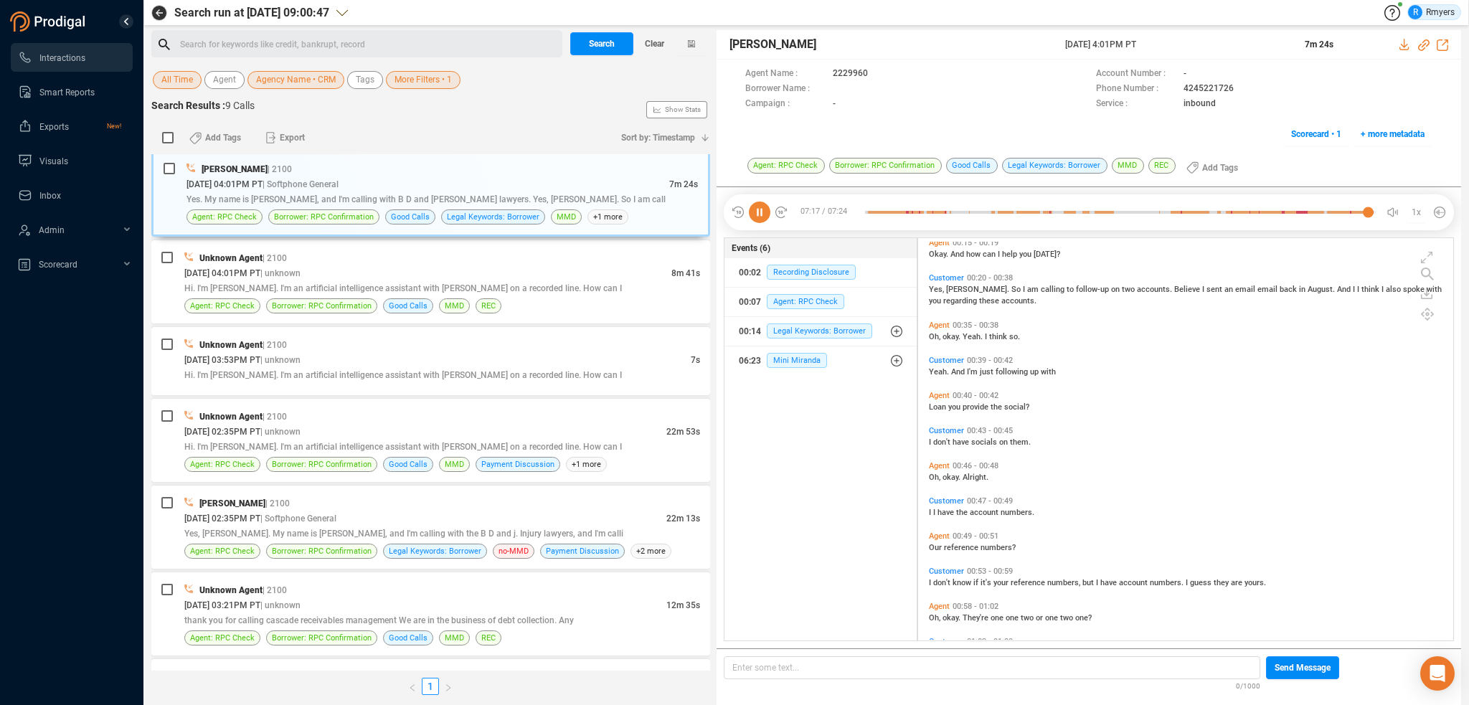
scroll to position [0, 0]
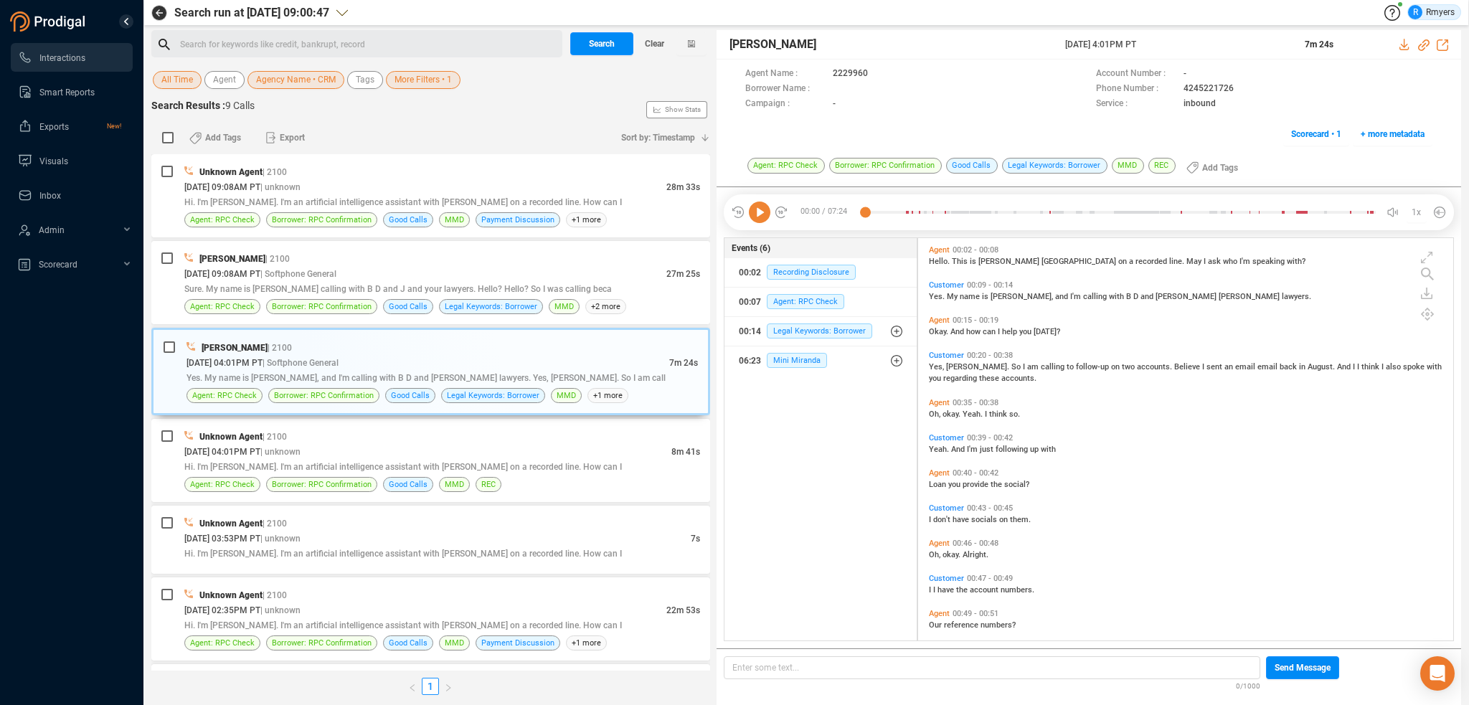
scroll to position [400, 528]
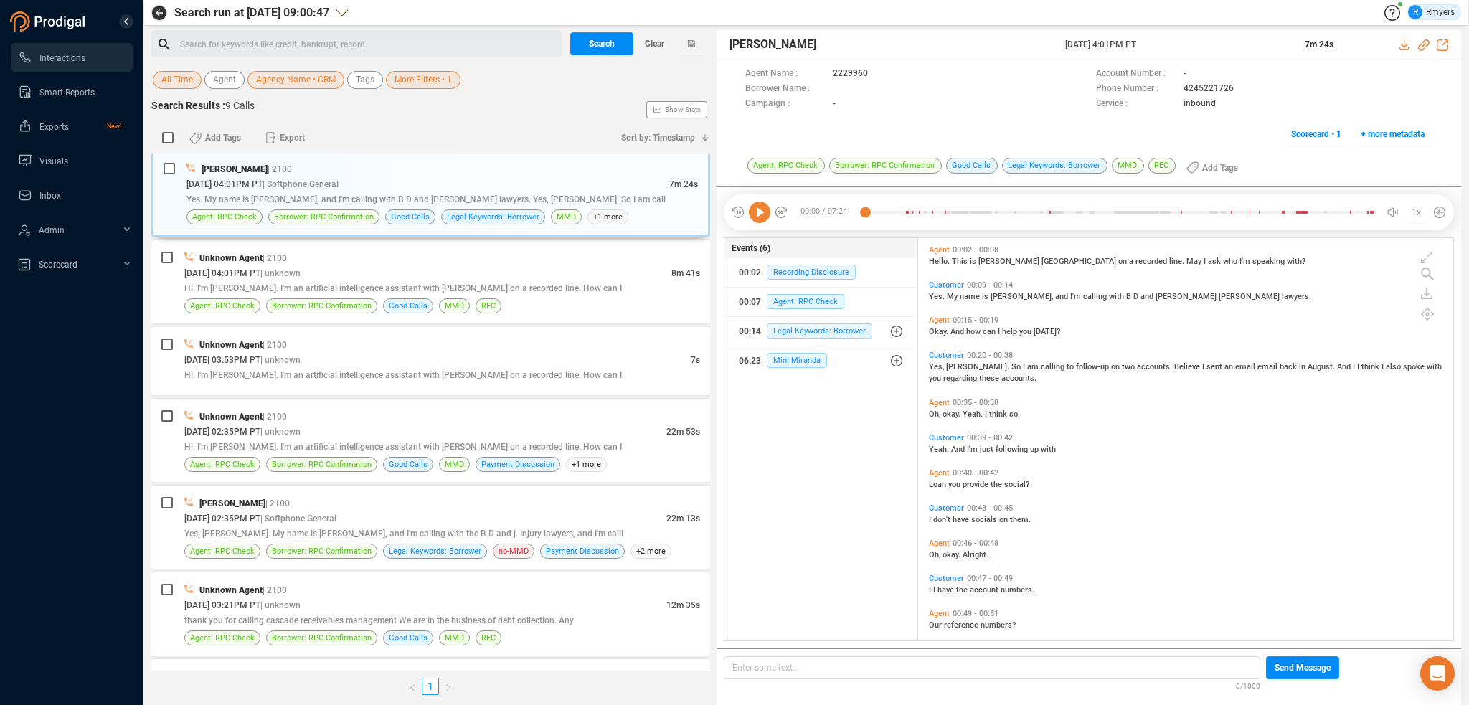
click at [274, 80] on span "Agency Name • CRM" at bounding box center [296, 80] width 80 height 18
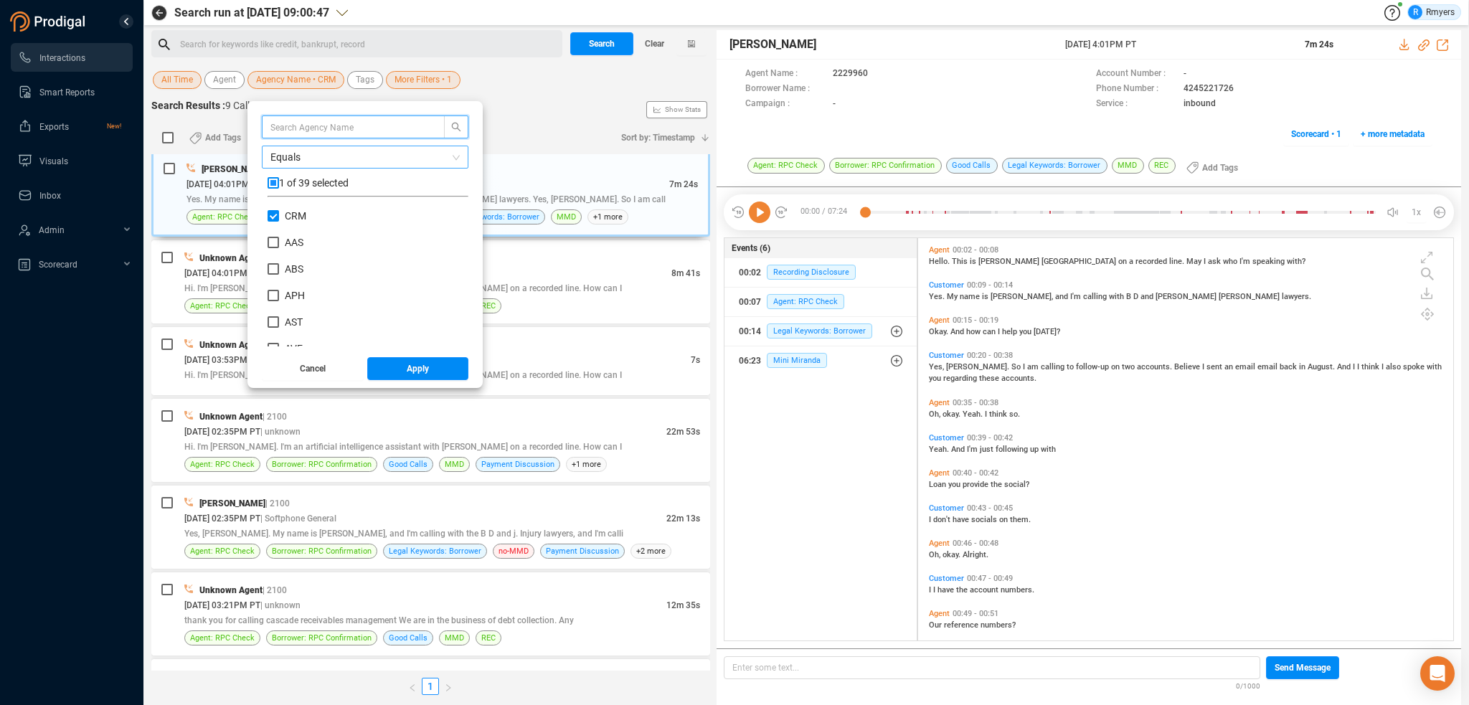
scroll to position [134, 194]
click at [273, 212] on input "CRM" at bounding box center [273, 215] width 11 height 11
checkbox input "false"
drag, startPoint x: 291, startPoint y: 245, endPoint x: 313, endPoint y: 267, distance: 30.9
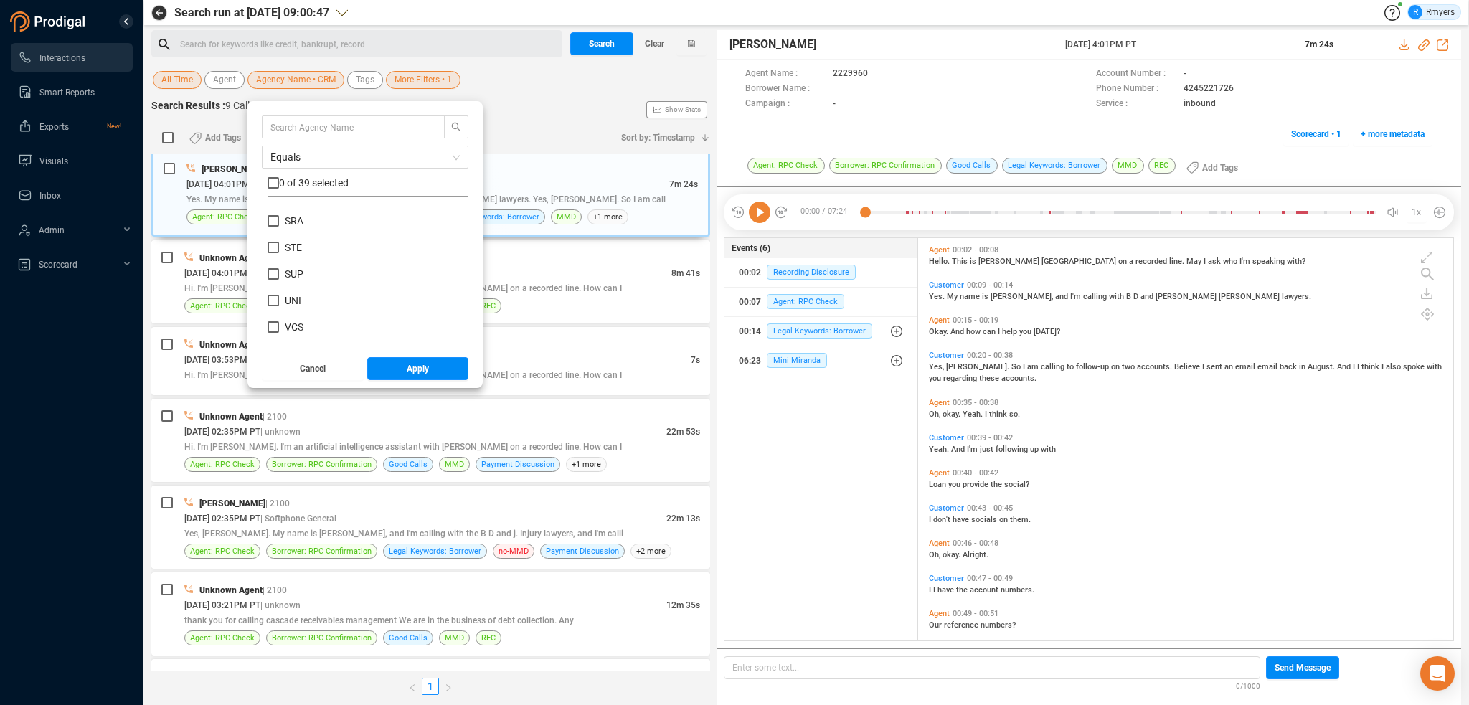
click at [292, 245] on span "STE" at bounding box center [293, 247] width 17 height 11
click at [279, 245] on input "STE" at bounding box center [273, 247] width 11 height 11
checkbox input "true"
click at [428, 375] on button "Apply" at bounding box center [418, 368] width 102 height 23
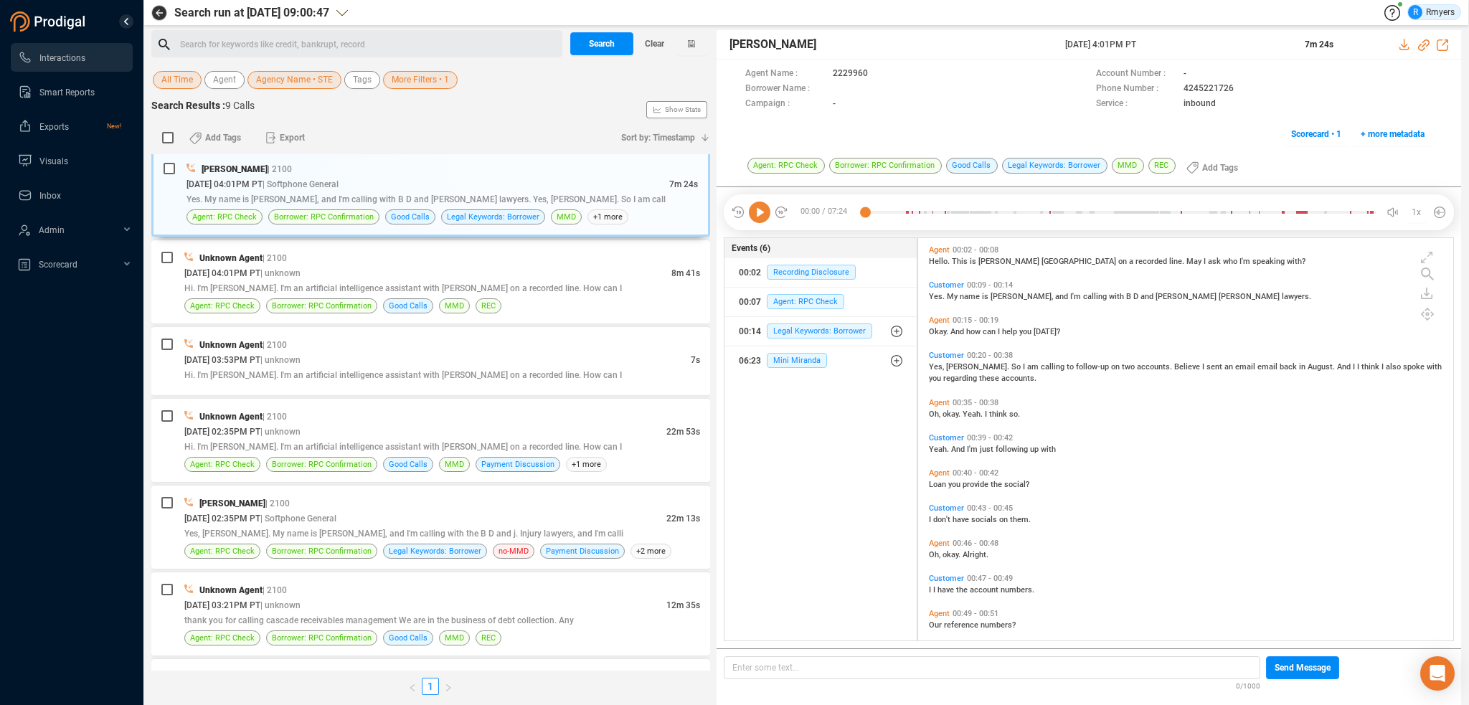
click at [419, 79] on span "More Filters • 1" at bounding box center [420, 80] width 57 height 18
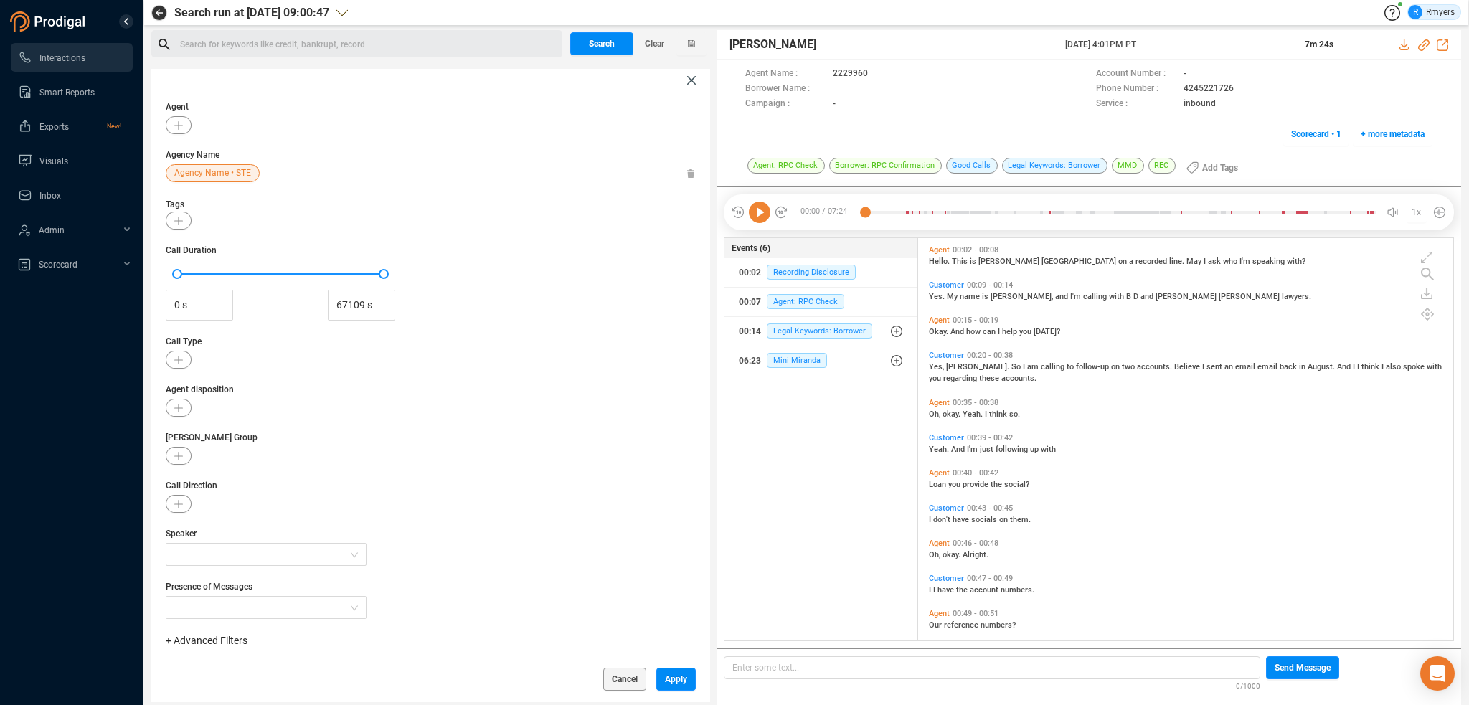
scroll to position [0, 0]
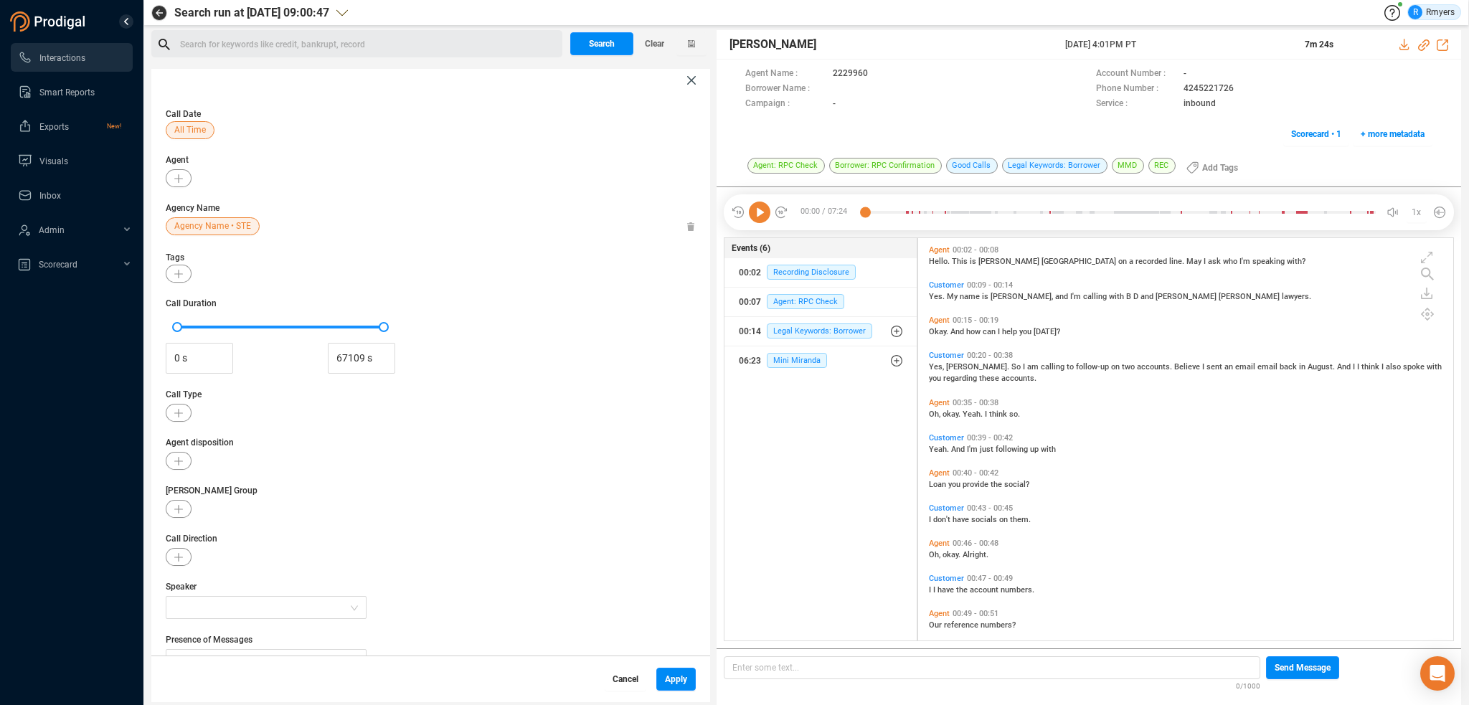
click at [641, 679] on button "Cancel" at bounding box center [626, 679] width 42 height 23
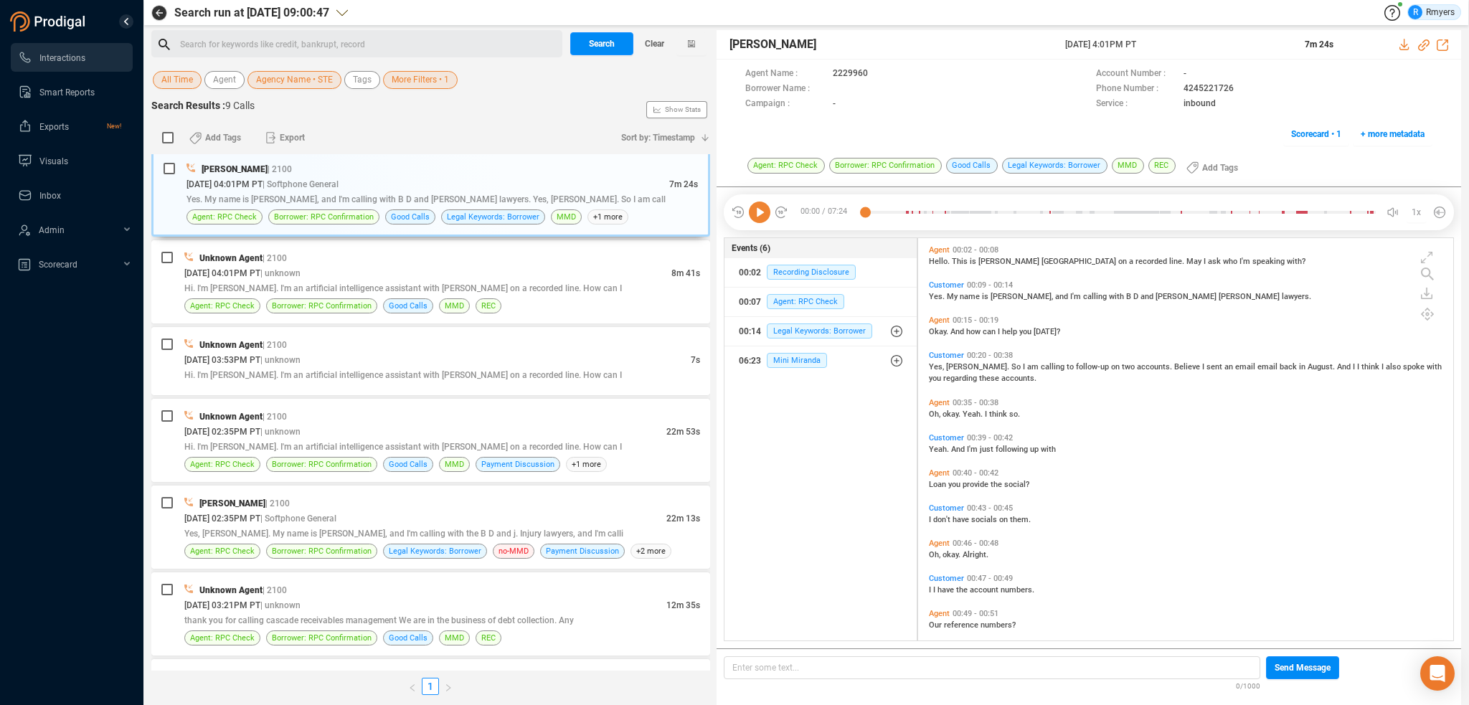
click at [218, 31] on div "Search for keywords like credit, bankrupt, record ﻿" at bounding box center [356, 43] width 411 height 27
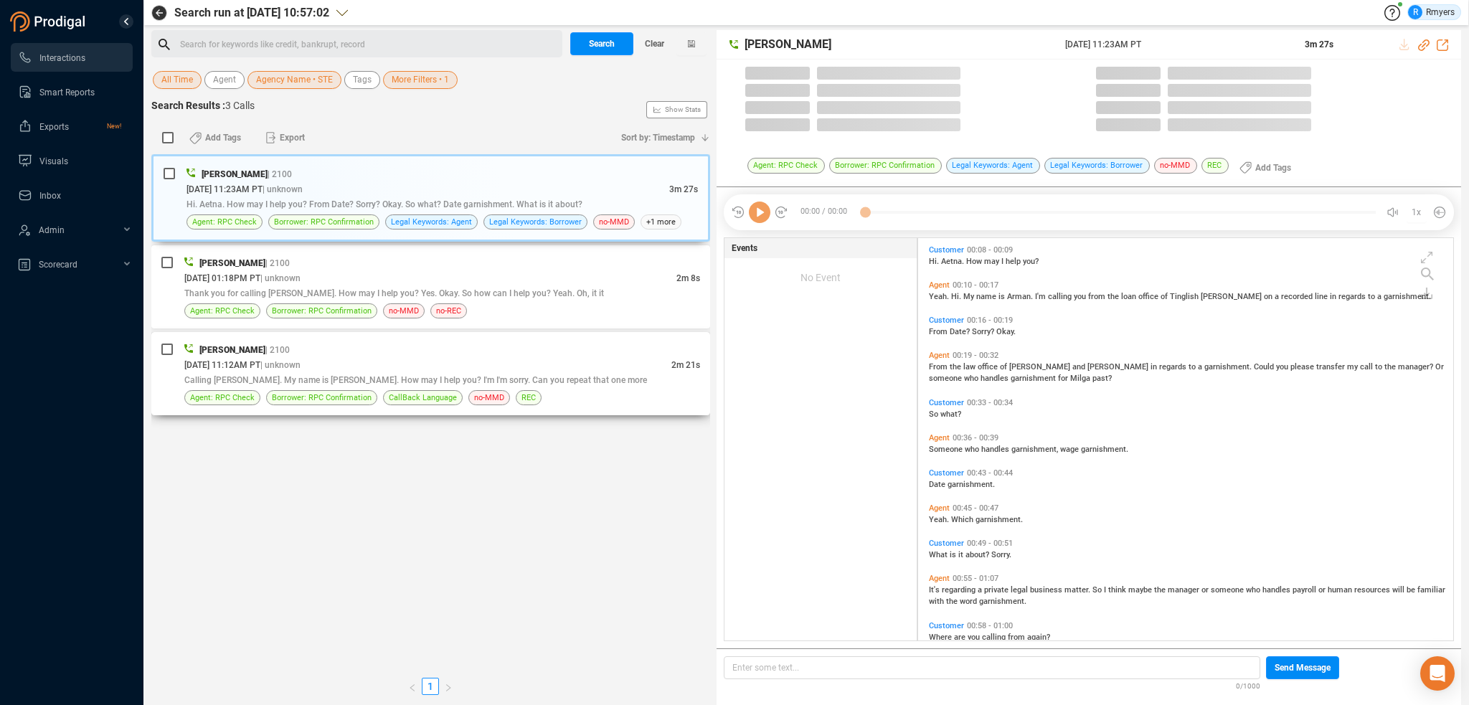
scroll to position [400, 528]
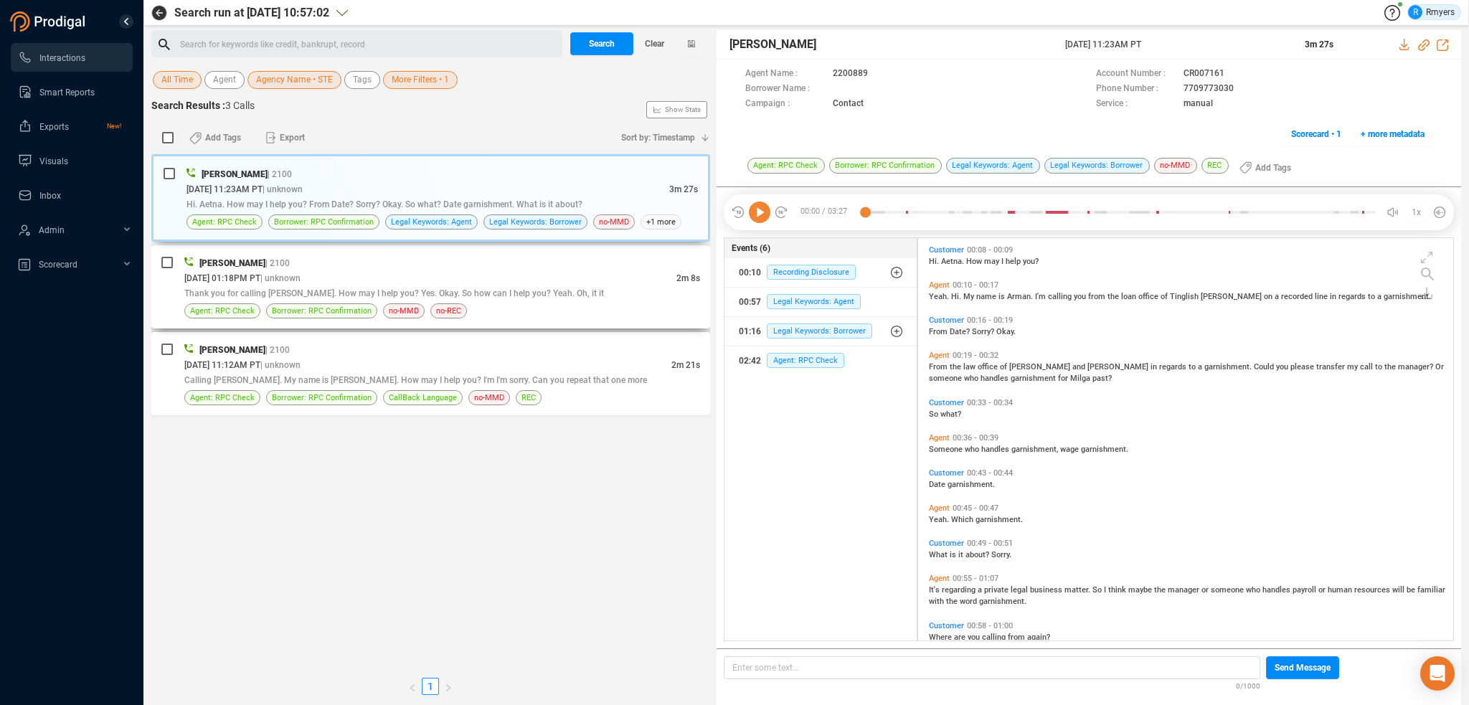
click at [376, 288] on span "Thank you for calling Tamika. How may I help you? Yes. Okay. So how can I help …" at bounding box center [394, 293] width 420 height 10
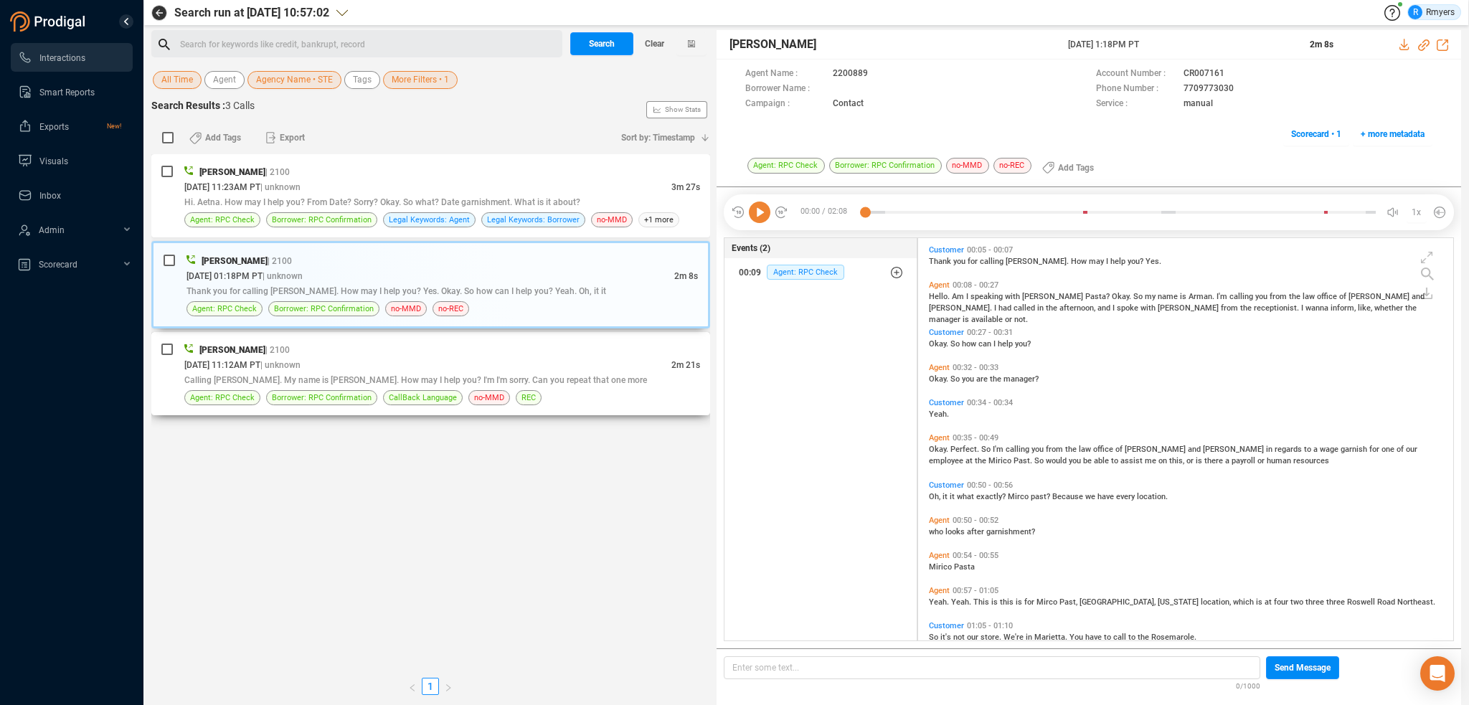
click at [424, 376] on span "Calling Marco Past. My name is Sam. How may I help you? I'm I'm sorry. Can you …" at bounding box center [415, 380] width 463 height 10
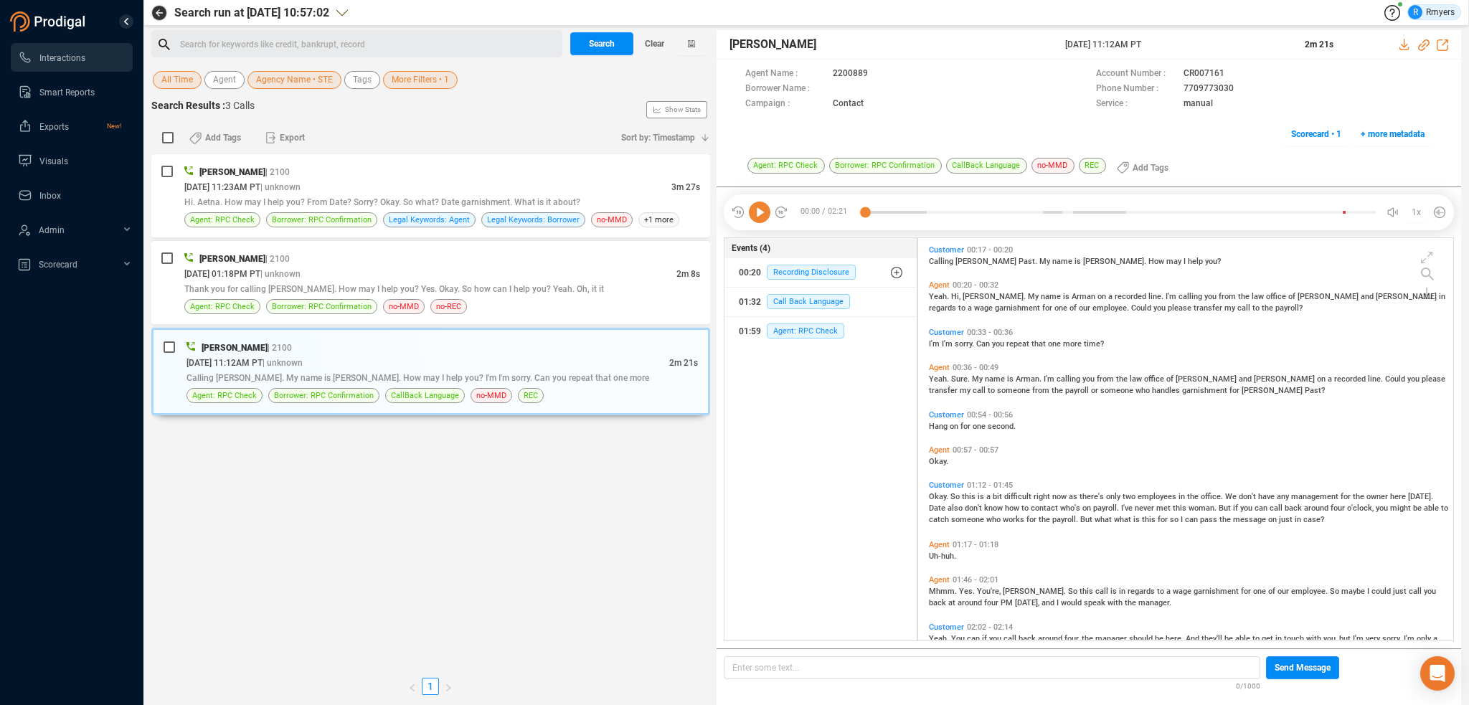
click at [755, 207] on icon at bounding box center [760, 213] width 22 height 22
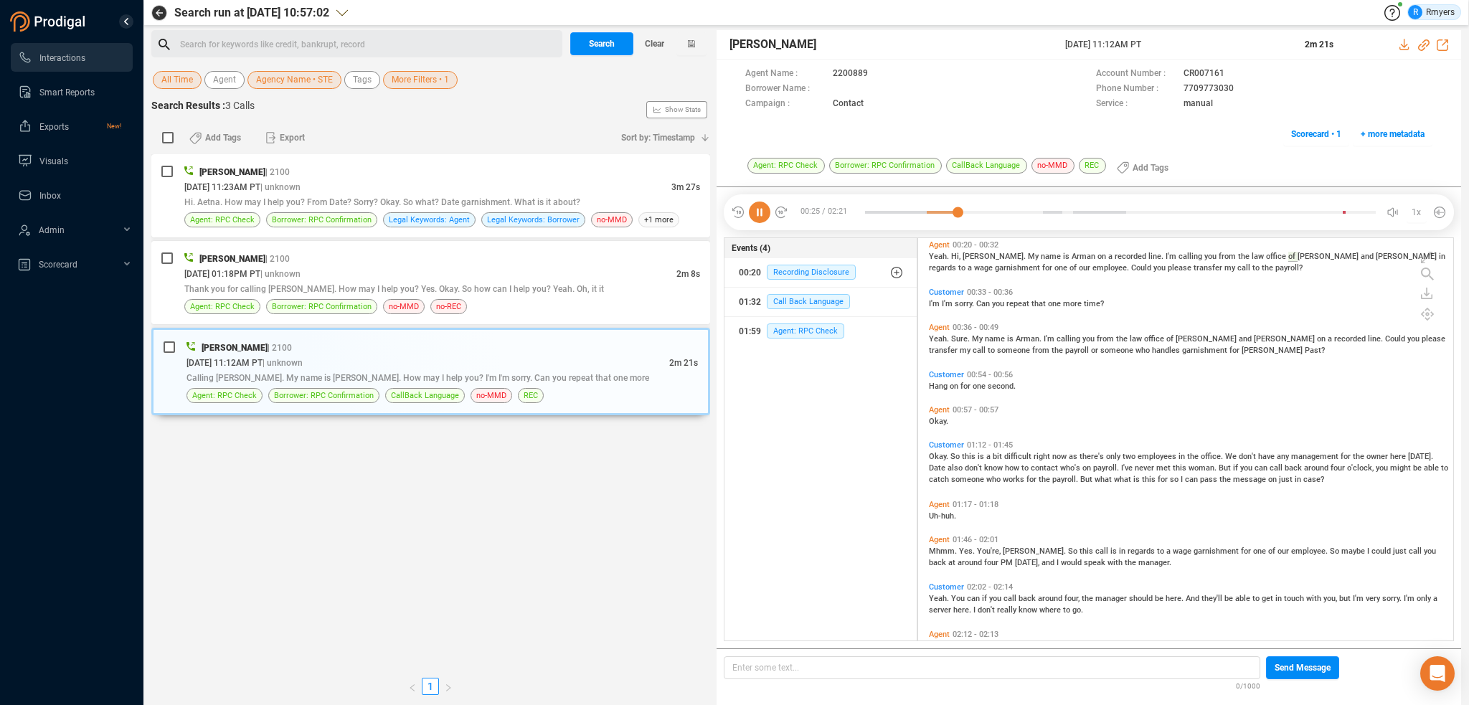
scroll to position [0, 0]
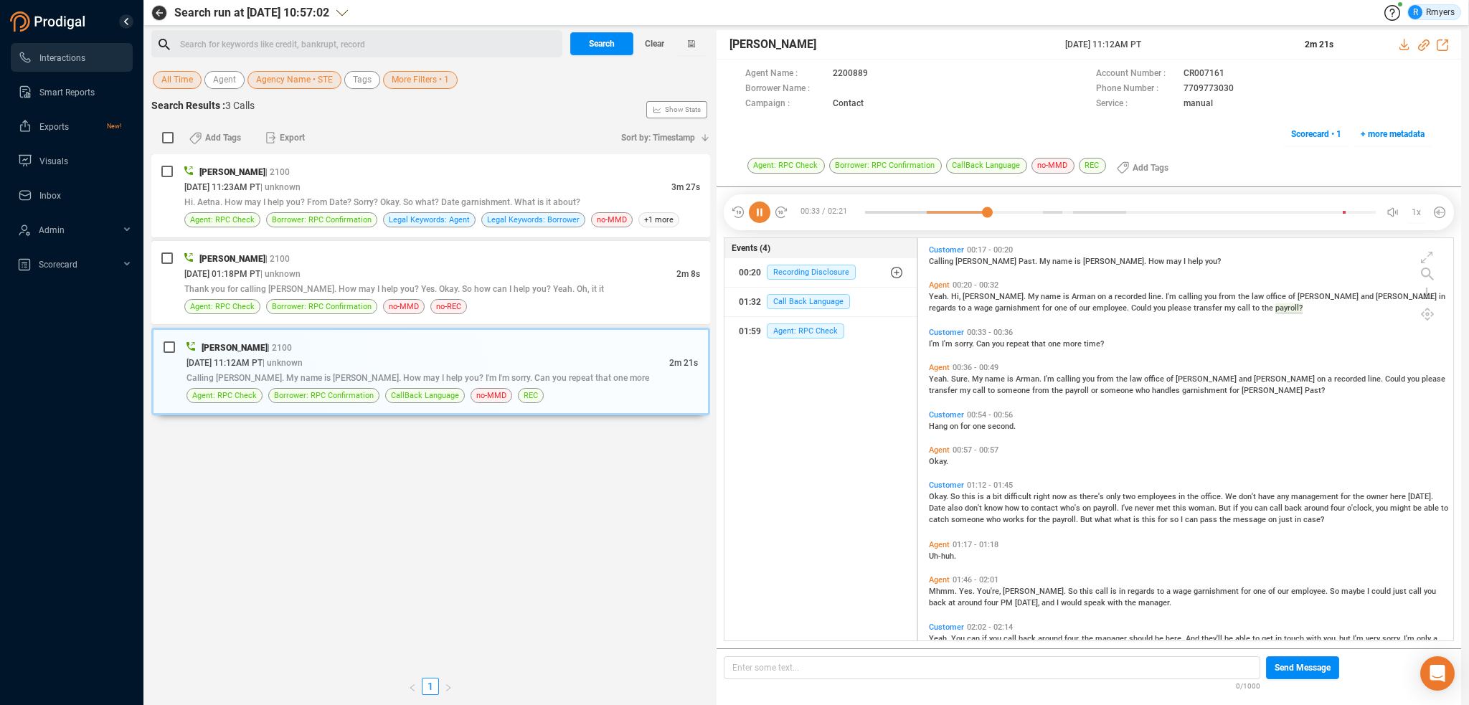
click at [945, 384] on div "Yeah. Sure. My name is Arman. I'm calling you from the law office of Stenger an…" at bounding box center [1189, 383] width 521 height 23
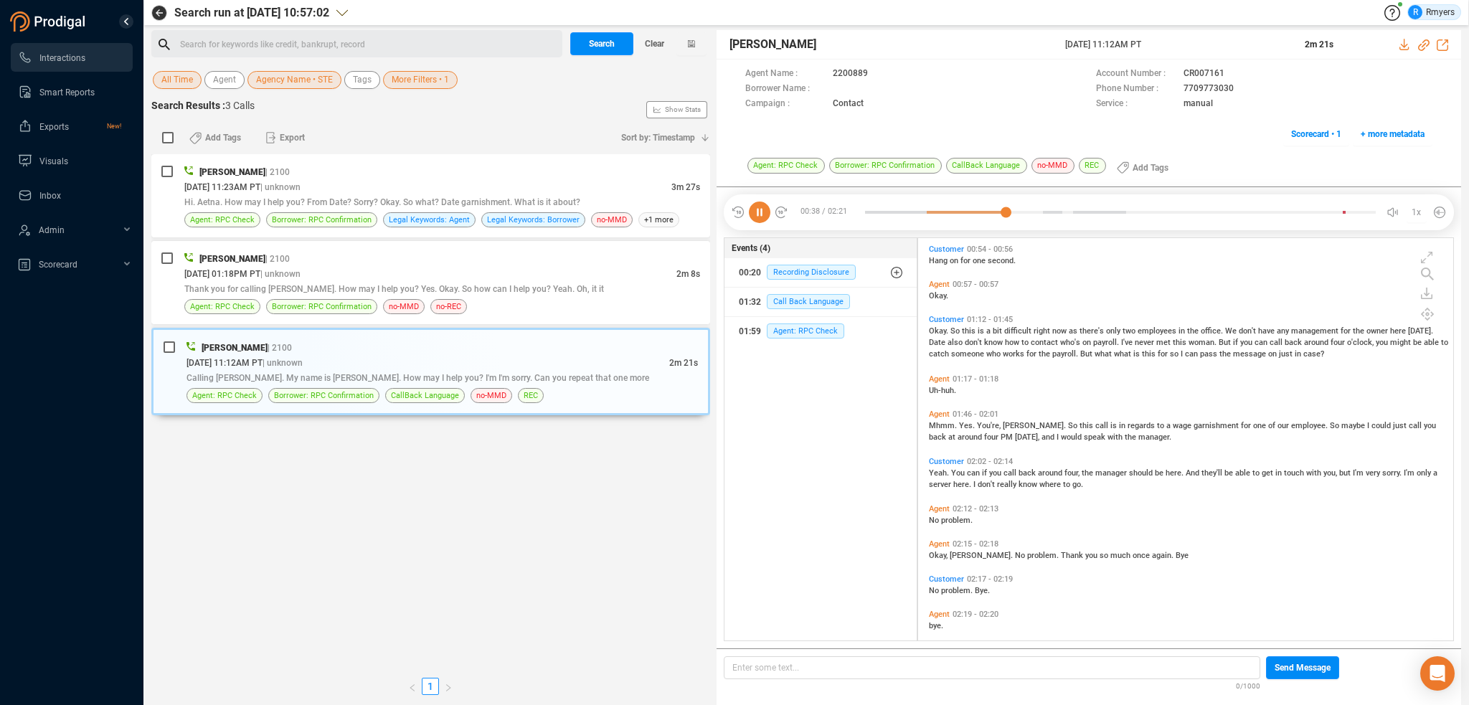
scroll to position [178, 0]
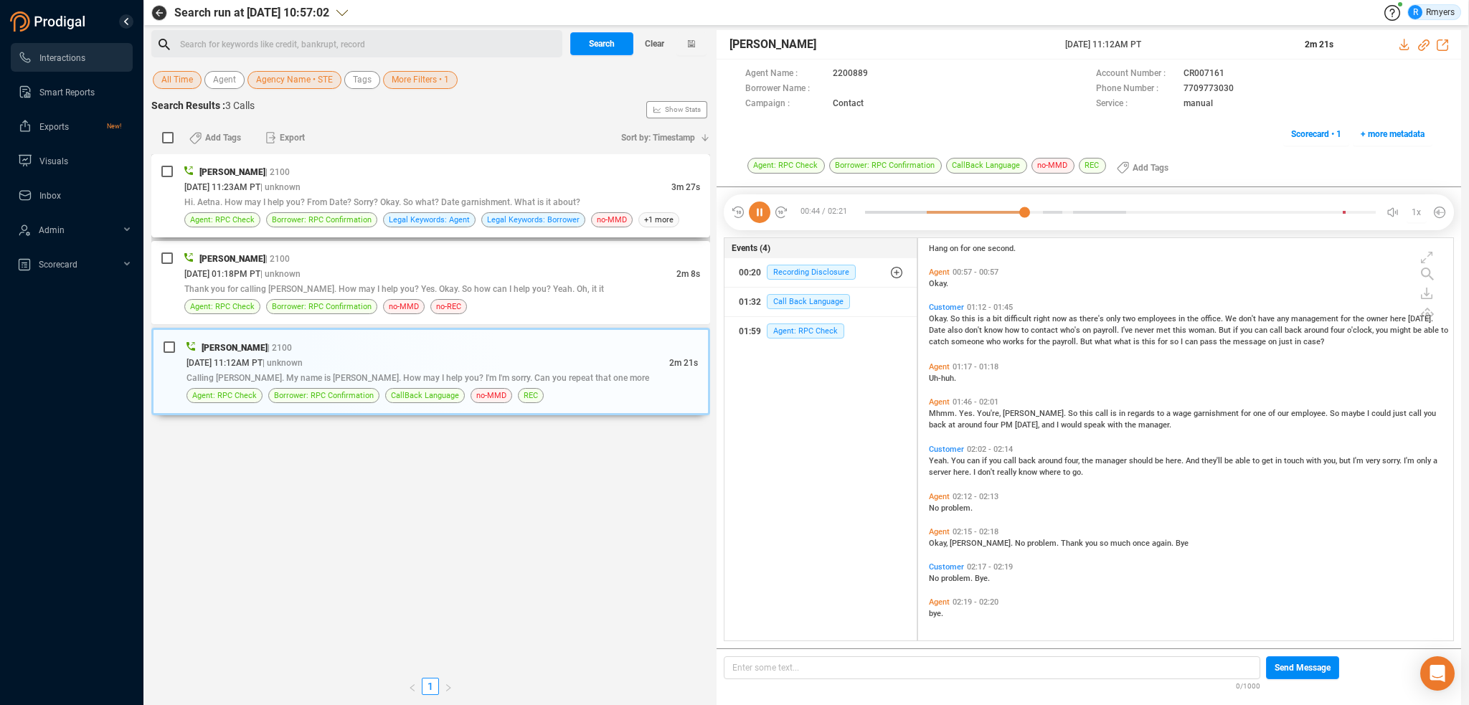
click at [318, 198] on span "Hi. Aetna. How may I help you? From Date? Sorry? Okay. So what? Date garnishmen…" at bounding box center [382, 202] width 396 height 10
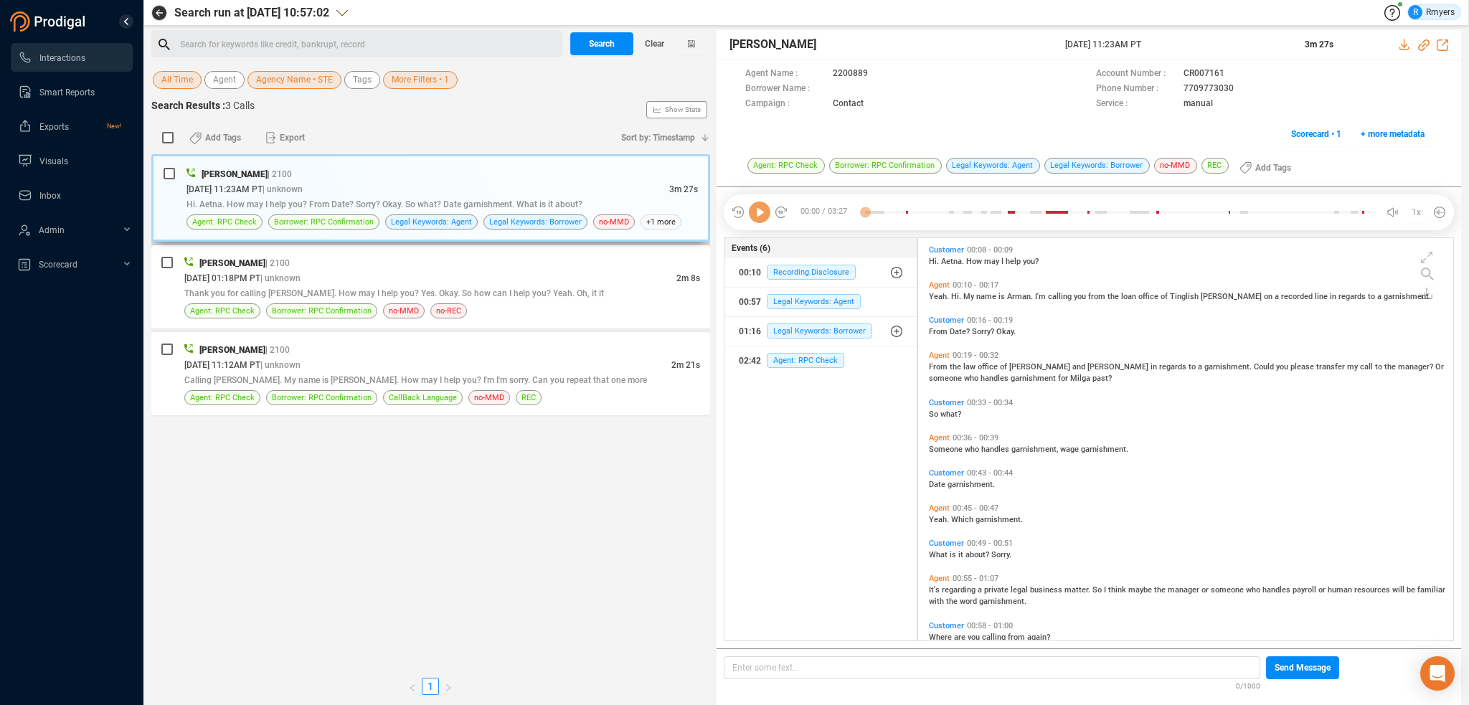
scroll to position [400, 528]
click at [756, 219] on icon at bounding box center [760, 213] width 22 height 22
click at [358, 290] on span "Thank you for calling Tamika. How may I help you? Yes. Okay. So how can I help …" at bounding box center [394, 293] width 420 height 10
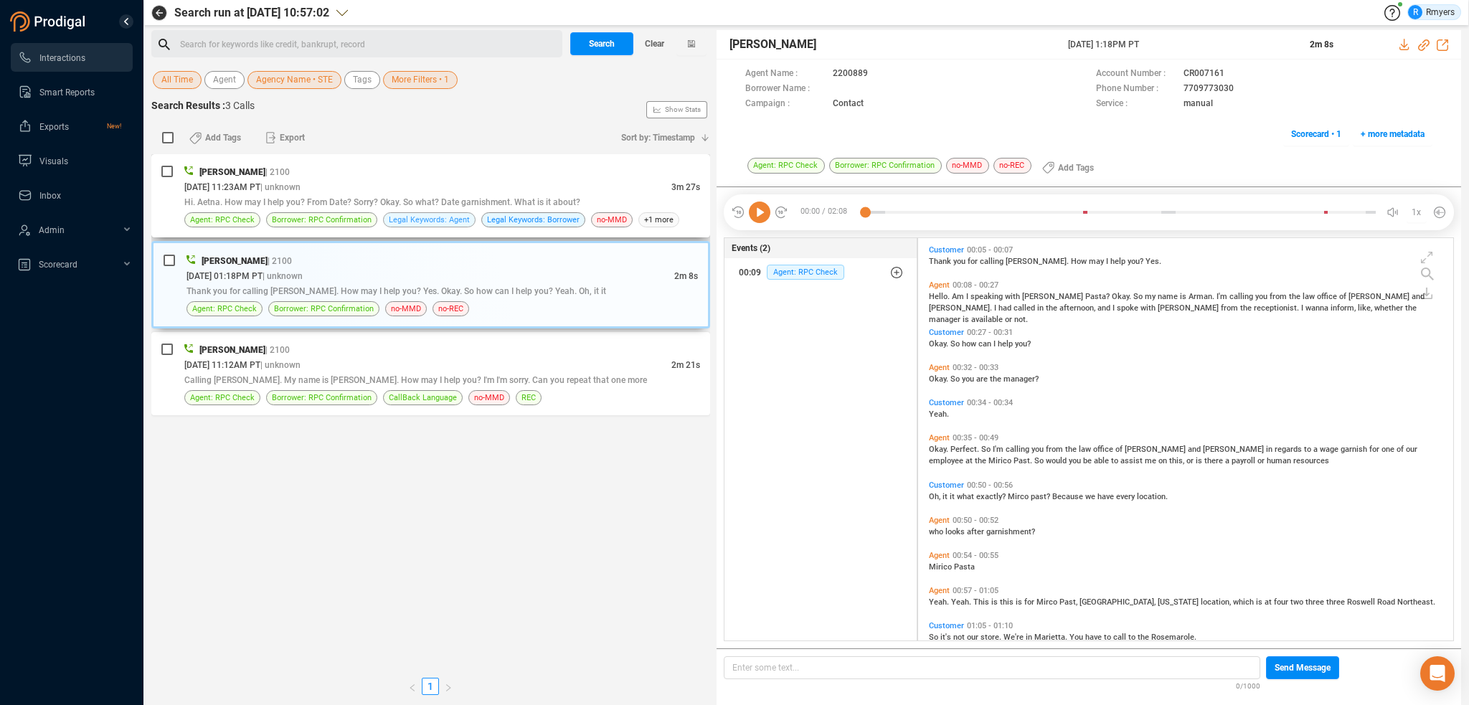
drag, startPoint x: 375, startPoint y: 204, endPoint x: 410, endPoint y: 214, distance: 36.4
click at [375, 205] on span "Hi. Aetna. How may I help you? From Date? Sorry? Okay. So what? Date garnishmen…" at bounding box center [382, 202] width 396 height 10
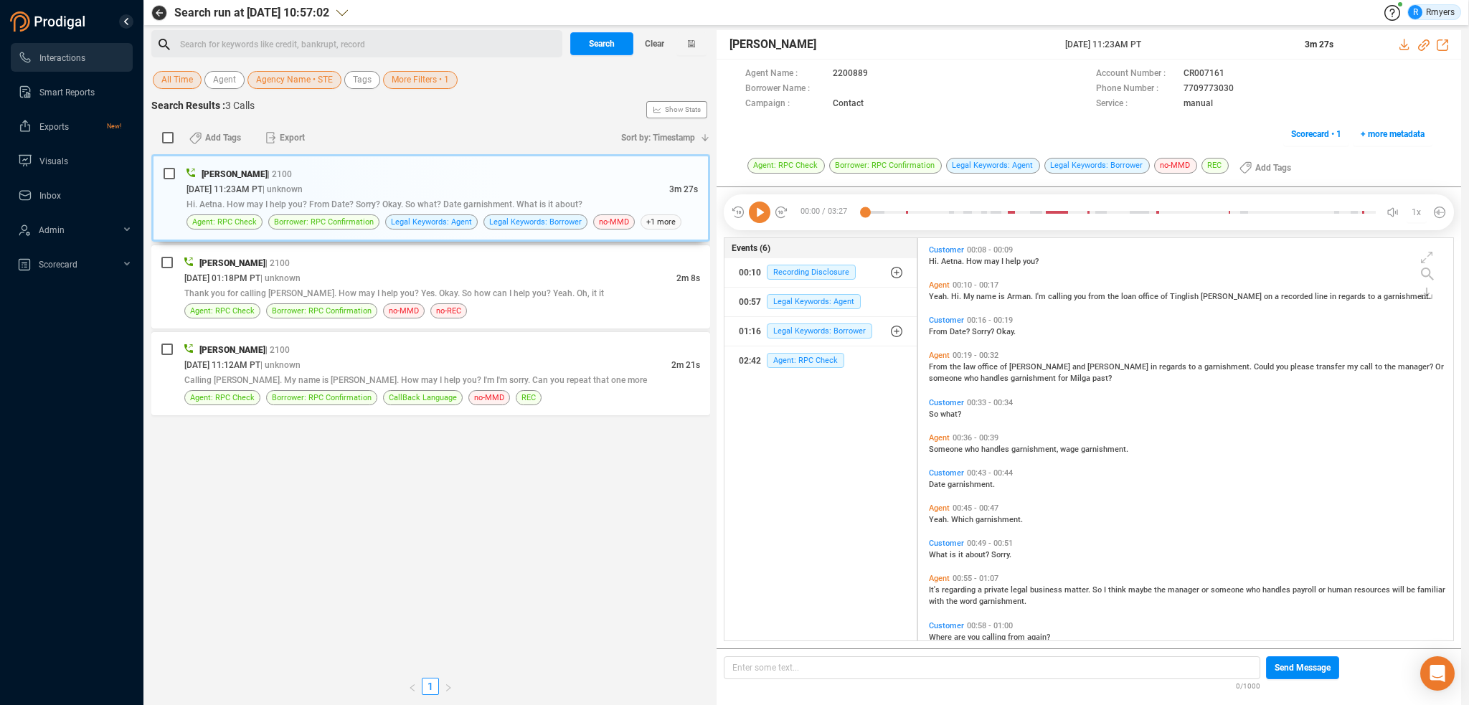
drag, startPoint x: 753, startPoint y: 217, endPoint x: 813, endPoint y: 240, distance: 65.2
click at [758, 219] on icon at bounding box center [760, 213] width 22 height 22
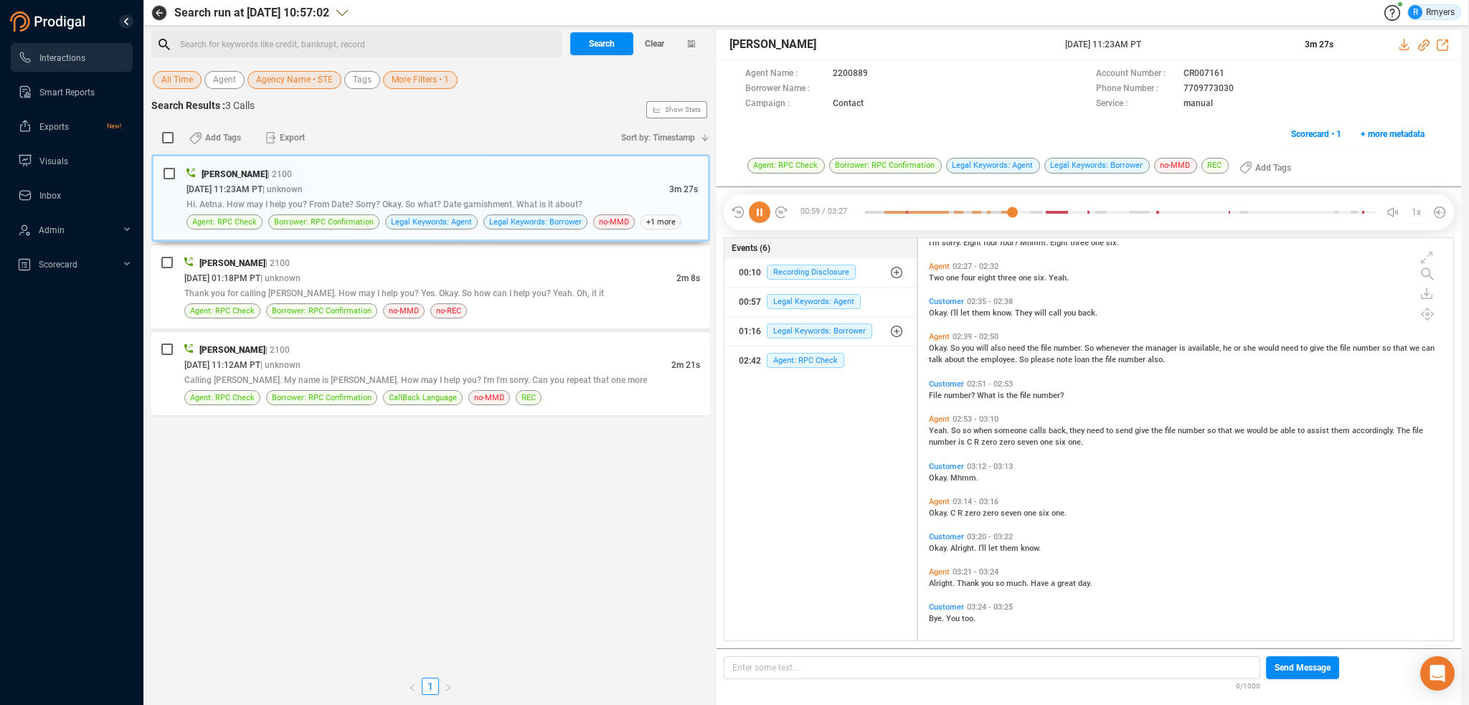
scroll to position [938, 0]
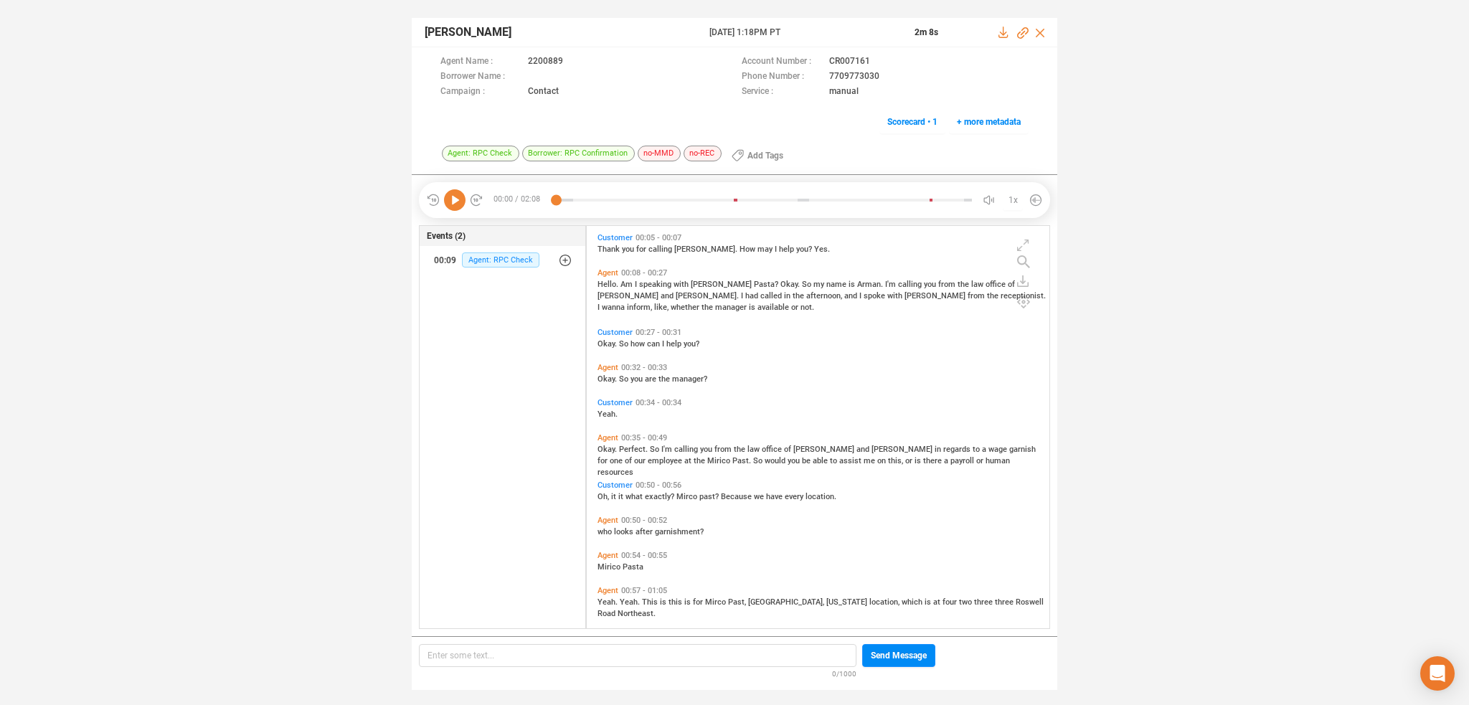
scroll to position [400, 456]
click at [461, 197] on icon at bounding box center [455, 200] width 22 height 22
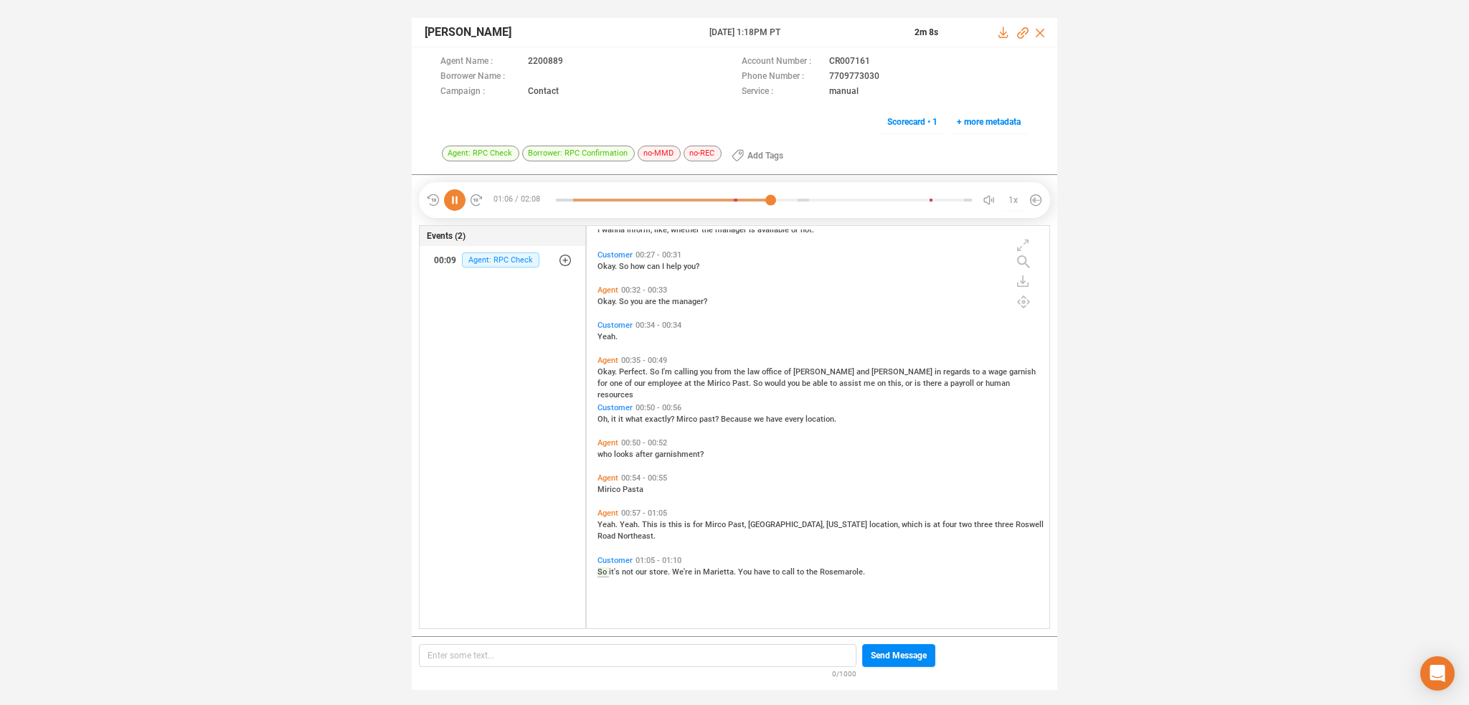
scroll to position [0, 0]
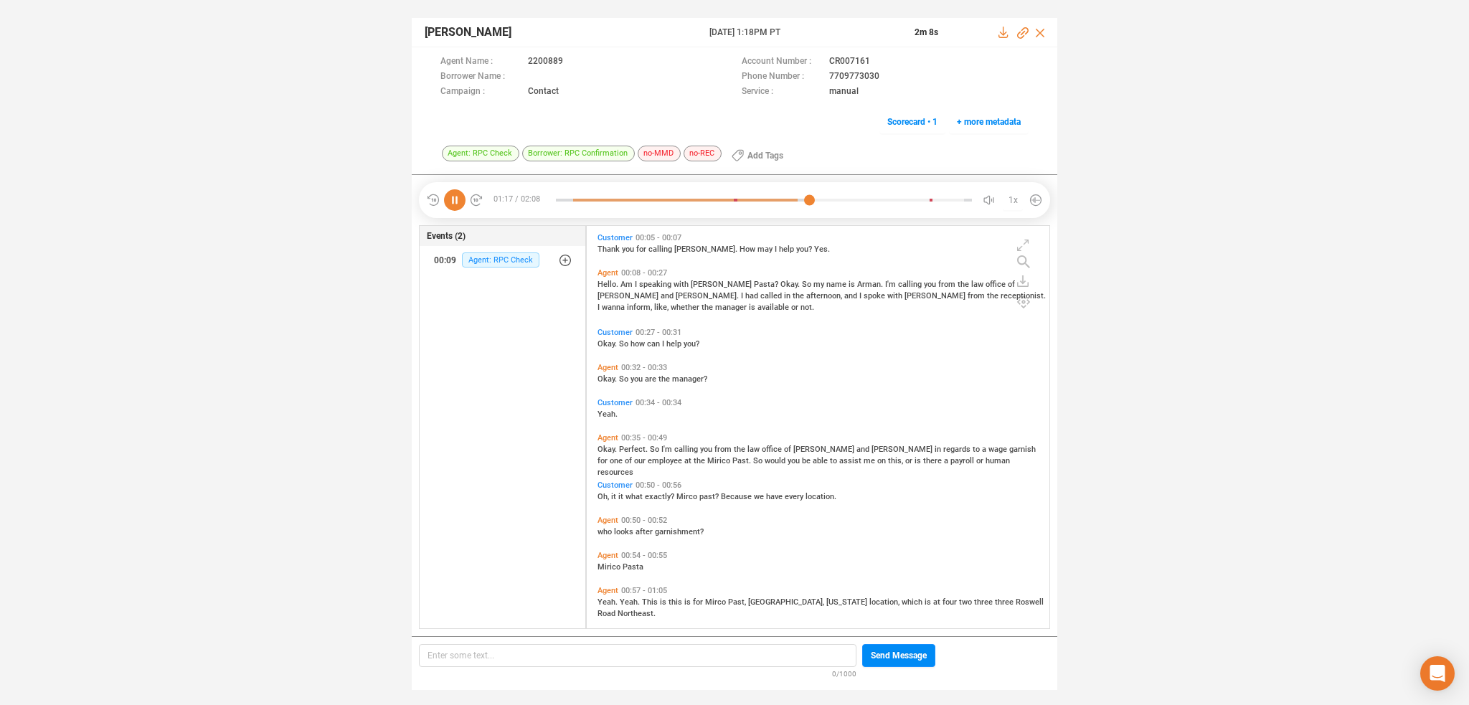
click at [605, 246] on span "Thank" at bounding box center [610, 249] width 24 height 9
drag, startPoint x: 825, startPoint y: 77, endPoint x: 874, endPoint y: 75, distance: 48.9
click at [879, 77] on div "Phone Number : 7709773030" at bounding box center [885, 77] width 287 height 15
copy div "7709773030"
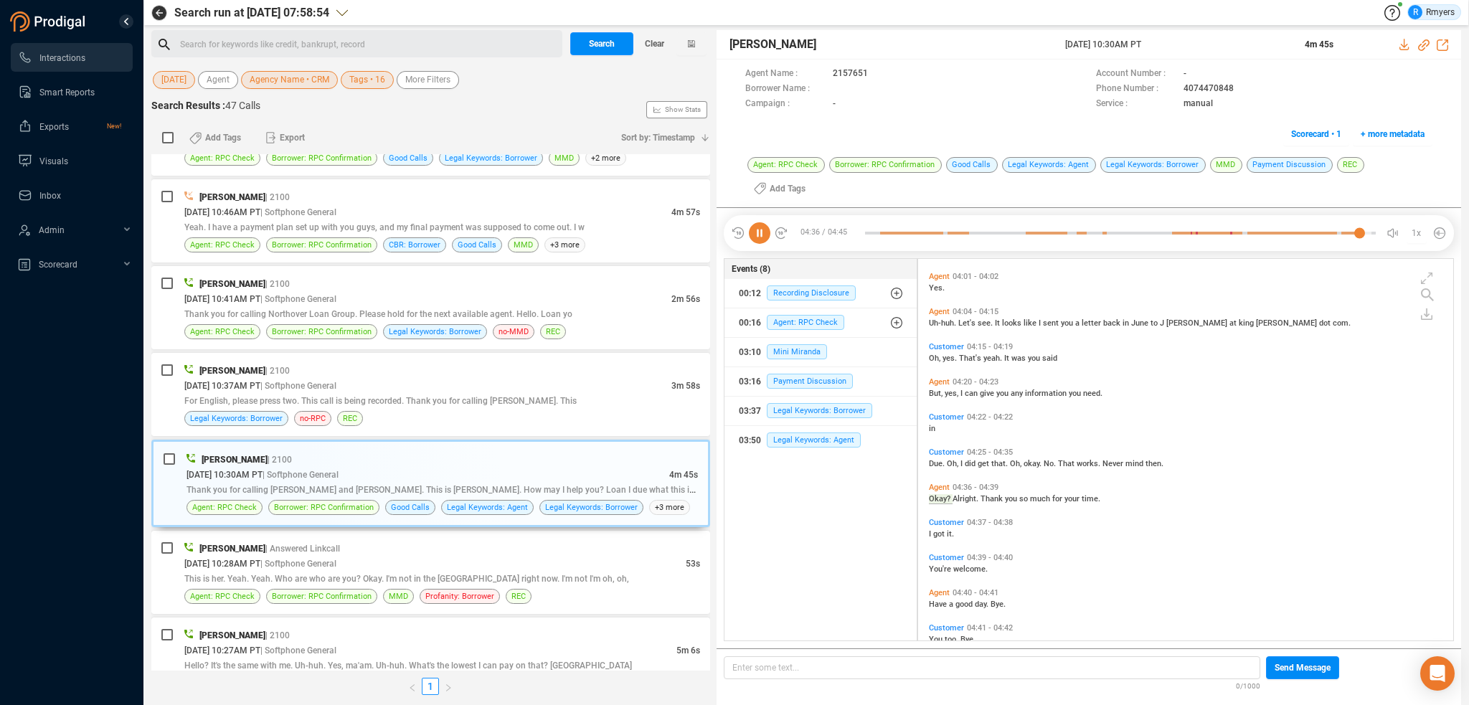
scroll to position [1197, 0]
click at [399, 378] on div "[DATE] 10:37AM PT | Softphone General" at bounding box center [427, 385] width 487 height 15
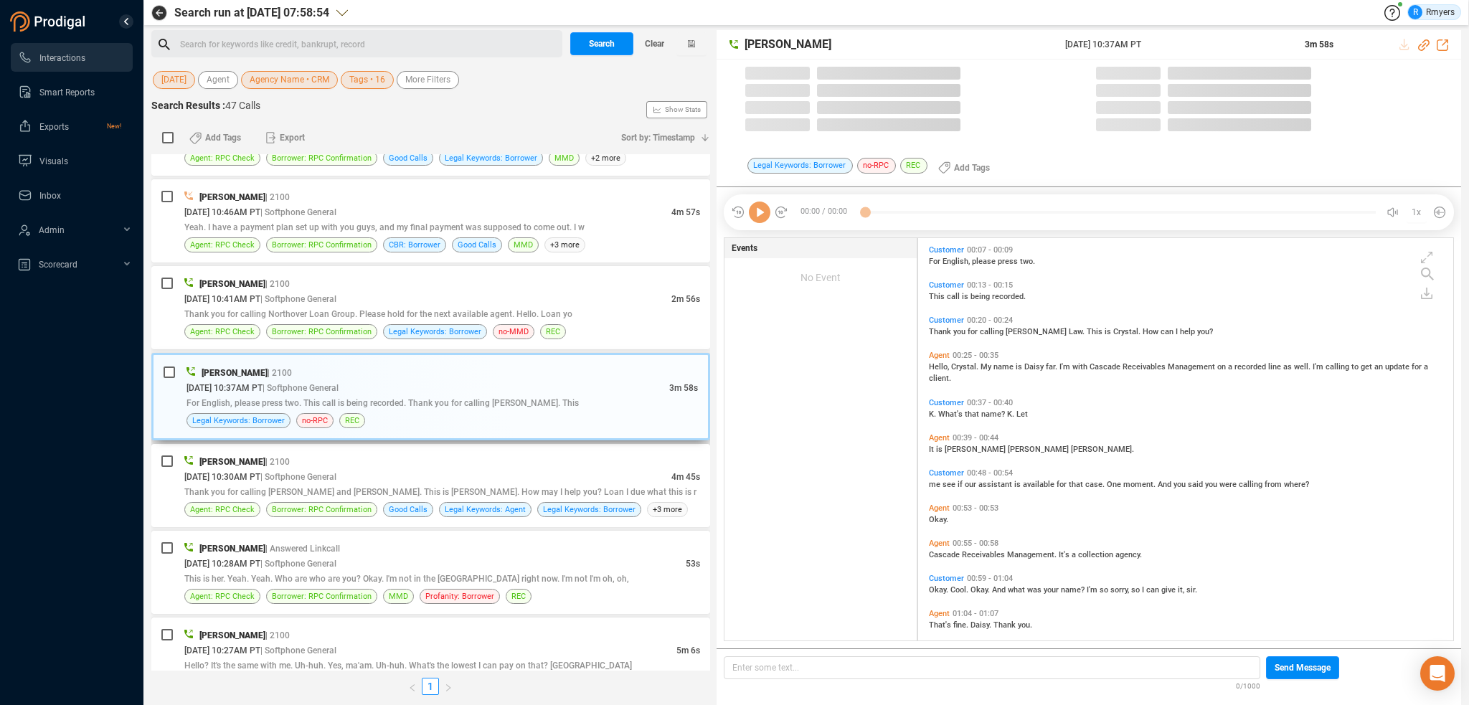
scroll to position [400, 528]
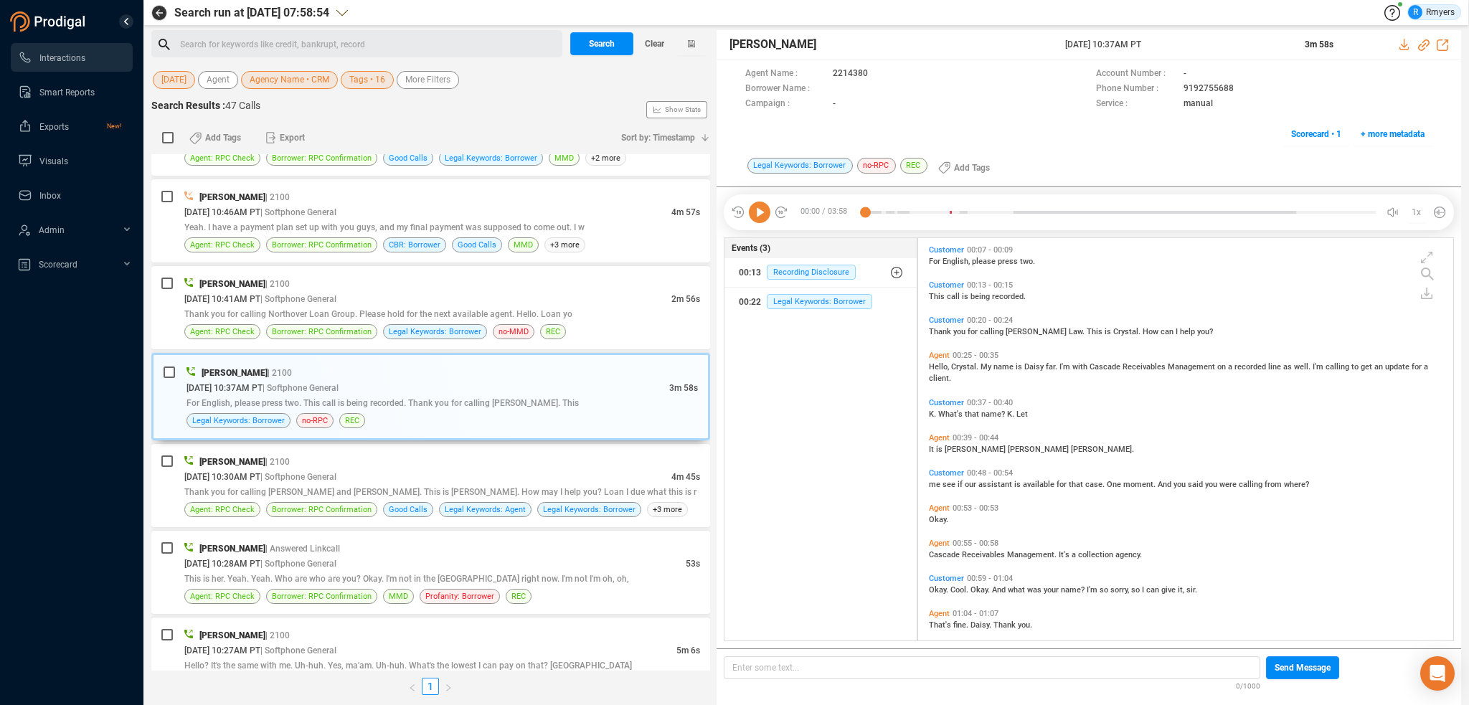
click at [755, 216] on icon at bounding box center [760, 213] width 22 height 22
click at [958, 357] on span "00:25 - 00:35" at bounding box center [976, 355] width 52 height 9
click at [945, 481] on span "see" at bounding box center [950, 484] width 15 height 9
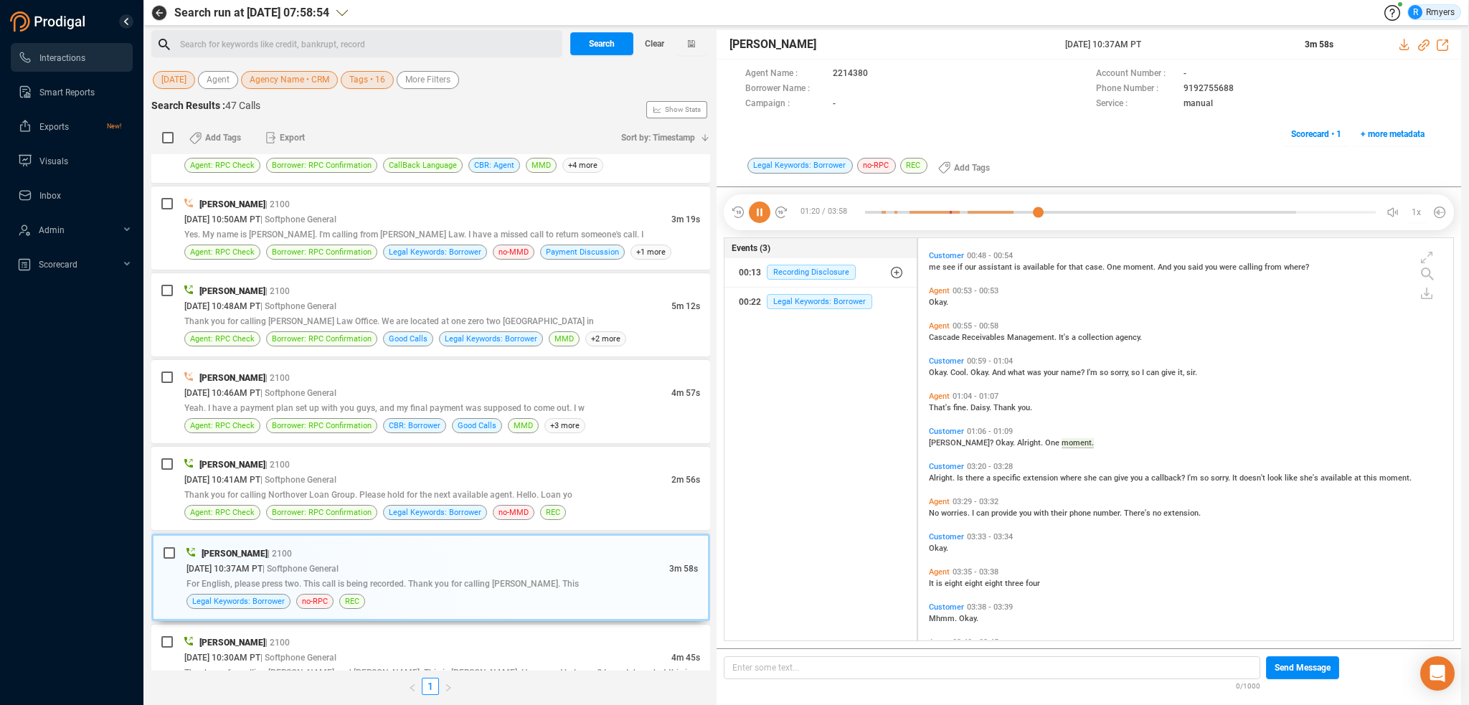
scroll to position [1756, 0]
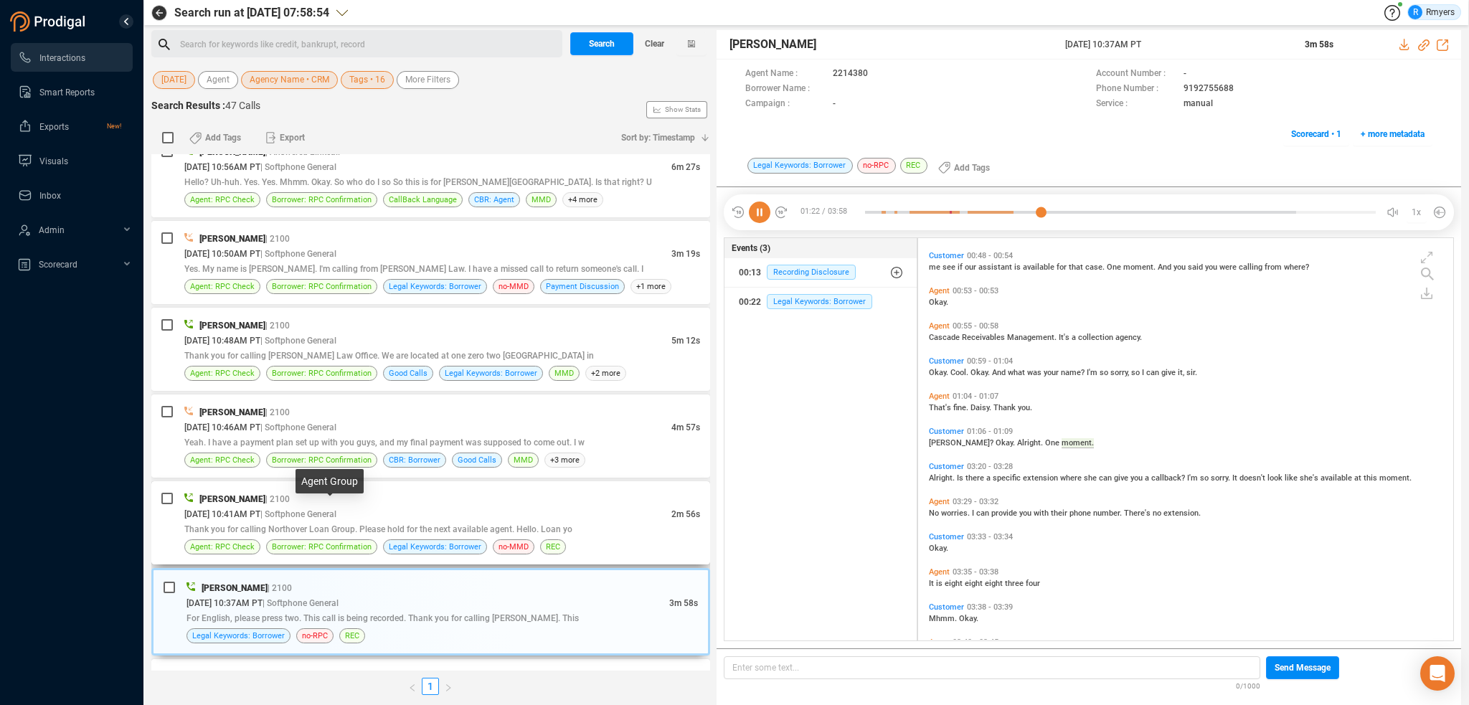
click at [319, 510] on span "| Softphone General" at bounding box center [298, 514] width 76 height 10
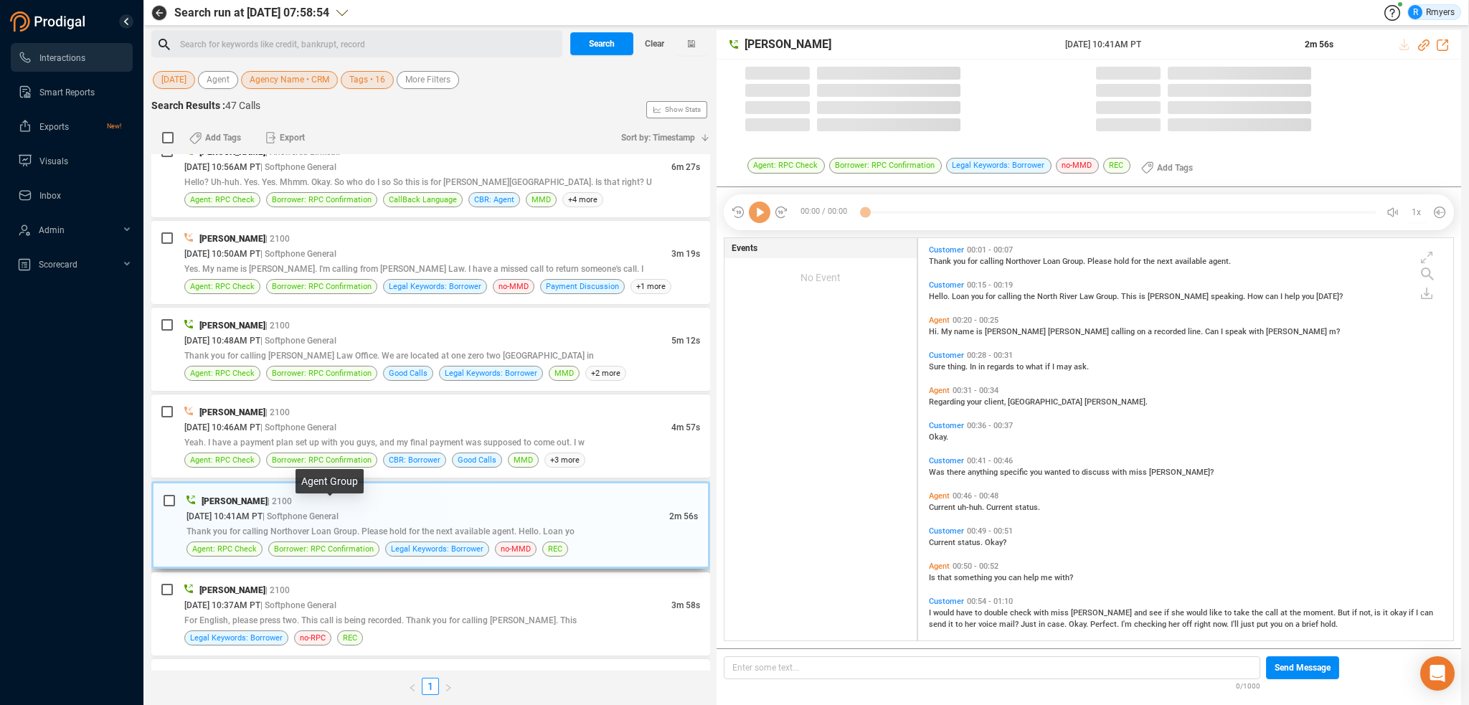
scroll to position [400, 528]
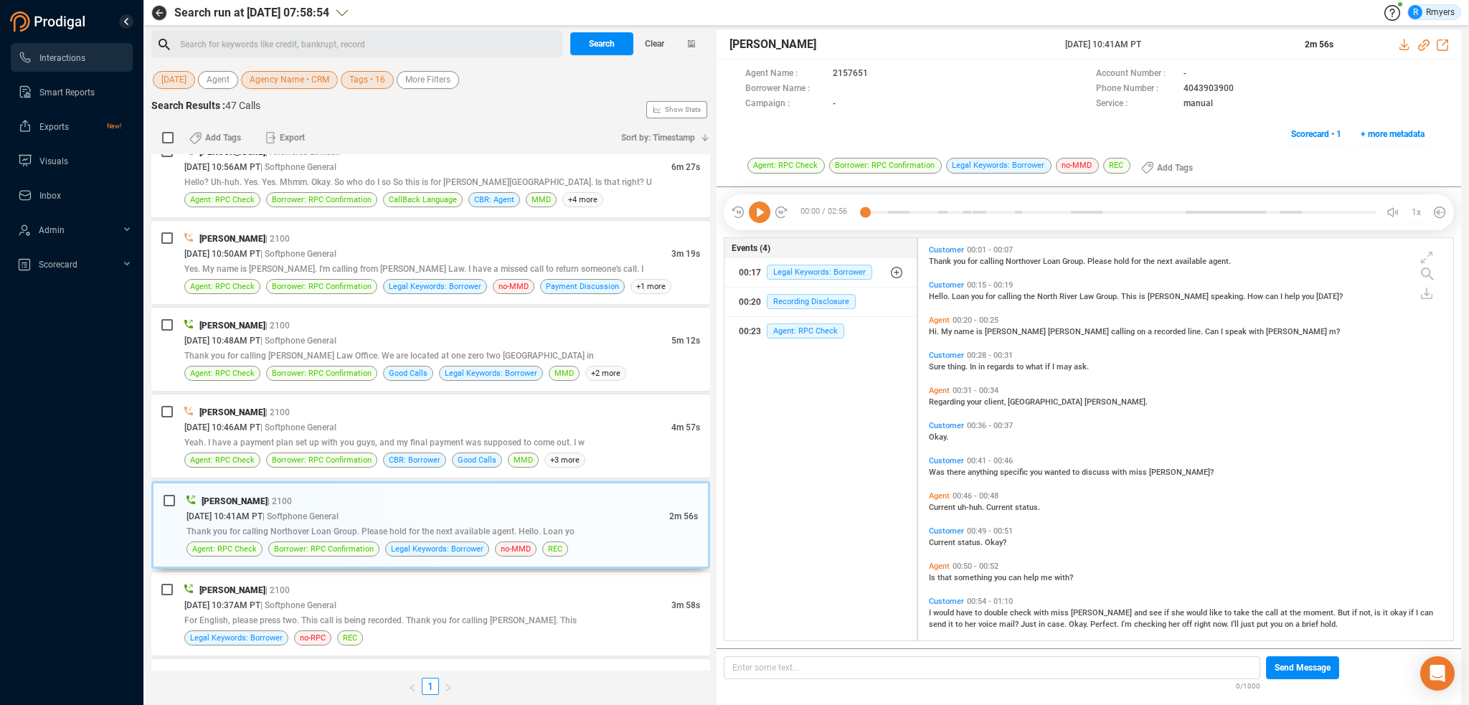
click at [753, 216] on icon at bounding box center [760, 213] width 22 height 22
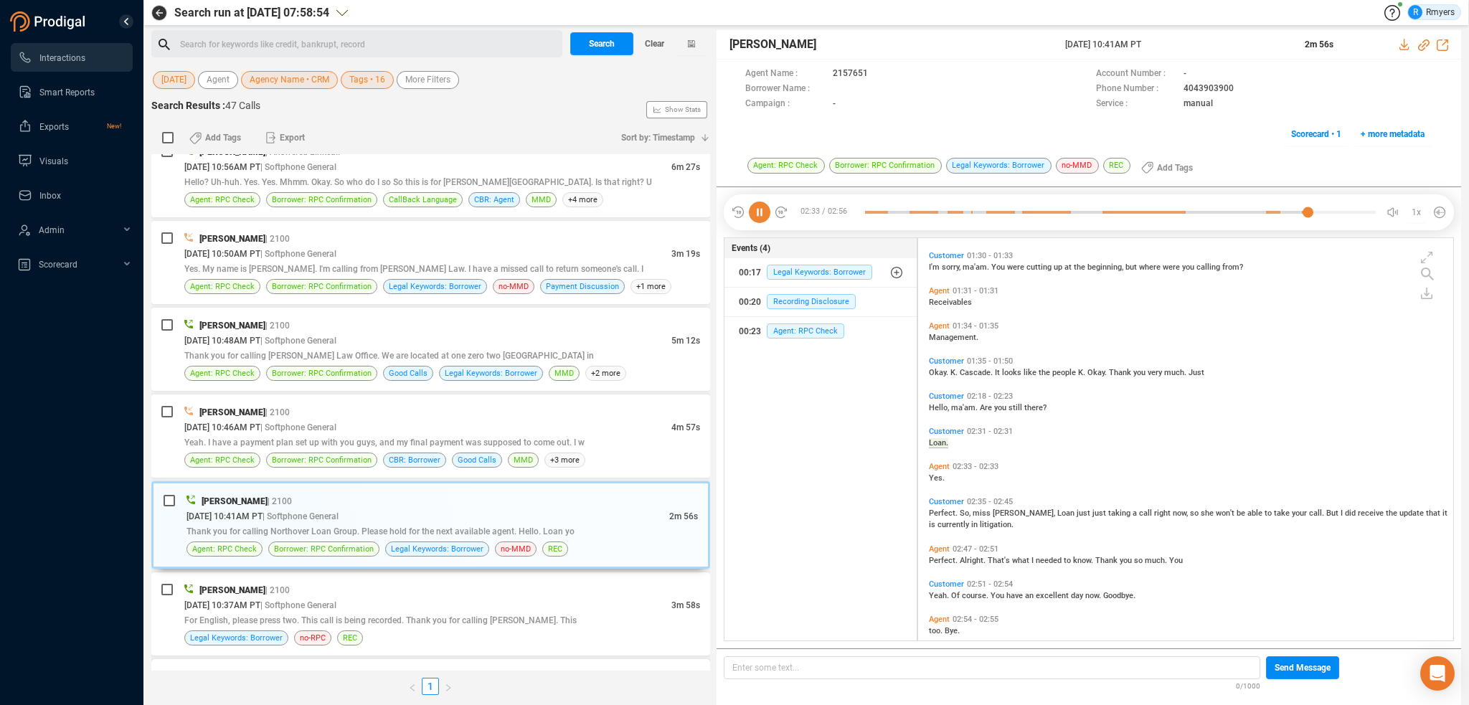
scroll to position [551, 0]
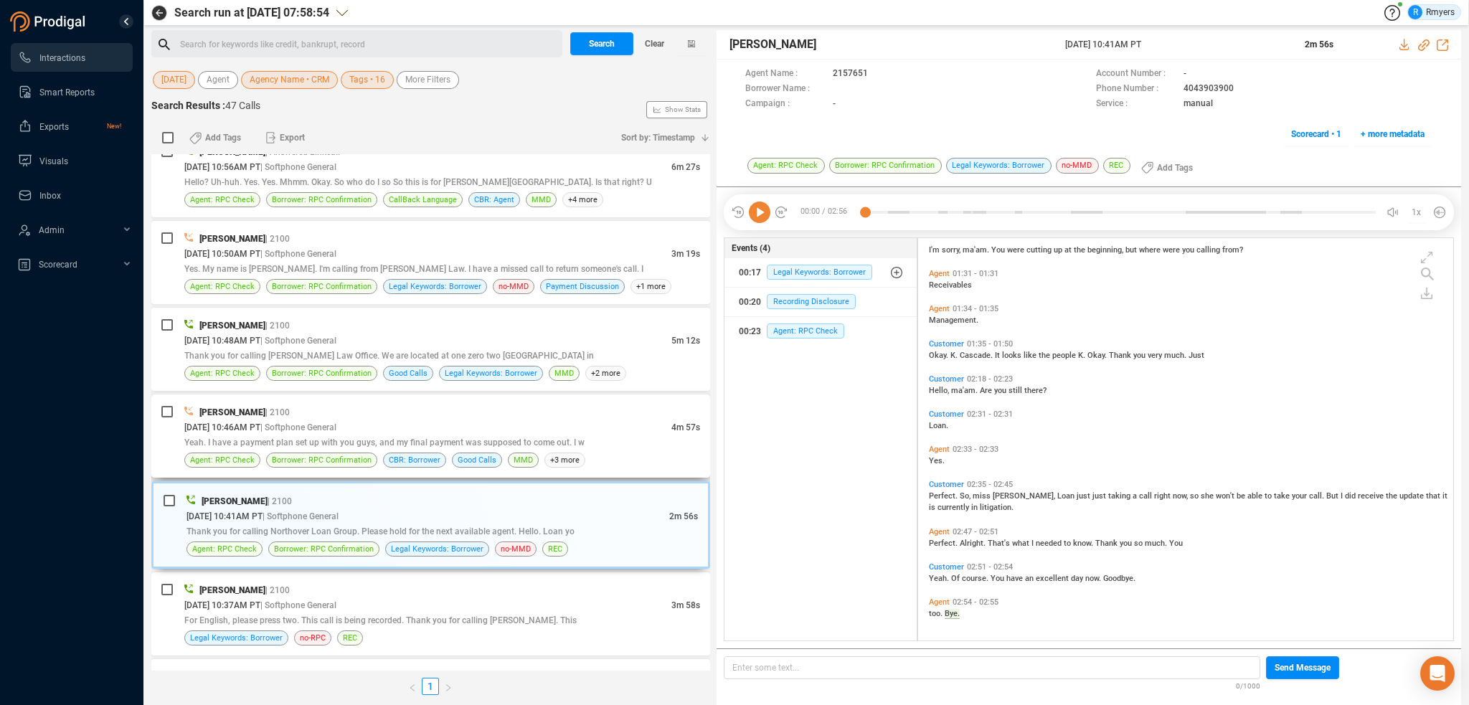
click at [522, 420] on div "[DATE] 10:46AM PT | Softphone General" at bounding box center [427, 427] width 487 height 15
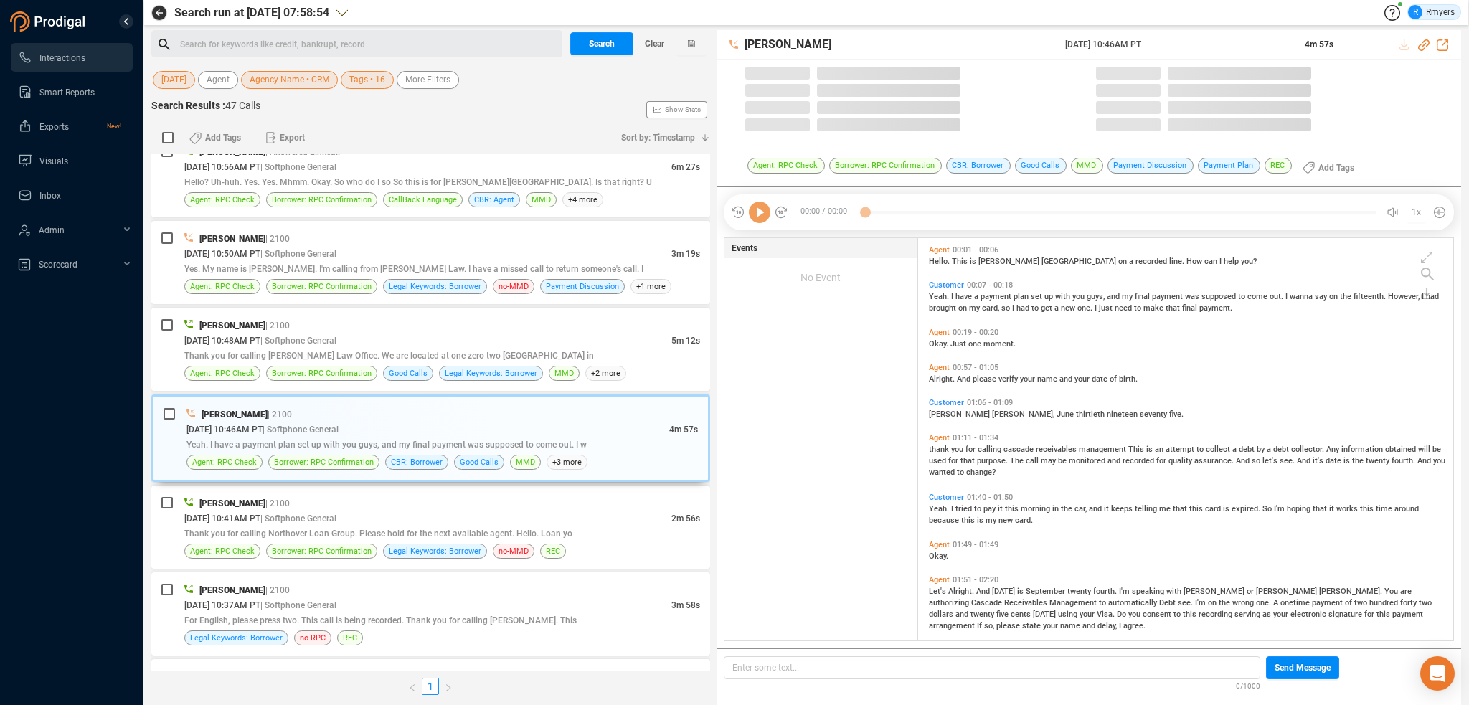
scroll to position [400, 528]
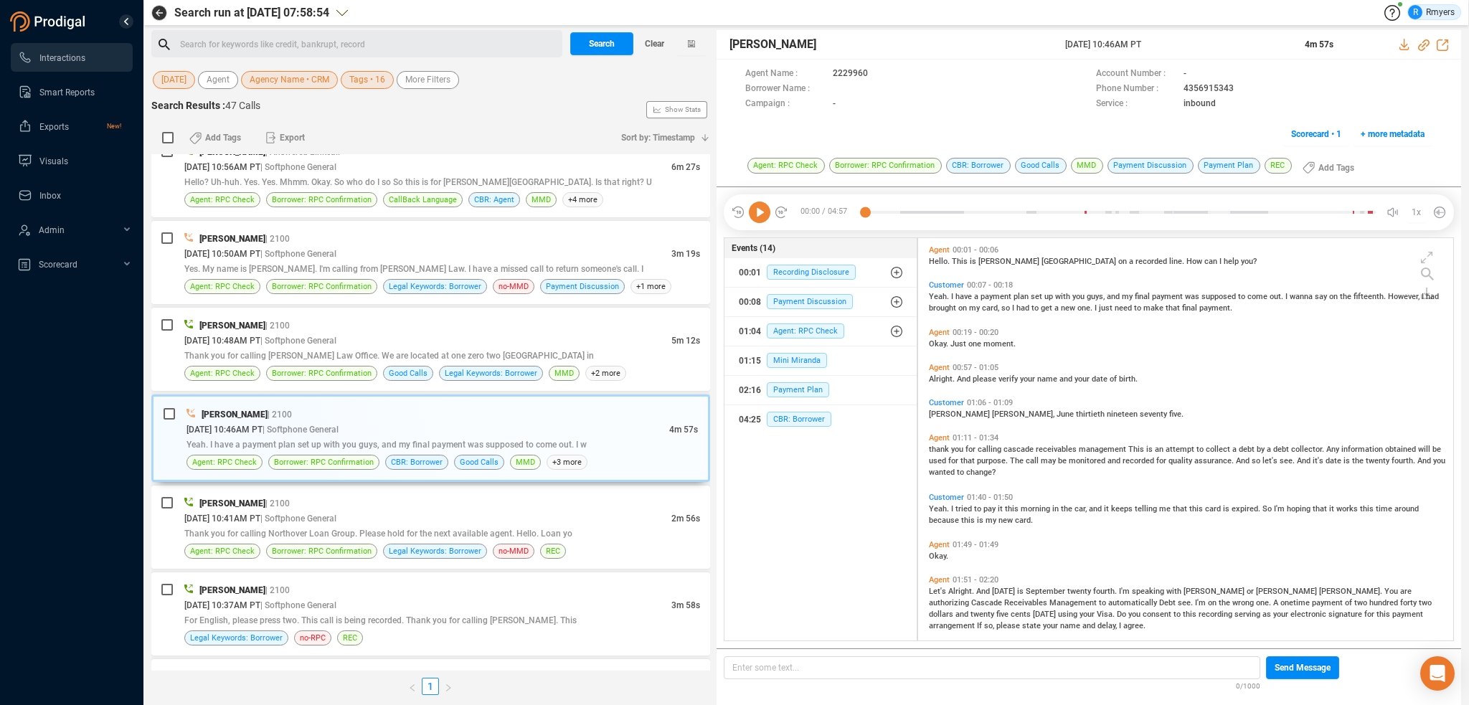
click at [764, 214] on icon at bounding box center [760, 213] width 22 height 22
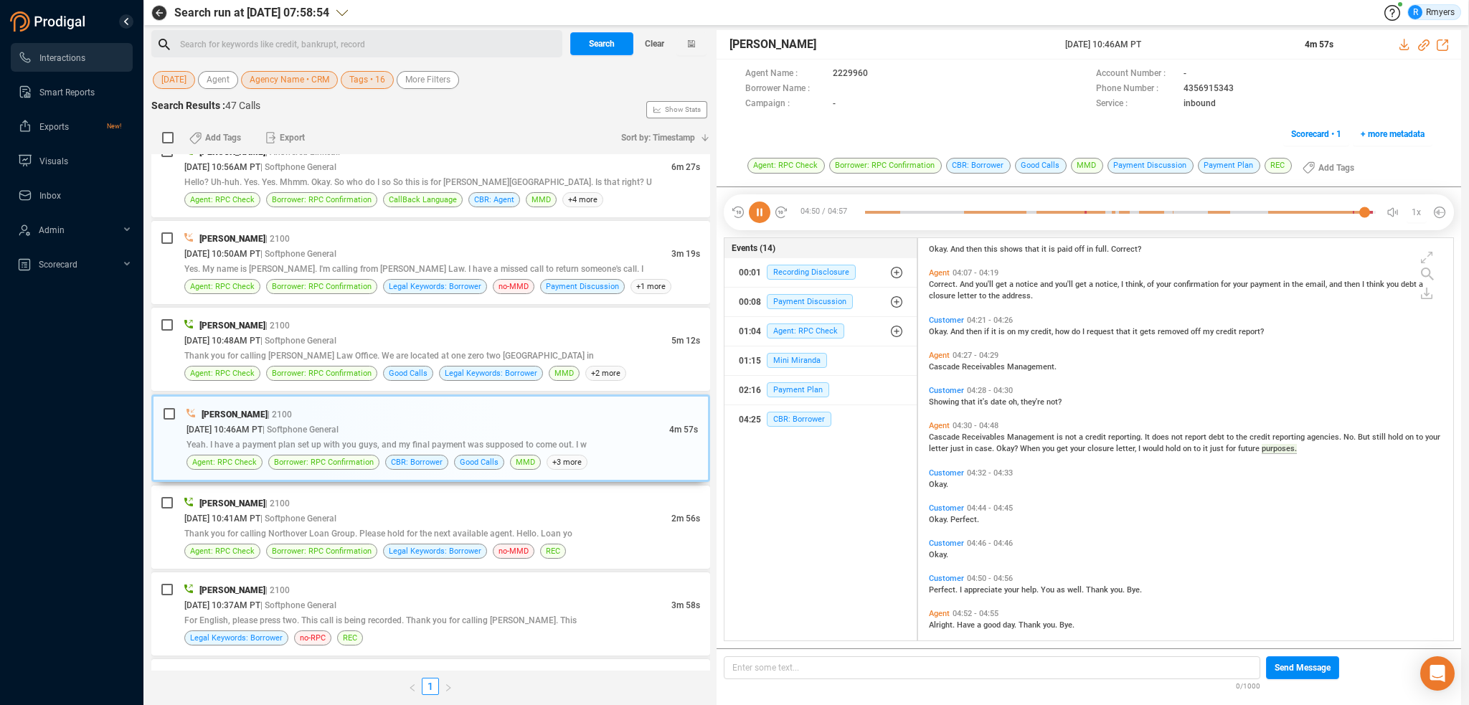
scroll to position [918, 0]
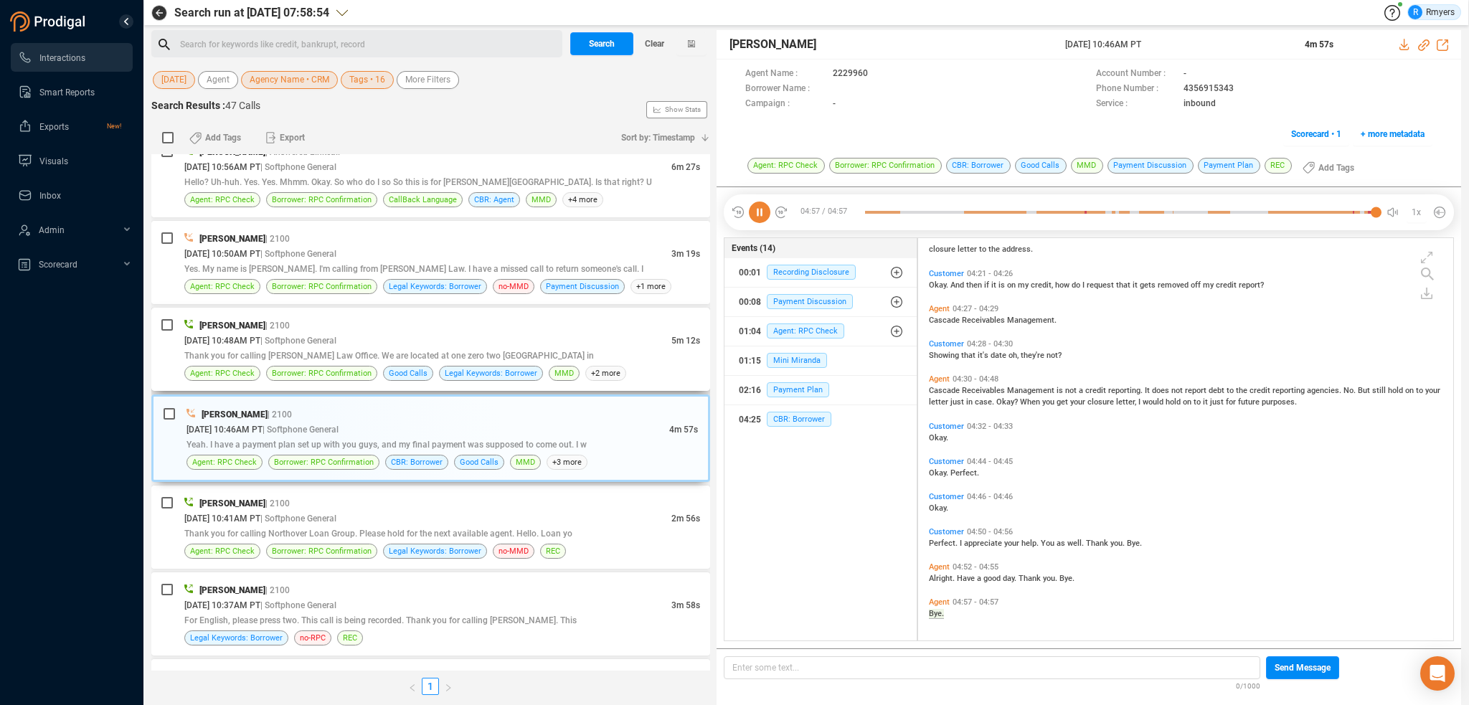
click at [310, 333] on div "[DATE] 10:48AM PT | Softphone General" at bounding box center [427, 340] width 487 height 15
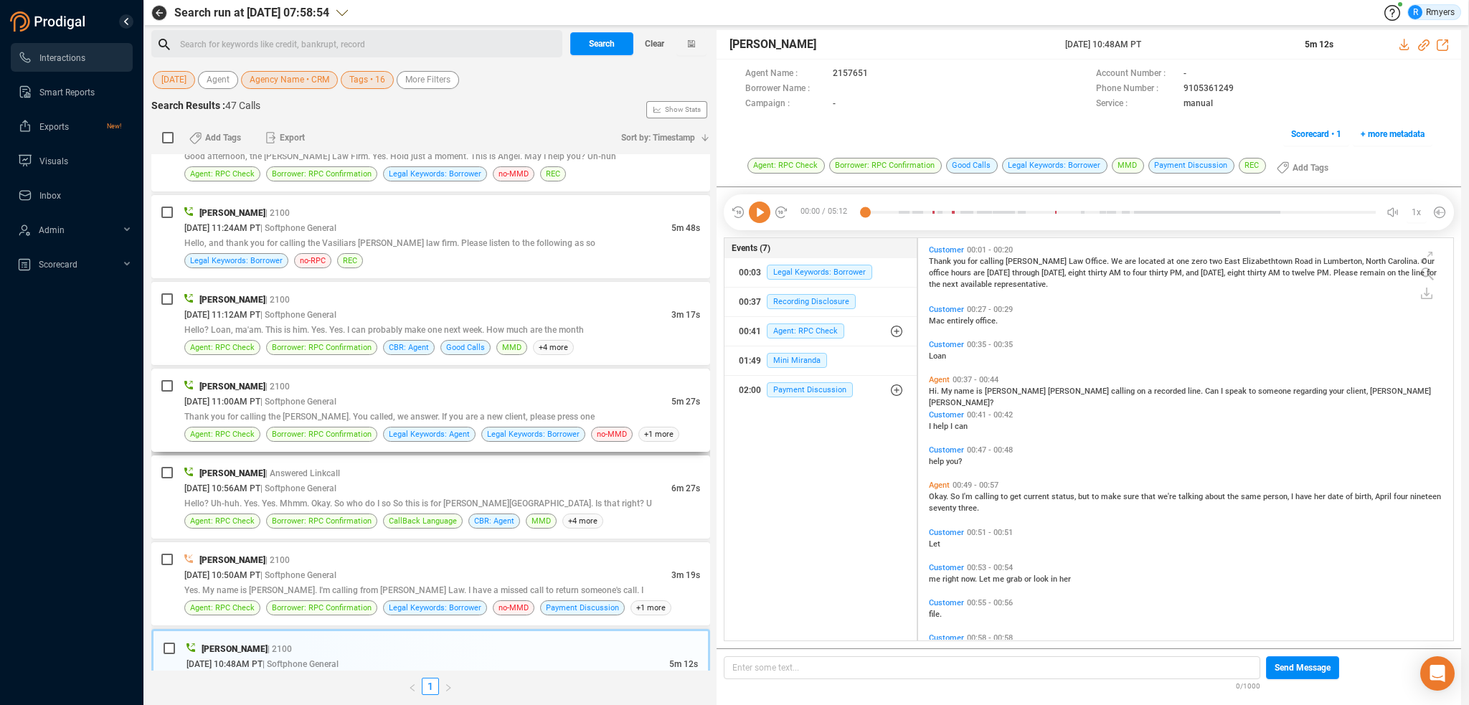
scroll to position [1435, 0]
click at [803, 357] on span "Mini Miranda" at bounding box center [797, 360] width 60 height 15
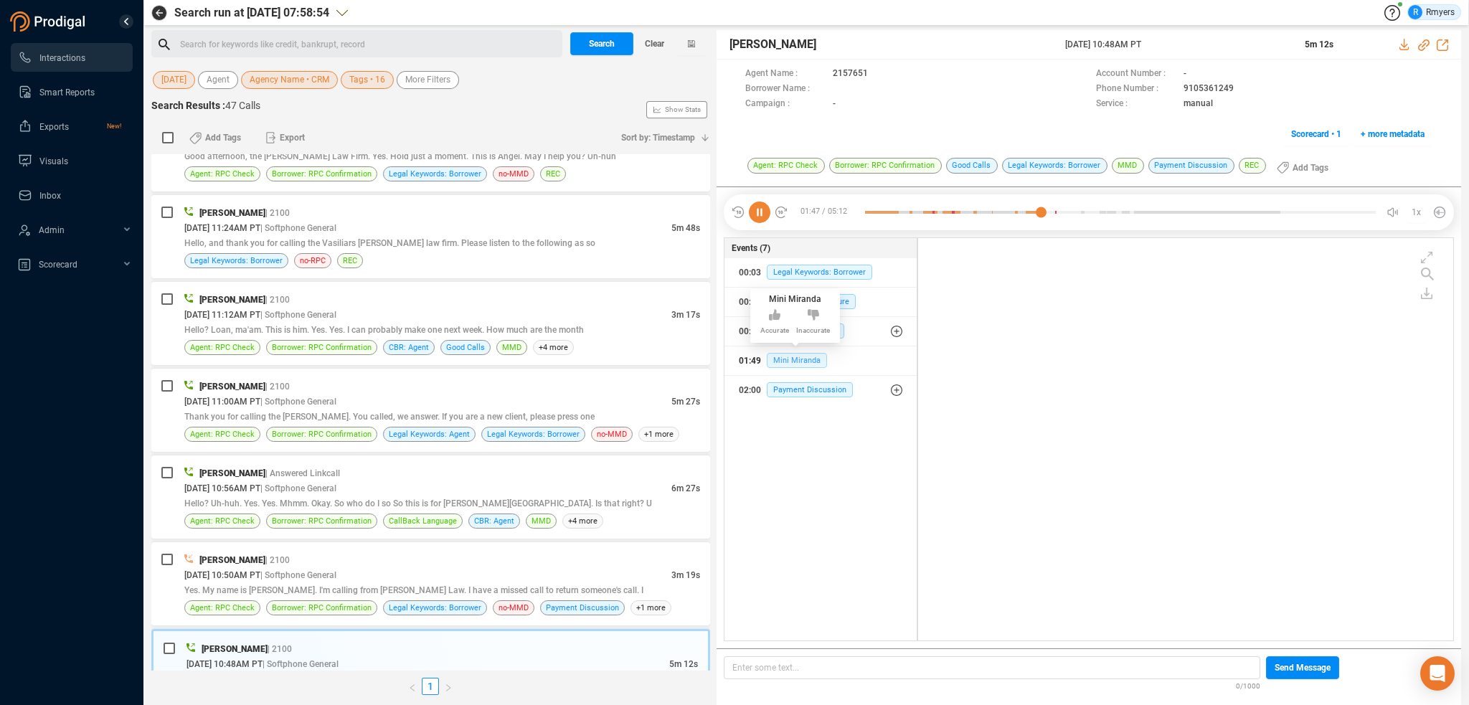
scroll to position [529, 0]
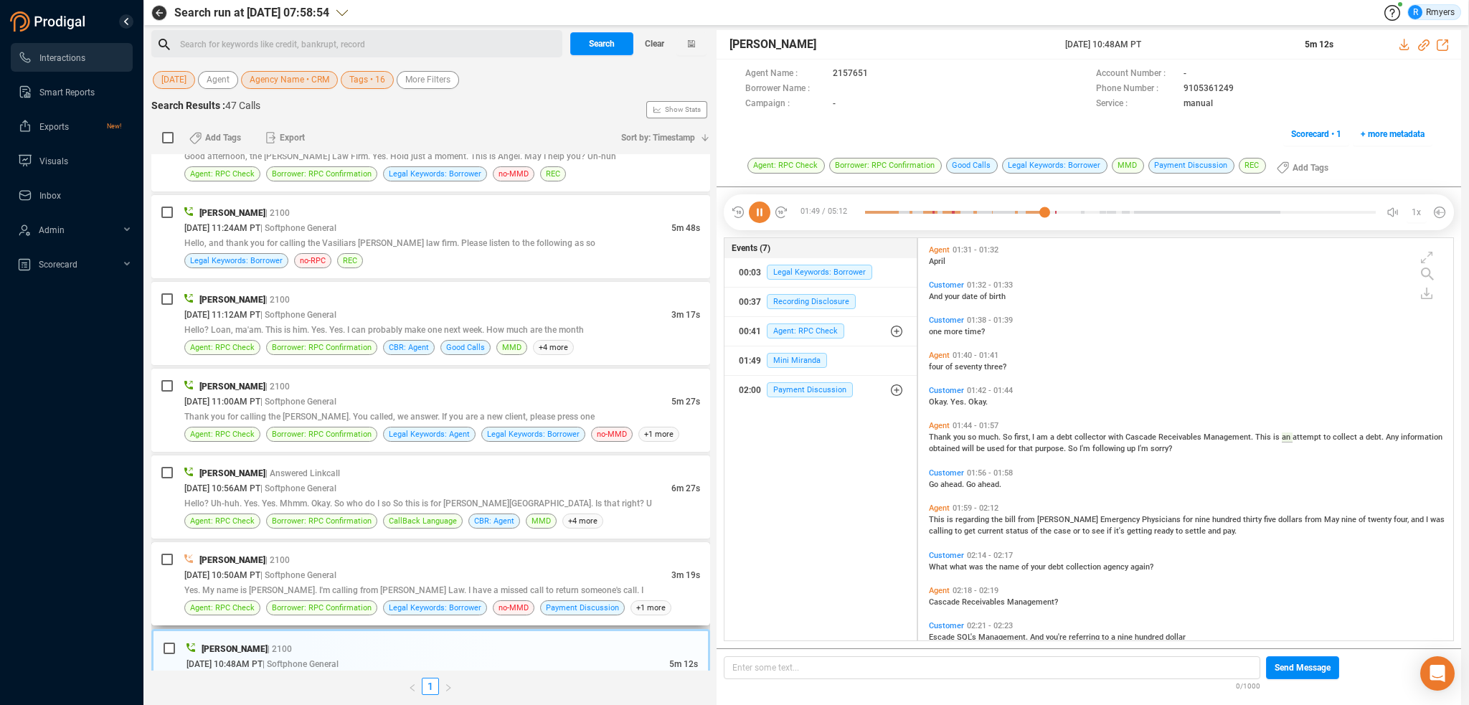
click at [260, 572] on span "[DATE] 10:50AM PT" at bounding box center [222, 575] width 76 height 10
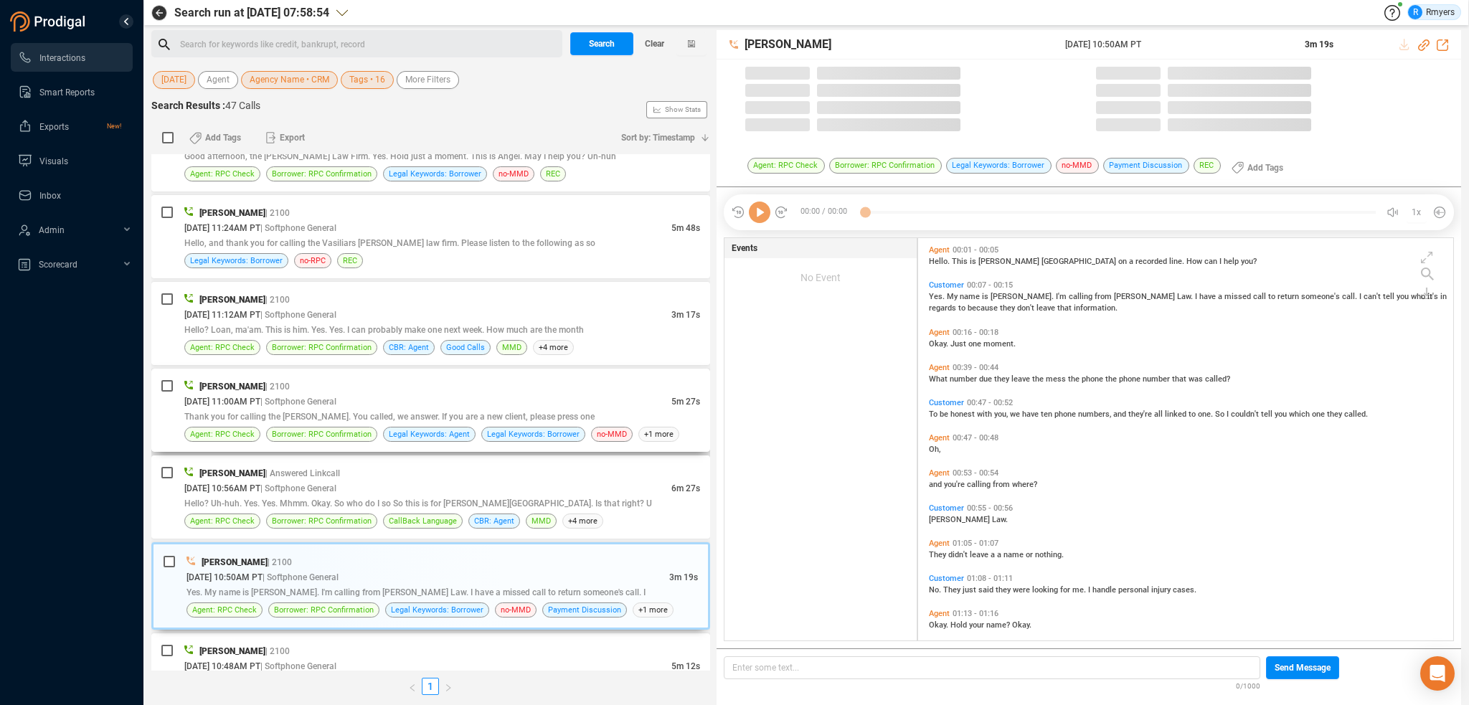
scroll to position [400, 528]
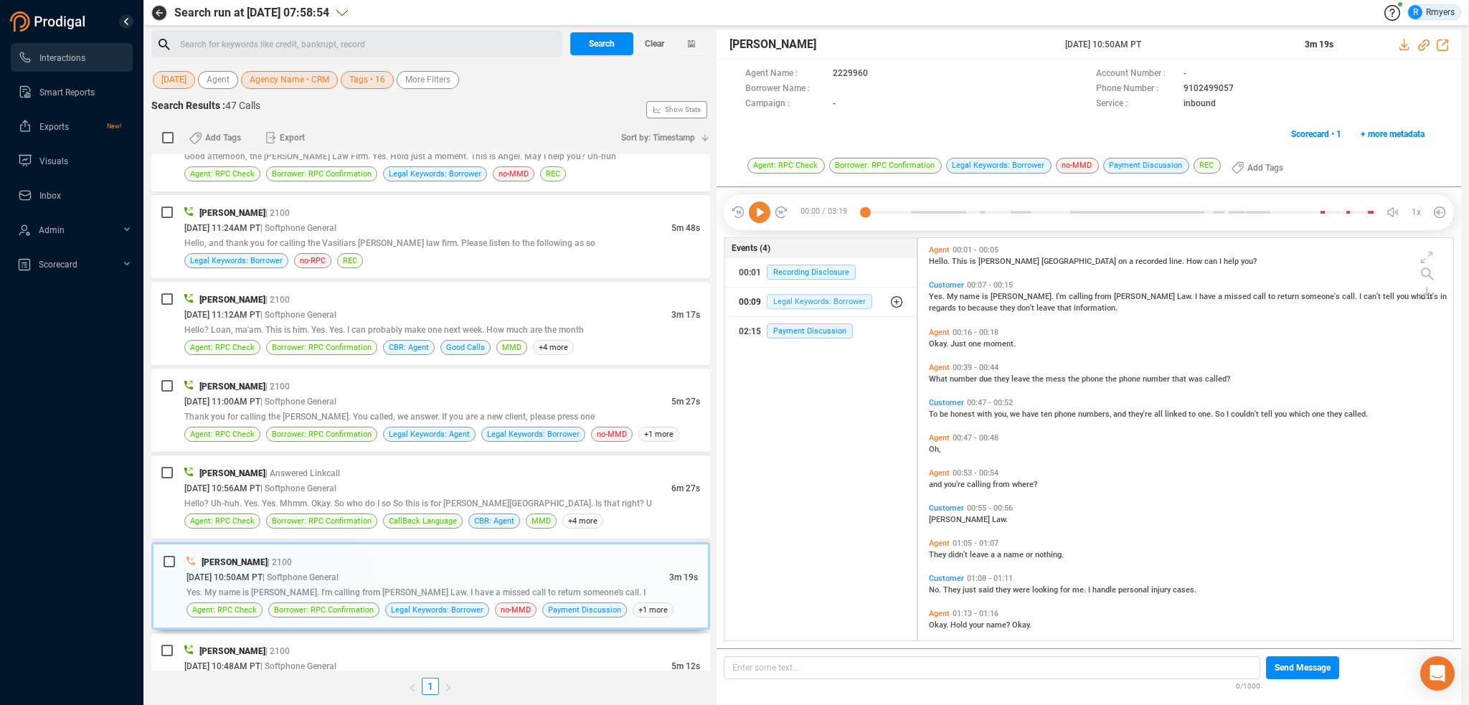
click at [795, 296] on span "Legal Keywords: Borrower" at bounding box center [819, 301] width 105 height 15
click at [758, 220] on icon at bounding box center [760, 213] width 22 height 22
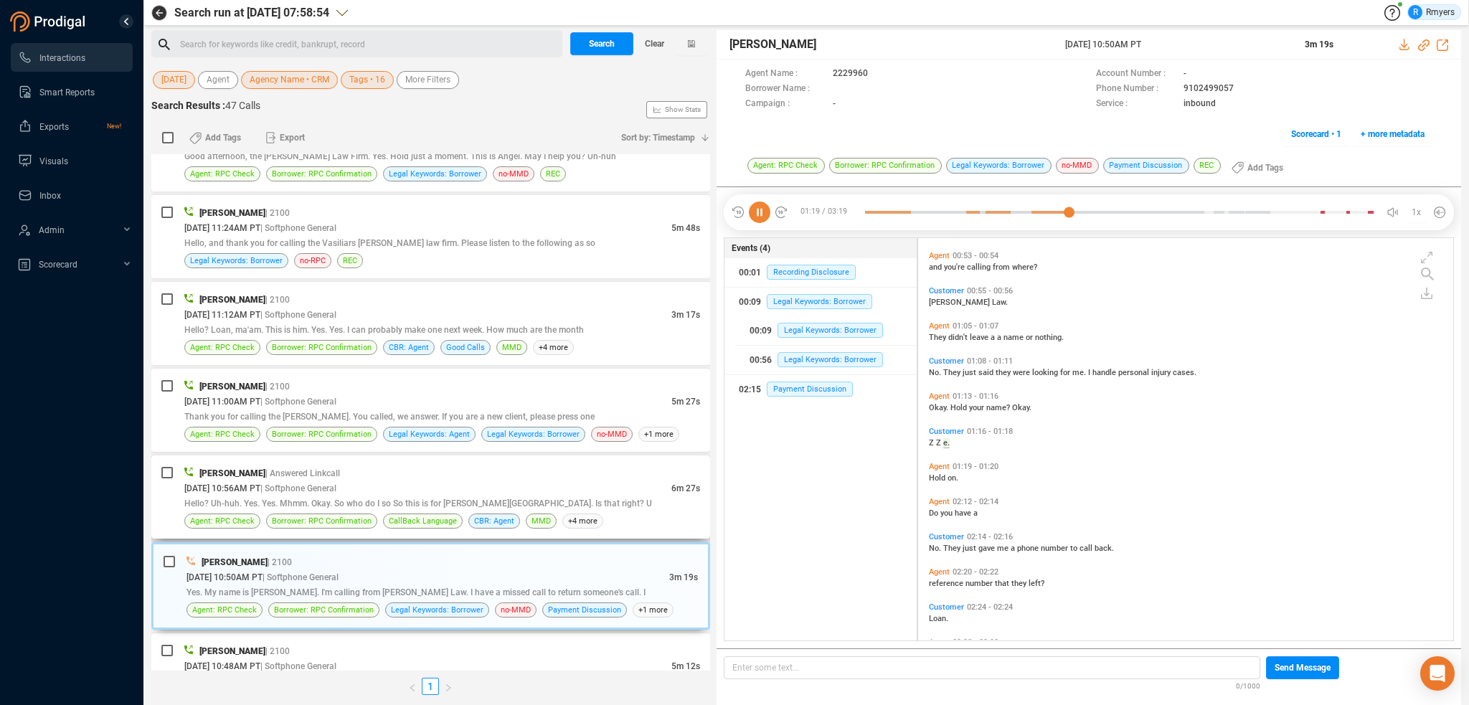
scroll to position [253, 0]
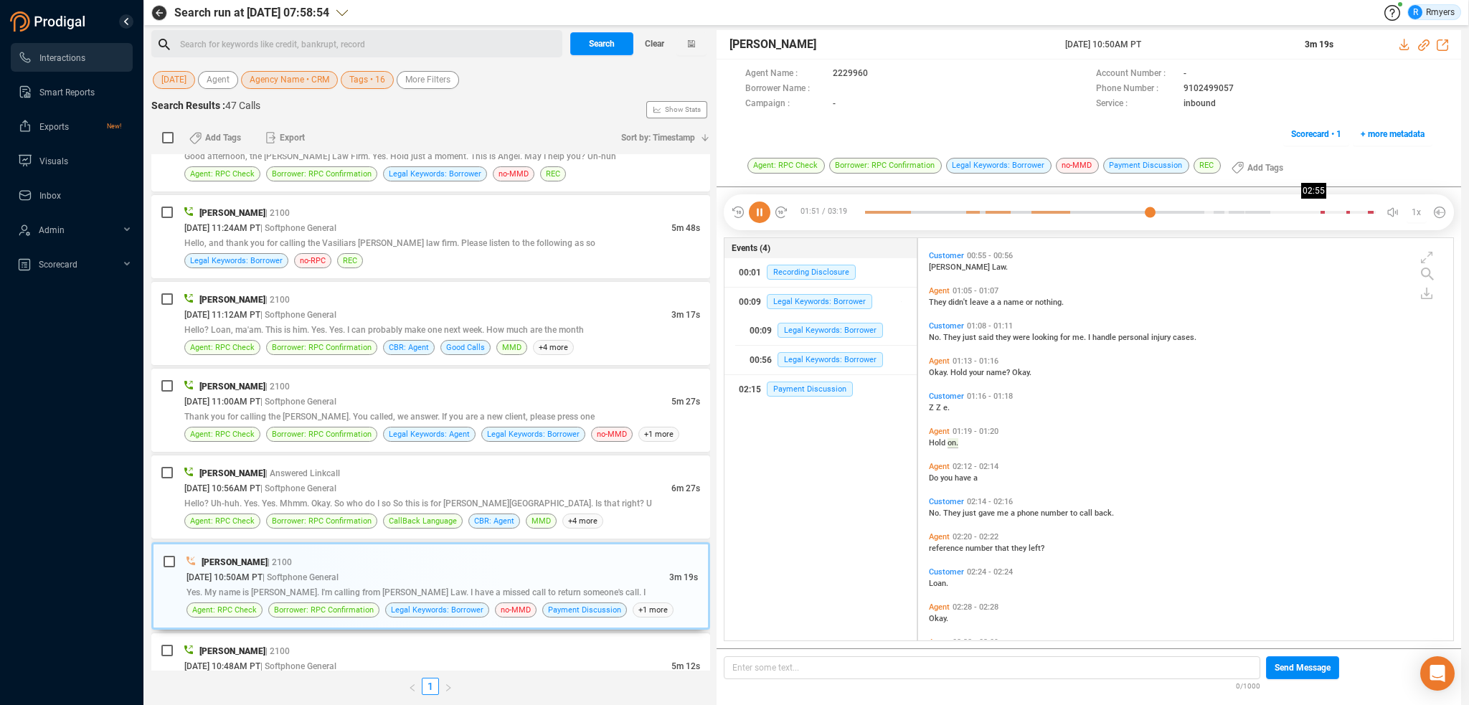
click at [1315, 211] on div at bounding box center [1120, 213] width 511 height 22
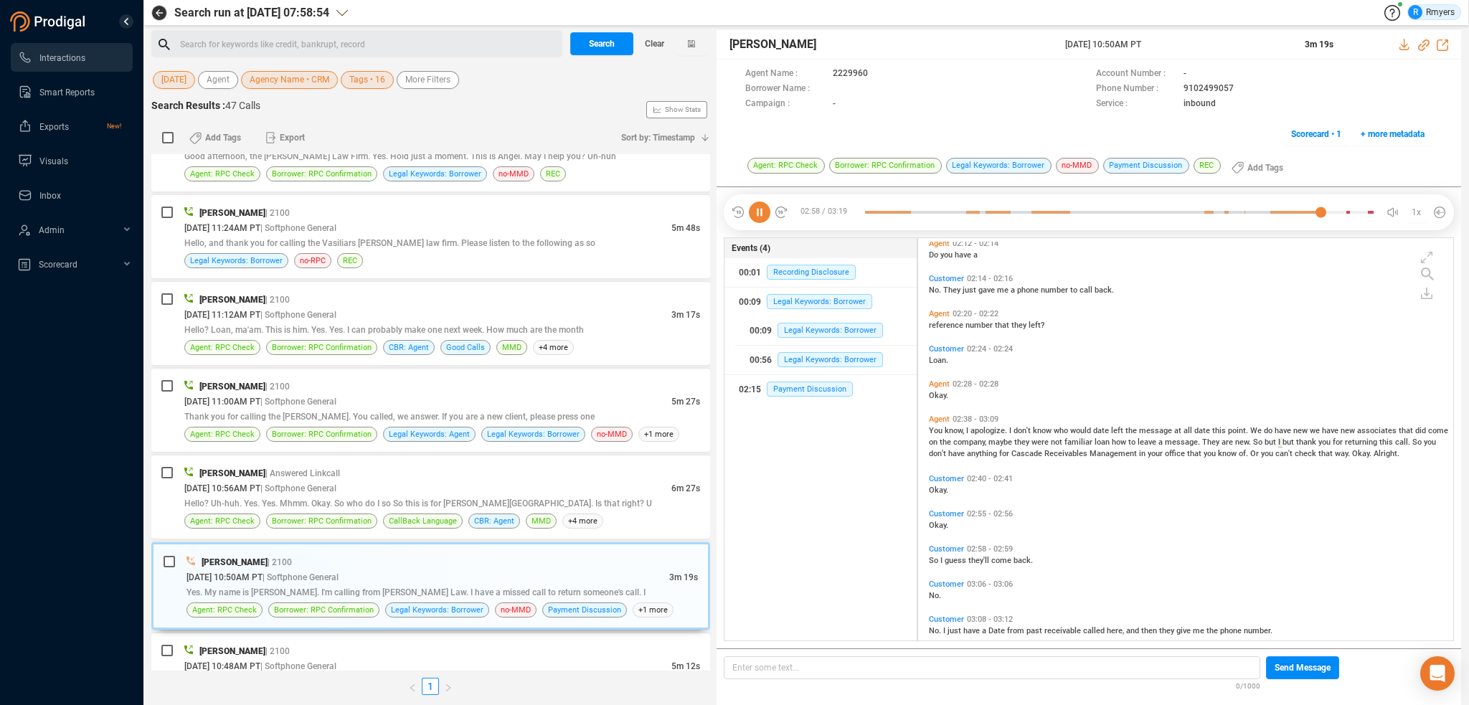
scroll to position [562, 0]
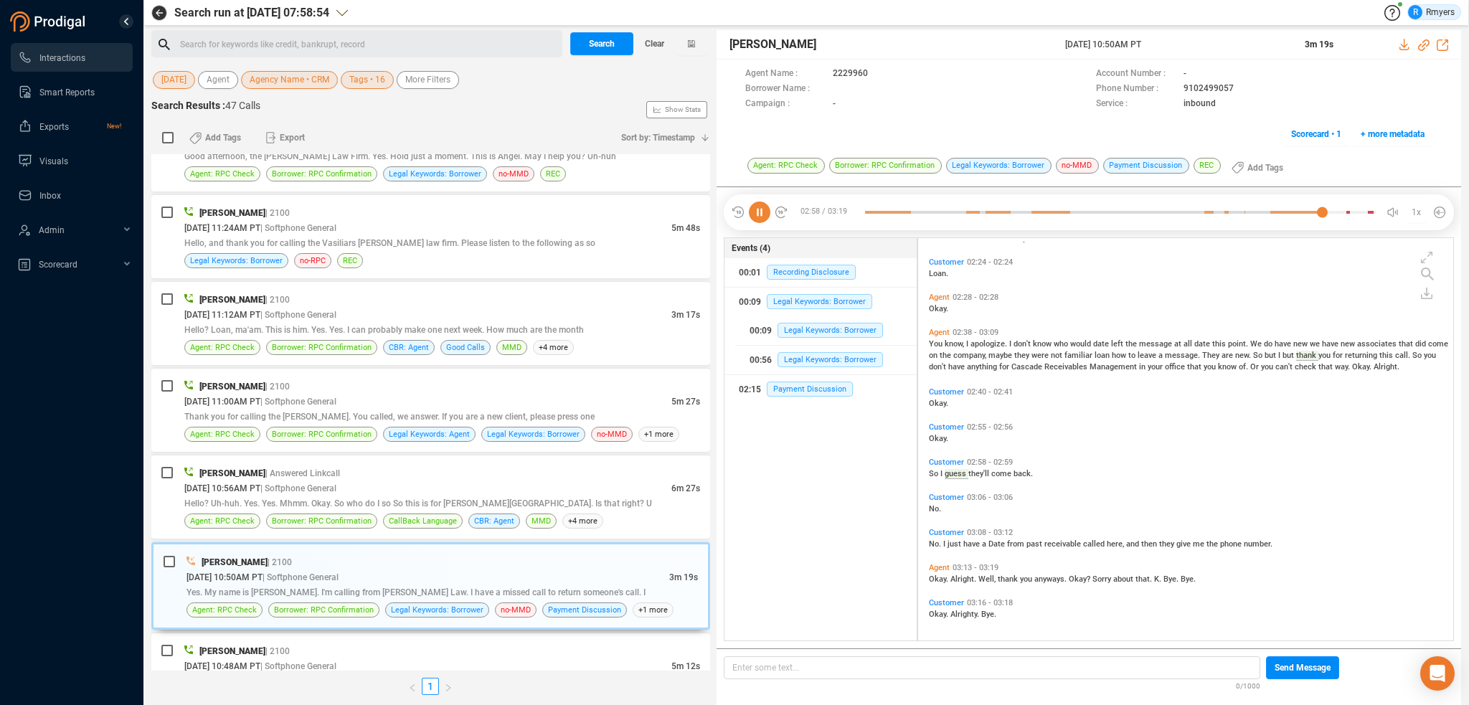
click at [766, 214] on icon at bounding box center [760, 213] width 22 height 22
click at [392, 499] on span "Hello? Uh-huh. Yes. Yes. Mhmm. Okay. So who do I so So this is for [PERSON_NAME…" at bounding box center [418, 504] width 468 height 10
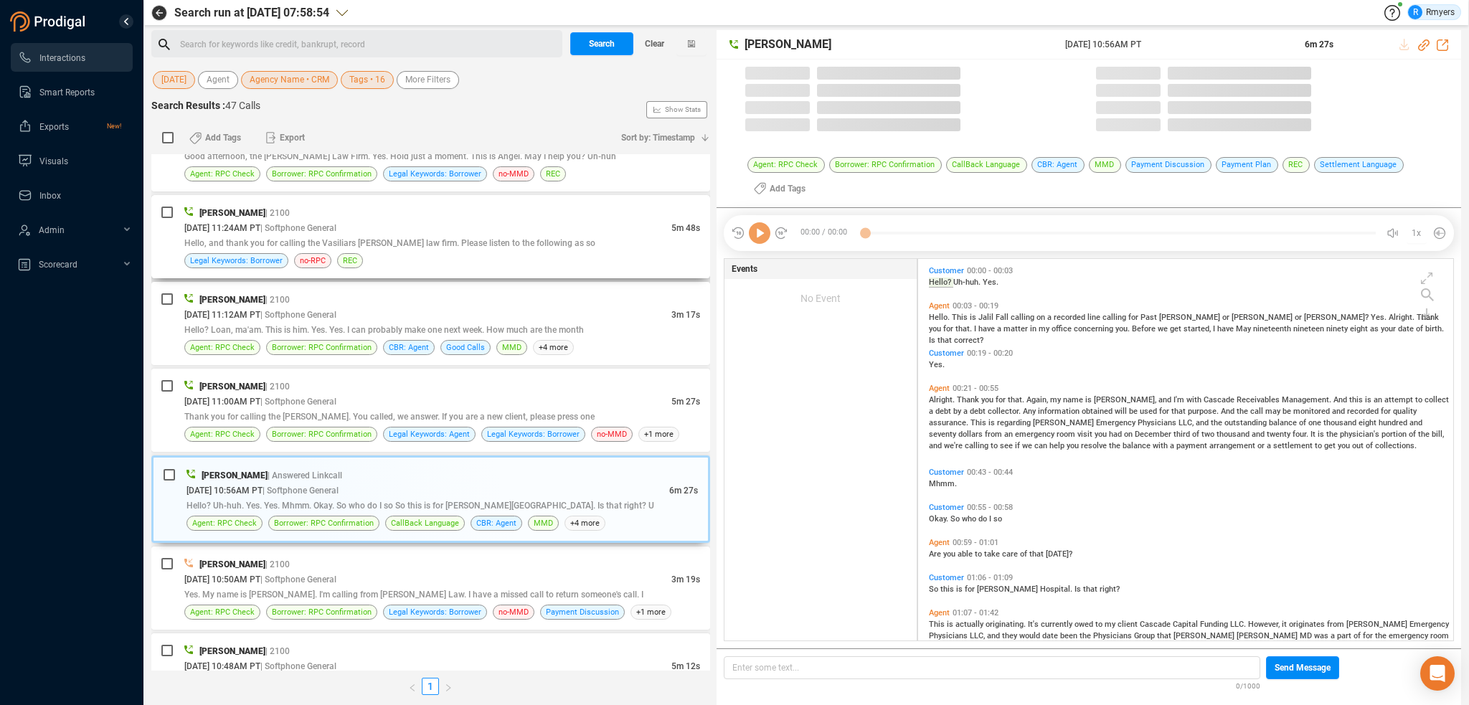
scroll to position [379, 528]
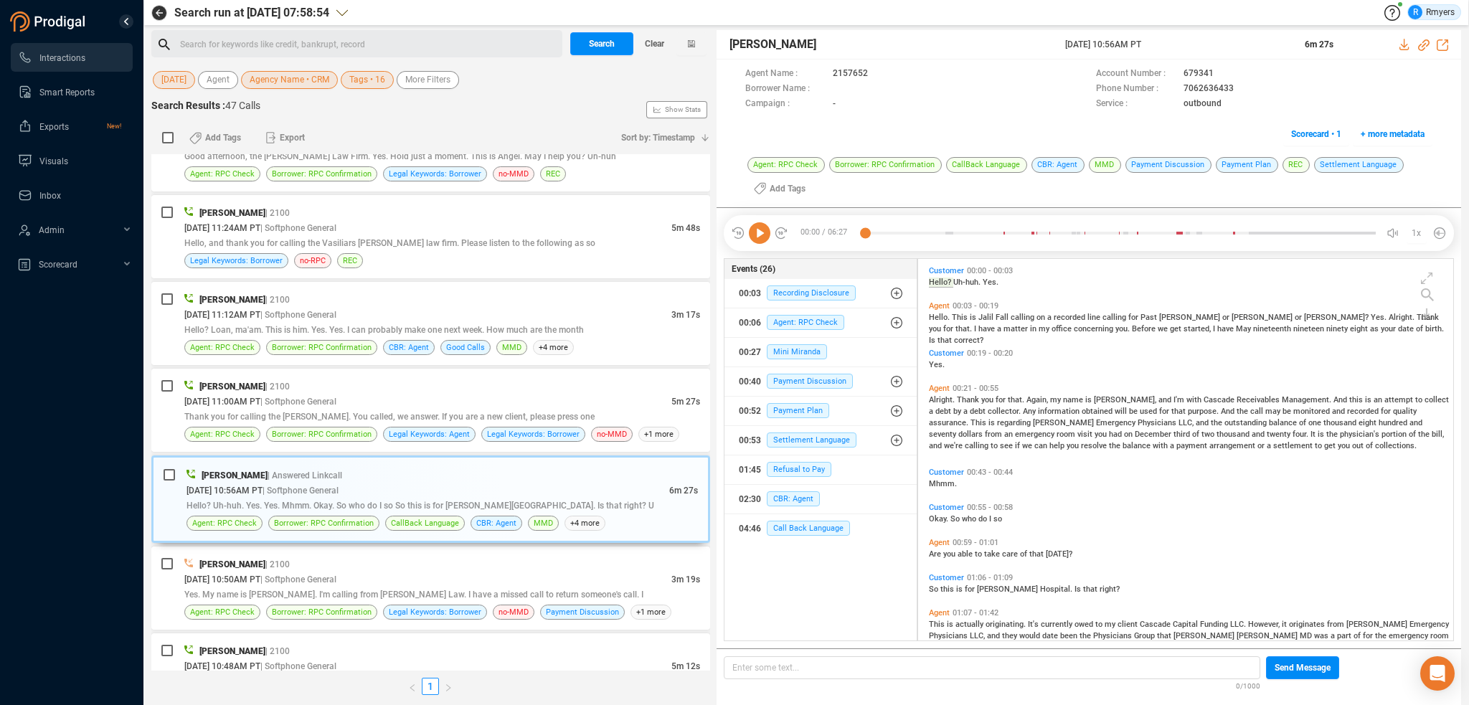
click at [765, 240] on icon at bounding box center [760, 233] width 22 height 22
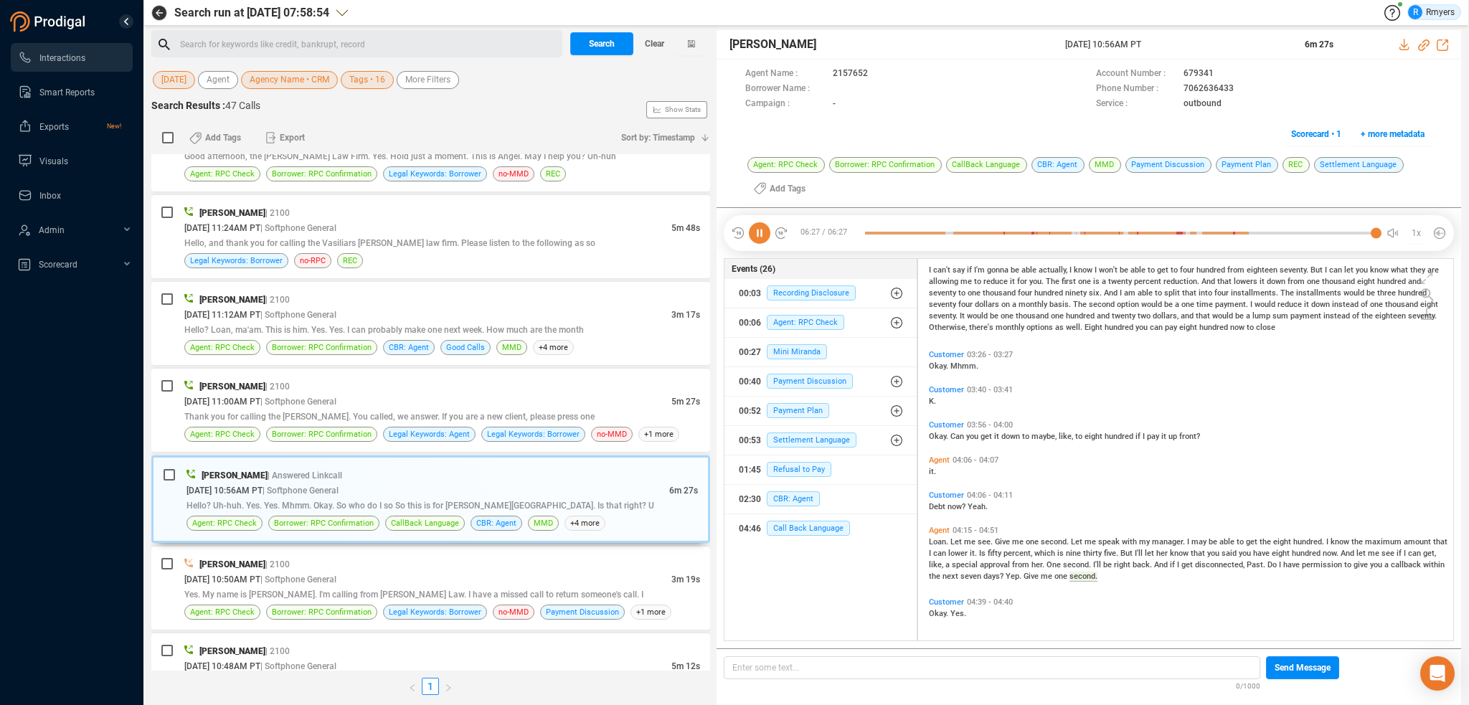
scroll to position [0, 0]
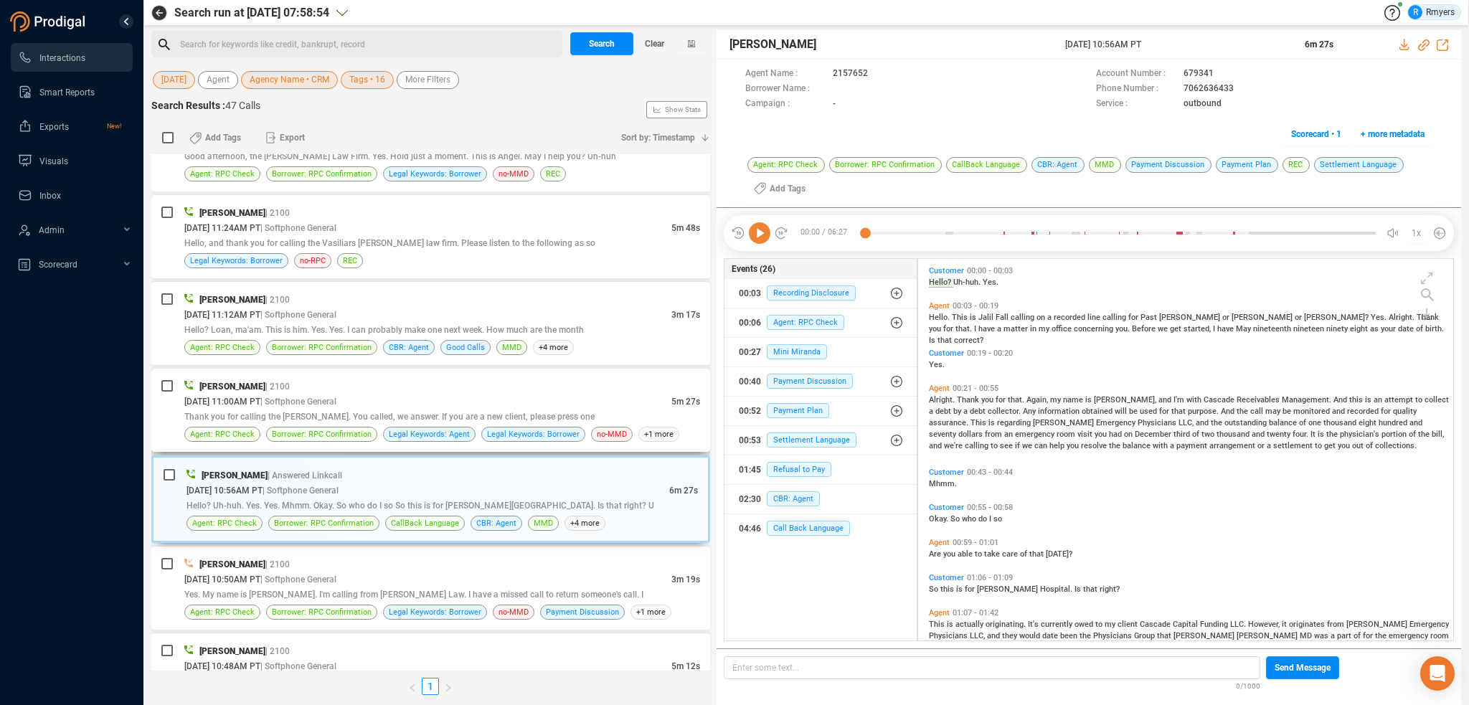
click at [341, 409] on div "Thank you for calling the [PERSON_NAME]. You called, we answer. If you are a ne…" at bounding box center [442, 416] width 516 height 15
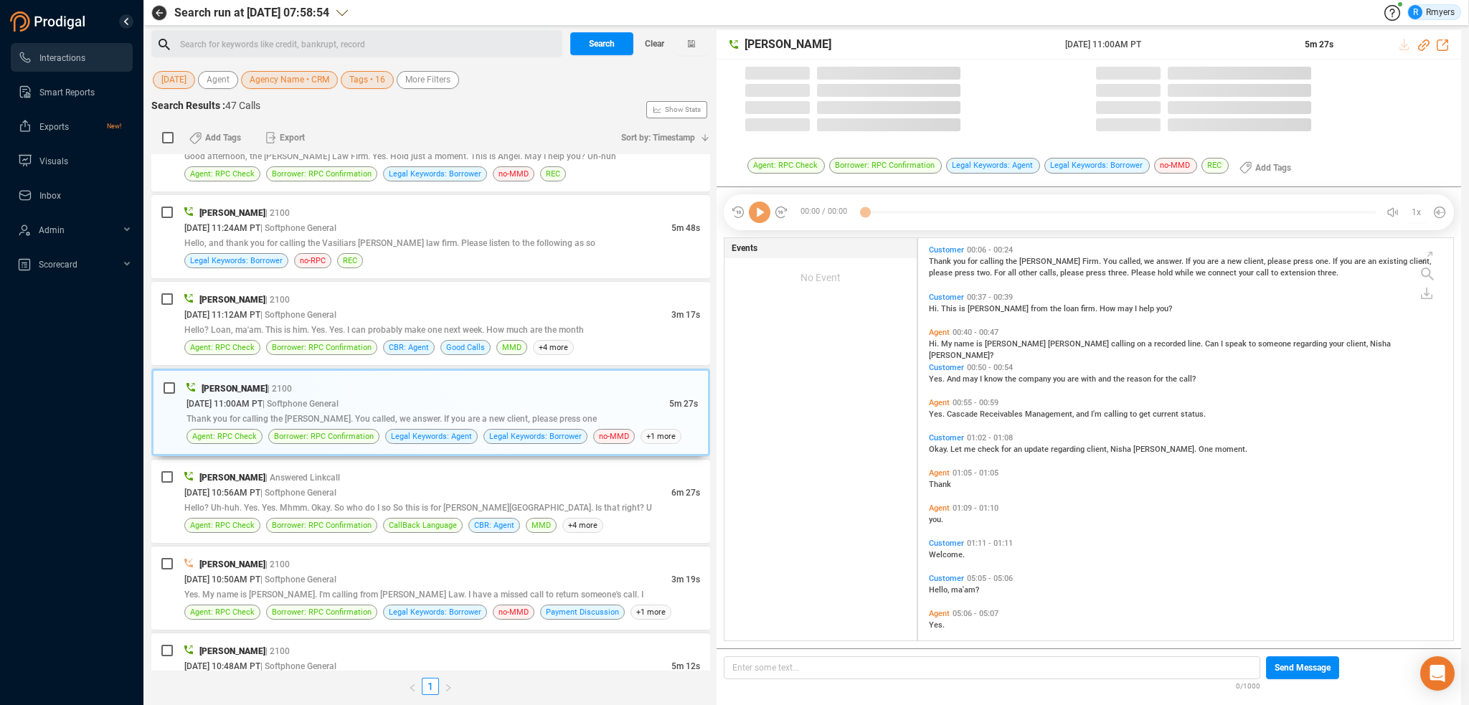
scroll to position [400, 528]
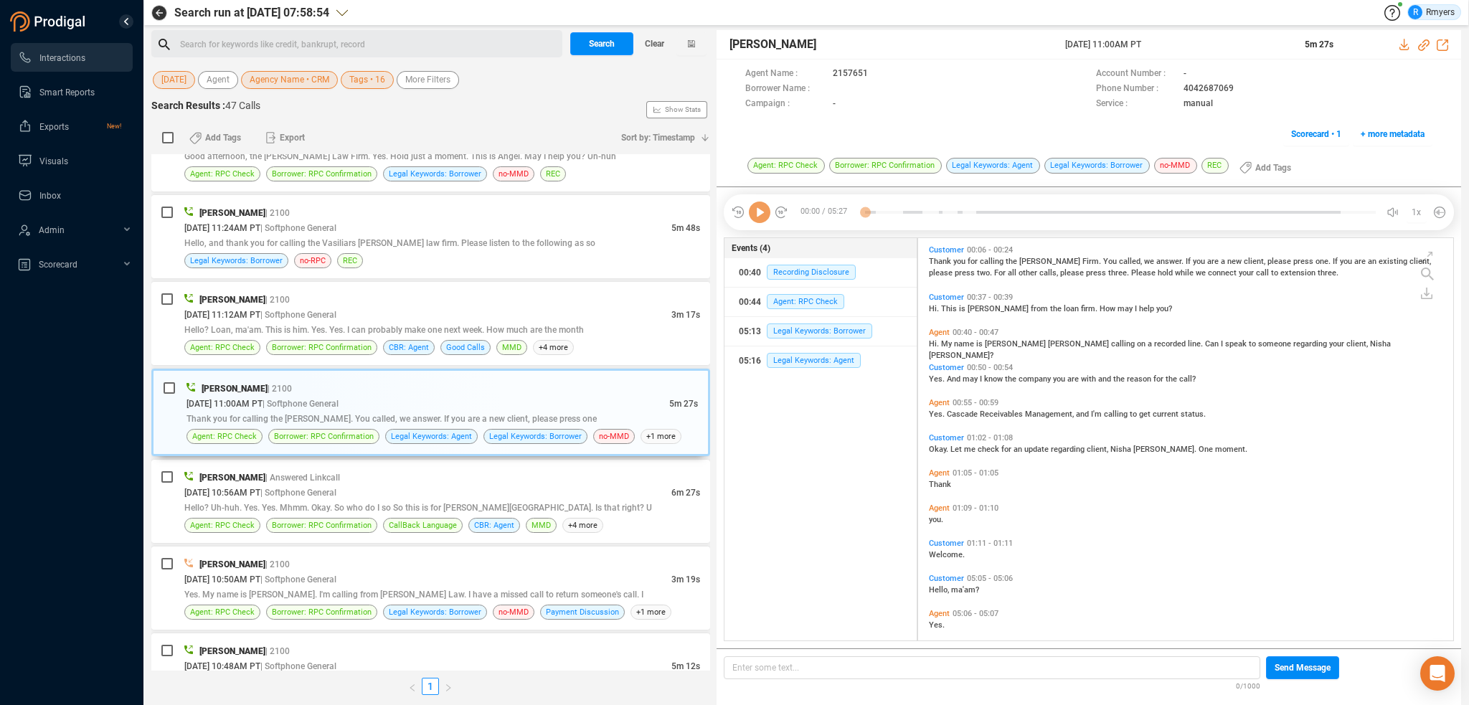
click at [756, 217] on icon at bounding box center [760, 213] width 22 height 22
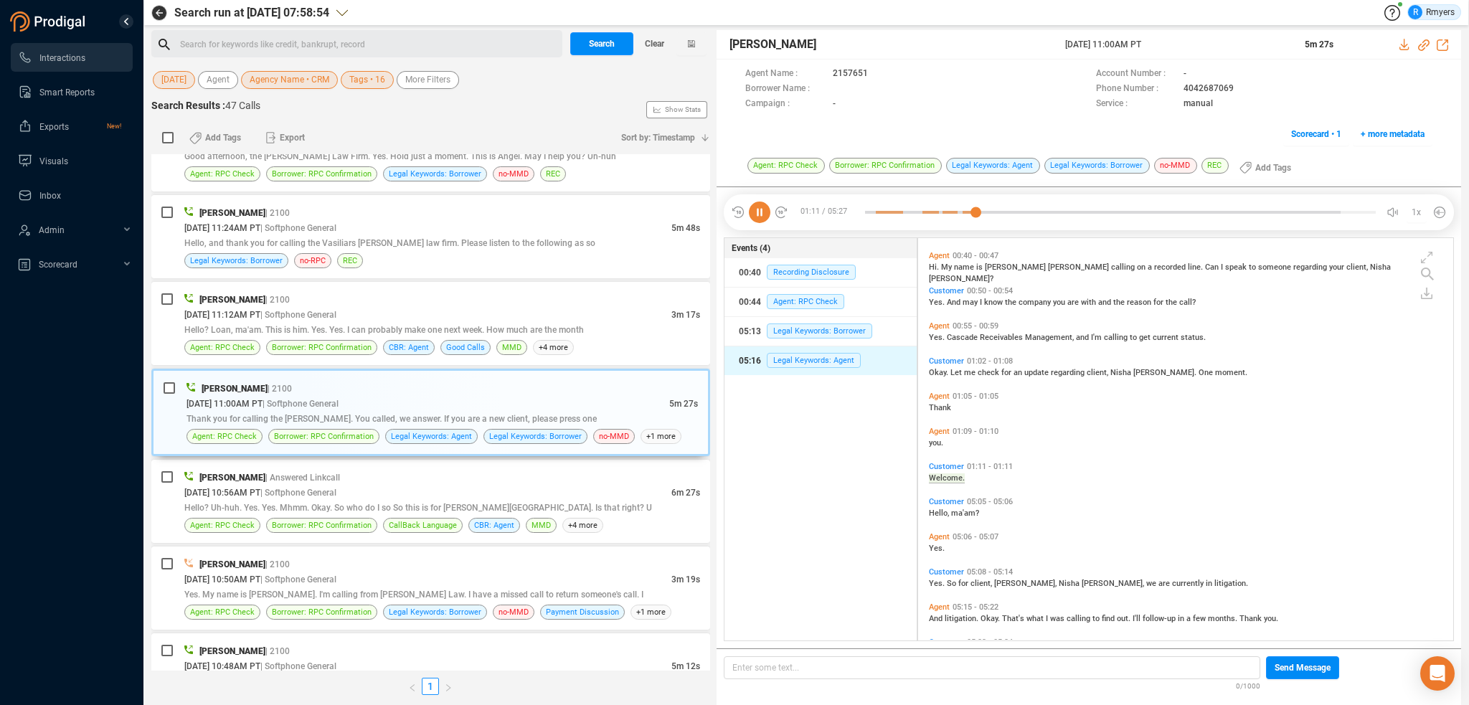
scroll to position [112, 0]
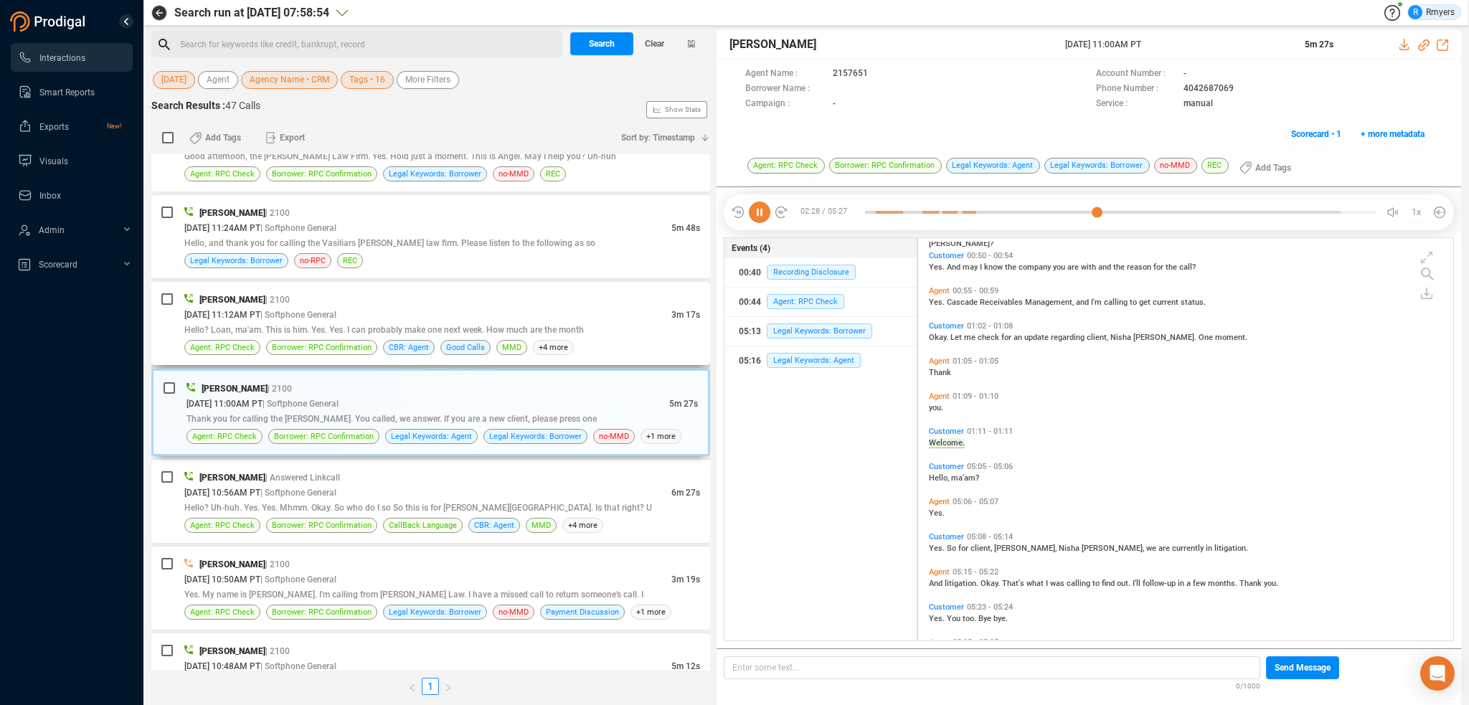
click at [353, 325] on span "Hello? Loan, ma'am. This is him. Yes. Yes. I can probably make one next week. H…" at bounding box center [384, 330] width 400 height 10
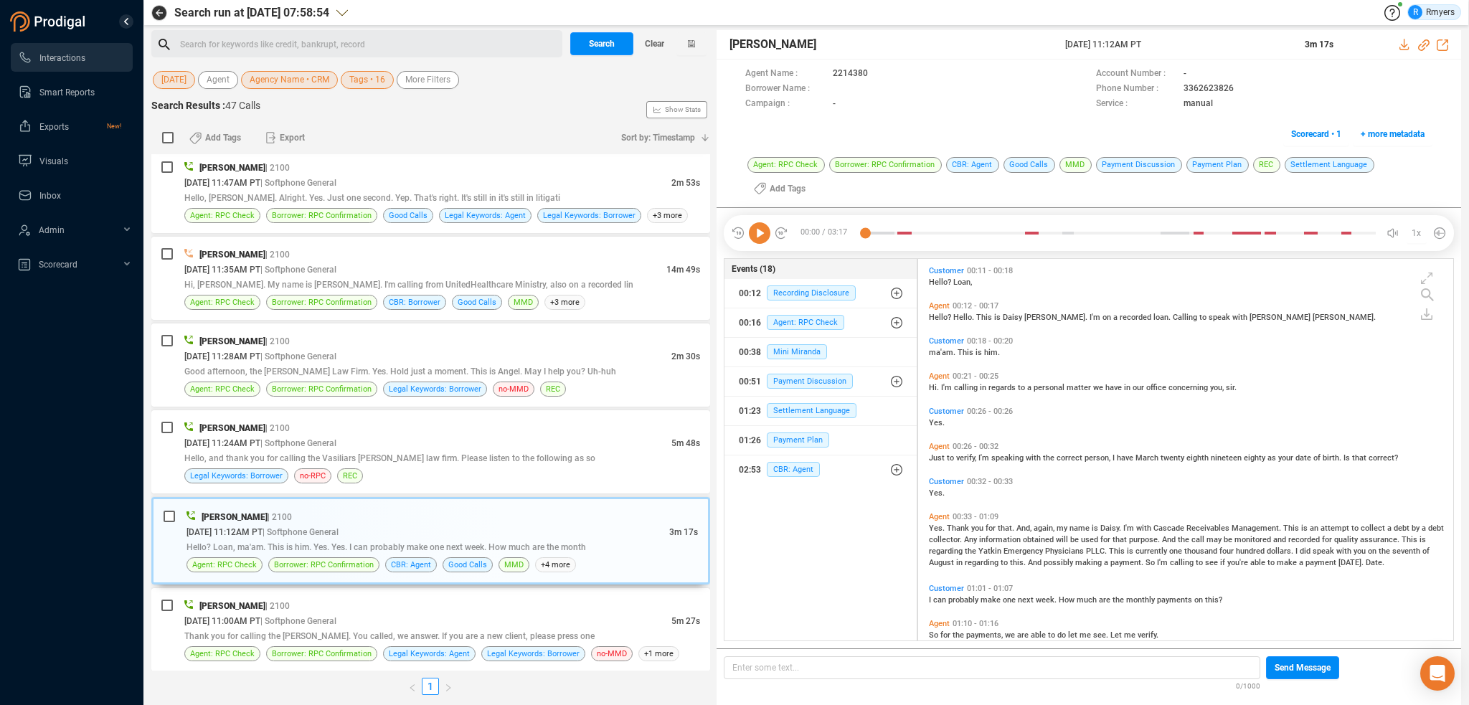
scroll to position [1148, 0]
